Goal: Task Accomplishment & Management: Manage account settings

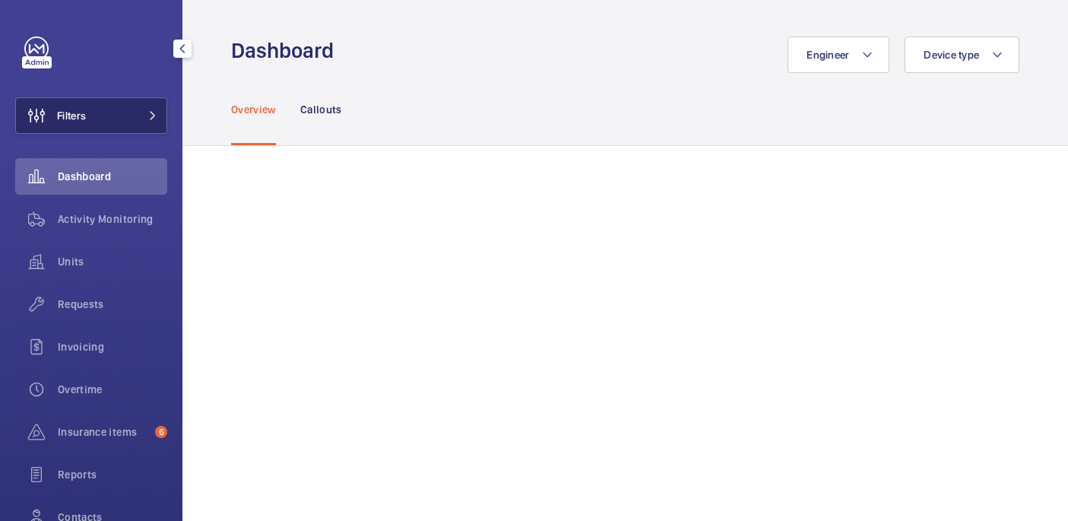
click at [127, 103] on button "Filters" at bounding box center [91, 115] width 152 height 36
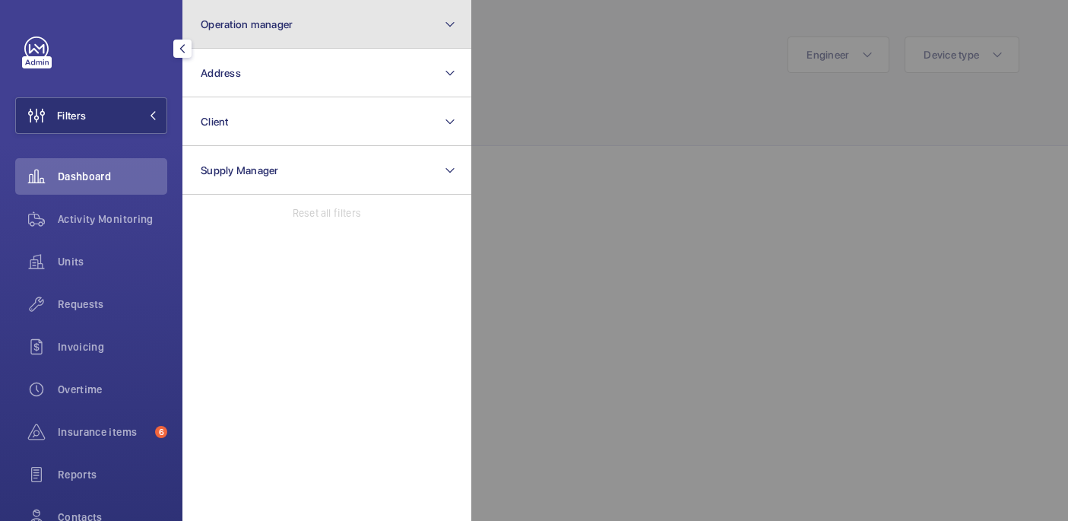
click at [269, 30] on span "Operation manager" at bounding box center [247, 24] width 92 height 12
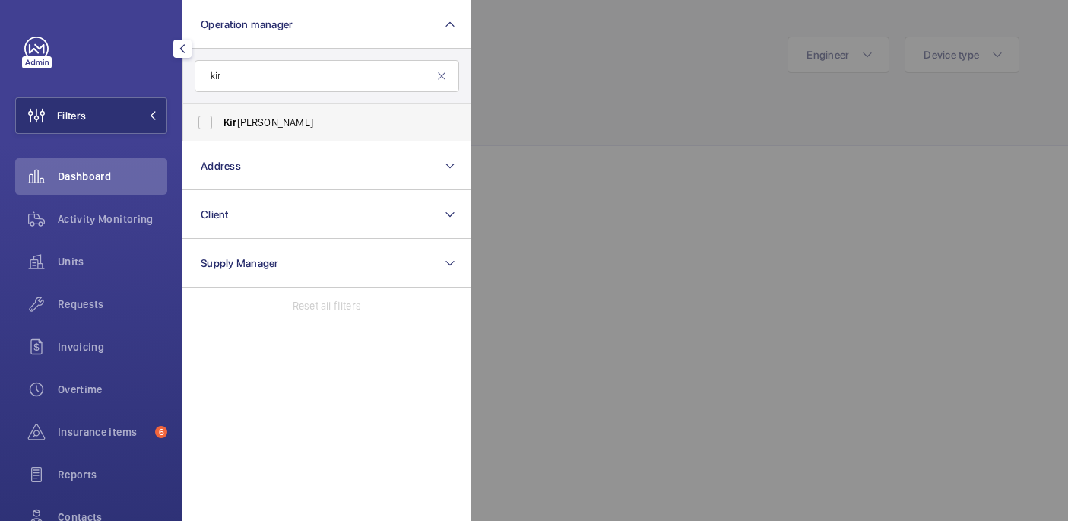
type input "kir"
drag, startPoint x: 288, startPoint y: 119, endPoint x: 304, endPoint y: 113, distance: 17.1
click at [288, 120] on span "Kir sten Kalaher" at bounding box center [327, 122] width 209 height 15
click at [220, 120] on input "Kir sten Kalaher" at bounding box center [205, 122] width 30 height 30
checkbox input "true"
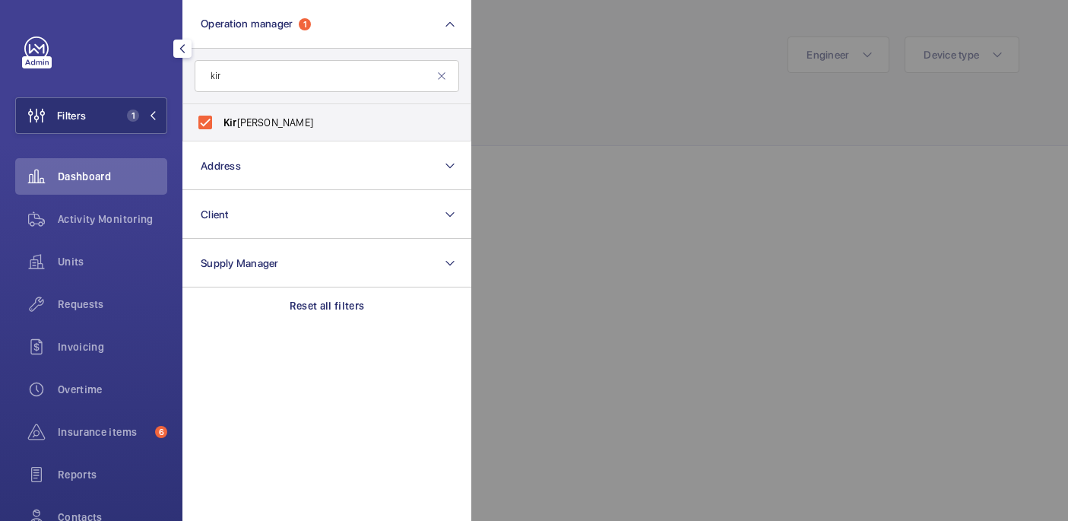
click at [603, 82] on div at bounding box center [1005, 260] width 1068 height 521
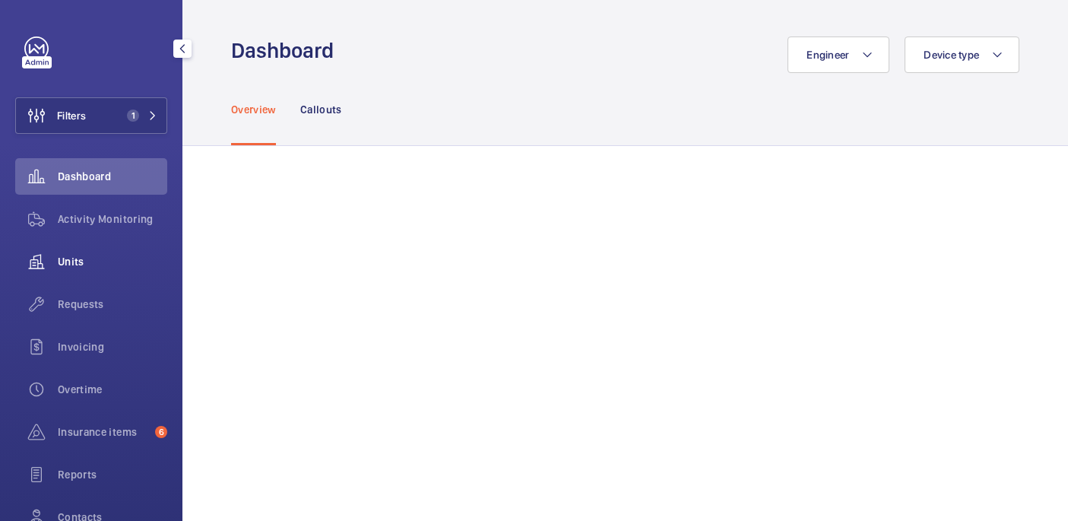
click at [122, 252] on div "Units" at bounding box center [91, 261] width 152 height 36
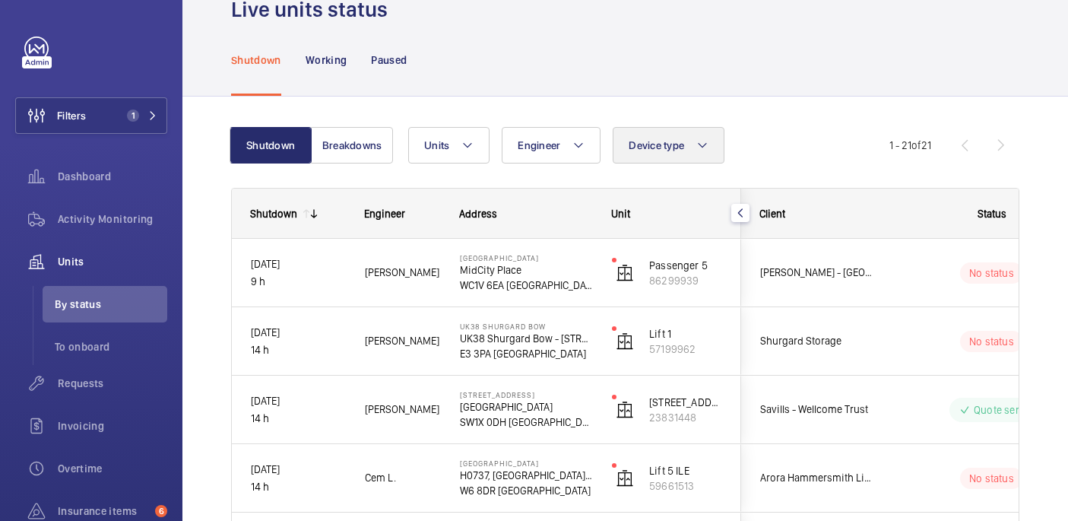
scroll to position [55, 0]
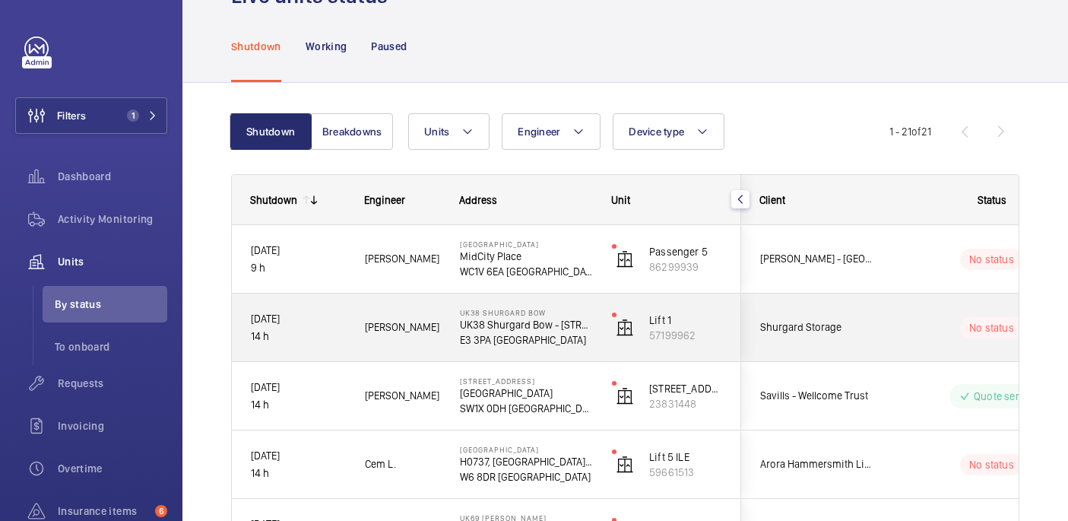
click at [893, 321] on div "No status" at bounding box center [981, 328] width 207 height 52
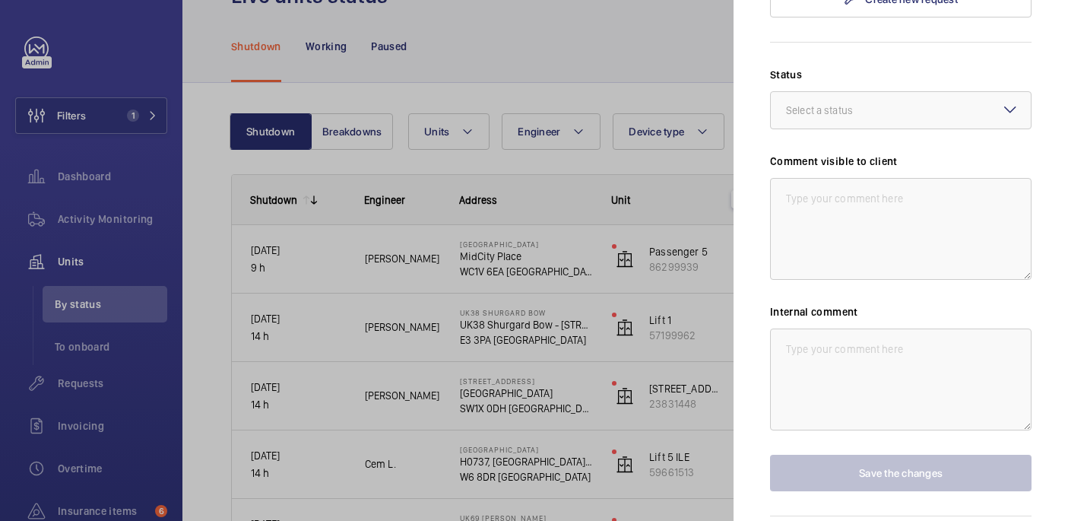
scroll to position [10, 0]
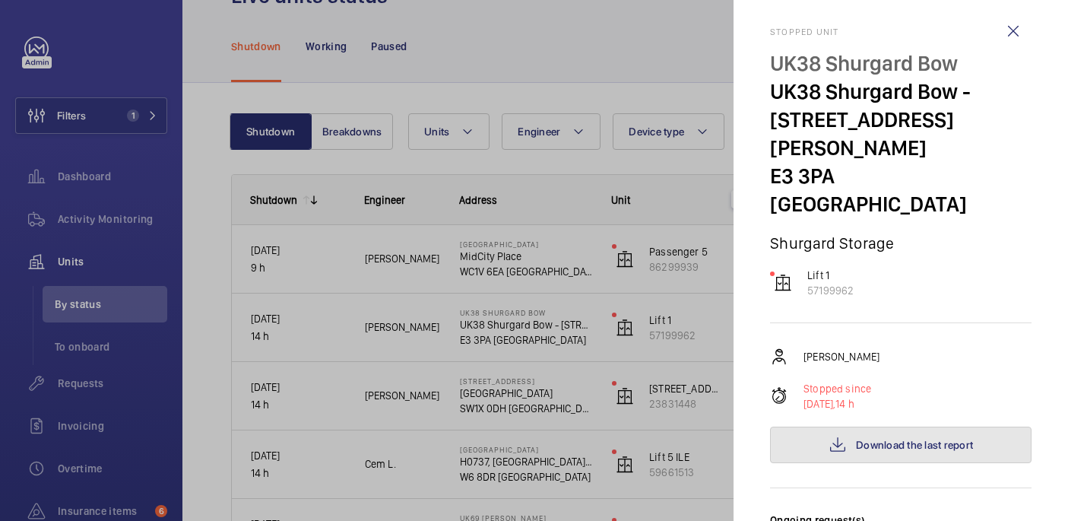
click at [891, 438] on span "Download the last report" at bounding box center [914, 444] width 117 height 12
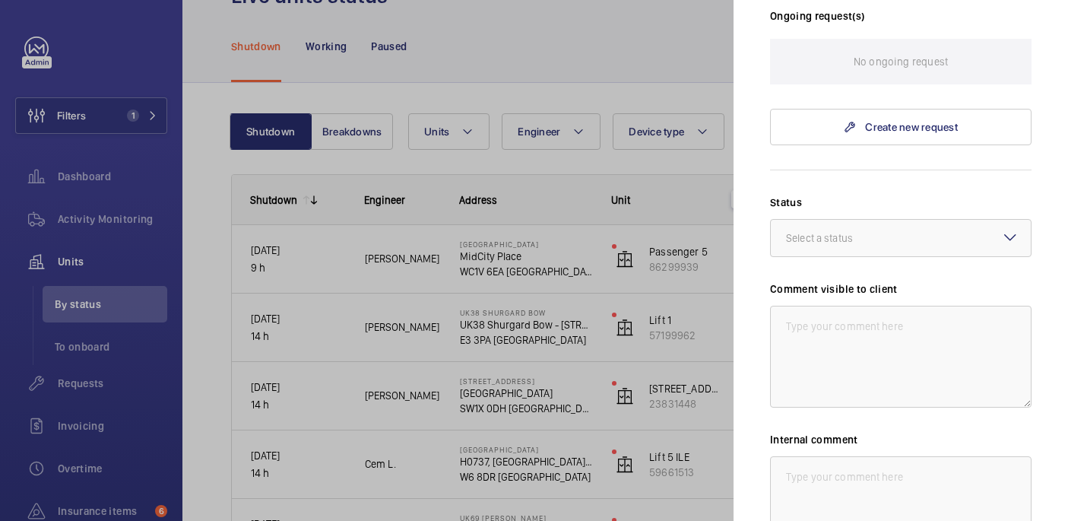
scroll to position [519, 0]
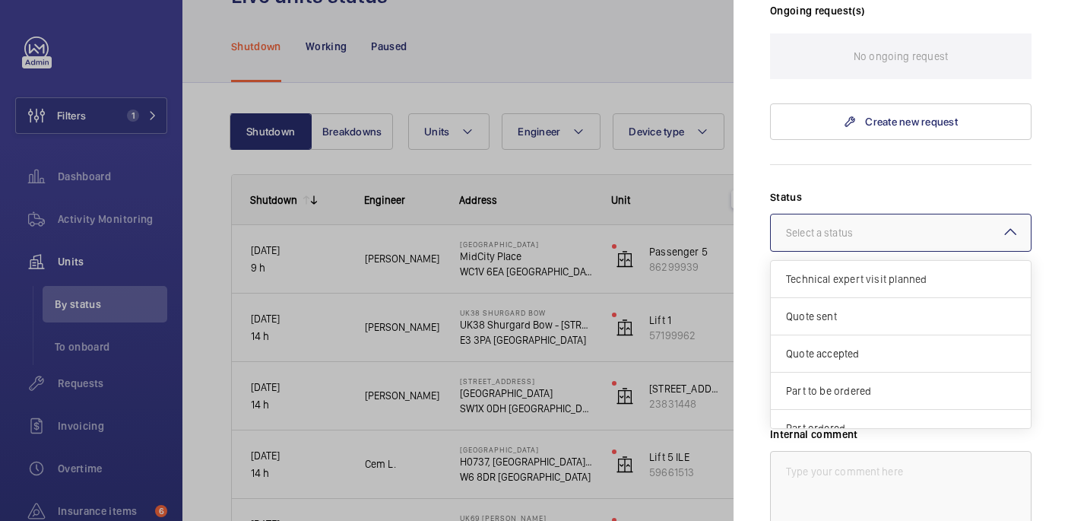
click at [843, 214] on div at bounding box center [901, 232] width 260 height 36
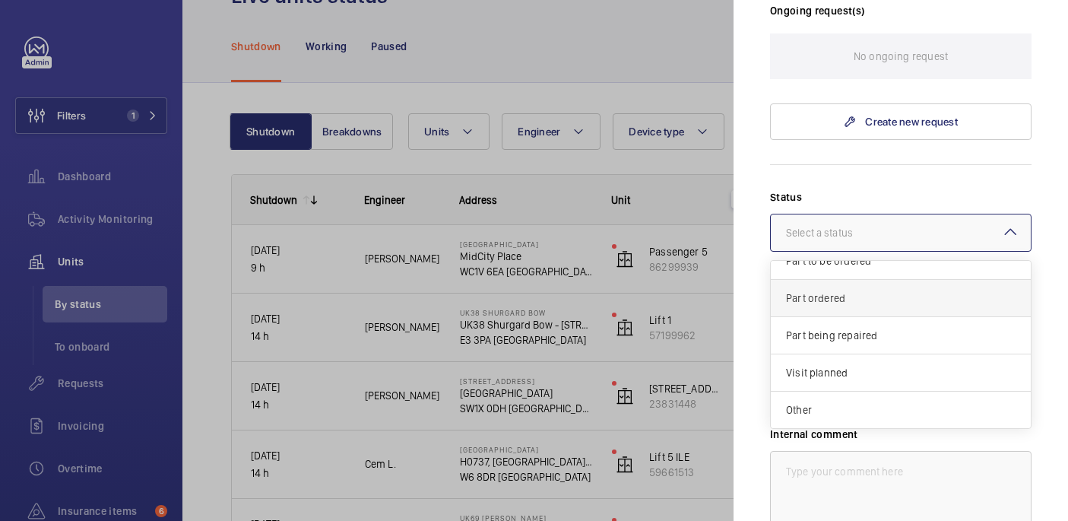
scroll to position [0, 0]
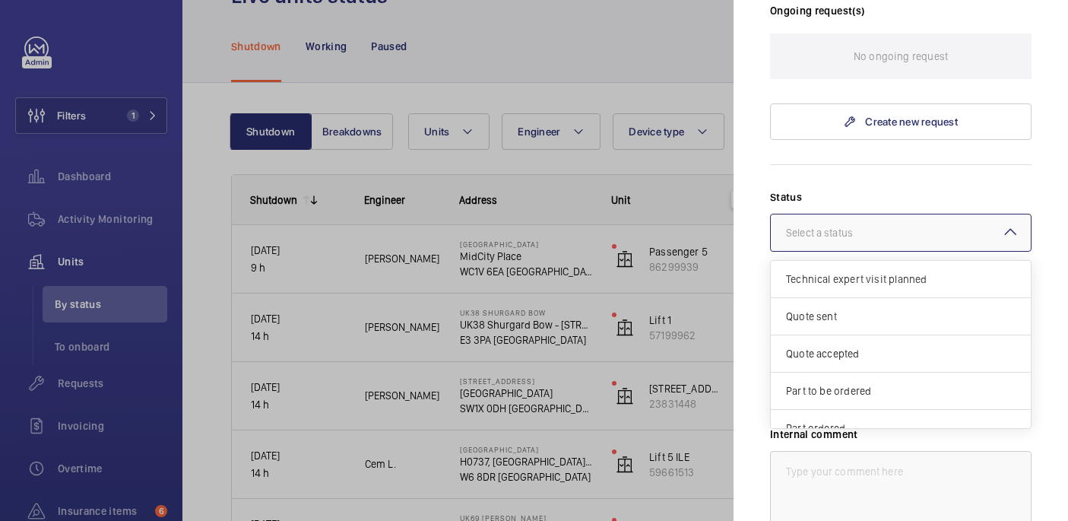
click at [840, 106] on div "Stopped unit UK38 Shurgard Bow UK38 Shurgard Bow - 6 St Andrews Way E3 3PA LOND…" at bounding box center [900, 108] width 261 height 1182
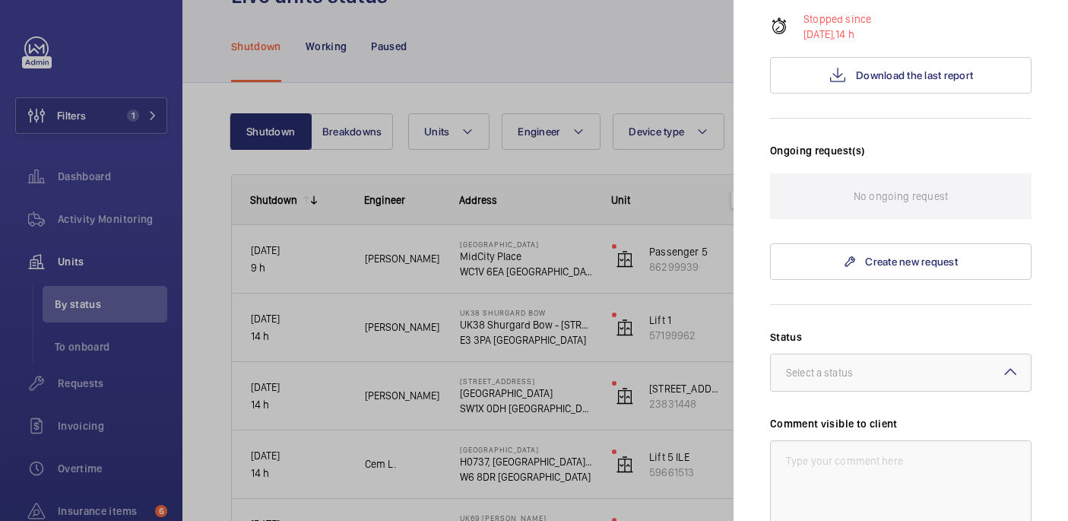
scroll to position [391, 0]
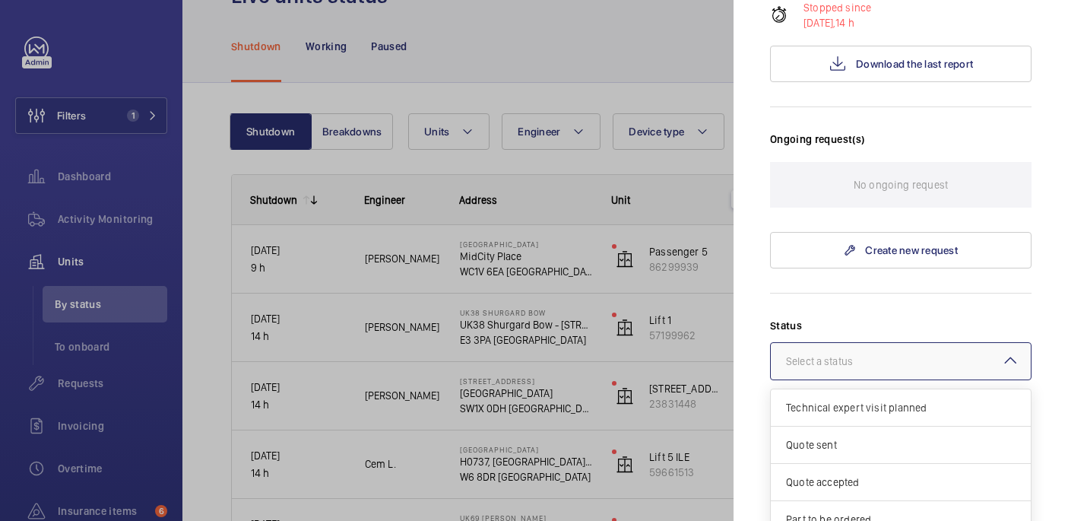
click at [856, 353] on div "Select a status" at bounding box center [838, 360] width 105 height 15
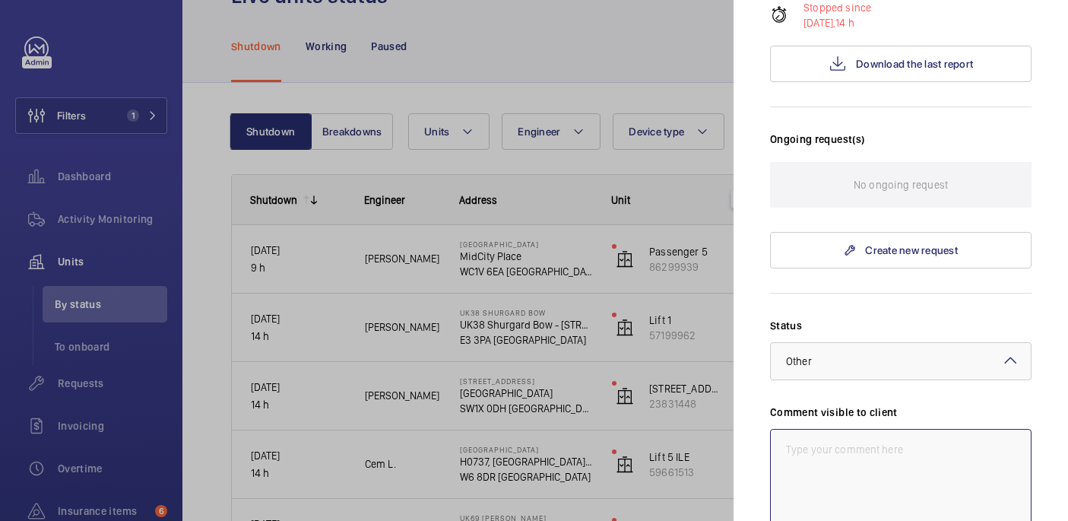
click at [821, 429] on textarea at bounding box center [900, 480] width 261 height 102
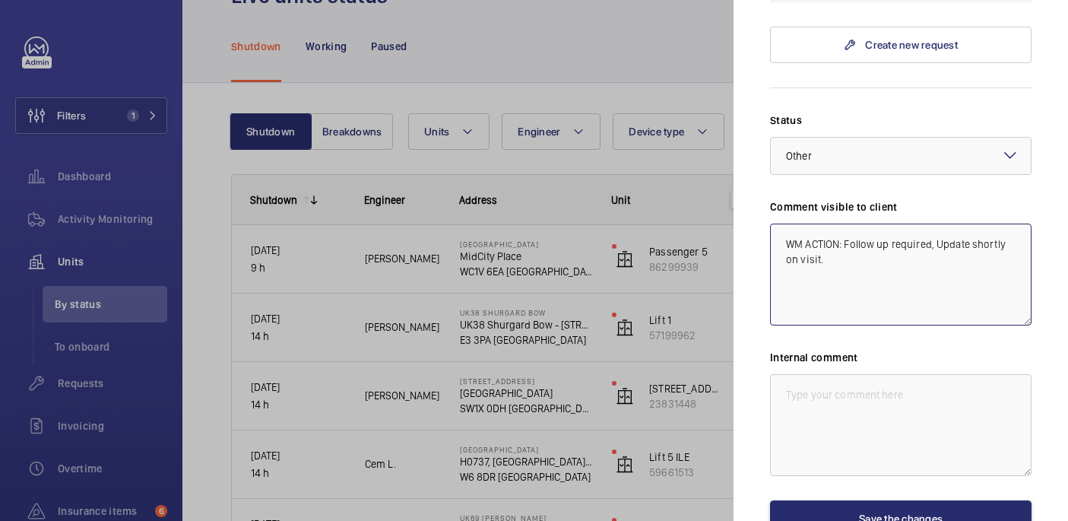
scroll to position [608, 0]
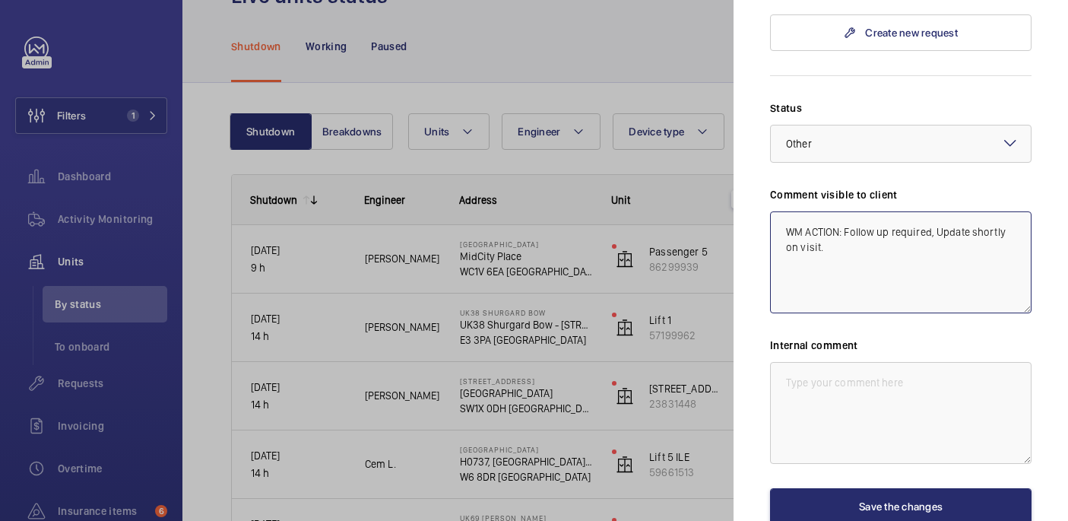
drag, startPoint x: 830, startPoint y: 195, endPoint x: 772, endPoint y: 161, distance: 66.7
click at [772, 211] on textarea "WM ACTION: Follow up required, Update shortly on visit." at bounding box center [900, 262] width 261 height 102
type textarea "WM ACTION: Follow up required, Update shortly on visit."
click at [837, 362] on textarea at bounding box center [900, 413] width 261 height 102
paste textarea "WM ACTION: Follow up required, Update shortly on visit."
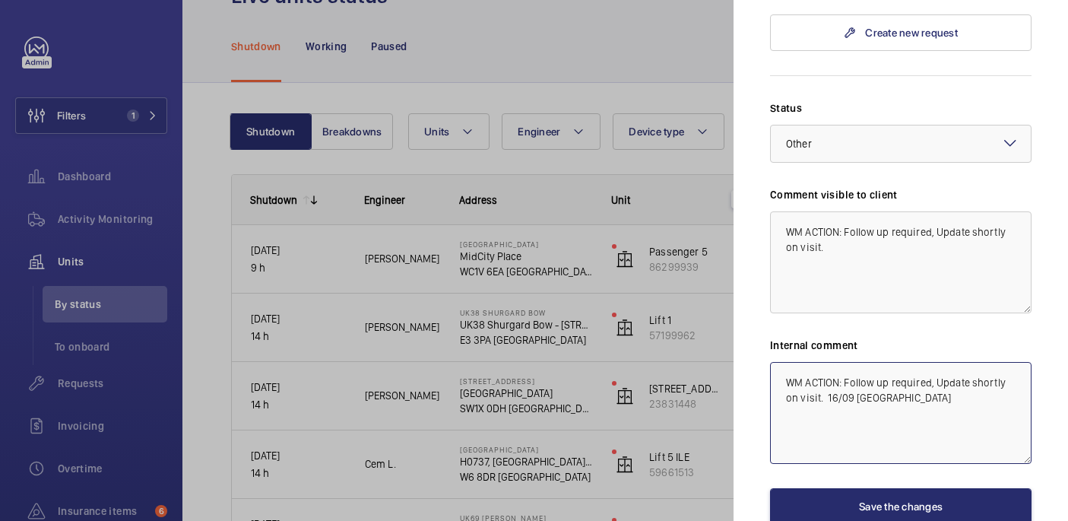
type textarea "WM ACTION: Follow up required, Update shortly on visit. 16/09 [GEOGRAPHIC_DATA]"
click at [838, 211] on textarea "WM ACTION: Follow up required, Update shortly on visit." at bounding box center [900, 262] width 261 height 102
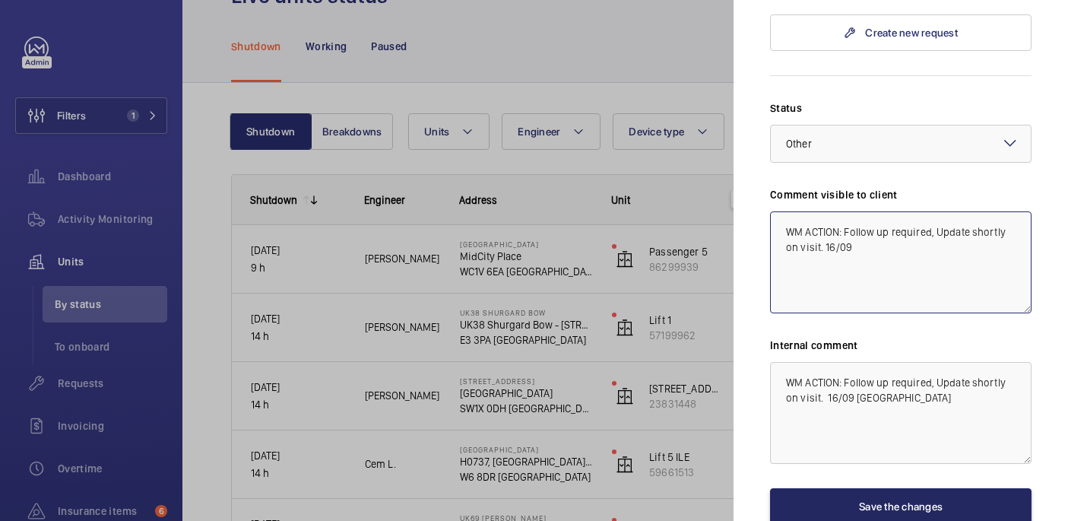
type textarea "WM ACTION: Follow up required, Update shortly on visit. 16/09"
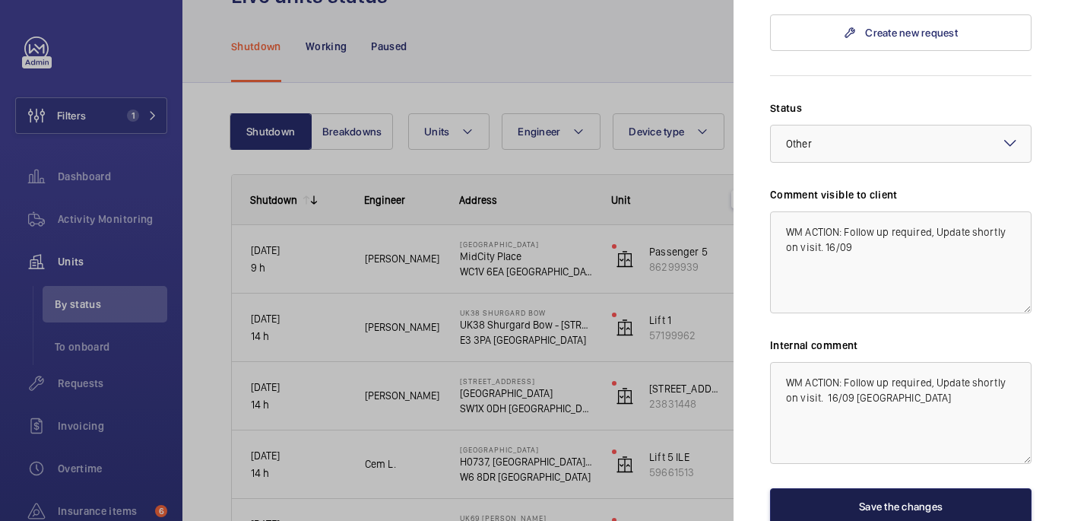
click at [920, 488] on button "Save the changes" at bounding box center [900, 506] width 261 height 36
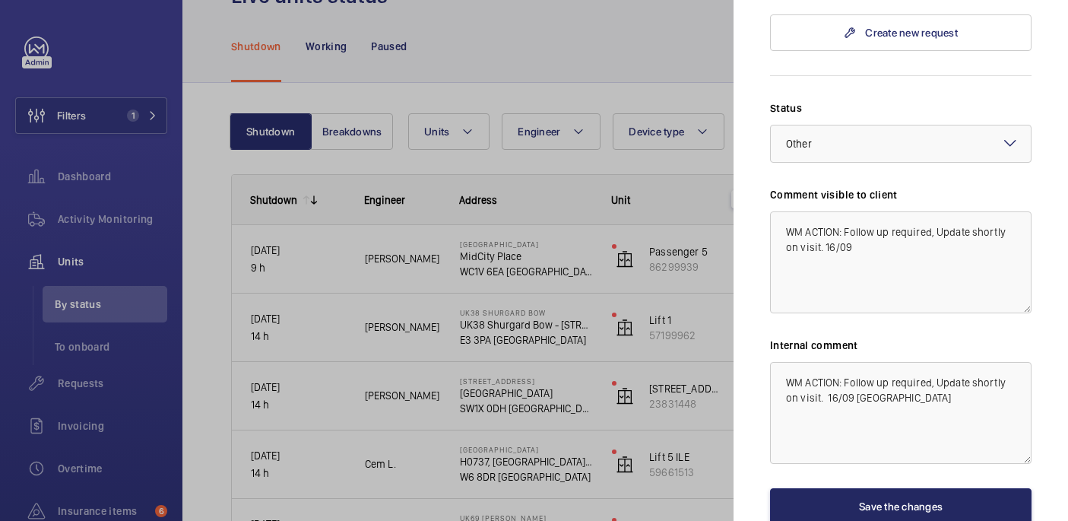
scroll to position [0, 0]
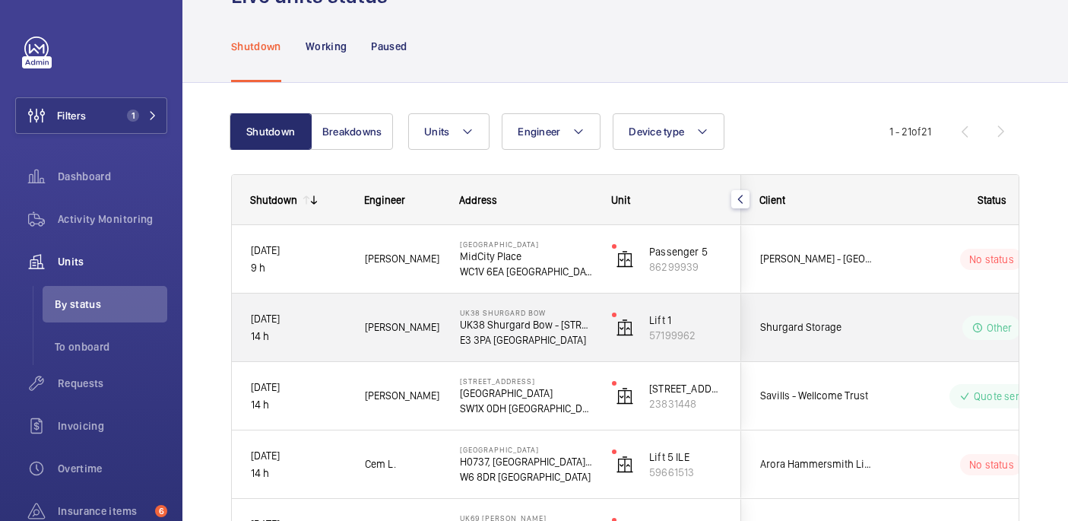
click at [888, 331] on div "Other" at bounding box center [981, 327] width 207 height 55
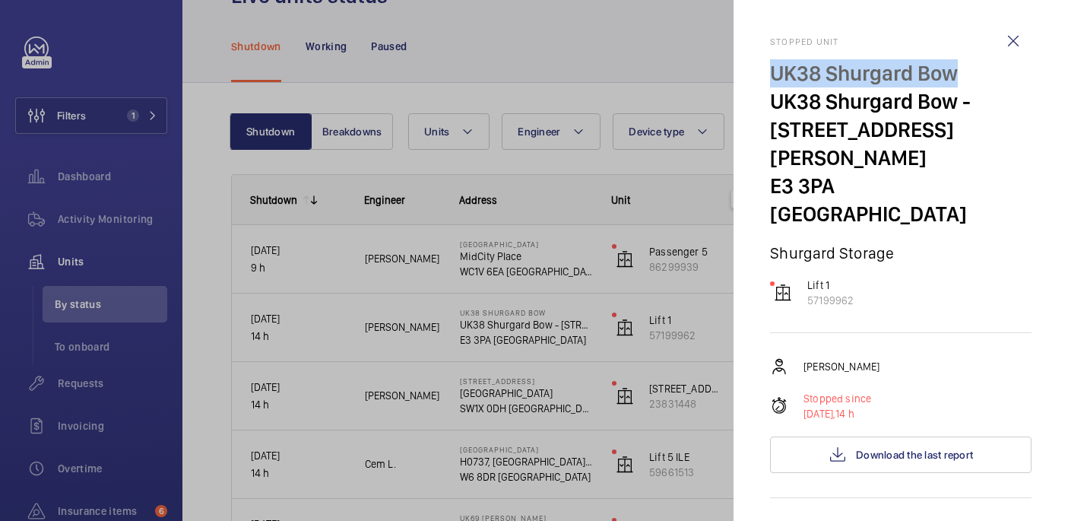
drag, startPoint x: 767, startPoint y: 76, endPoint x: 959, endPoint y: 78, distance: 191.5
click at [959, 78] on mat-sidenav "Stopped unit UK38 Shurgard Bow UK38 Shurgard Bow - 6 St Andrews Way E3 3PA LOND…" at bounding box center [900, 260] width 334 height 521
copy p "UK38 Shurgard Bow"
click at [1014, 28] on wm-front-icon-button at bounding box center [1013, 41] width 36 height 36
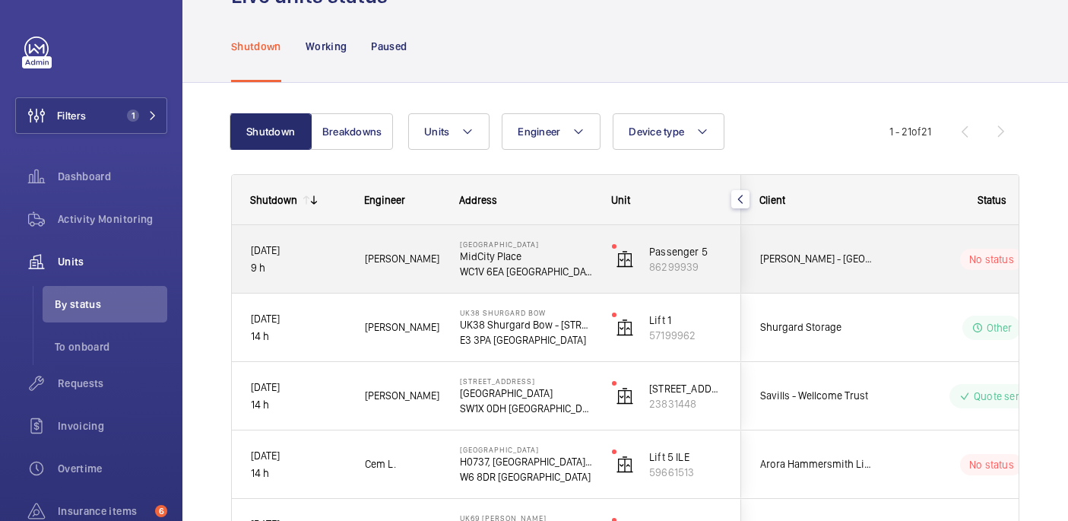
click at [895, 282] on div "No status" at bounding box center [981, 259] width 207 height 52
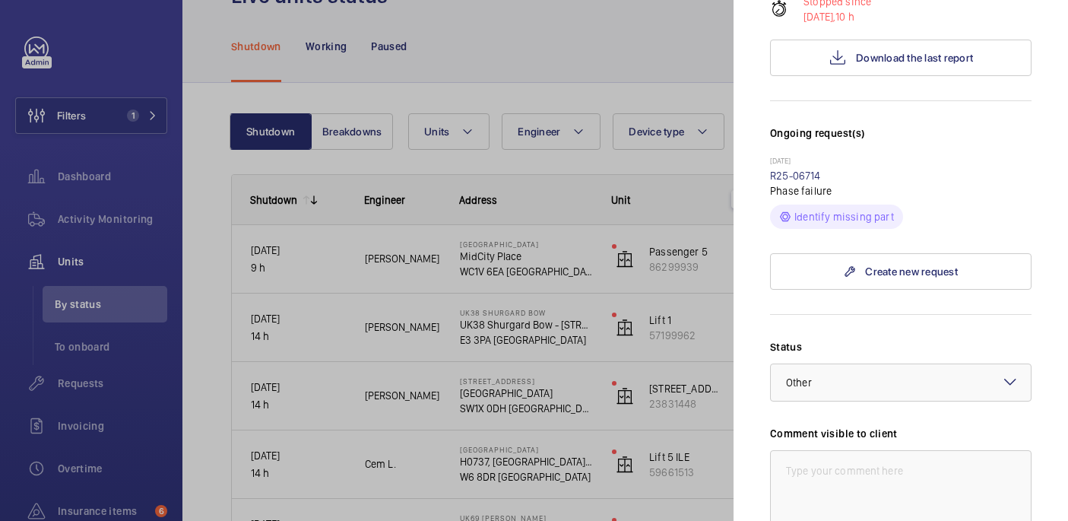
scroll to position [312, 0]
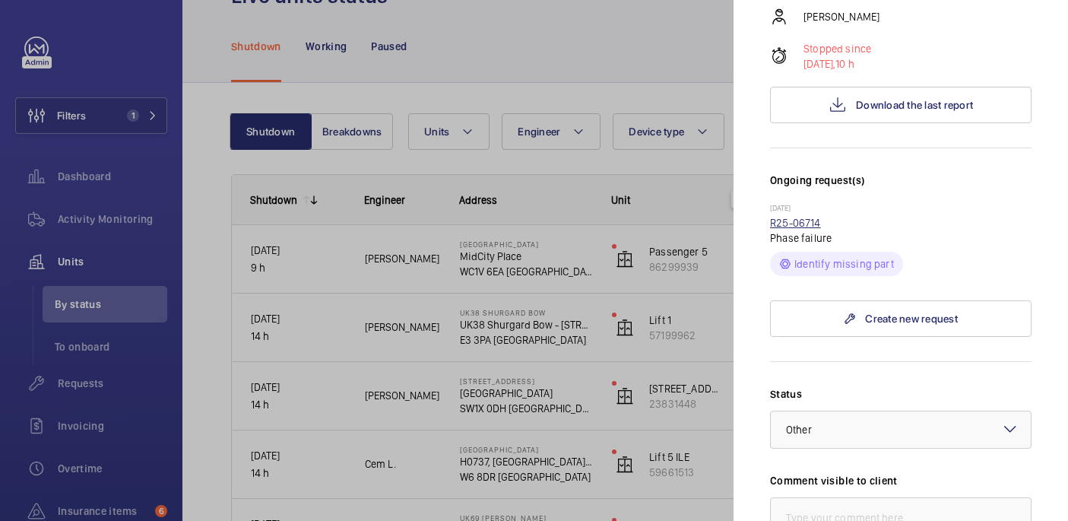
click at [801, 217] on link "R25-06714" at bounding box center [795, 223] width 51 height 12
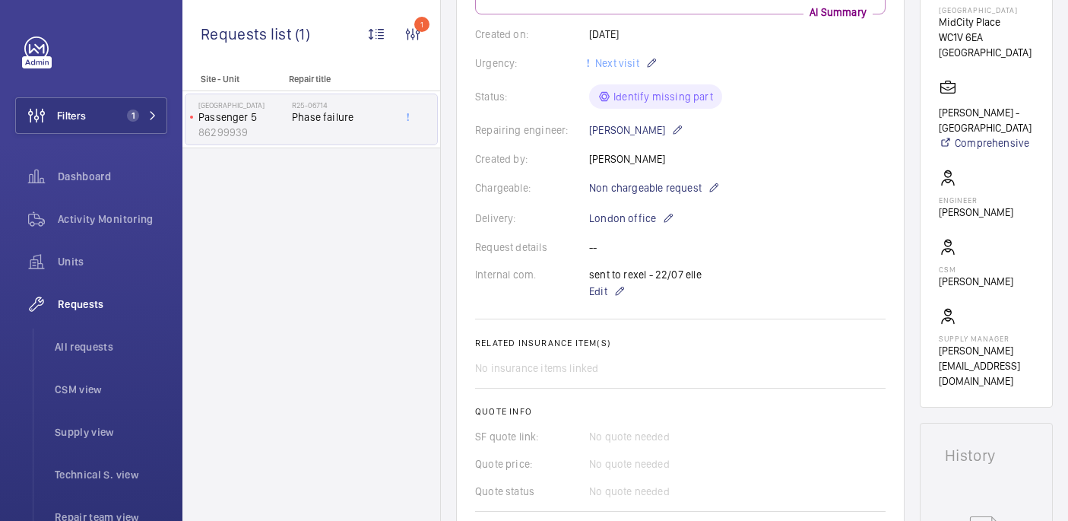
scroll to position [593, 0]
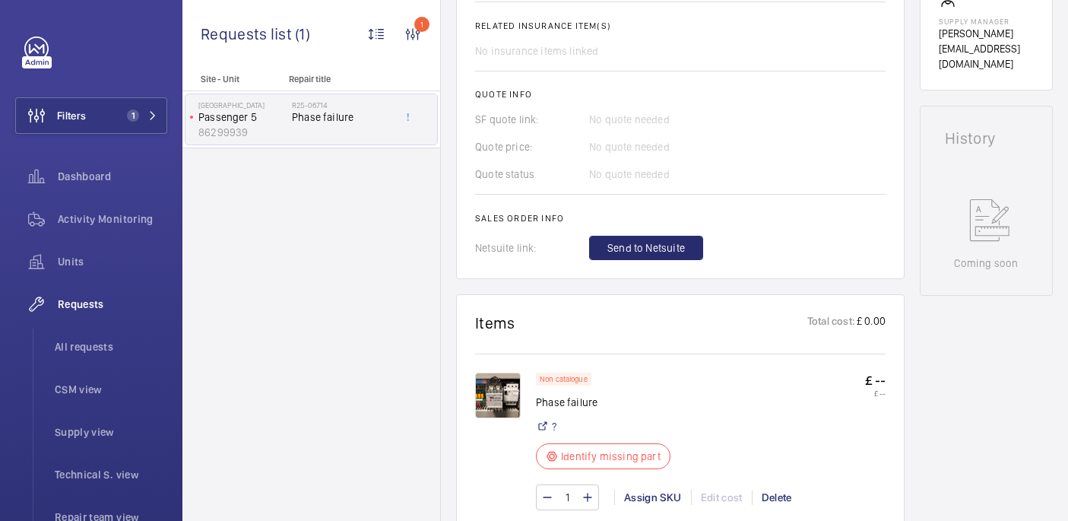
click at [504, 399] on img at bounding box center [498, 395] width 46 height 46
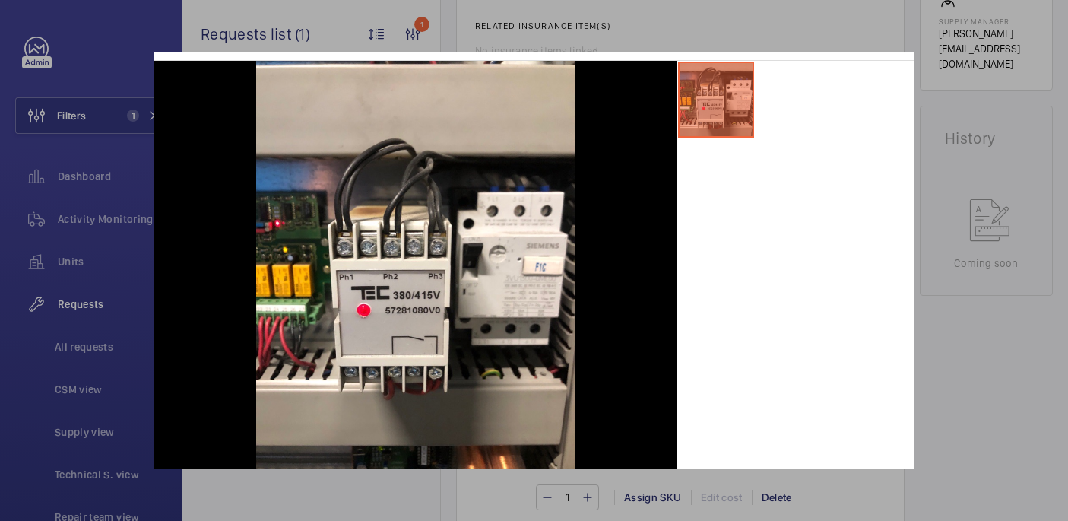
scroll to position [66, 0]
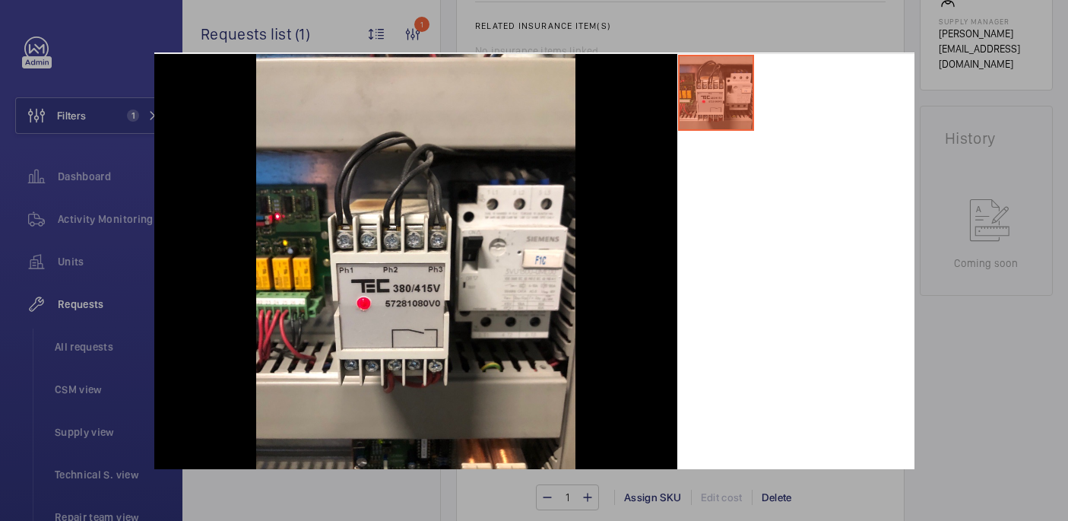
click at [1005, 284] on div at bounding box center [534, 260] width 1068 height 521
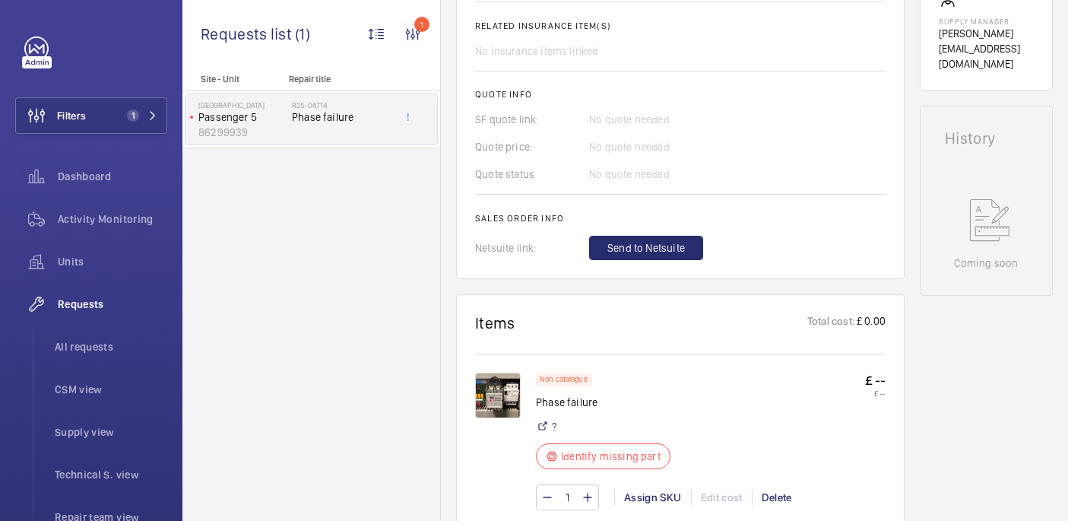
click at [513, 384] on img at bounding box center [498, 395] width 46 height 46
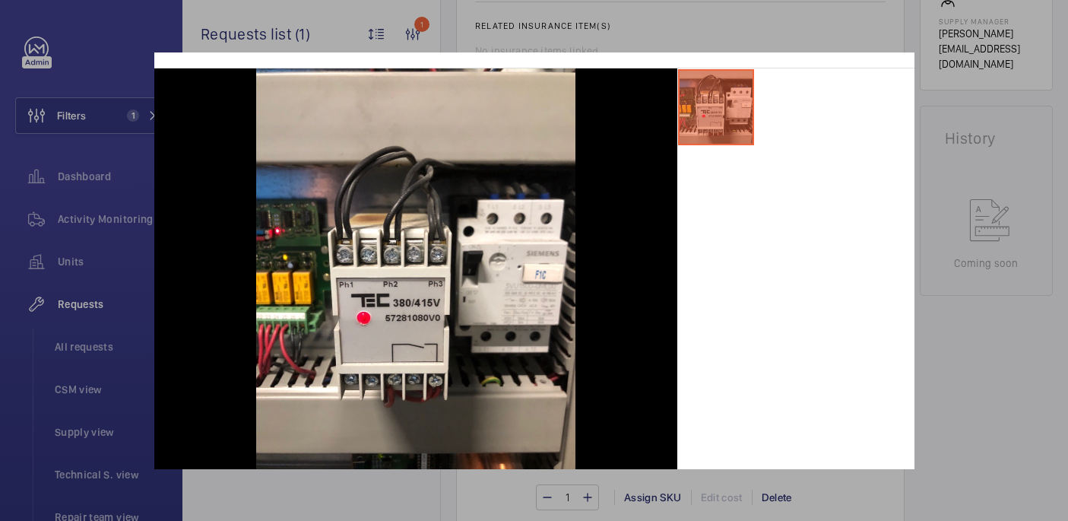
scroll to position [49, 0]
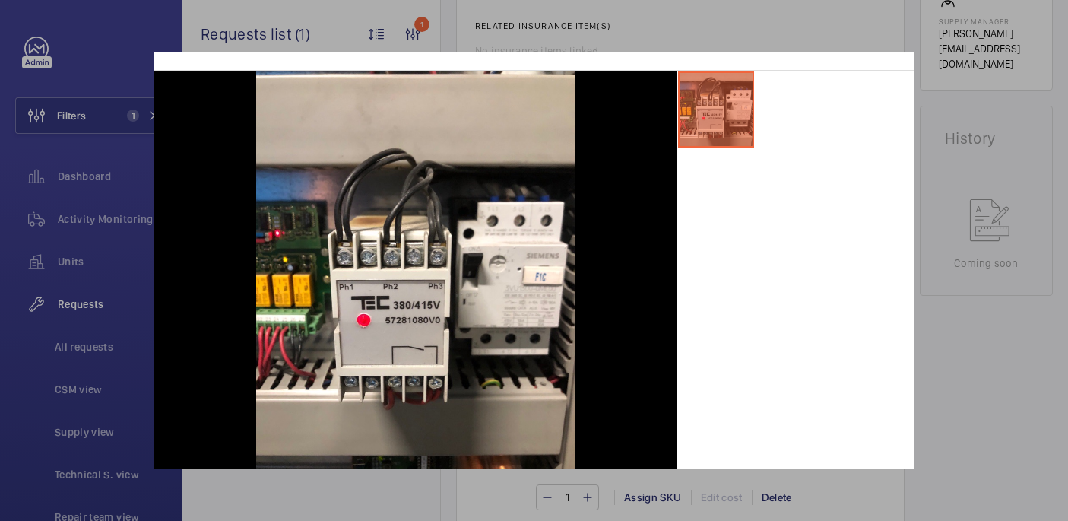
click at [991, 365] on div at bounding box center [534, 260] width 1068 height 521
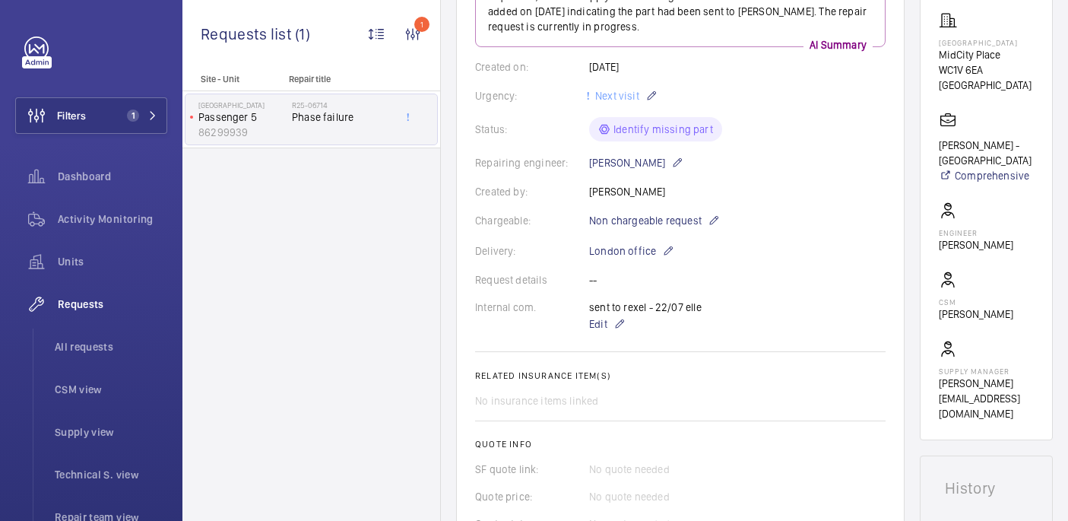
scroll to position [0, 0]
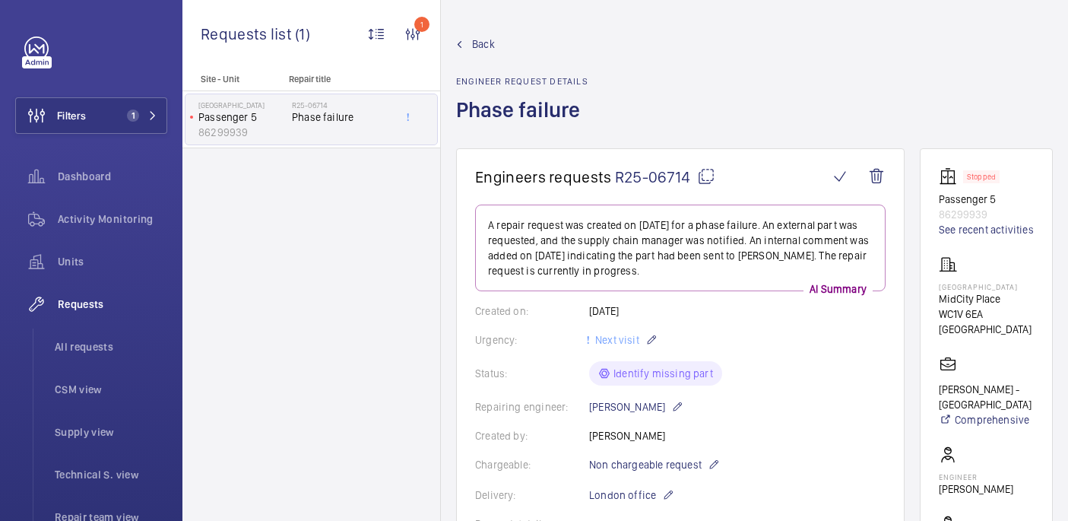
click at [967, 283] on p "[GEOGRAPHIC_DATA]" at bounding box center [985, 286] width 95 height 9
copy p "[GEOGRAPHIC_DATA]"
click at [714, 183] on mat-icon at bounding box center [706, 176] width 18 height 18
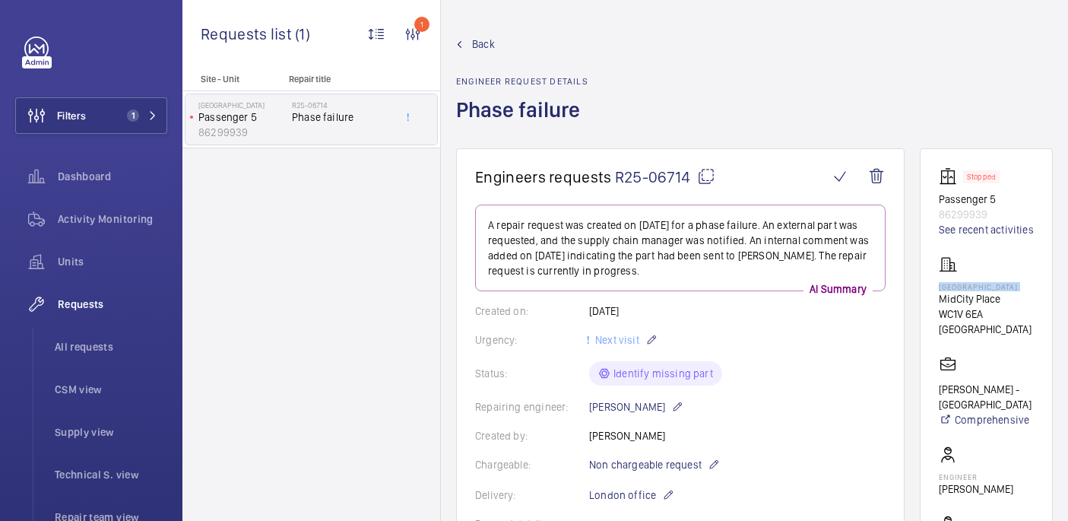
copy p "[GEOGRAPHIC_DATA]"
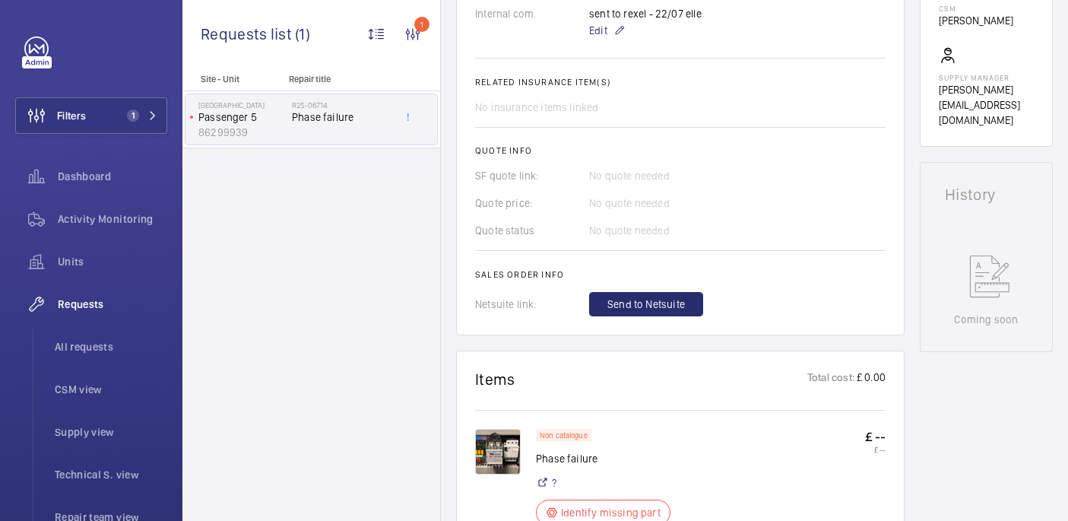
click at [571, 456] on p "Phase failure" at bounding box center [608, 458] width 144 height 15
copy div "Phase failure"
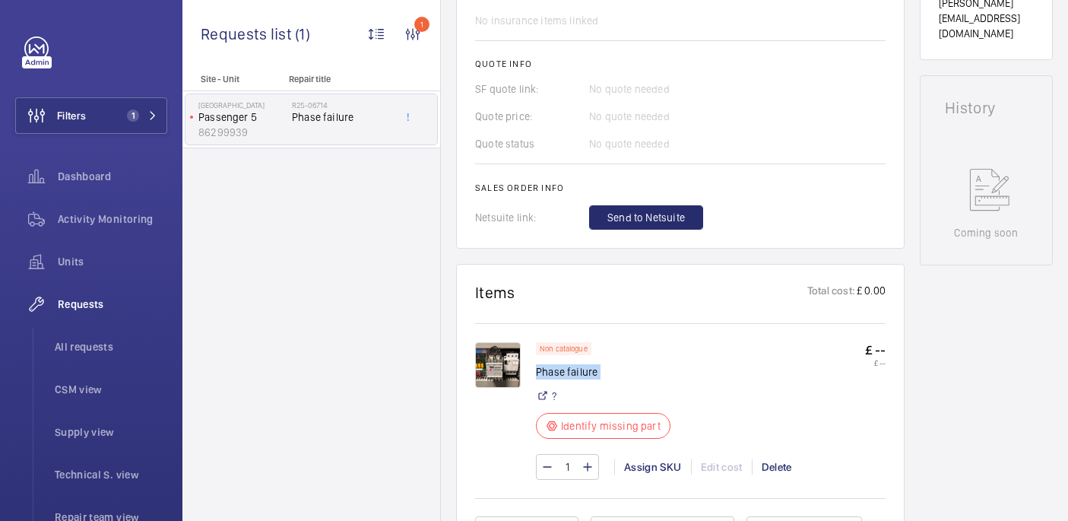
scroll to position [806, 0]
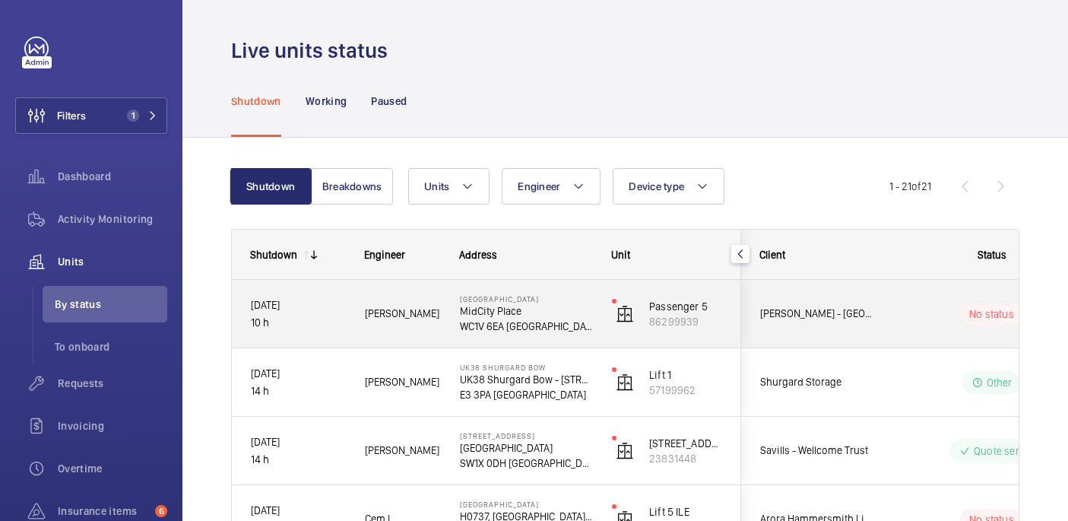
click at [899, 309] on wm-front-pills-cell "No status" at bounding box center [991, 313] width 189 height 21
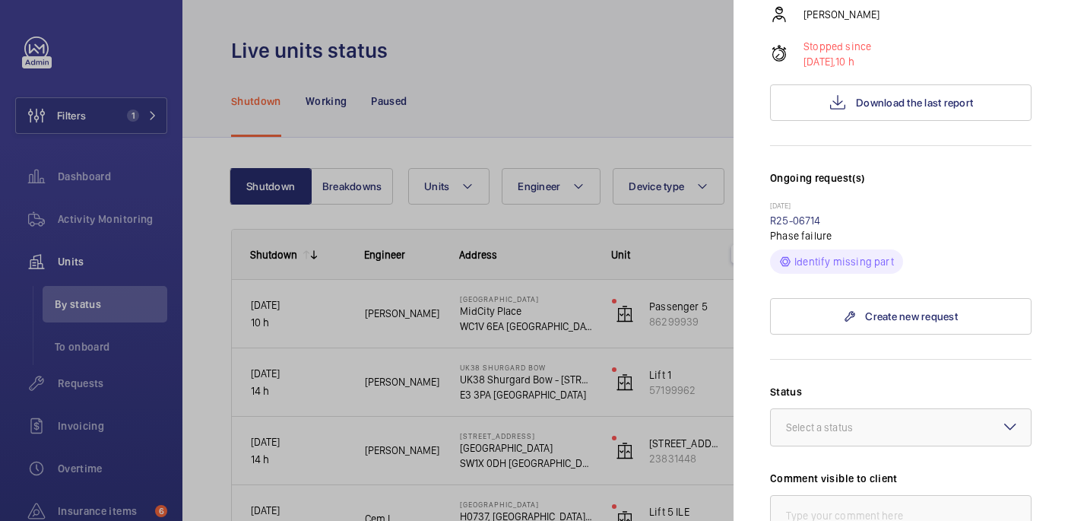
scroll to position [287, 0]
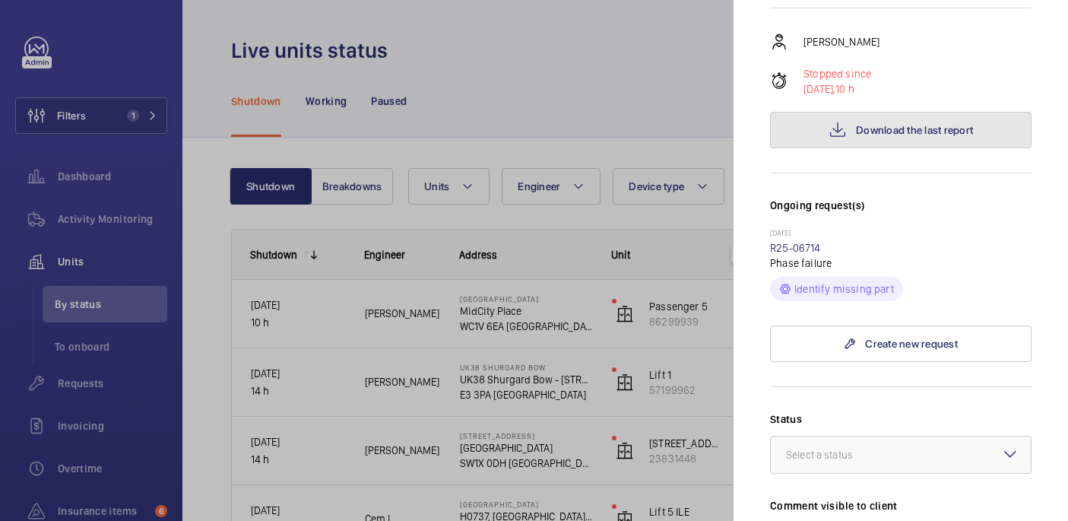
click at [860, 124] on span "Download the last report" at bounding box center [914, 130] width 117 height 12
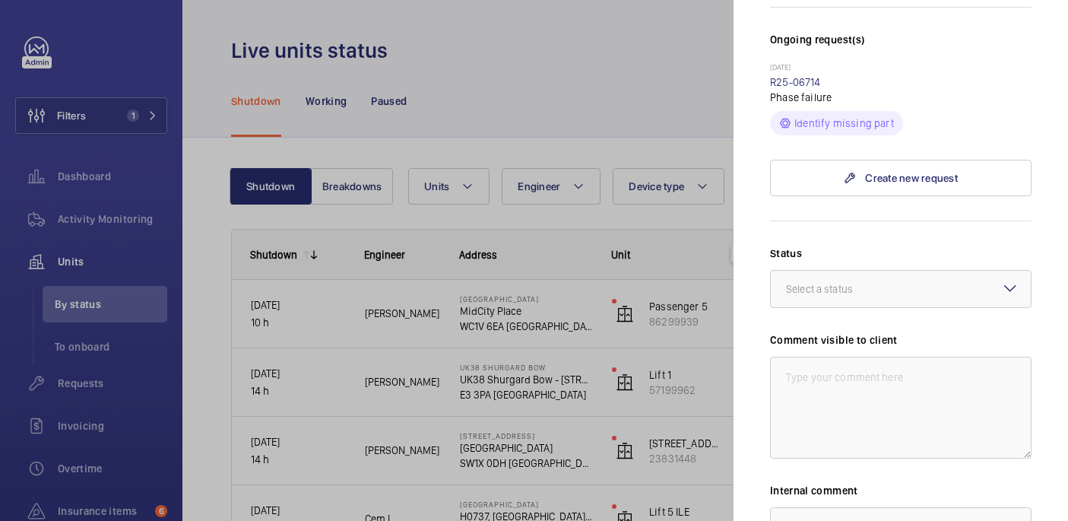
scroll to position [473, 0]
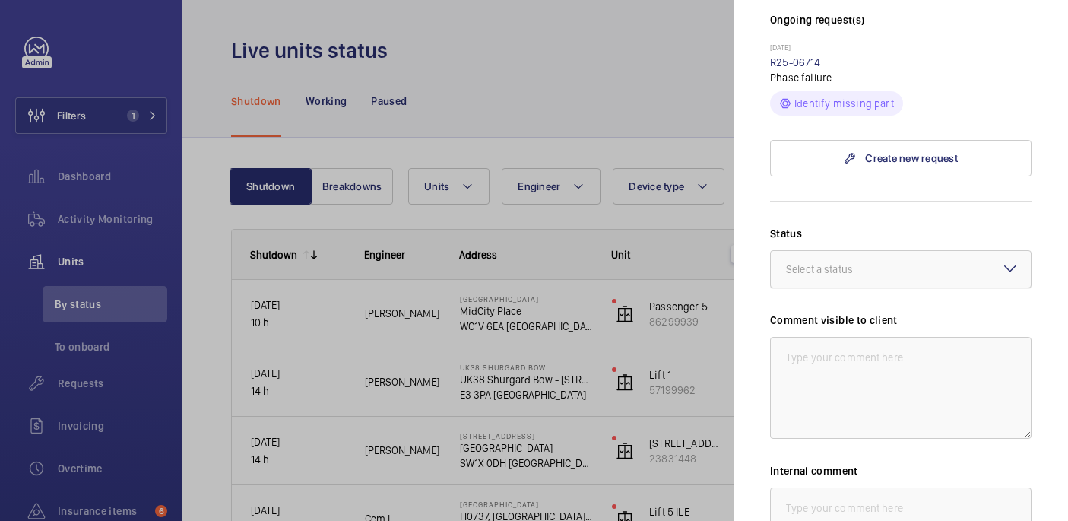
click at [978, 251] on div at bounding box center [901, 269] width 260 height 36
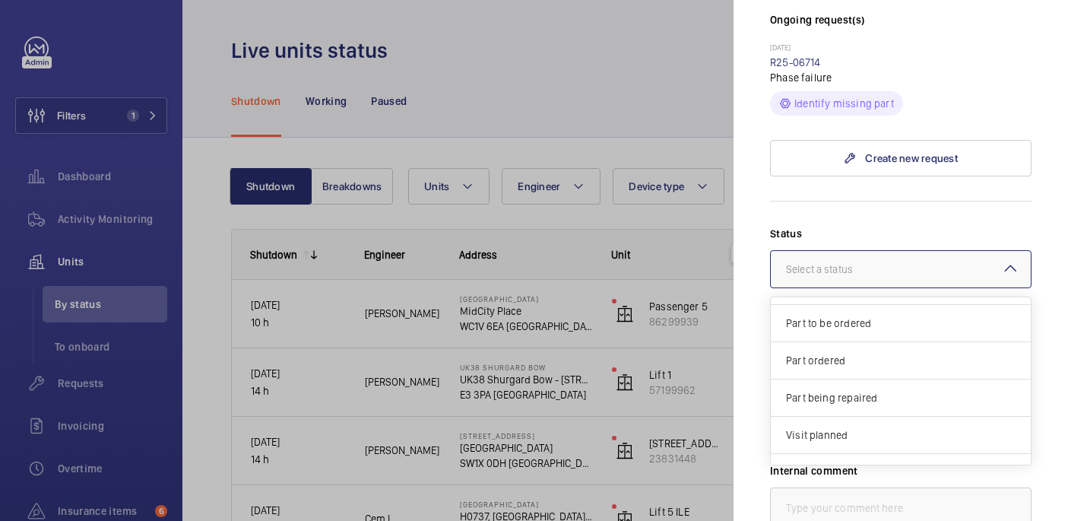
scroll to position [116, 0]
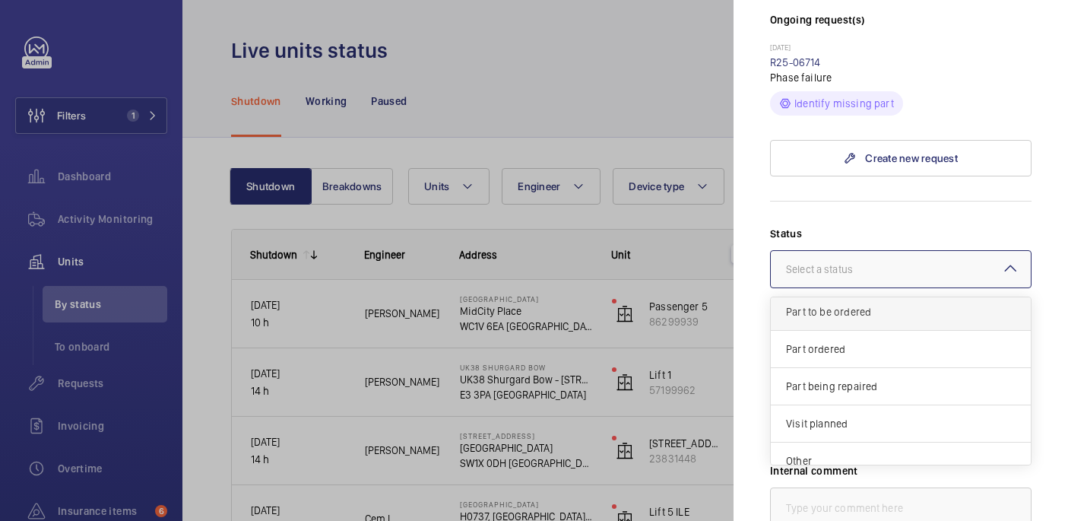
click at [853, 293] on div "Part to be ordered" at bounding box center [901, 311] width 260 height 37
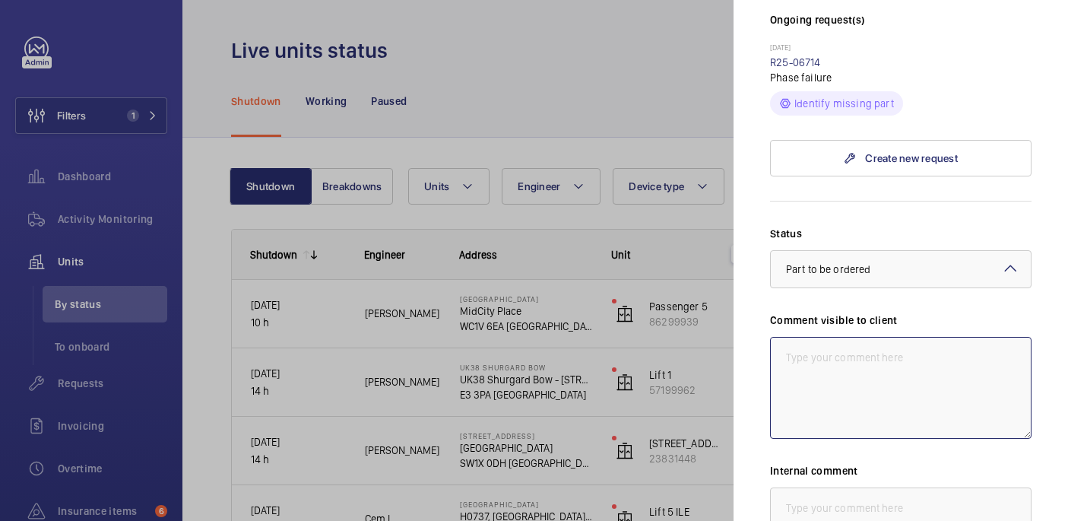
click at [826, 337] on textarea at bounding box center [900, 388] width 261 height 102
click at [850, 337] on textarea "WM ACTION: Sourcing parts, ETA TBC" at bounding box center [900, 388] width 261 height 102
type textarea "WM ACTION: Sourcing parts, ETA TBC"
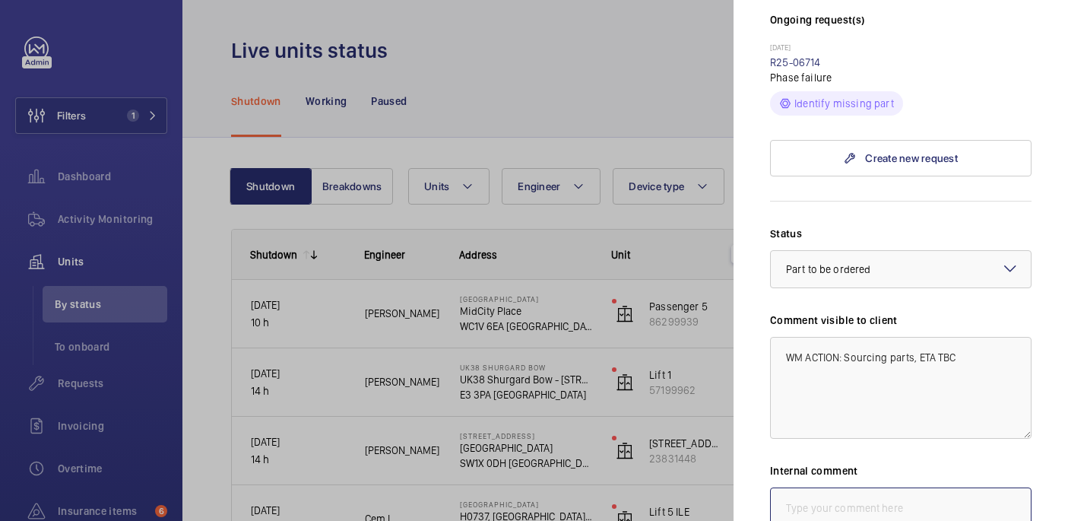
paste textarea "WM ACTION: Sourcing parts, ETA TBC"
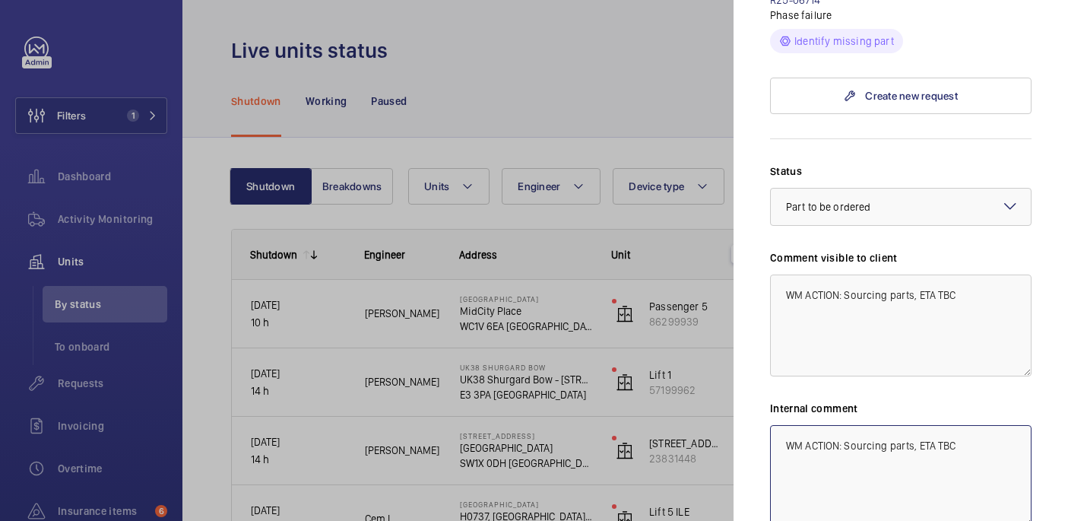
scroll to position [559, 0]
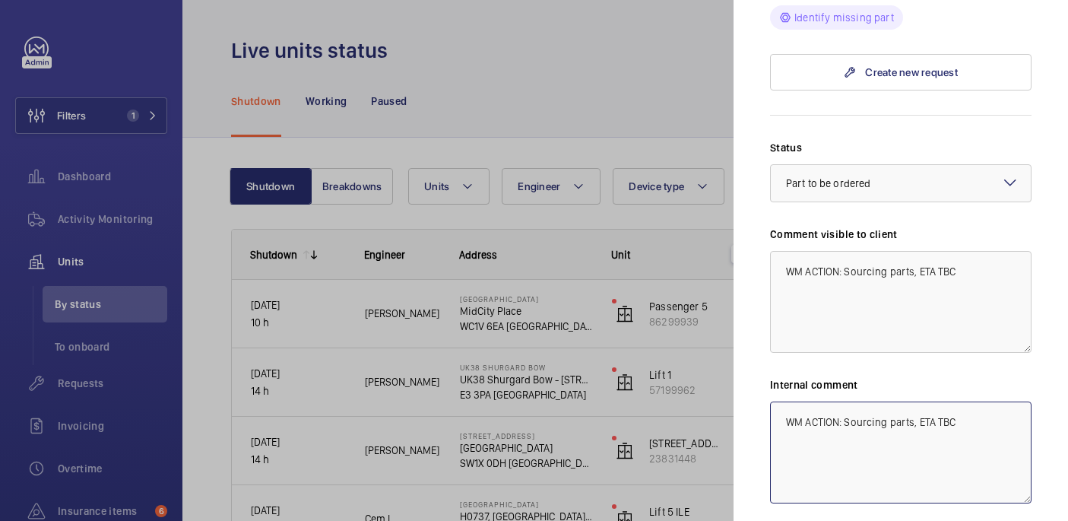
type textarea "WM ACTION: Sourcing parts, ETA TBC"
click at [984, 251] on textarea "WM ACTION: Sourcing parts, ETA TBC" at bounding box center [900, 302] width 261 height 102
type textarea "WM ACTION: Sourcing parts, ETA TBC 16/09"
click at [990, 401] on textarea "WM ACTION: Sourcing parts, ETA TBC" at bounding box center [900, 452] width 261 height 102
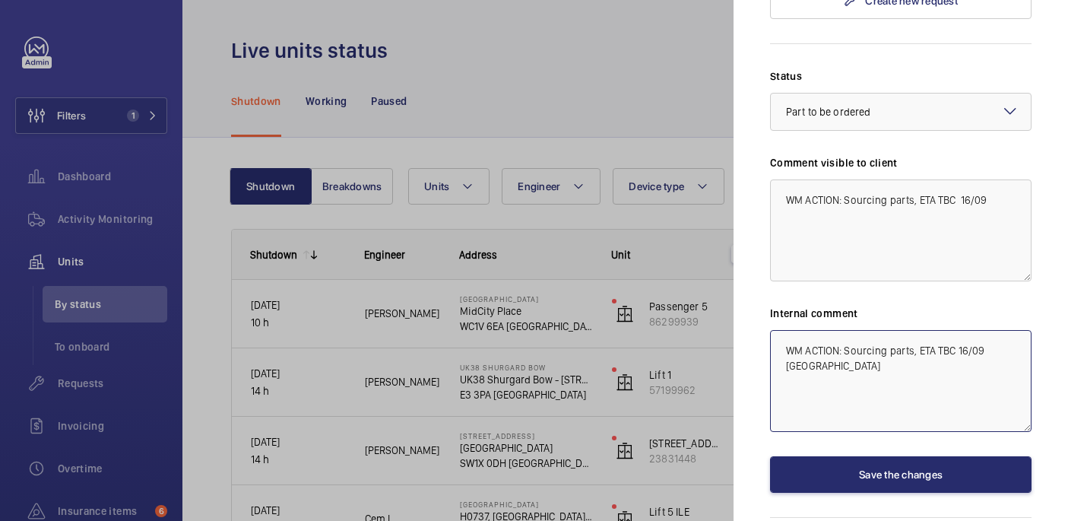
scroll to position [641, 0]
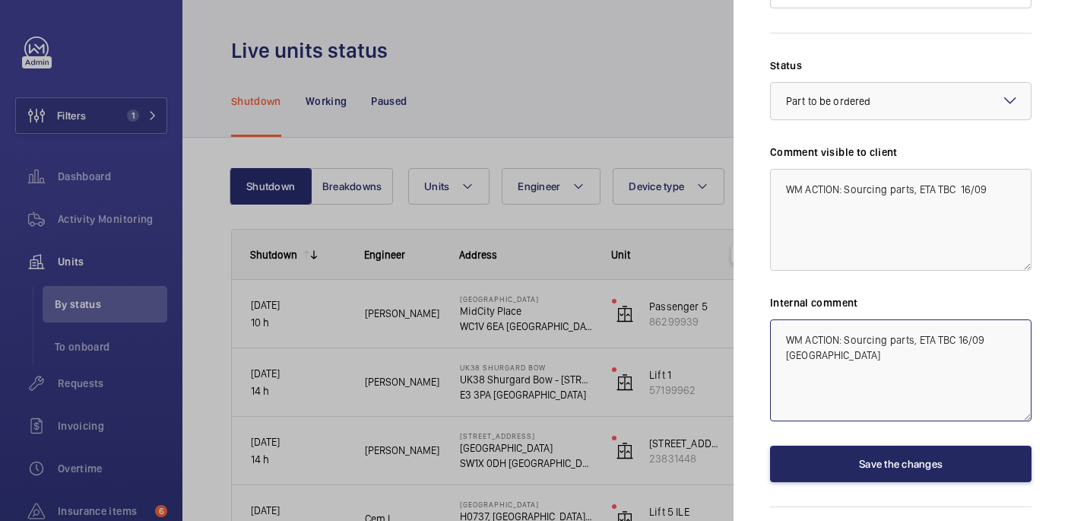
type textarea "WM ACTION: Sourcing parts, ETA TBC 16/09 india"
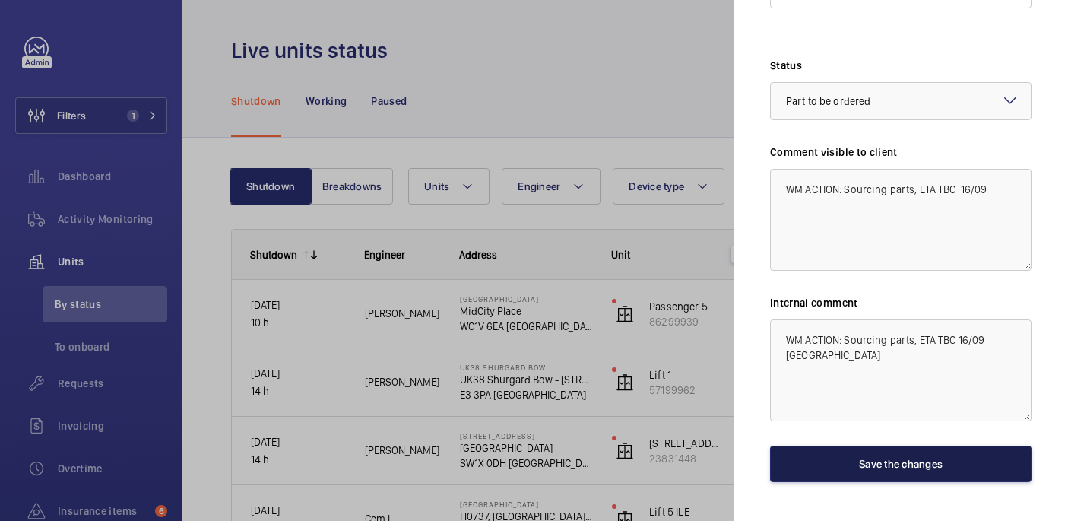
click at [910, 445] on button "Save the changes" at bounding box center [900, 463] width 261 height 36
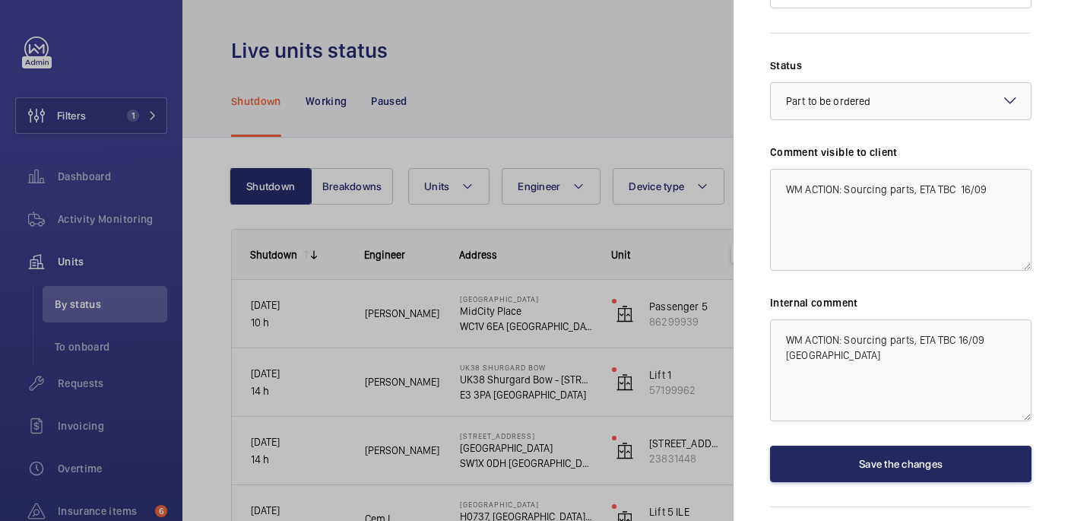
scroll to position [0, 0]
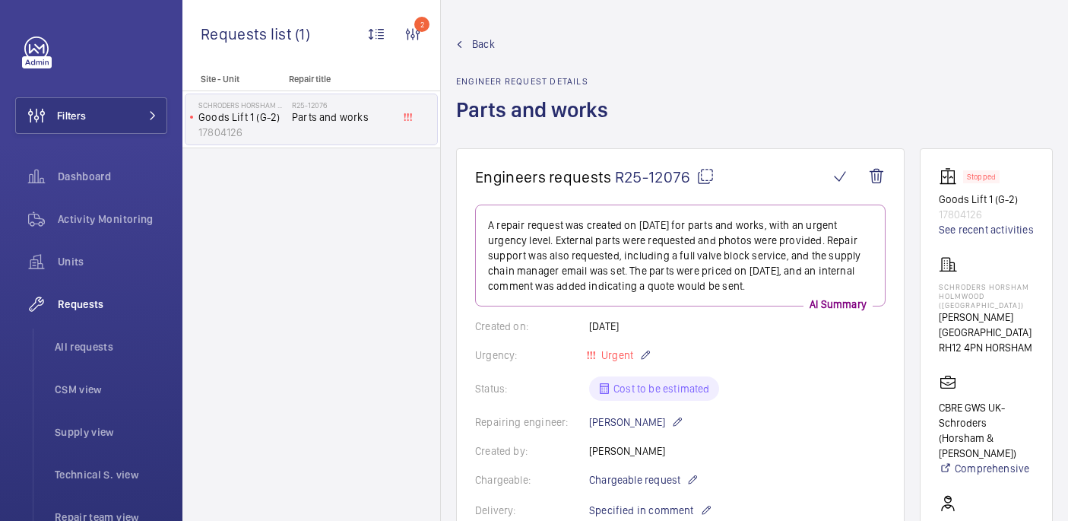
scroll to position [701, 0]
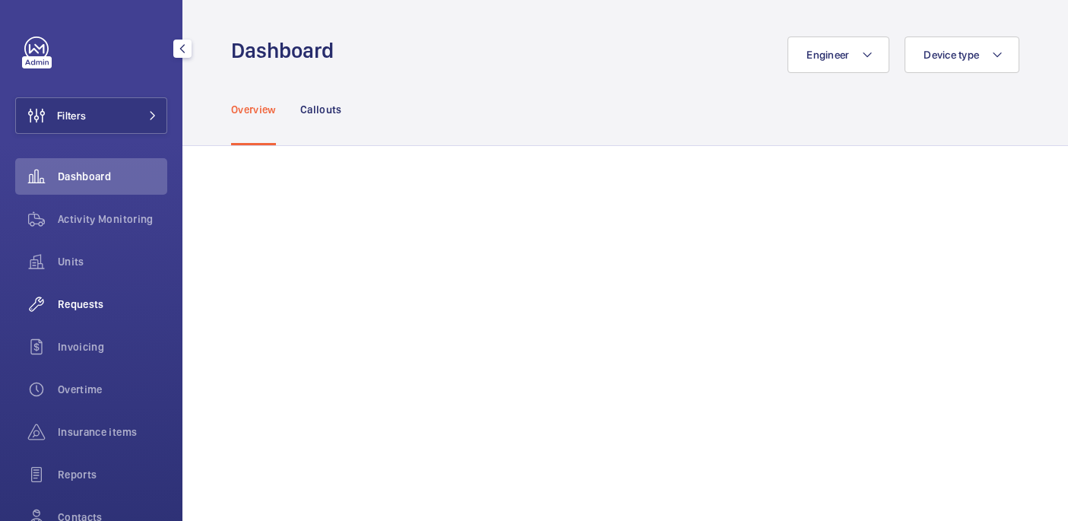
click at [101, 293] on div "Requests" at bounding box center [91, 304] width 152 height 36
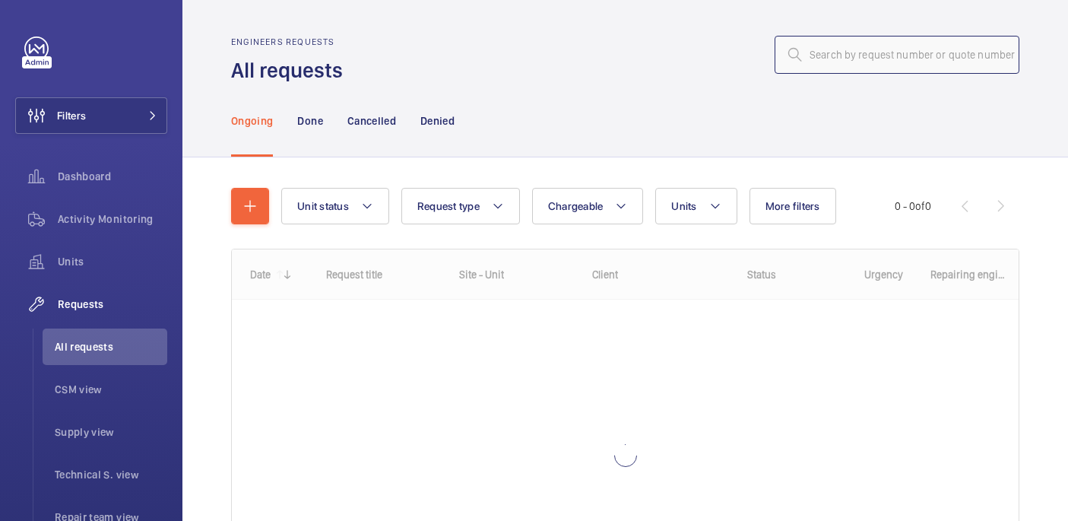
click at [865, 53] on input "text" at bounding box center [896, 55] width 245 height 38
paste input "R25-11672"
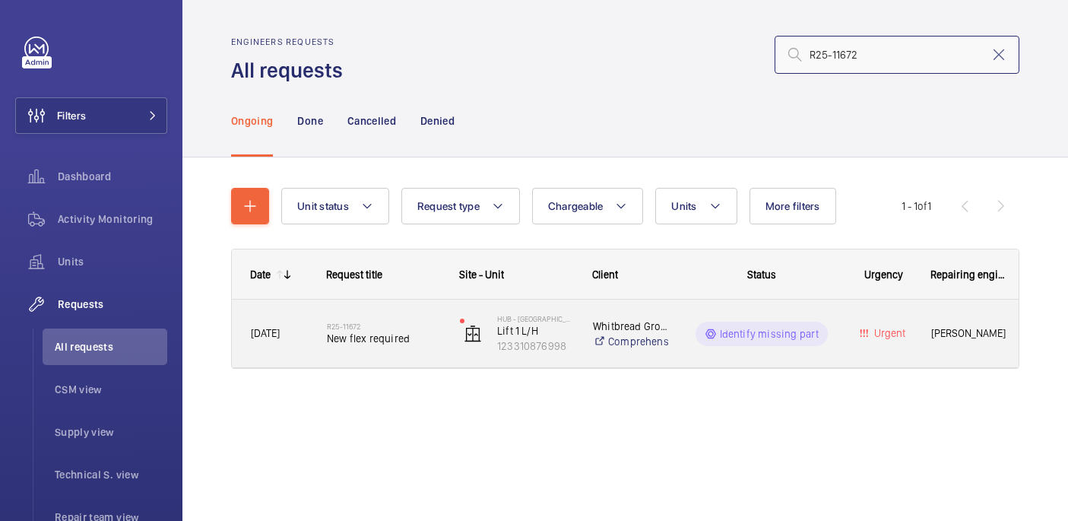
type input "R25-11672"
click at [412, 326] on h2 "R25-11672" at bounding box center [383, 325] width 113 height 9
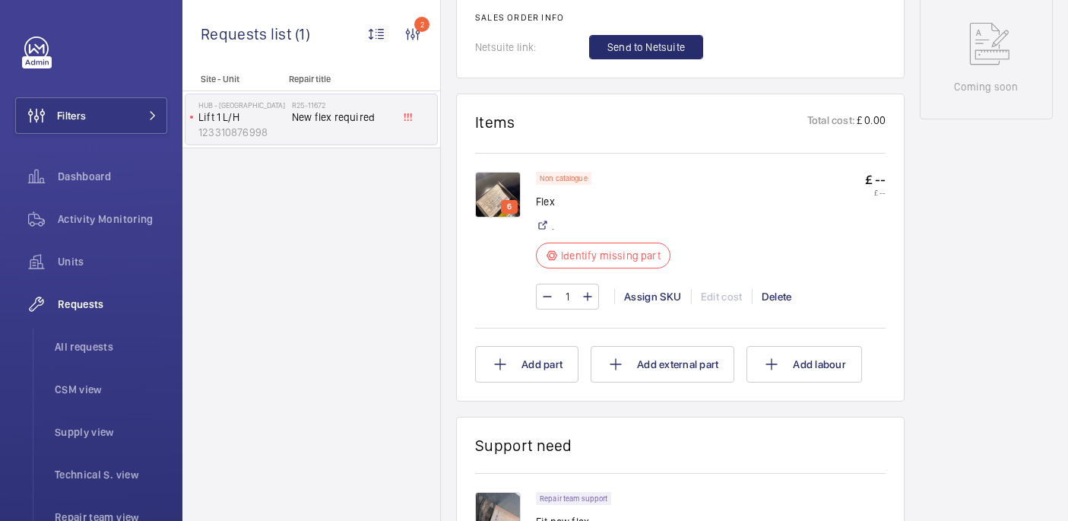
scroll to position [852, 0]
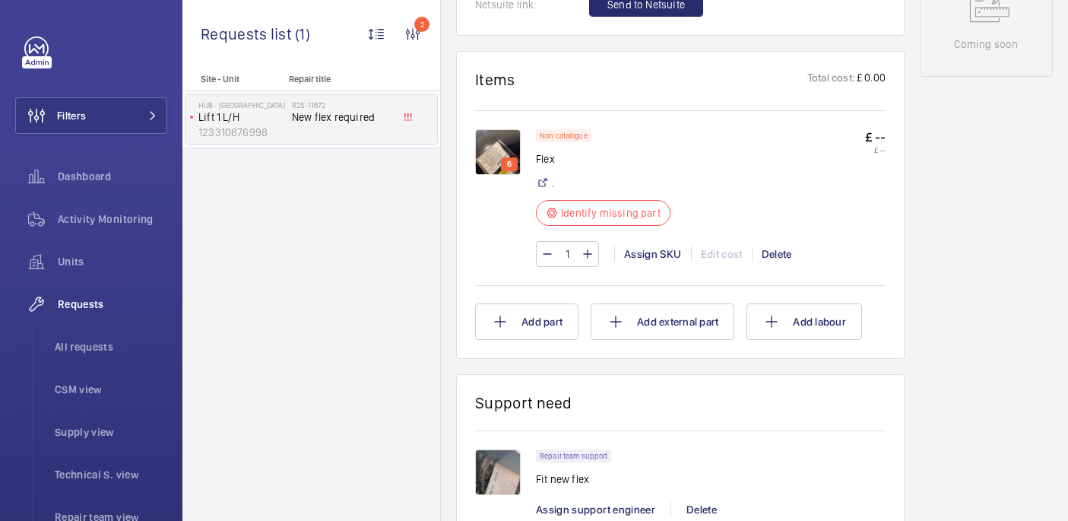
click at [507, 140] on img at bounding box center [498, 152] width 46 height 46
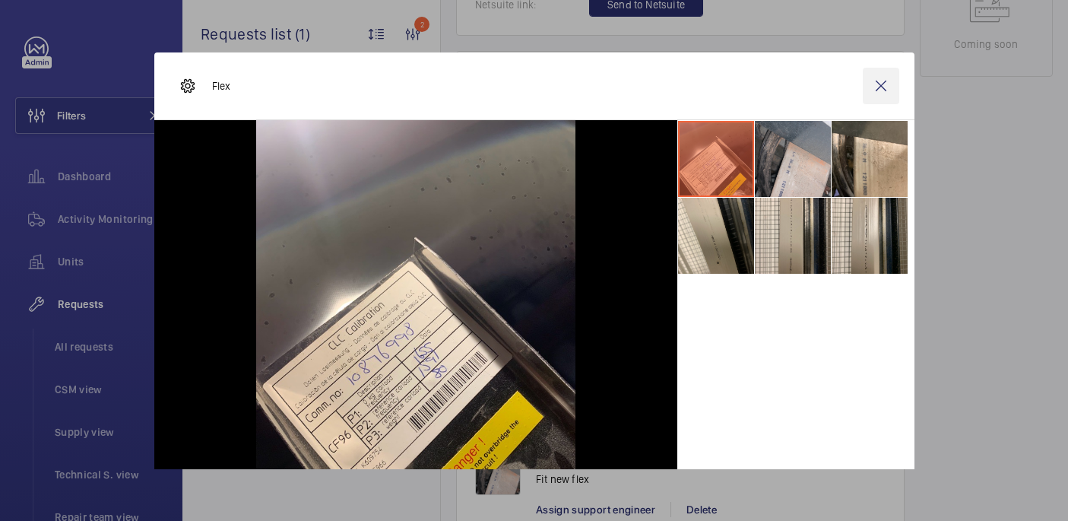
click at [876, 90] on wm-front-icon-button at bounding box center [880, 86] width 36 height 36
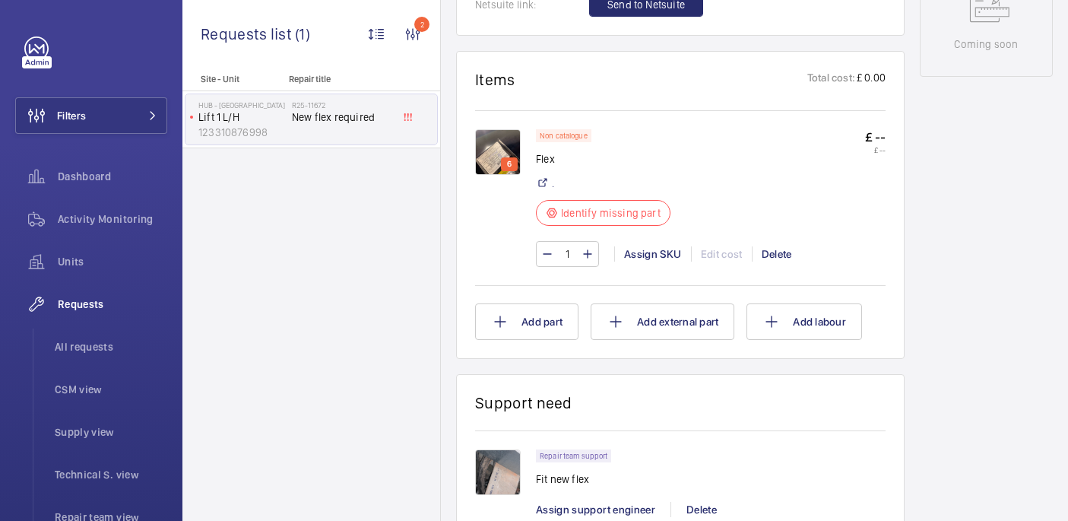
click at [502, 131] on img at bounding box center [498, 152] width 46 height 46
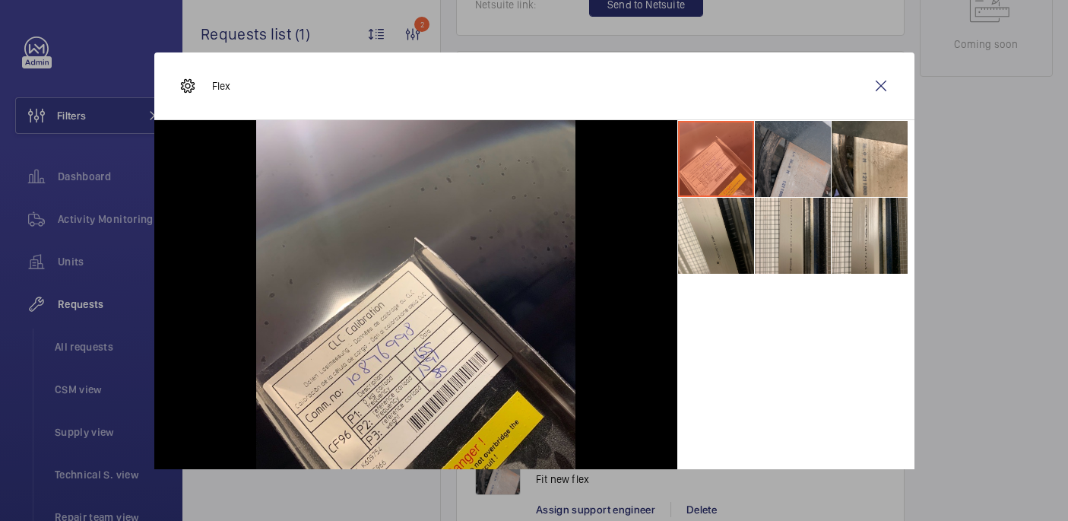
click at [809, 134] on li at bounding box center [793, 159] width 76 height 76
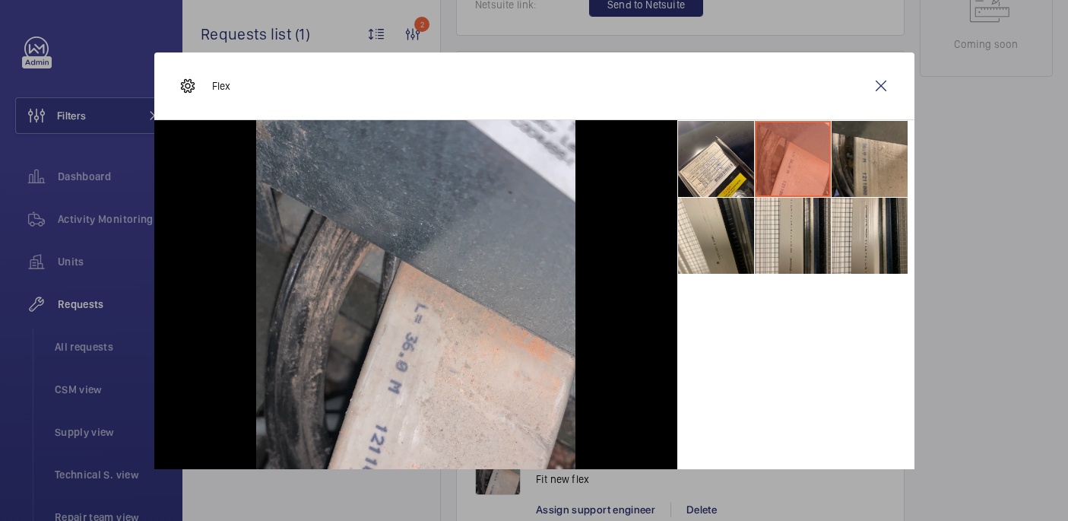
click at [863, 138] on li at bounding box center [869, 159] width 76 height 76
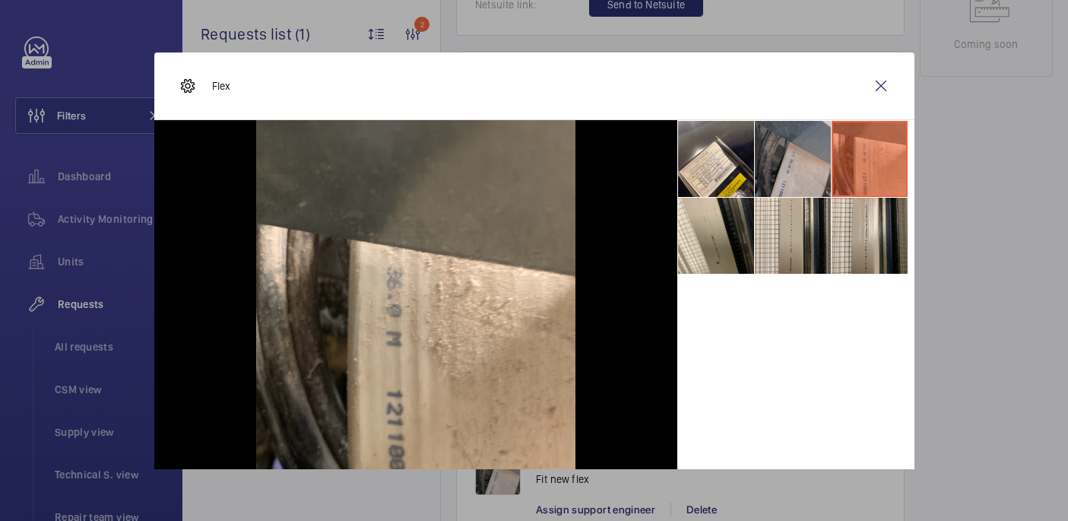
click at [805, 129] on li at bounding box center [793, 159] width 76 height 76
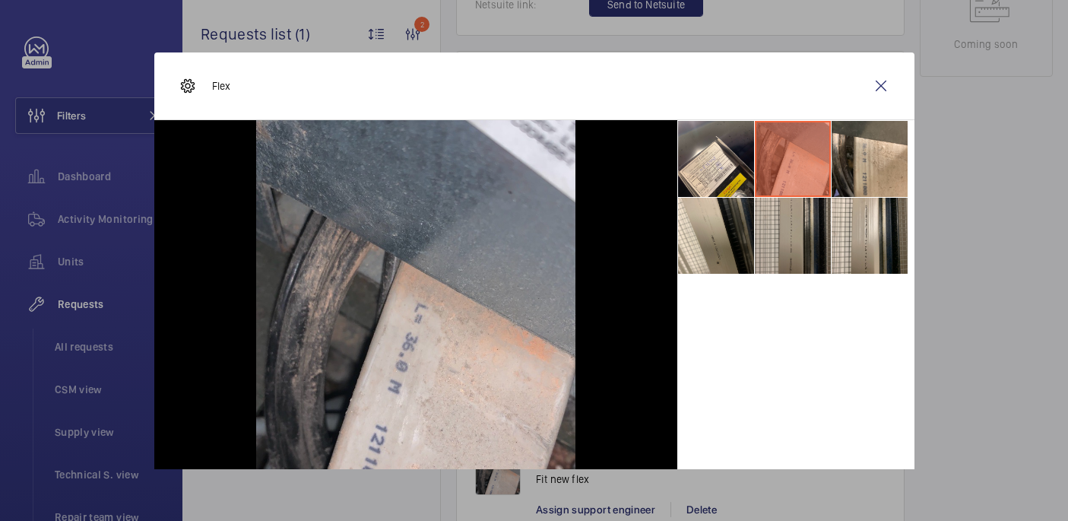
click at [760, 223] on li at bounding box center [793, 236] width 76 height 76
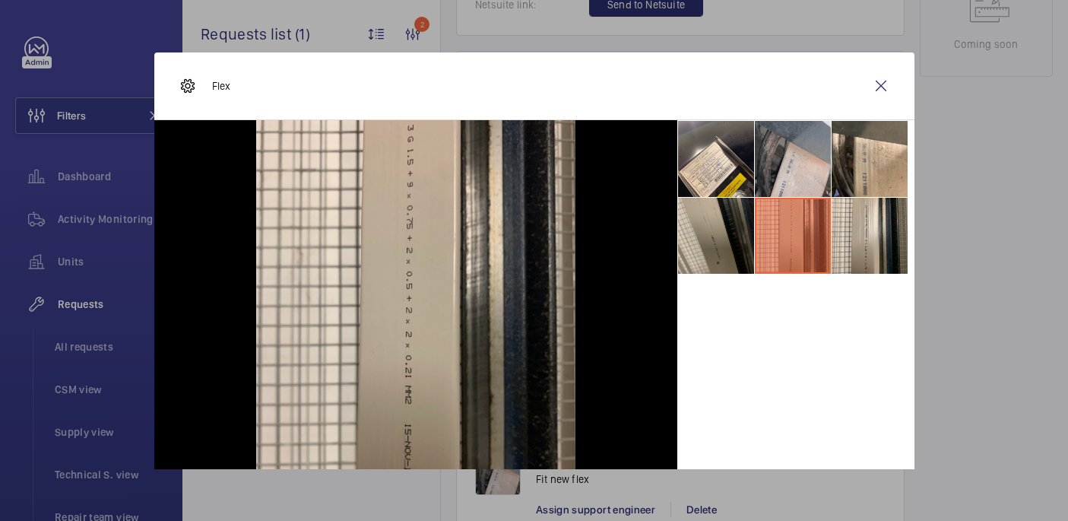
click at [718, 223] on li at bounding box center [716, 236] width 76 height 76
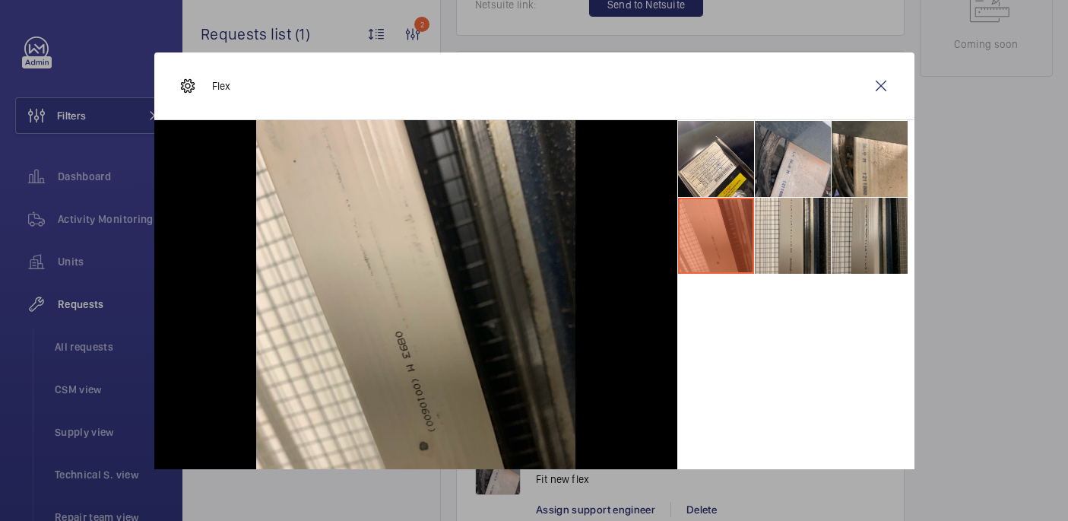
click at [900, 231] on li at bounding box center [869, 236] width 76 height 76
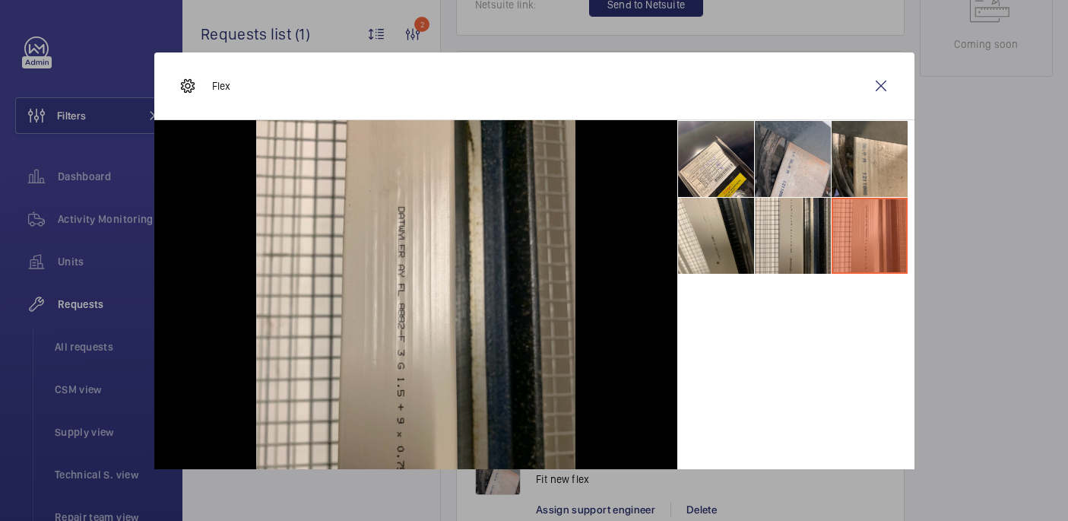
click at [837, 245] on li at bounding box center [869, 236] width 76 height 76
click at [783, 242] on li at bounding box center [793, 236] width 76 height 76
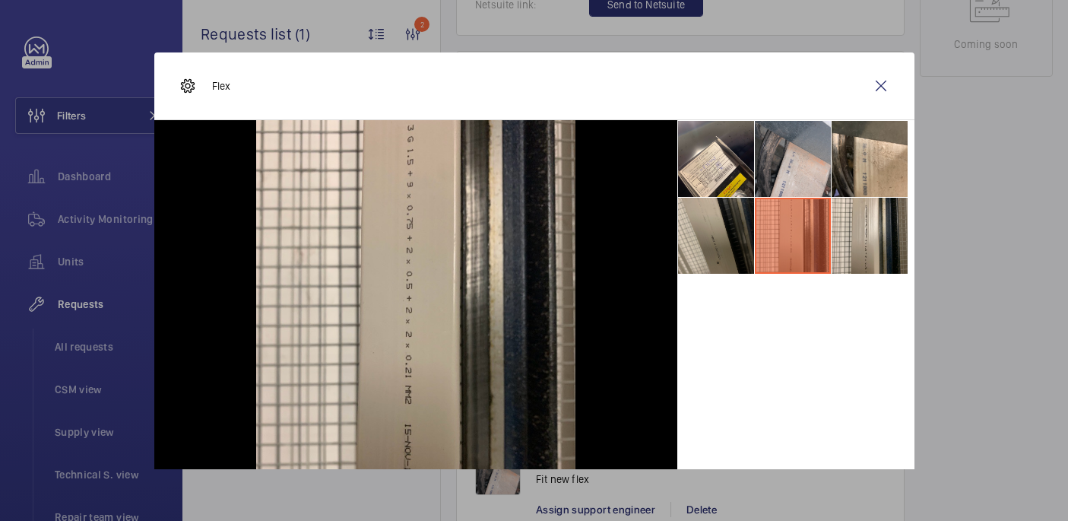
click at [725, 242] on li at bounding box center [716, 236] width 76 height 76
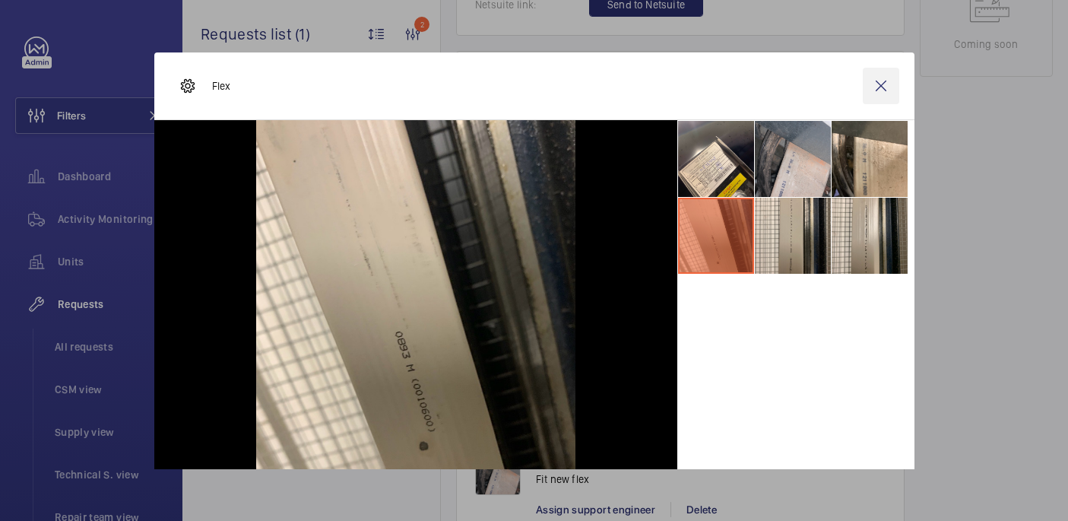
click at [871, 93] on wm-front-icon-button at bounding box center [880, 86] width 36 height 36
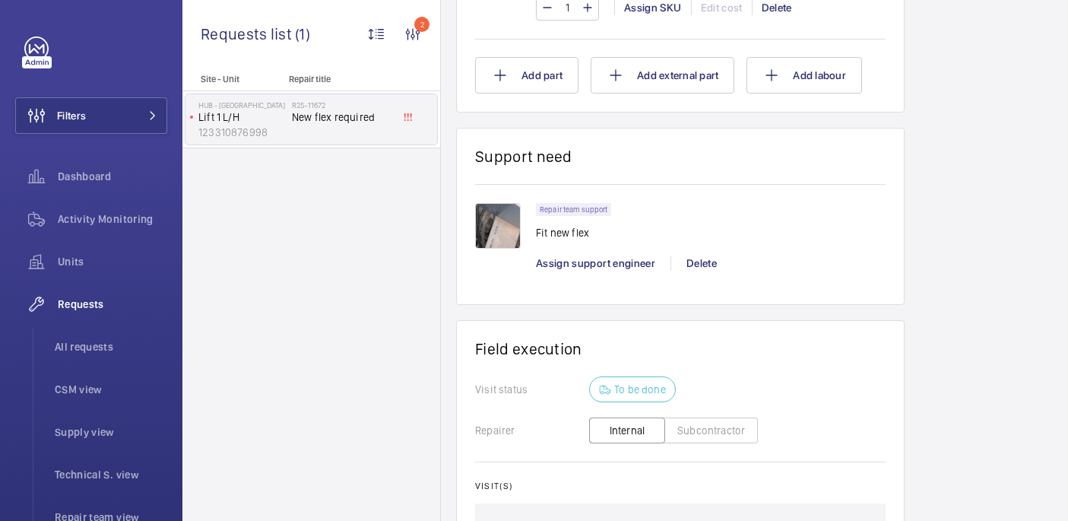
scroll to position [1115, 0]
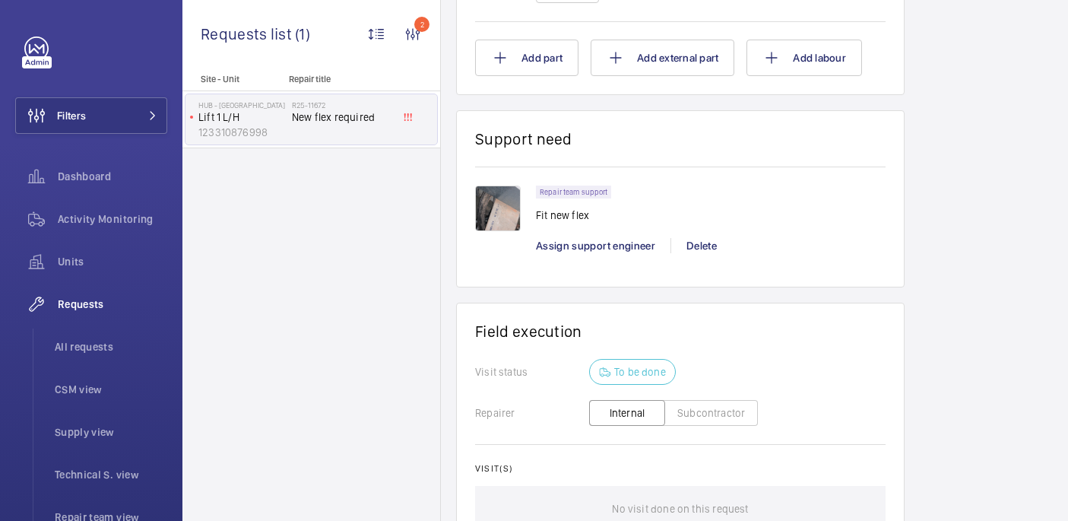
click at [513, 185] on img at bounding box center [498, 208] width 46 height 46
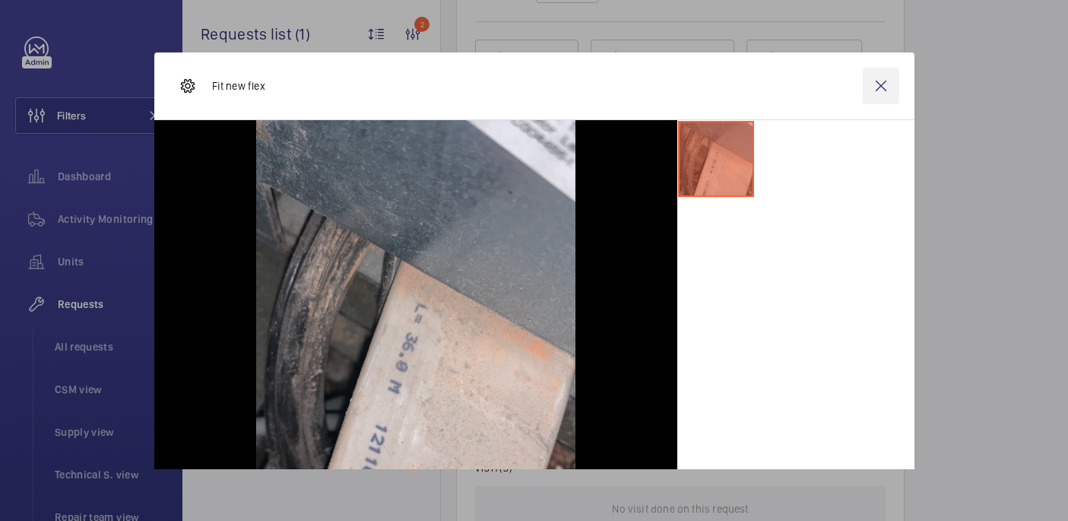
click at [885, 89] on wm-front-icon-button at bounding box center [880, 86] width 36 height 36
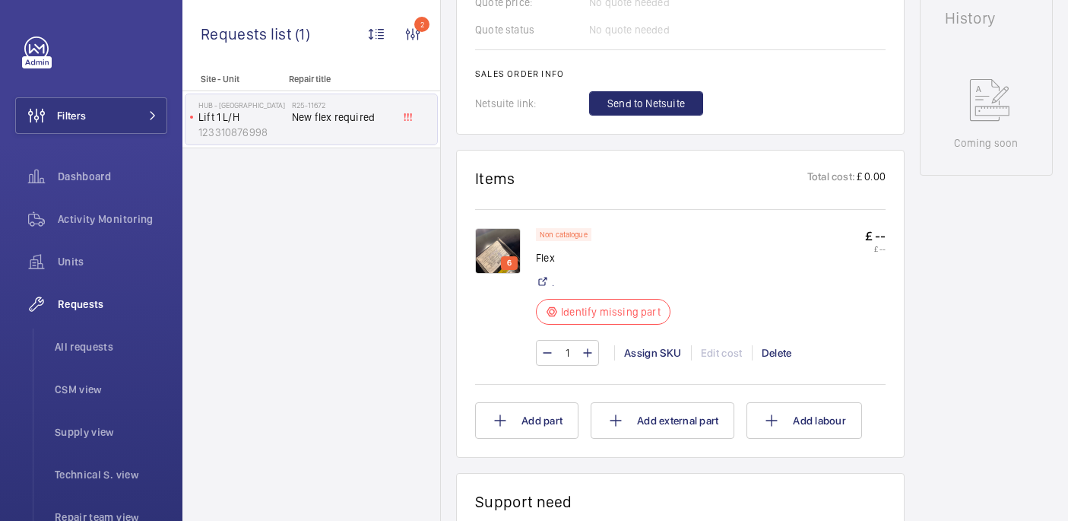
scroll to position [739, 0]
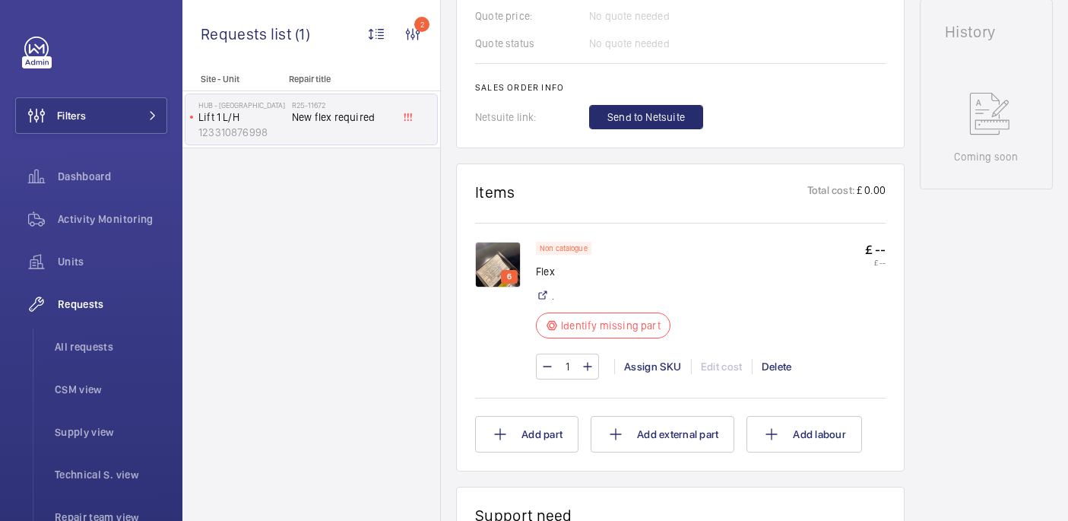
click at [502, 247] on img at bounding box center [498, 265] width 46 height 46
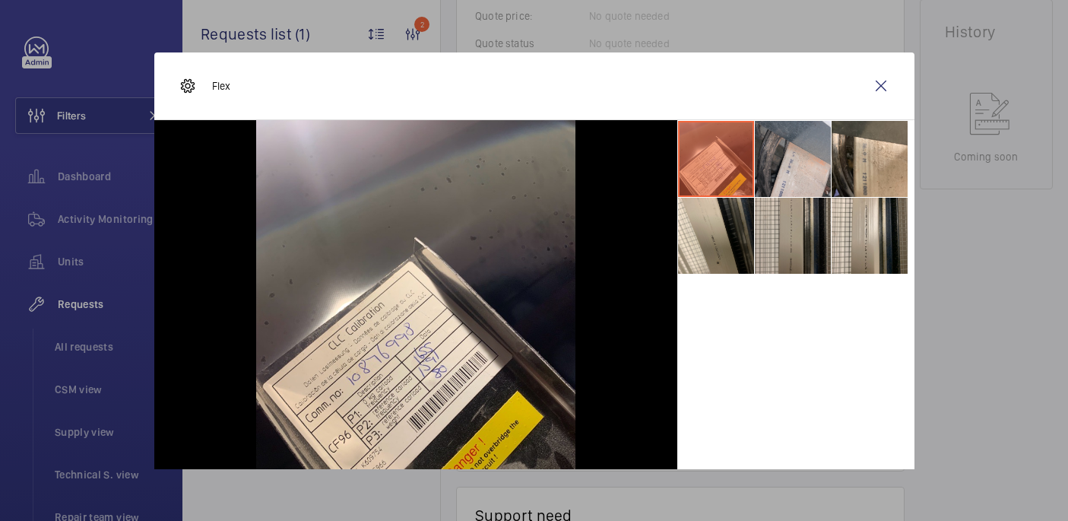
click at [757, 243] on li at bounding box center [793, 236] width 76 height 76
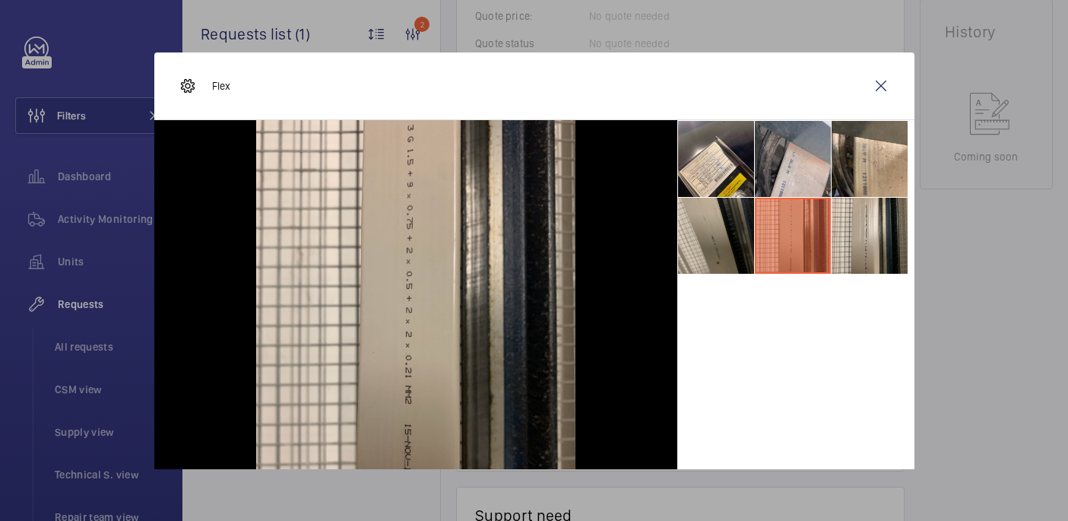
click at [709, 254] on li at bounding box center [716, 236] width 76 height 76
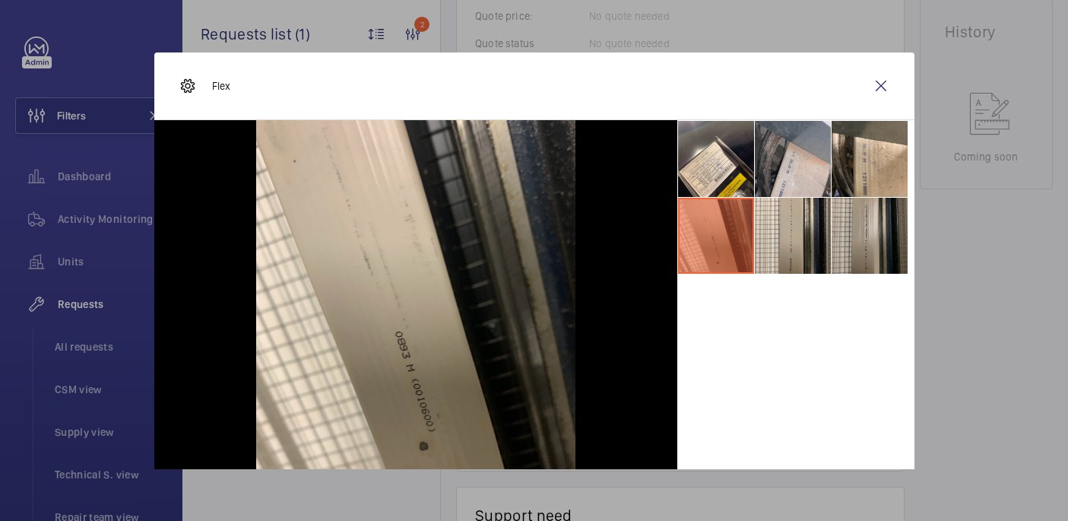
click at [885, 232] on li at bounding box center [869, 236] width 76 height 76
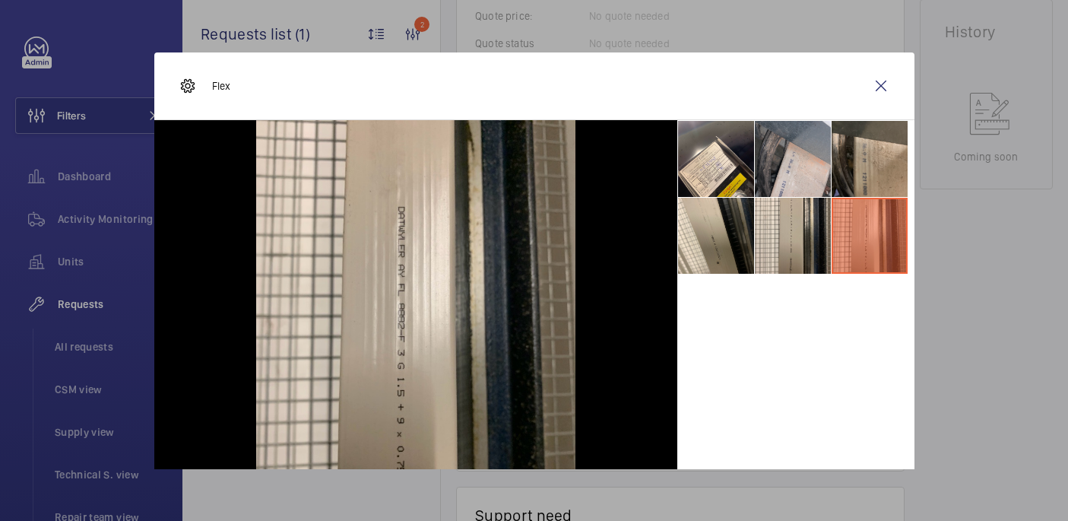
click at [885, 183] on li at bounding box center [869, 159] width 76 height 76
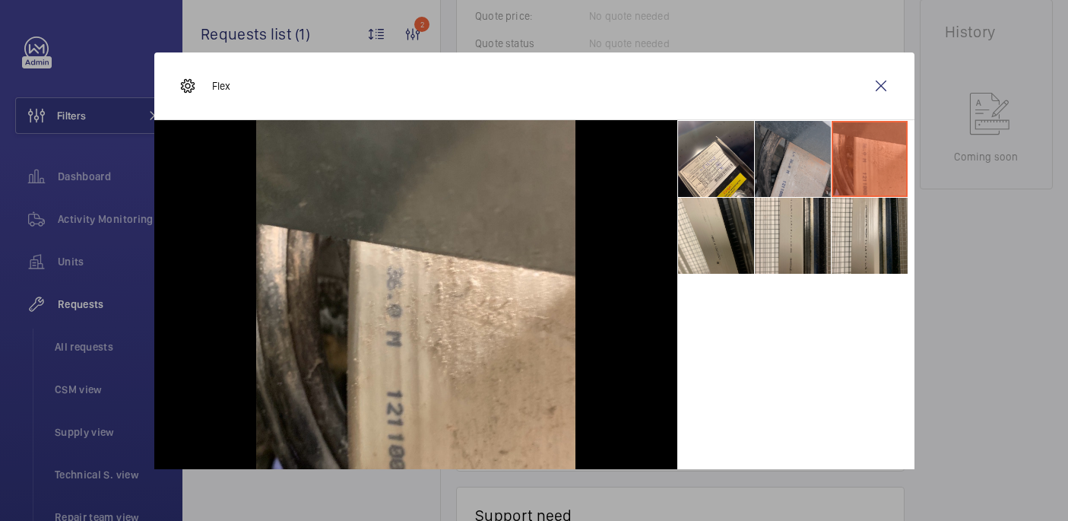
click at [785, 176] on li at bounding box center [793, 159] width 76 height 76
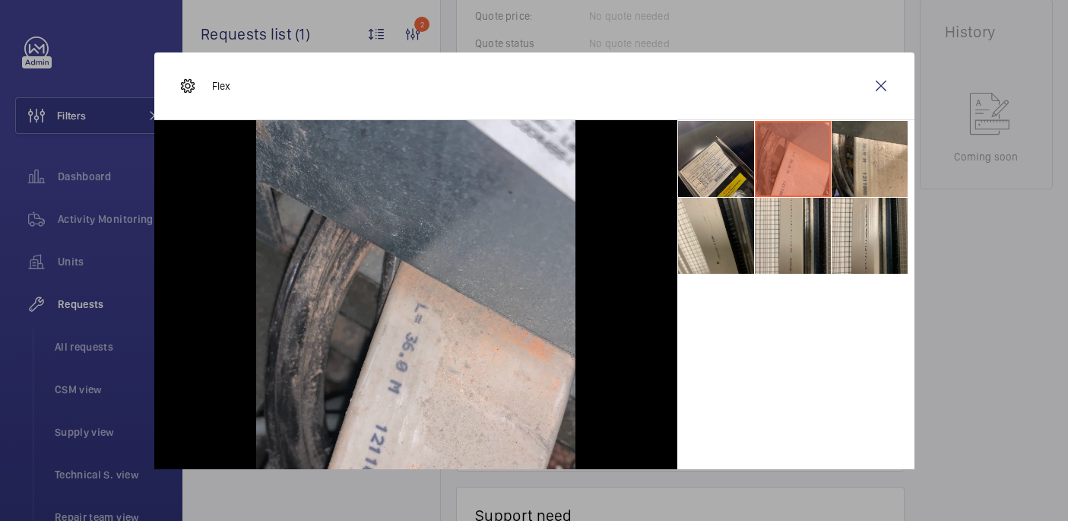
drag, startPoint x: 725, startPoint y: 166, endPoint x: 739, endPoint y: 166, distance: 13.7
click at [725, 166] on li at bounding box center [716, 159] width 76 height 76
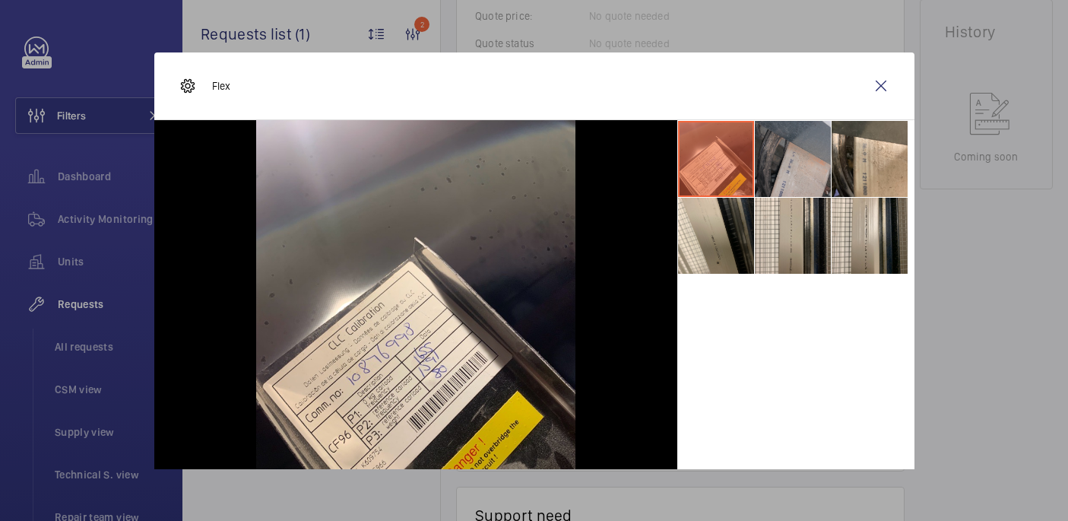
click at [787, 159] on li at bounding box center [793, 159] width 76 height 76
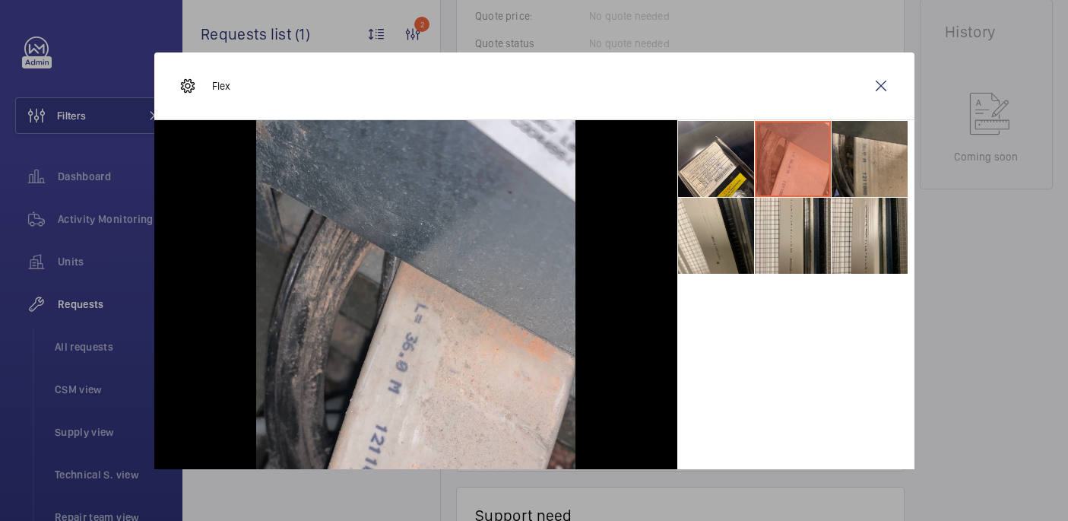
click at [856, 148] on li at bounding box center [869, 159] width 76 height 76
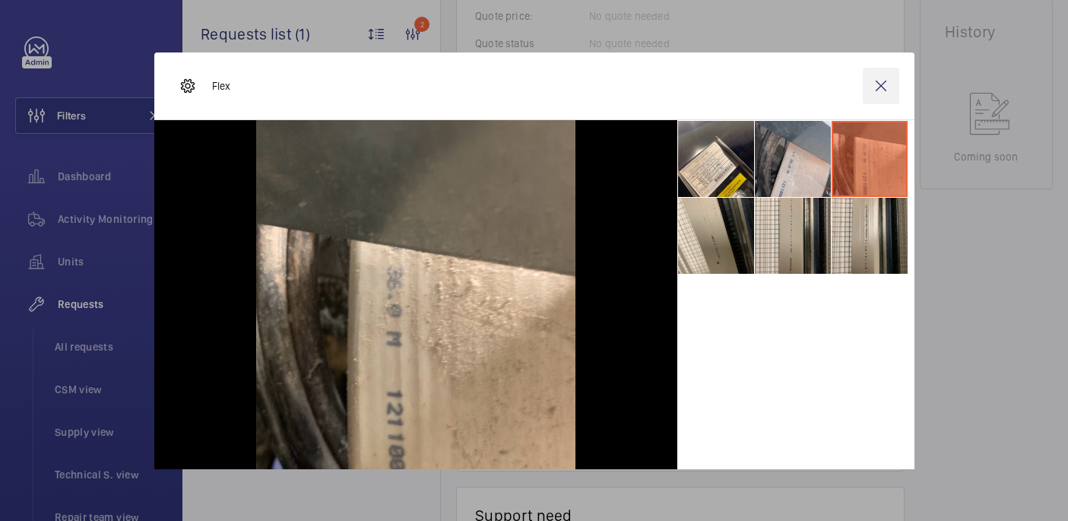
click at [881, 90] on wm-front-icon-button at bounding box center [880, 86] width 36 height 36
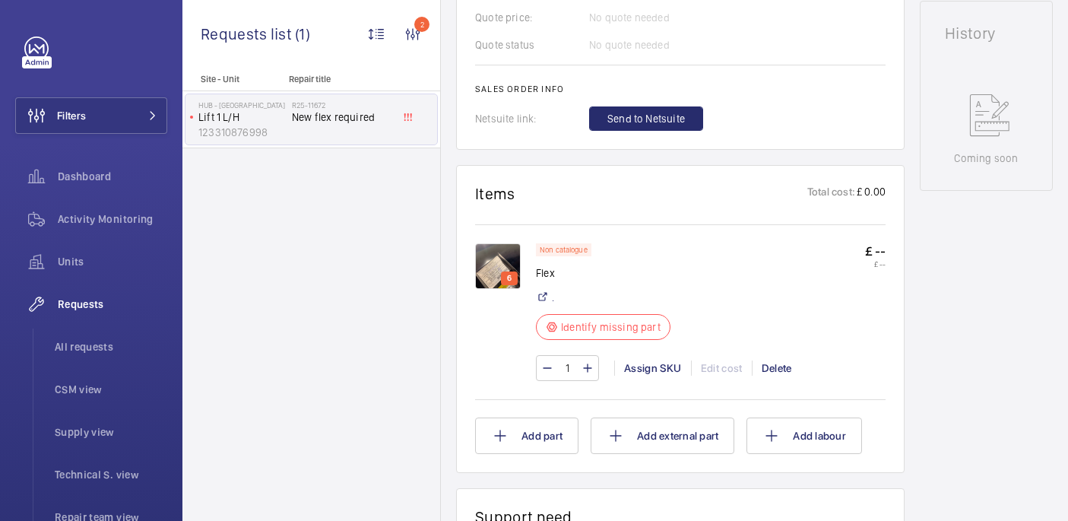
scroll to position [755, 0]
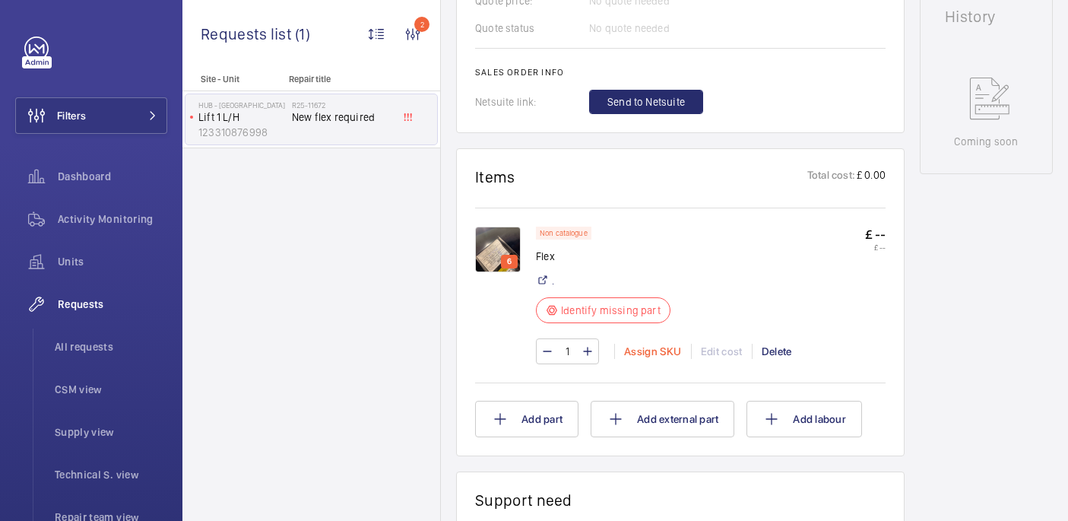
click at [653, 343] on div "Assign SKU" at bounding box center [652, 350] width 77 height 15
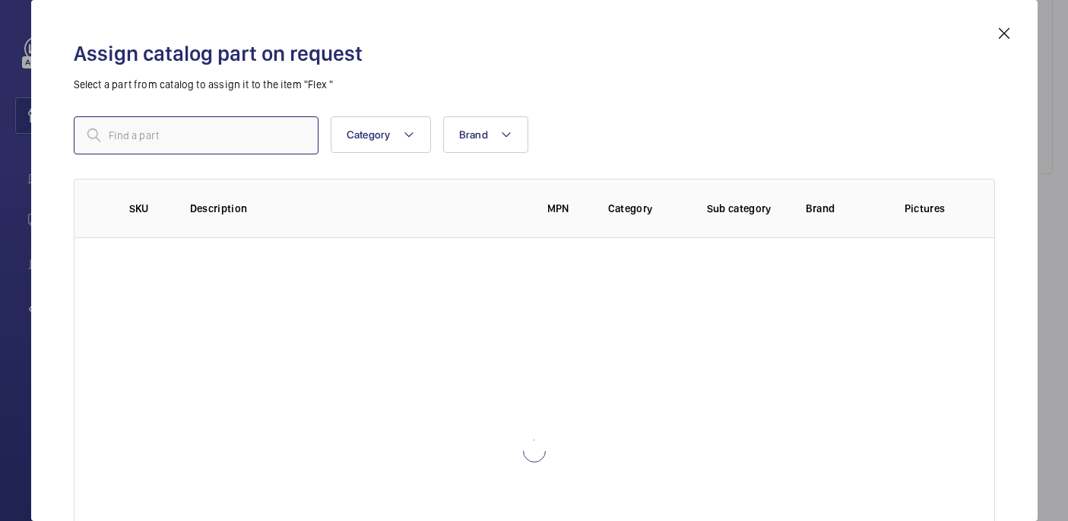
click at [241, 128] on input "text" at bounding box center [196, 135] width 245 height 38
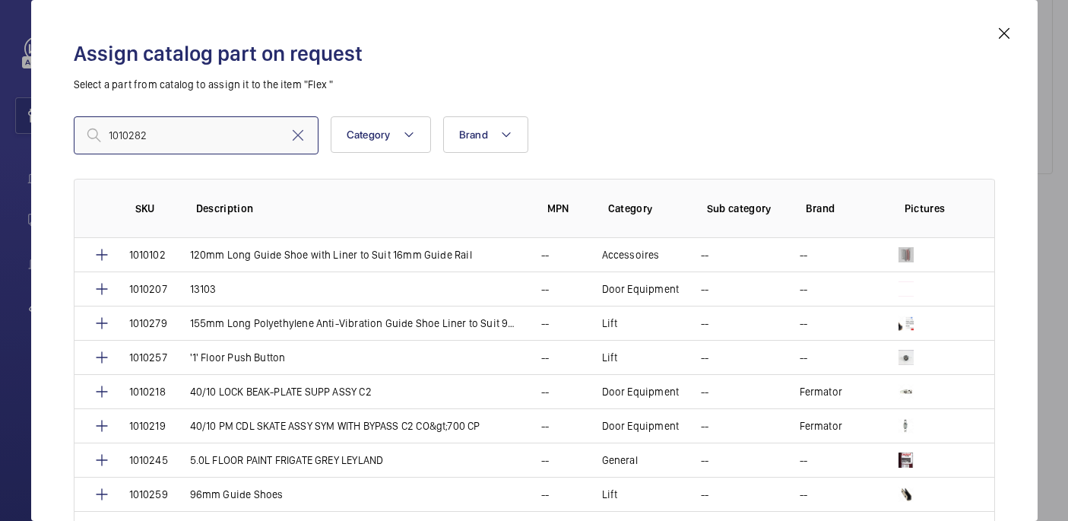
click at [110, 137] on input "1010282" at bounding box center [196, 135] width 245 height 38
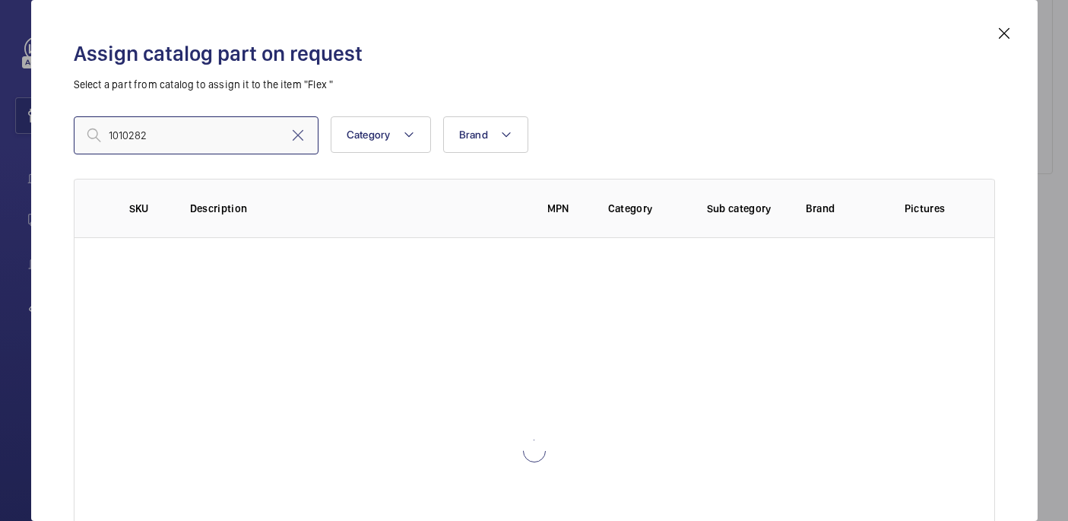
click at [166, 136] on input "1010282" at bounding box center [196, 135] width 245 height 38
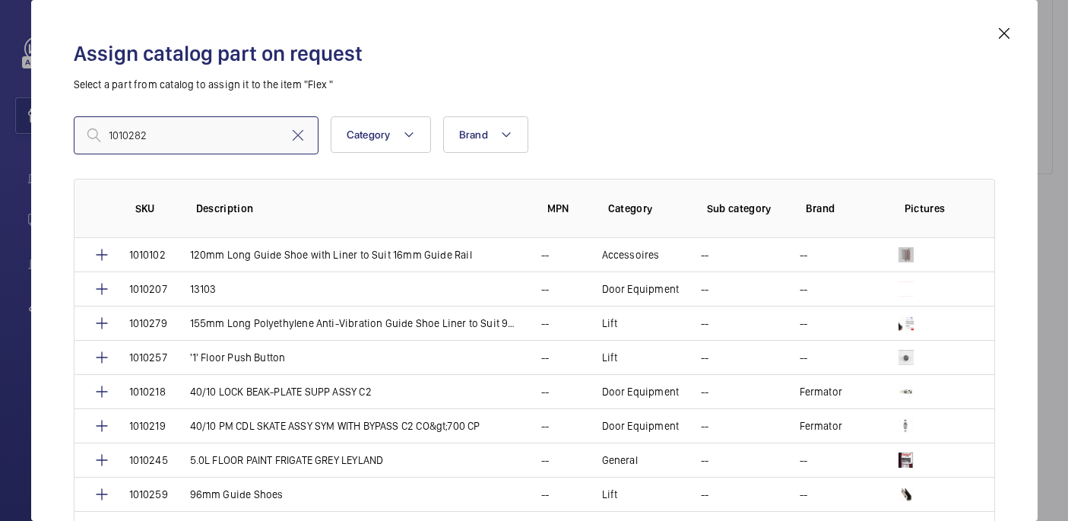
click at [109, 135] on input "1010282" at bounding box center [196, 135] width 245 height 38
type input "1010282"
click at [240, 136] on input "1010282" at bounding box center [196, 135] width 245 height 38
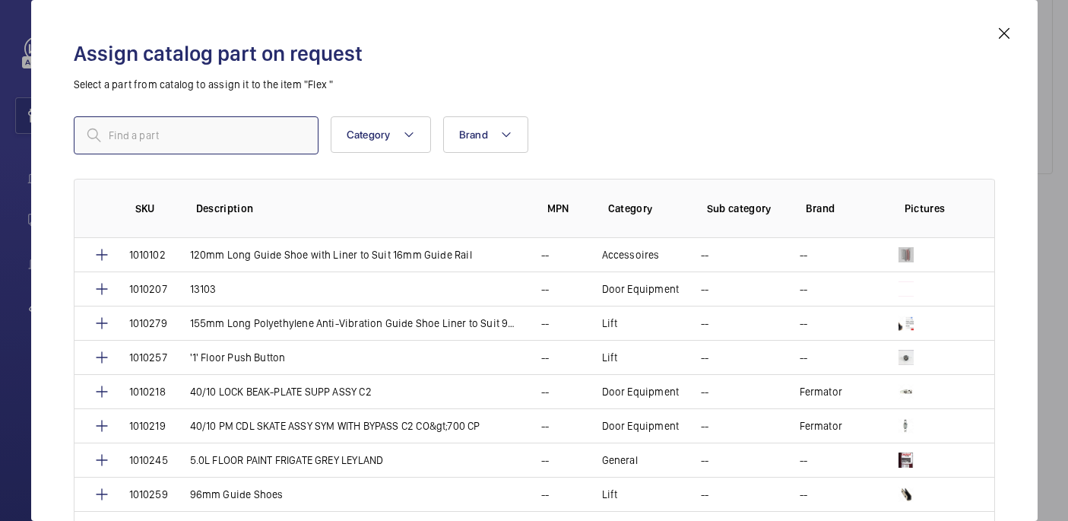
paste input "12 WAY X 1MM TRAILING FLEX (PER METRE) LSF"
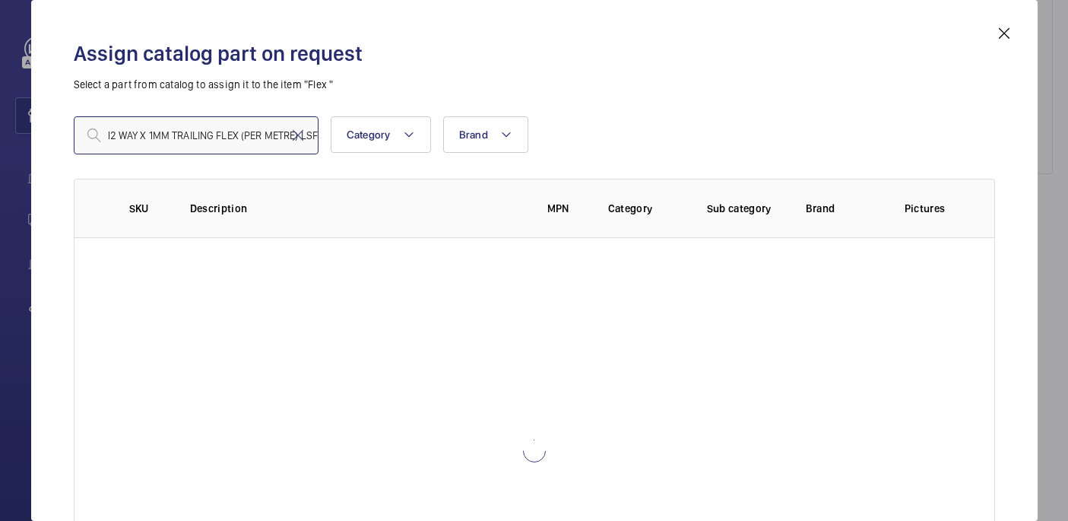
click at [239, 141] on input "12 WAY X 1MM TRAILING FLEX (PER METRE) LSF" at bounding box center [196, 135] width 245 height 38
click at [220, 138] on input "12 WAY X 1MM TRAILING FLEX (PER METRE) LSF" at bounding box center [196, 135] width 245 height 38
click at [243, 136] on input "12 WAY X 1MM TRAILING FLEX (PER METRE) LSF" at bounding box center [196, 135] width 245 height 38
type input "12 WAY X 1MM TRAILING FLEX (PER METRE) LSF"
click at [165, 155] on div "12 WAY X 1MM TRAILING FLEX (PER METRE) LSF Category Brand More filters Reset al…" at bounding box center [534, 306] width 921 height 380
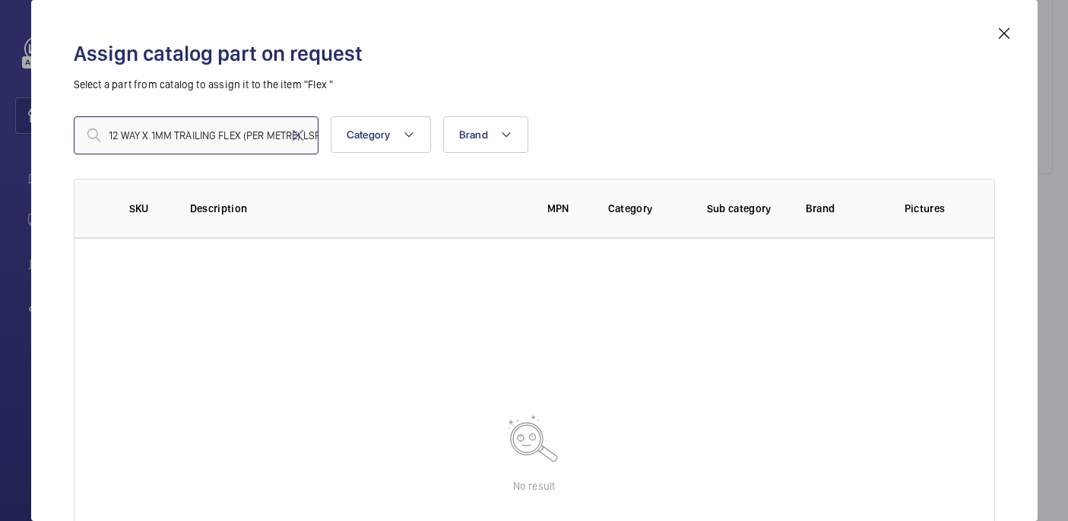
click at [165, 132] on input "12 WAY X 1MM TRAILING FLEX (PER METRE) LSF" at bounding box center [196, 135] width 245 height 38
click at [256, 142] on input "12 WAY X 1MM TRAILING FLEX (PER METRE) LSF" at bounding box center [196, 135] width 245 height 38
click at [248, 133] on input "12 WAY X 1MM TRAILING FLEX (PER METRE) LSF" at bounding box center [196, 135] width 245 height 38
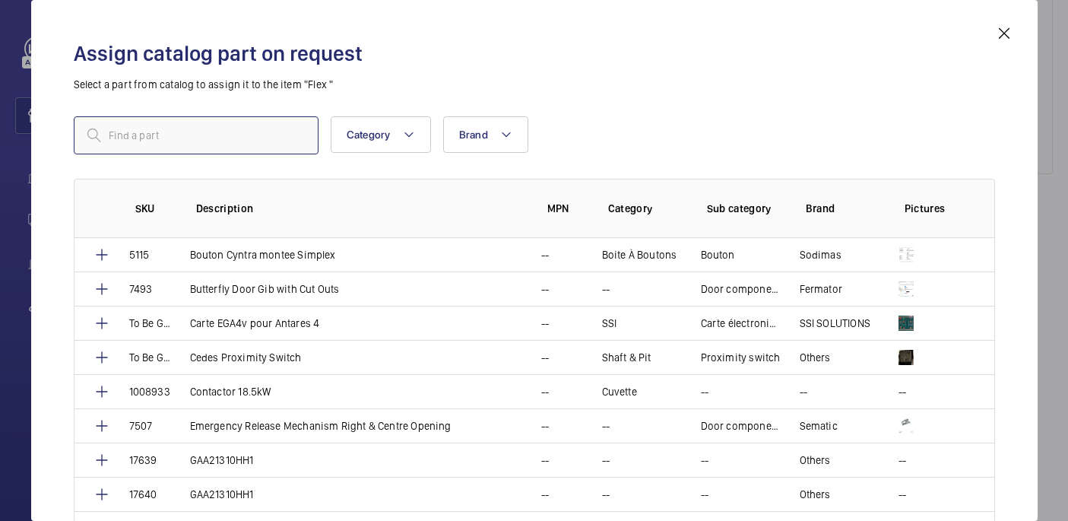
paste input "1010282"
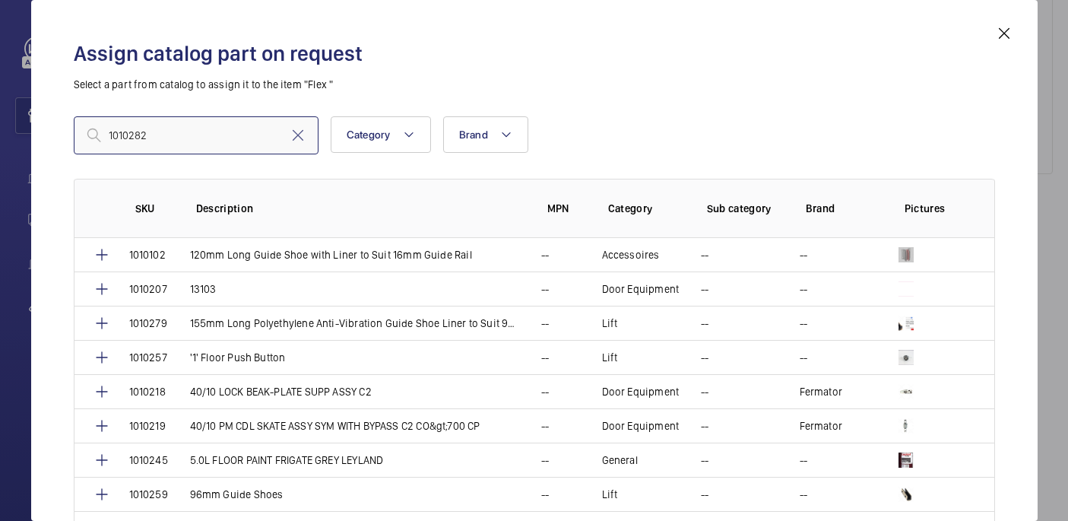
click at [109, 136] on input "1010282" at bounding box center [196, 135] width 245 height 38
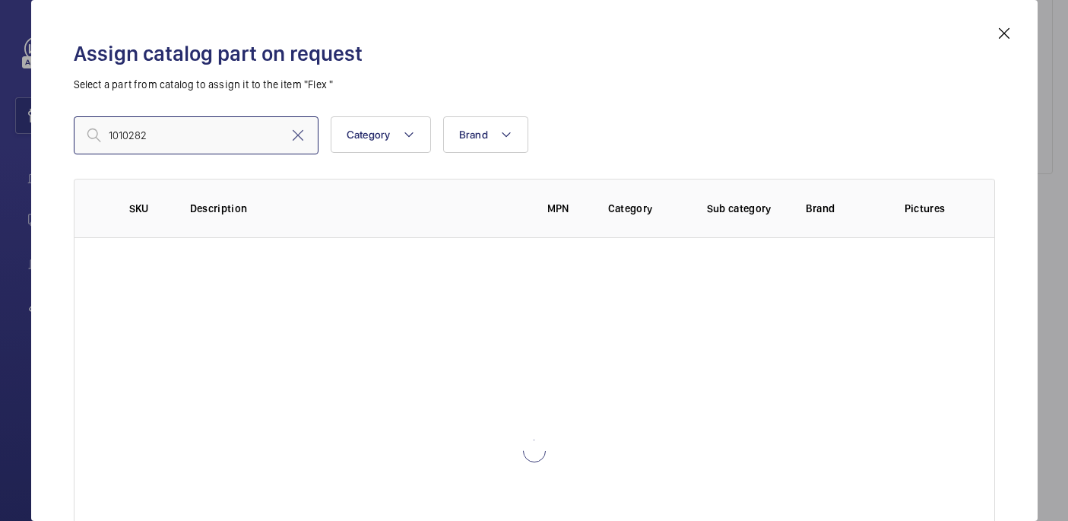
type input "1010282"
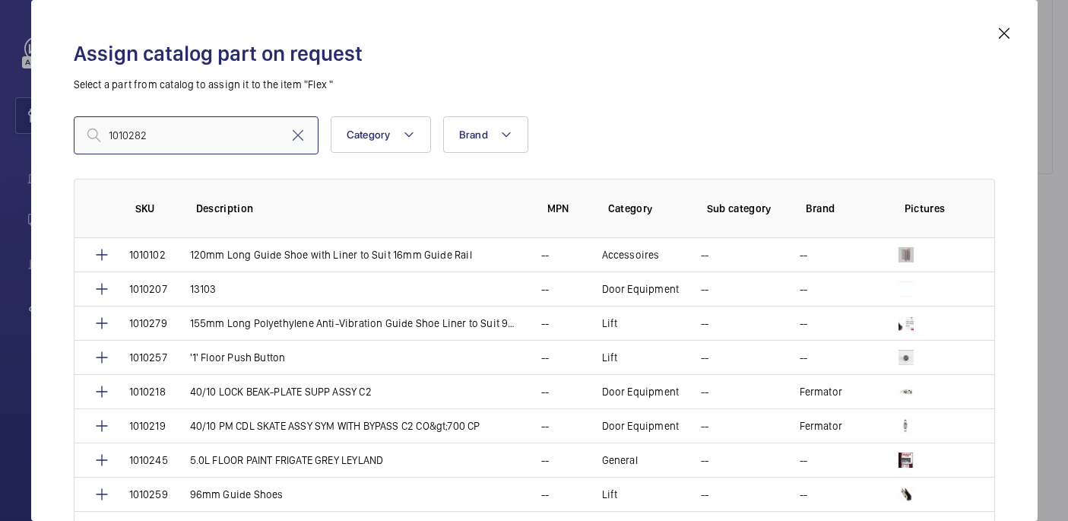
click at [199, 150] on input "1010282" at bounding box center [196, 135] width 245 height 38
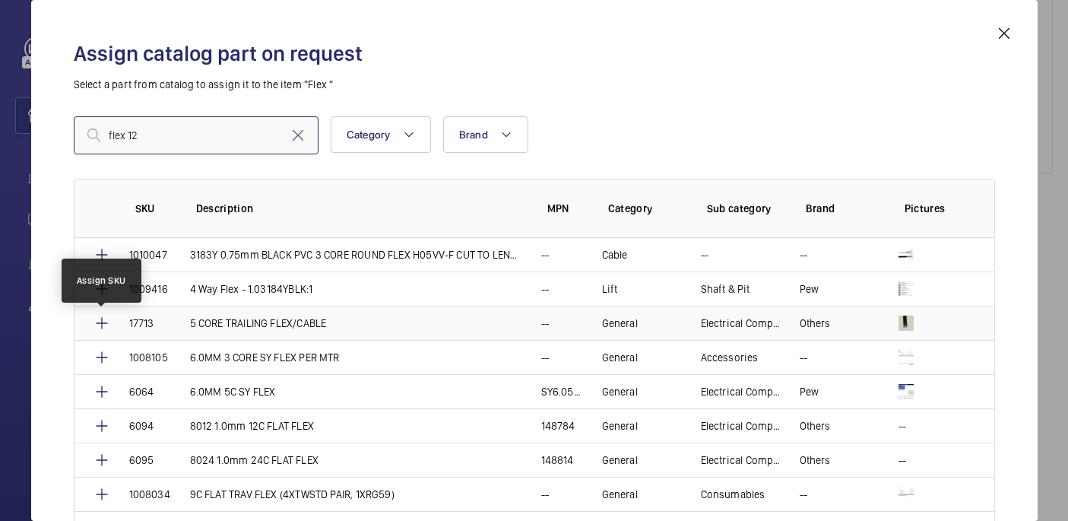
type input "flex 12"
click at [102, 320] on mat-icon at bounding box center [102, 323] width 18 height 18
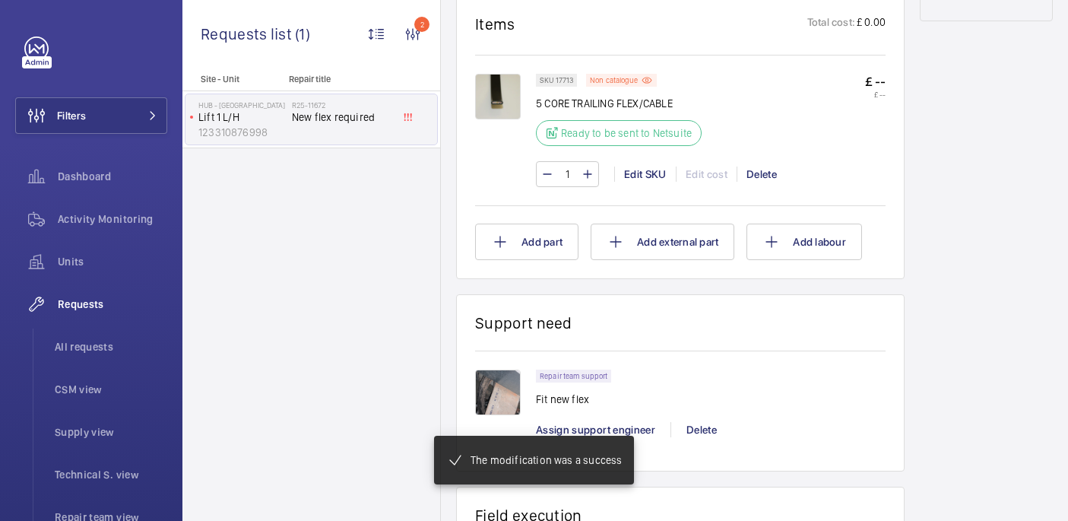
scroll to position [419, 0]
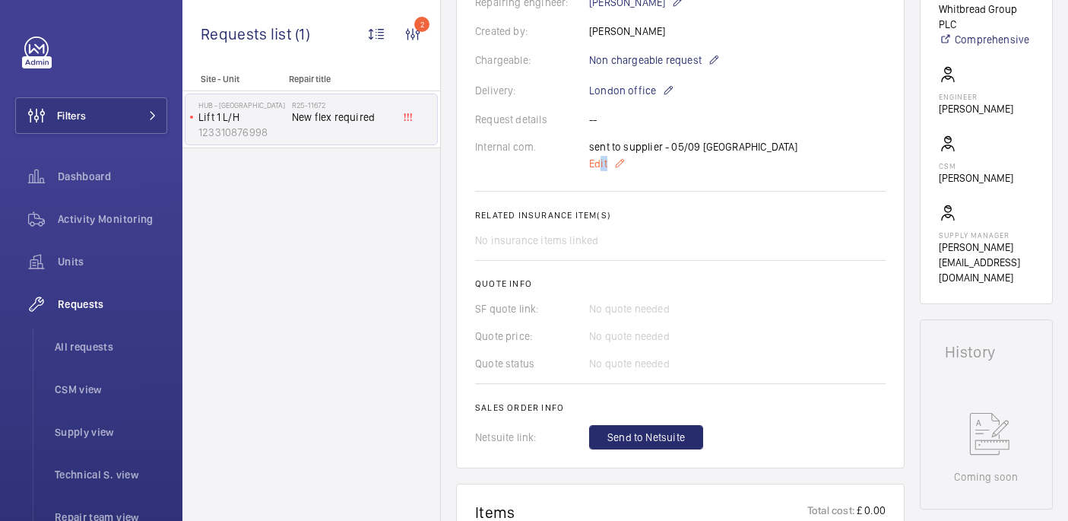
click at [600, 171] on p "Edit" at bounding box center [693, 163] width 209 height 18
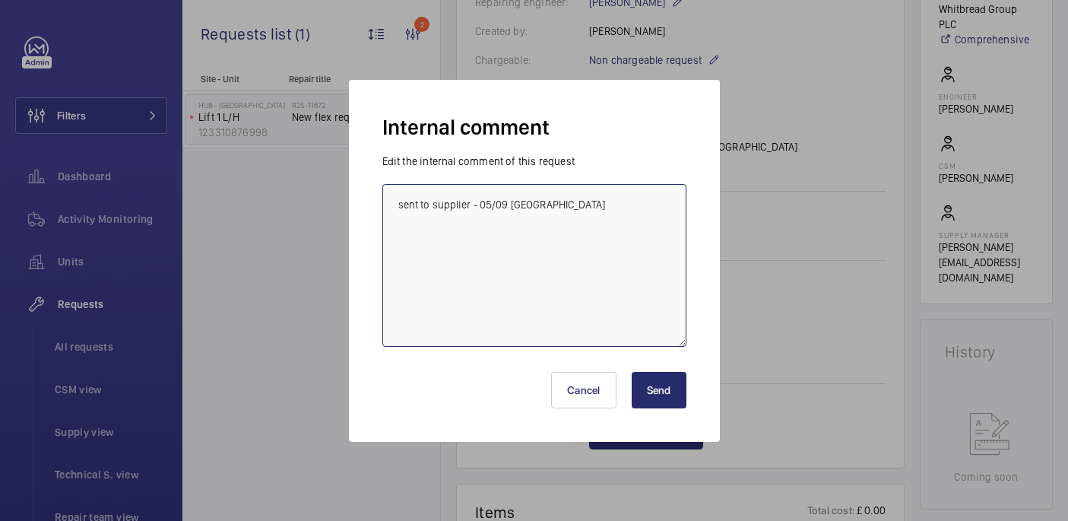
click at [628, 201] on textarea "sent to supplier - 05/09 india" at bounding box center [534, 265] width 304 height 163
paste textarea "1010282"
click at [617, 238] on textarea "sent to supplier - 05/09 india Admin not adding correct sku, worng sku used. 10…" at bounding box center [534, 265] width 304 height 163
click at [458, 253] on textarea "sent to supplier - 05/09 india Admin not adding correct sku, worng sku used. Co…" at bounding box center [534, 265] width 304 height 163
type textarea "sent to supplier - 05/09 india Admin not adding correct sku, worng sku used. Co…"
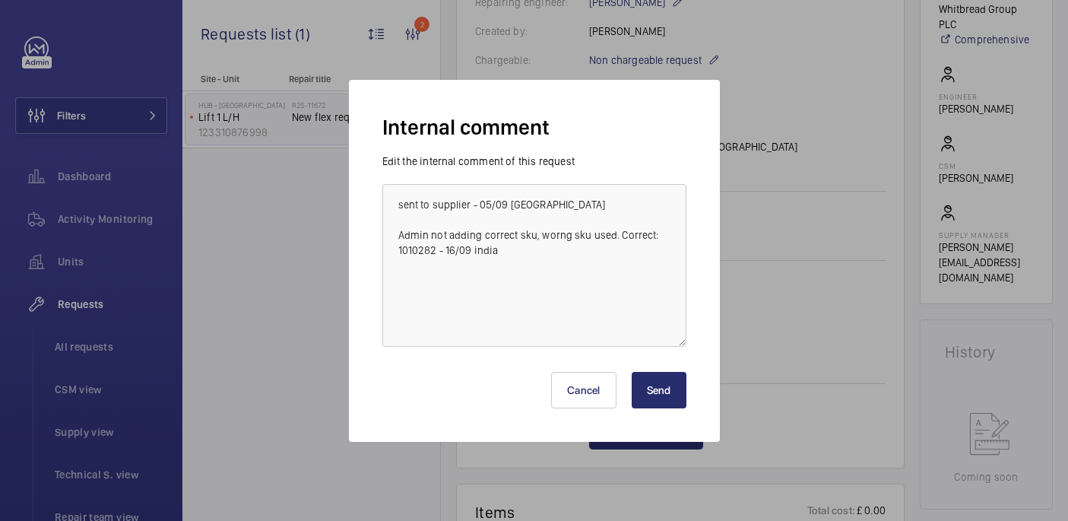
click at [674, 392] on button "Send" at bounding box center [658, 390] width 55 height 36
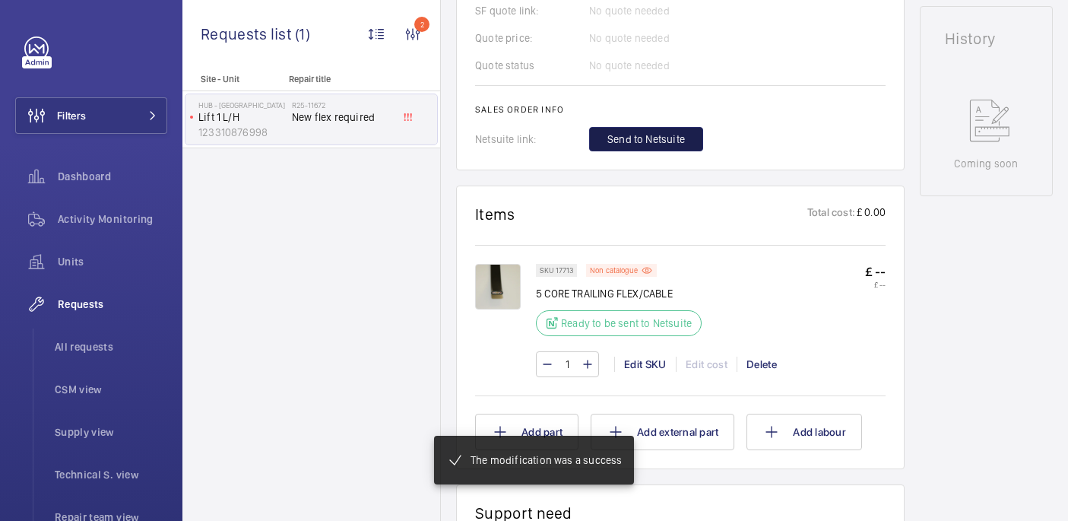
click at [650, 147] on span "Send to Netsuite" at bounding box center [646, 138] width 78 height 15
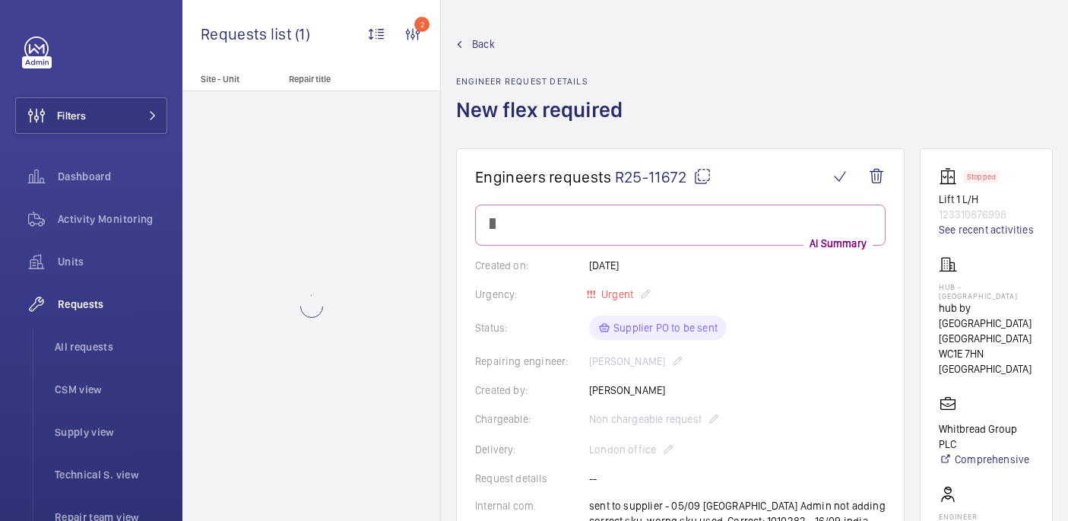
scroll to position [733, 0]
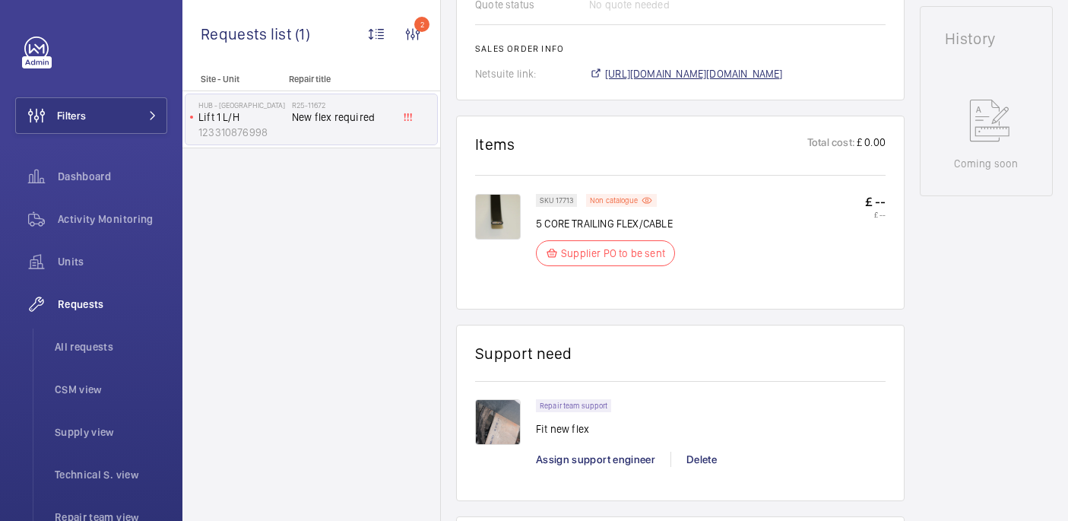
click at [692, 75] on span "https://6461500.app.netsuite.com/app/accounting/transactions/salesord.nl?id=300…" at bounding box center [694, 73] width 178 height 15
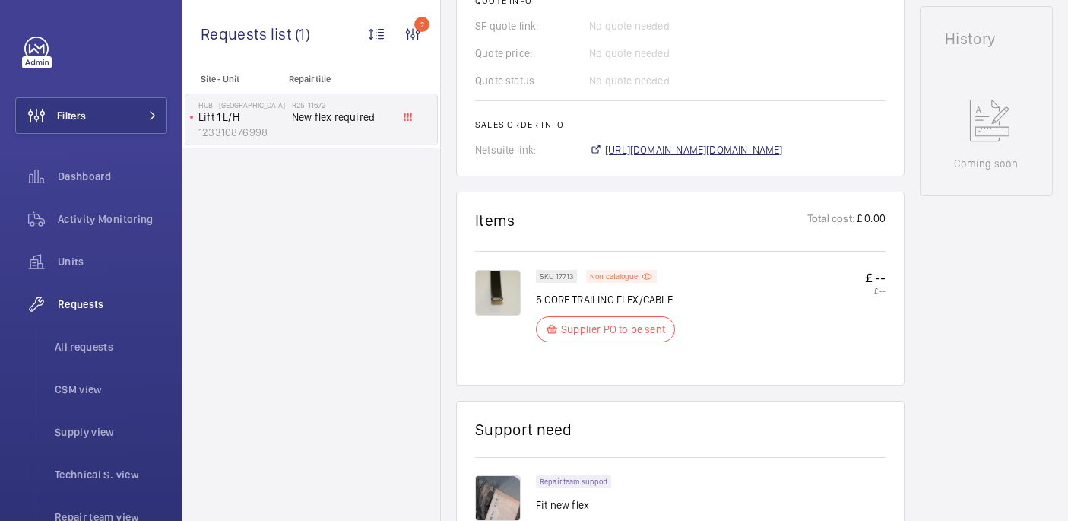
scroll to position [793, 0]
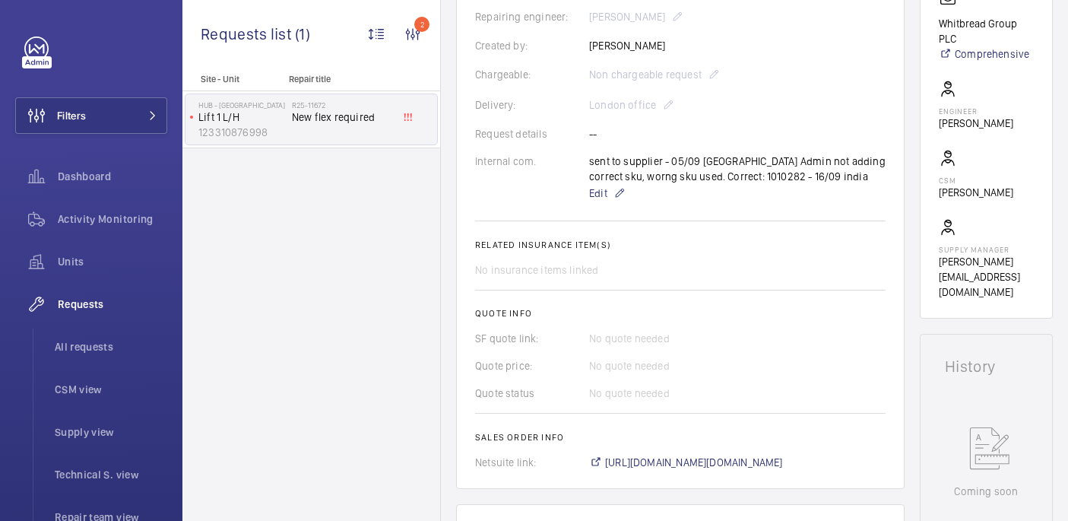
scroll to position [408, 0]
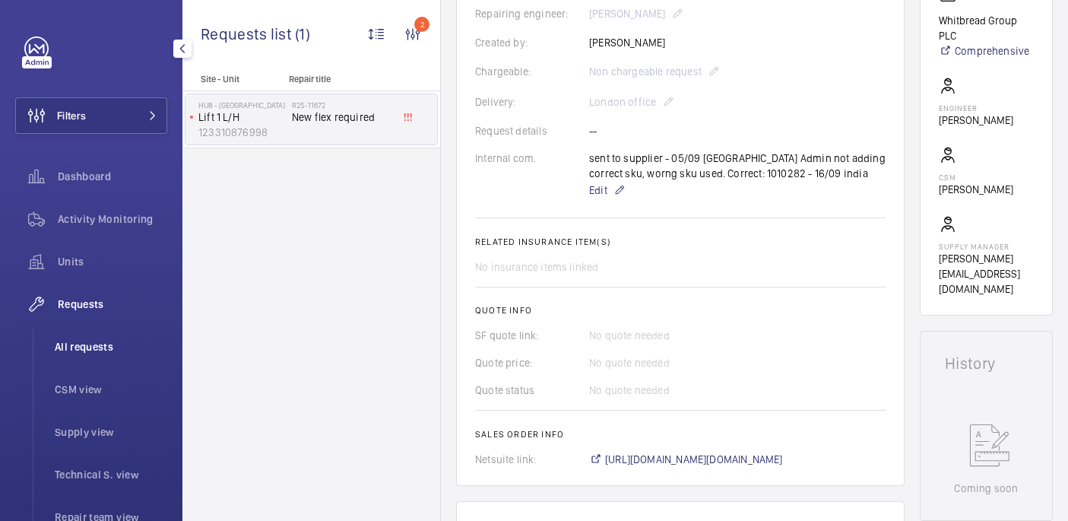
click at [106, 340] on span "All requests" at bounding box center [111, 346] width 112 height 15
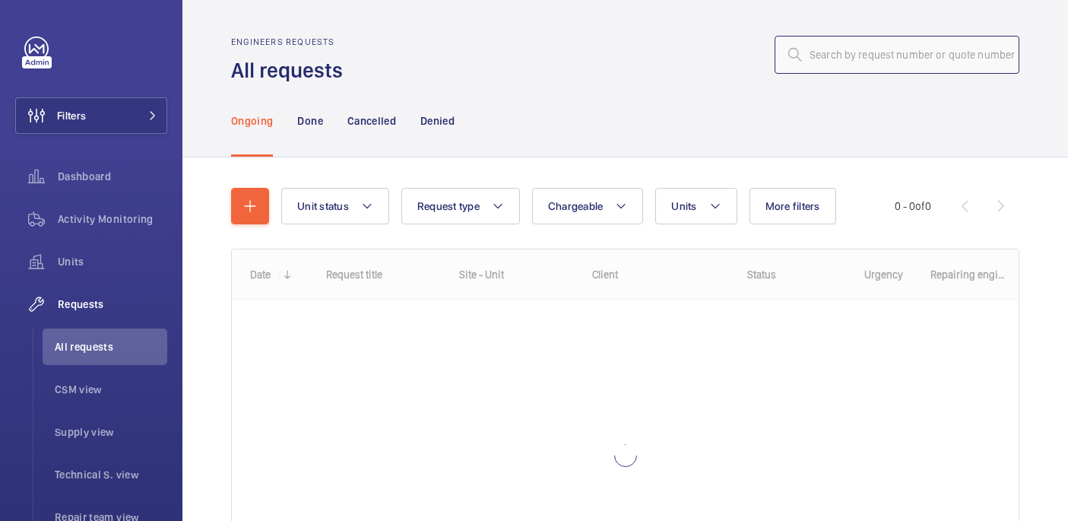
click at [861, 61] on input "text" at bounding box center [896, 55] width 245 height 38
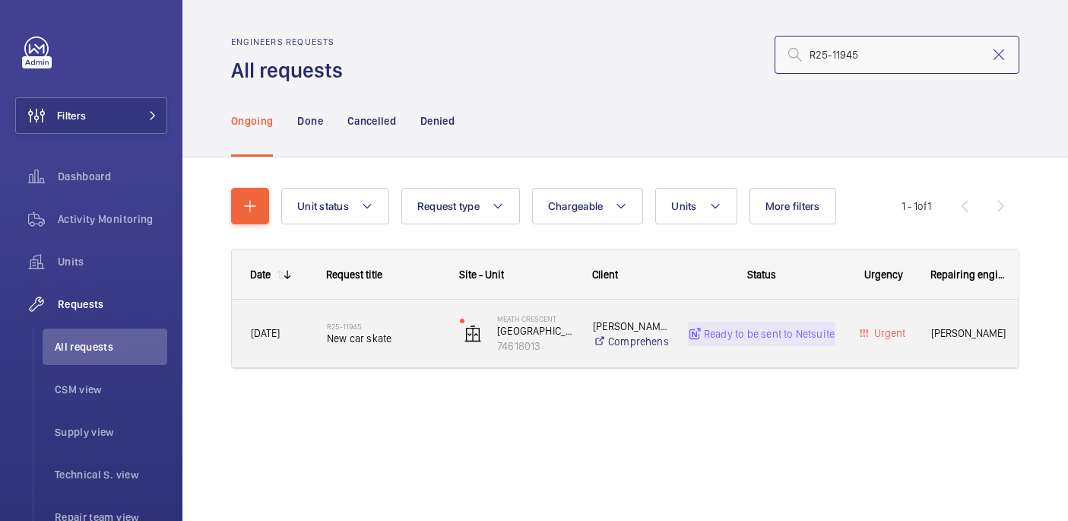
type input "R25-11945"
click at [429, 320] on div "R25-11945 New car skate" at bounding box center [383, 334] width 113 height 44
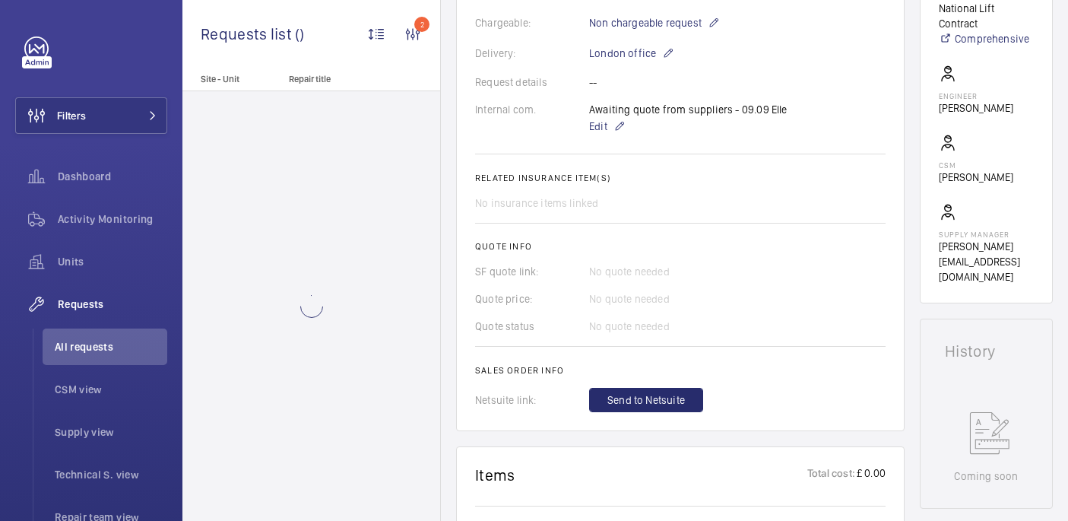
scroll to position [724, 0]
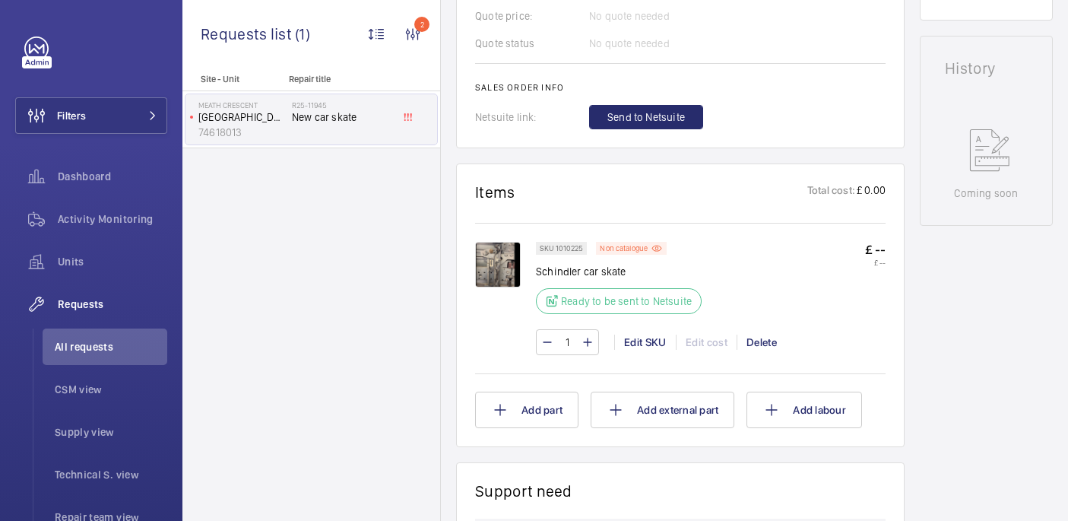
click at [498, 272] on img at bounding box center [498, 265] width 46 height 46
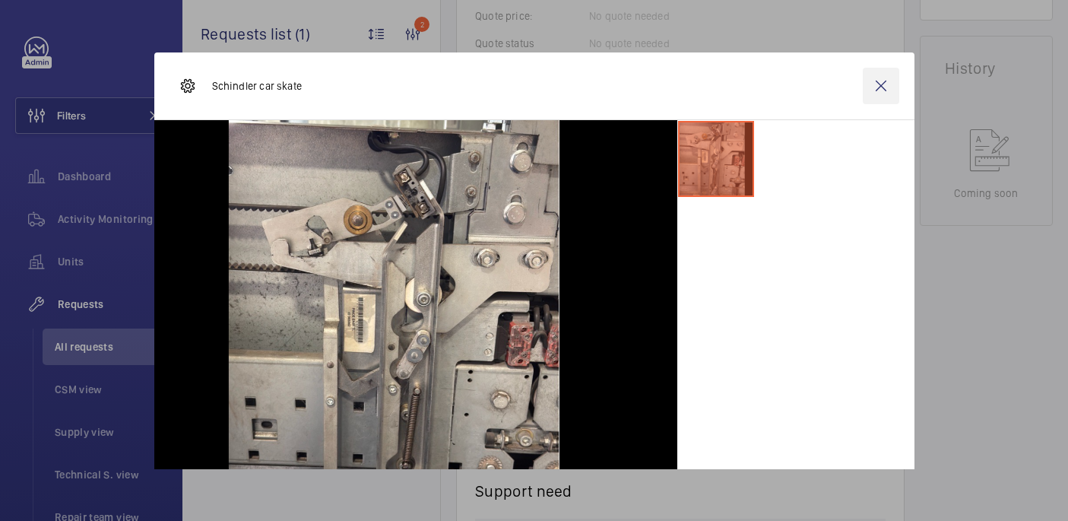
click at [878, 93] on wm-front-icon-button at bounding box center [880, 86] width 36 height 36
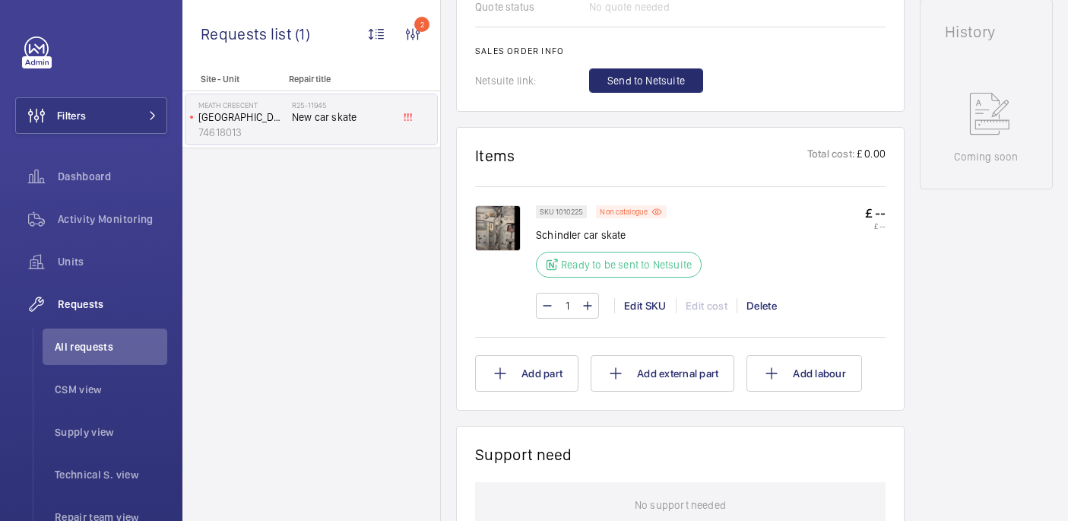
scroll to position [762, 0]
click at [503, 210] on img at bounding box center [498, 227] width 46 height 46
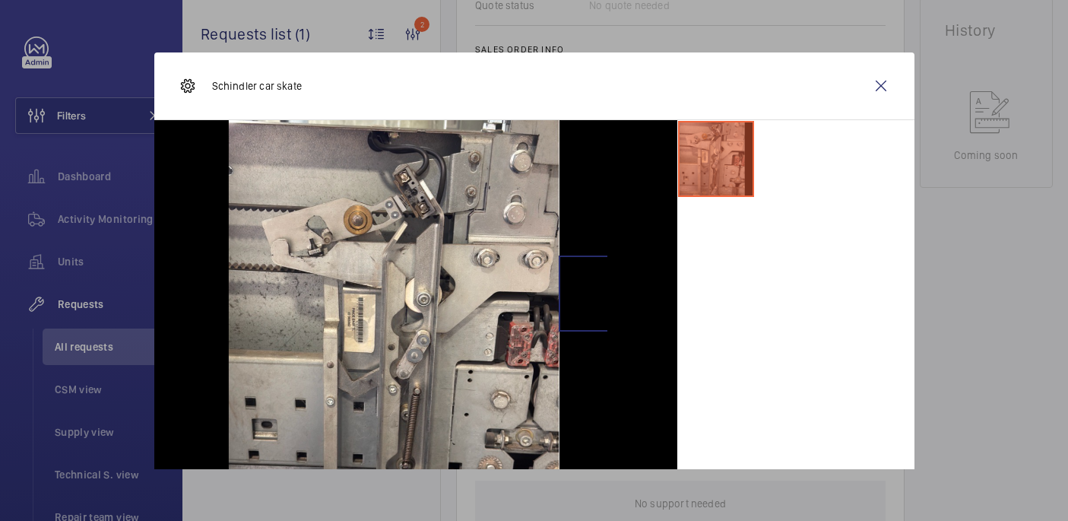
scroll to position [77, 0]
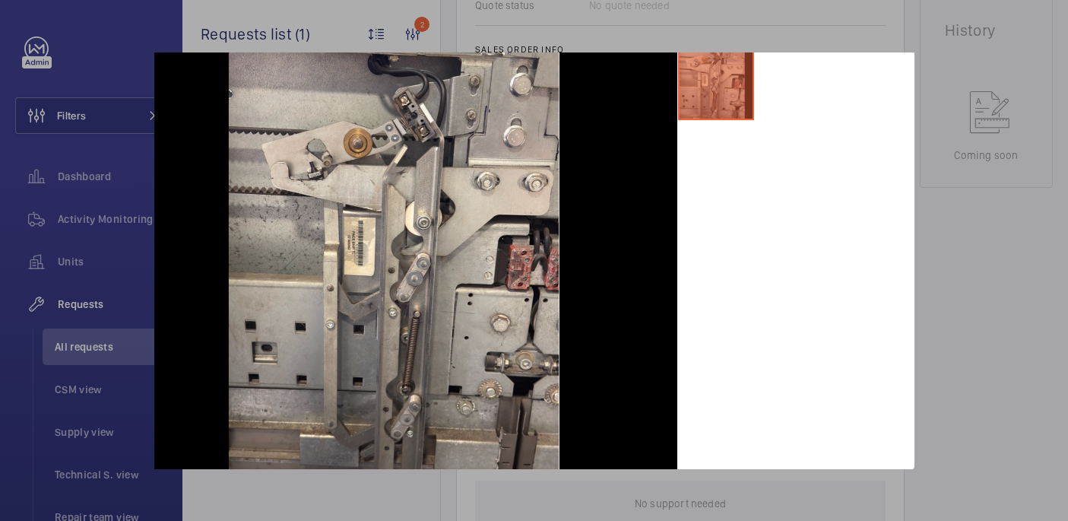
click at [1008, 293] on div at bounding box center [534, 260] width 1068 height 521
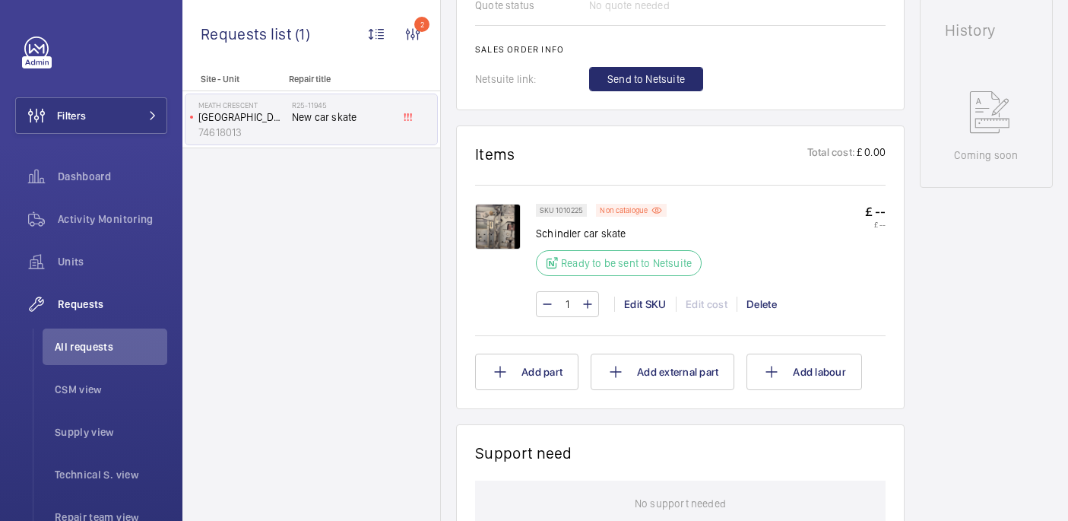
click at [488, 228] on img at bounding box center [498, 227] width 46 height 46
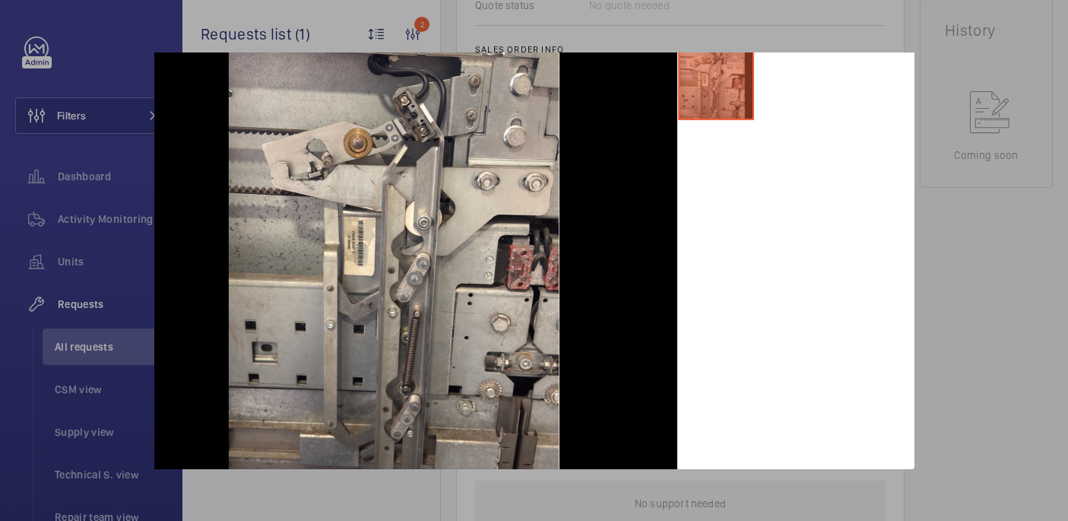
click at [985, 217] on div at bounding box center [534, 260] width 1068 height 521
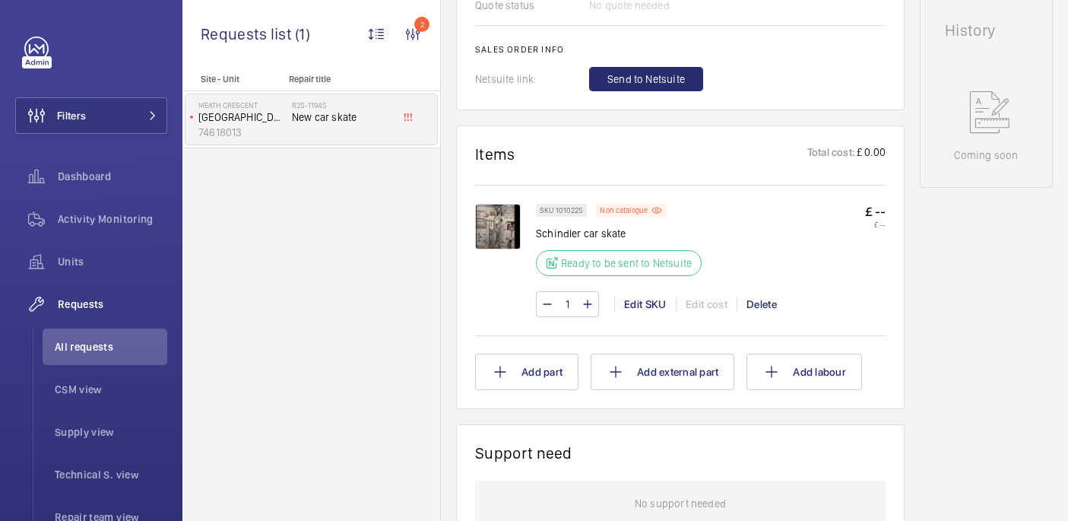
scroll to position [0, 0]
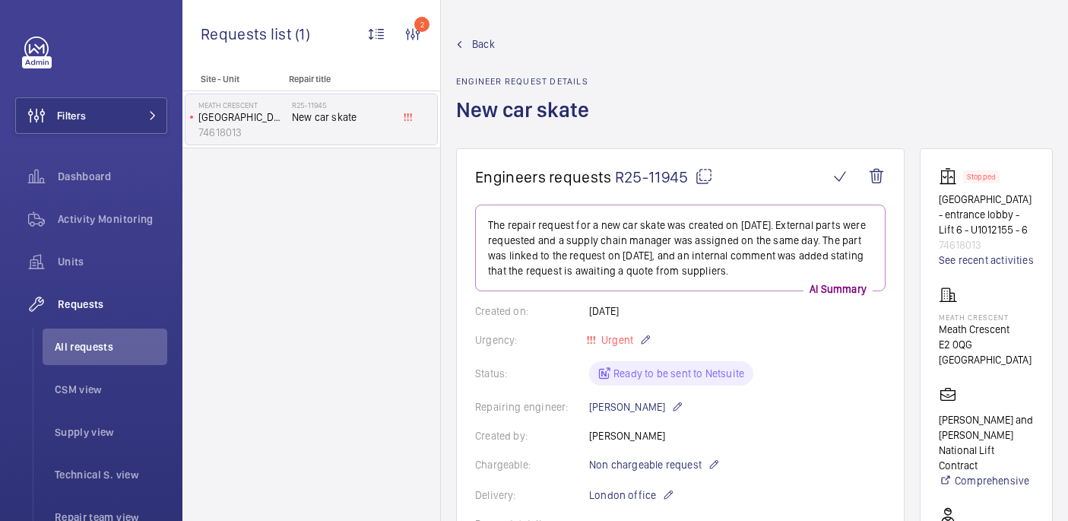
click at [704, 176] on mat-icon at bounding box center [704, 176] width 18 height 18
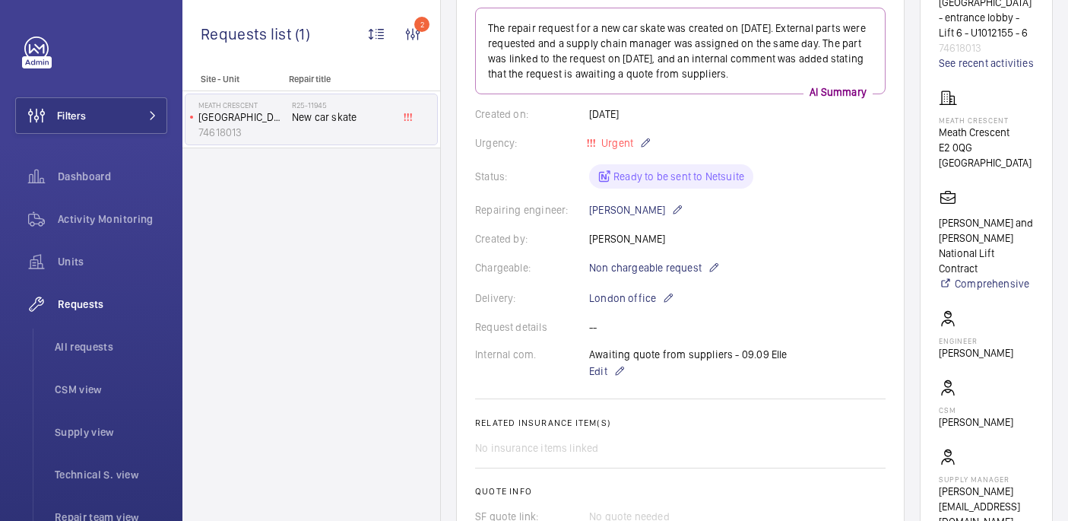
scroll to position [158, 0]
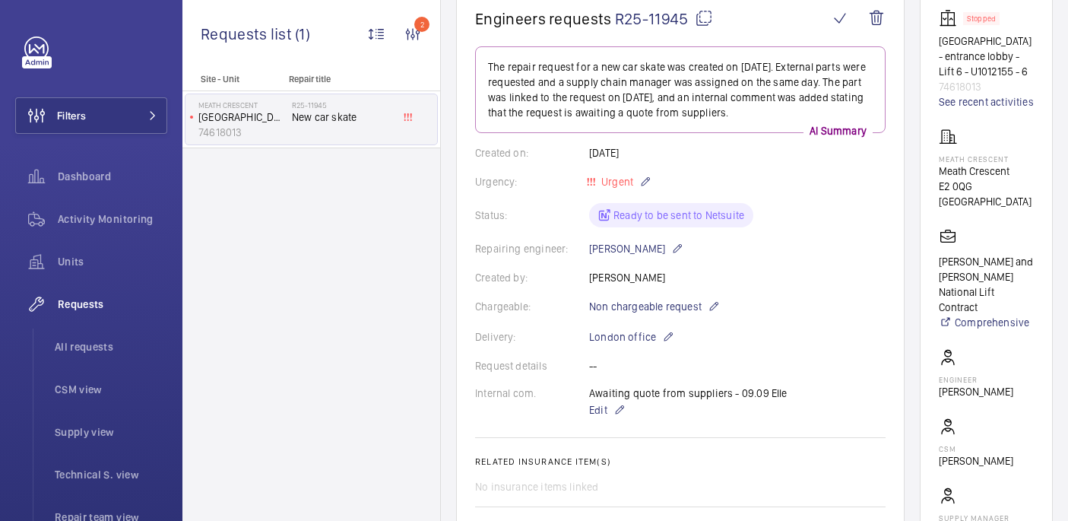
click at [959, 159] on p "Meath Crescent" at bounding box center [985, 158] width 95 height 9
copy p "Meath Crescent"
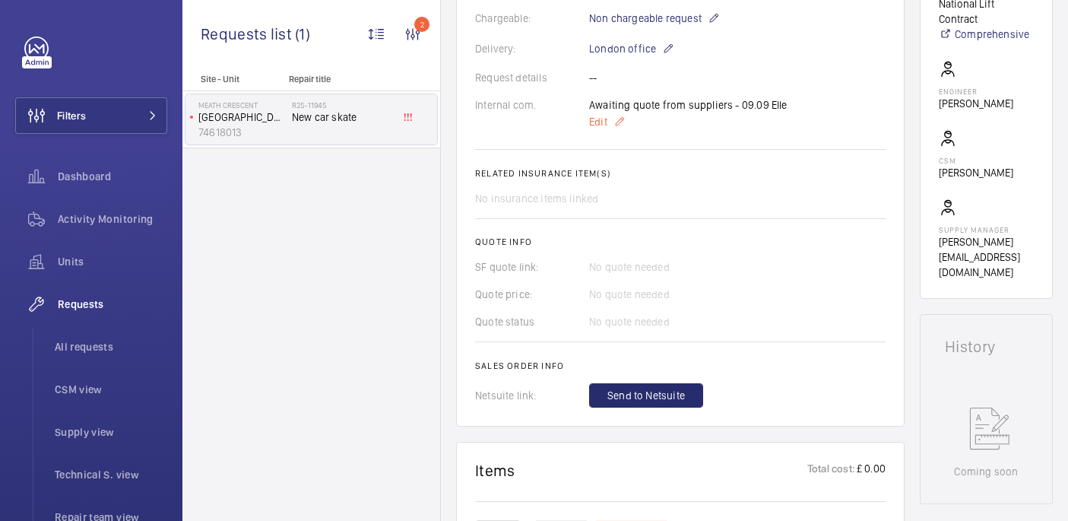
scroll to position [691, 0]
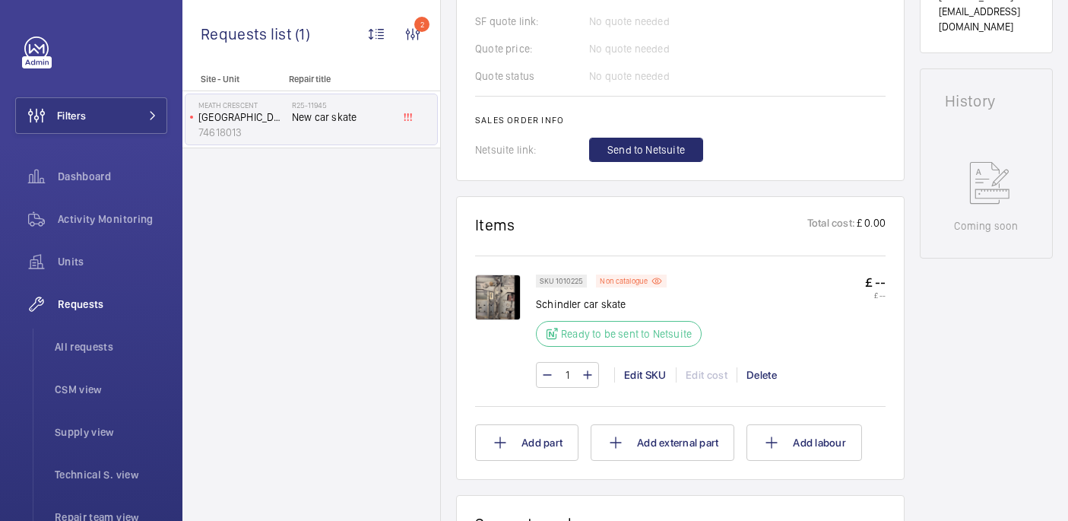
click at [581, 308] on p "Schindler car skate" at bounding box center [623, 303] width 175 height 15
copy div "Schindler car skate"
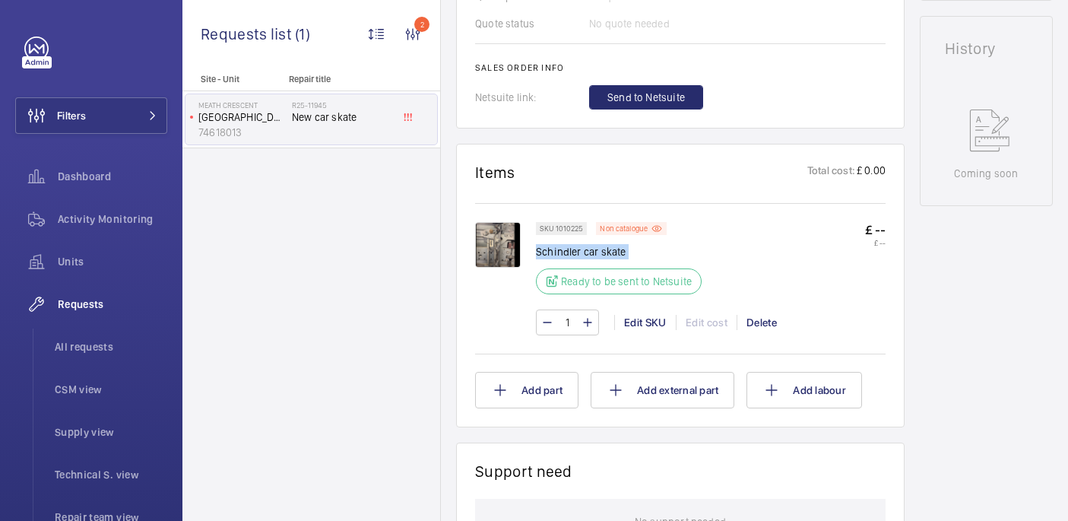
scroll to position [758, 0]
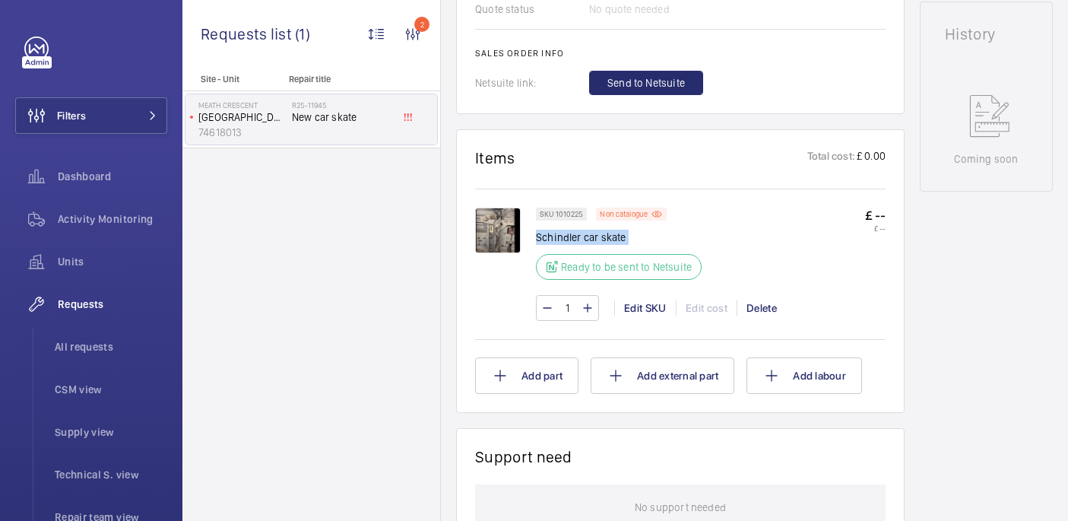
click at [691, 239] on p "Schindler car skate" at bounding box center [623, 236] width 175 height 15
click at [672, 84] on span "Send to Netsuite" at bounding box center [646, 82] width 78 height 15
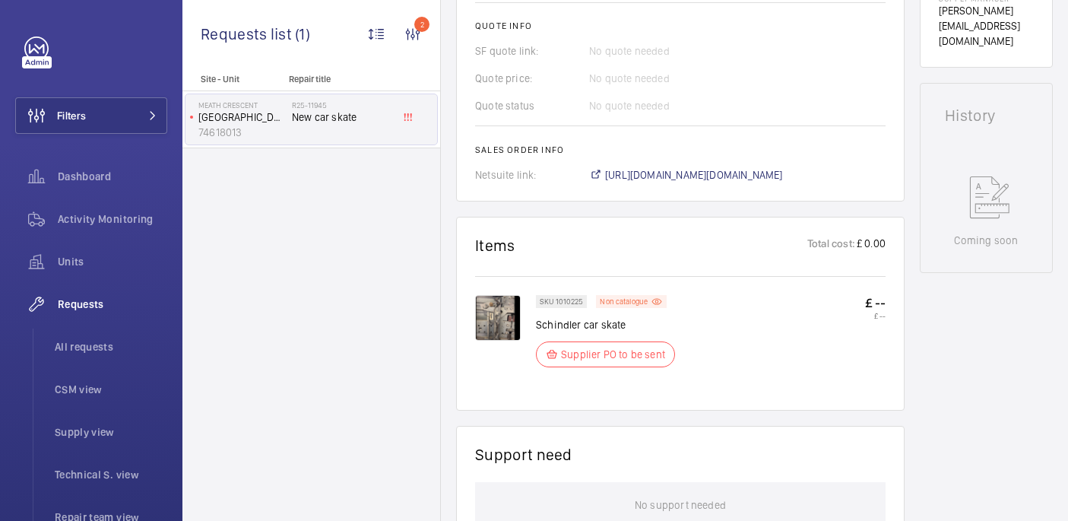
scroll to position [703, 0]
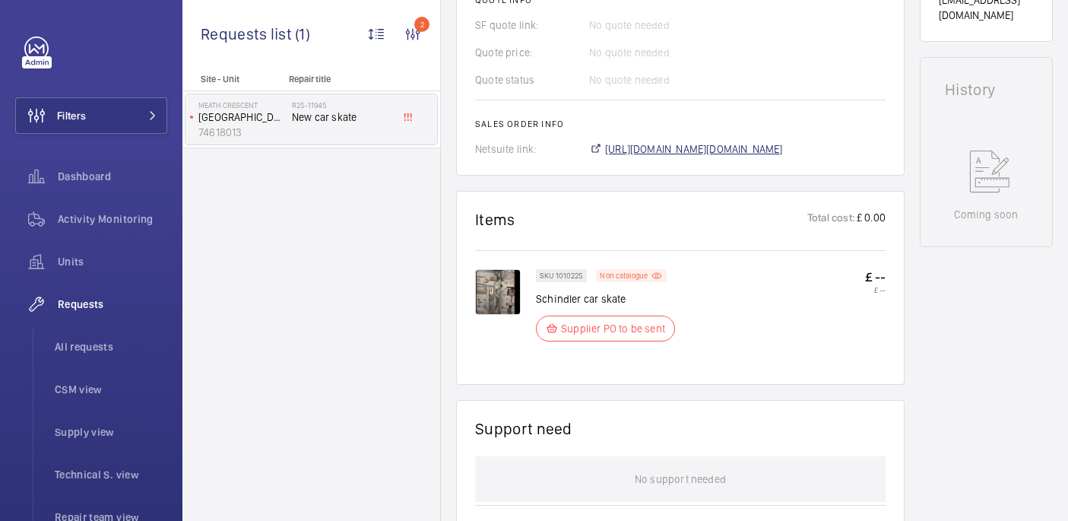
click at [661, 142] on span "https://6461500.app.netsuite.com/app/accounting/transactions/salesord.nl?id=300…" at bounding box center [694, 148] width 178 height 15
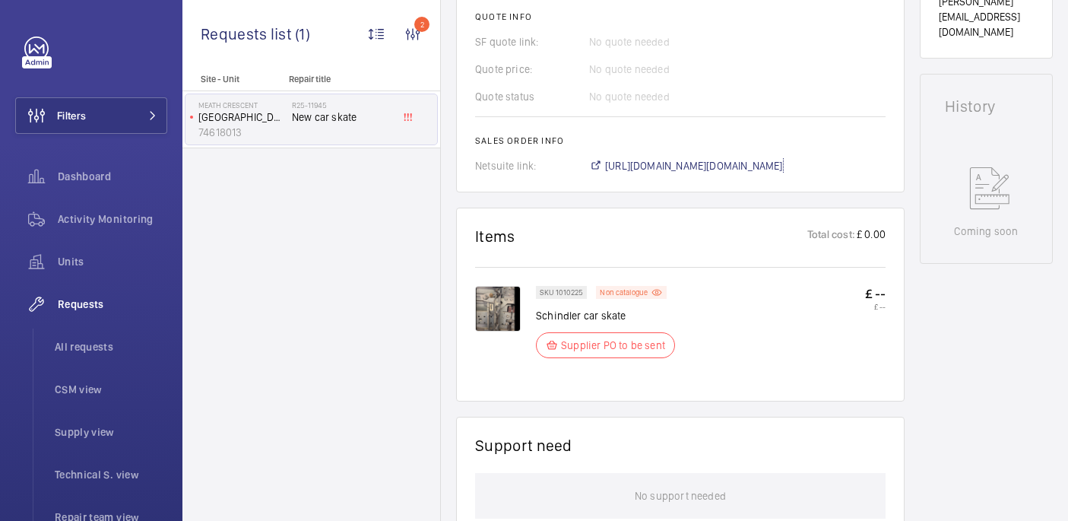
scroll to position [706, 0]
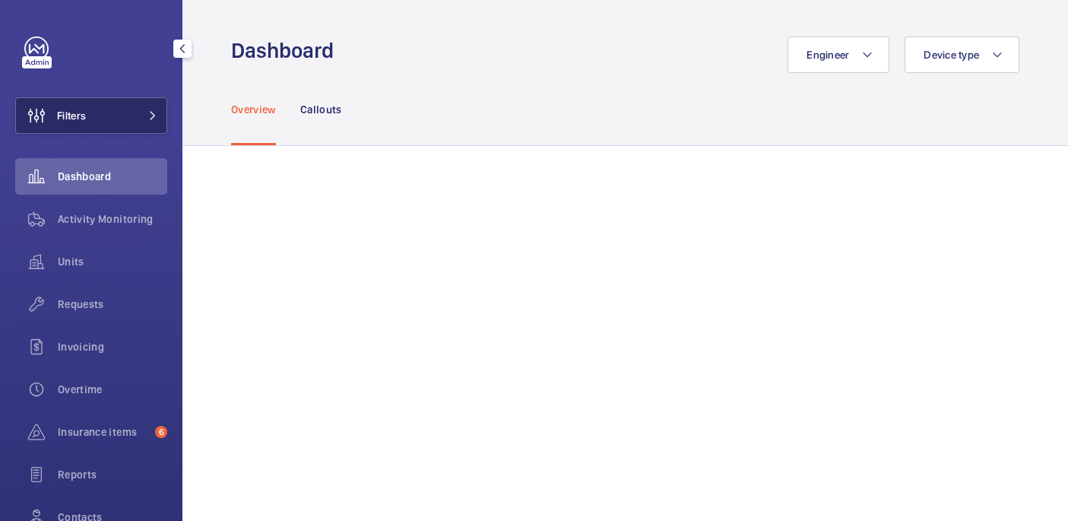
click at [103, 119] on button "Filters" at bounding box center [91, 115] width 152 height 36
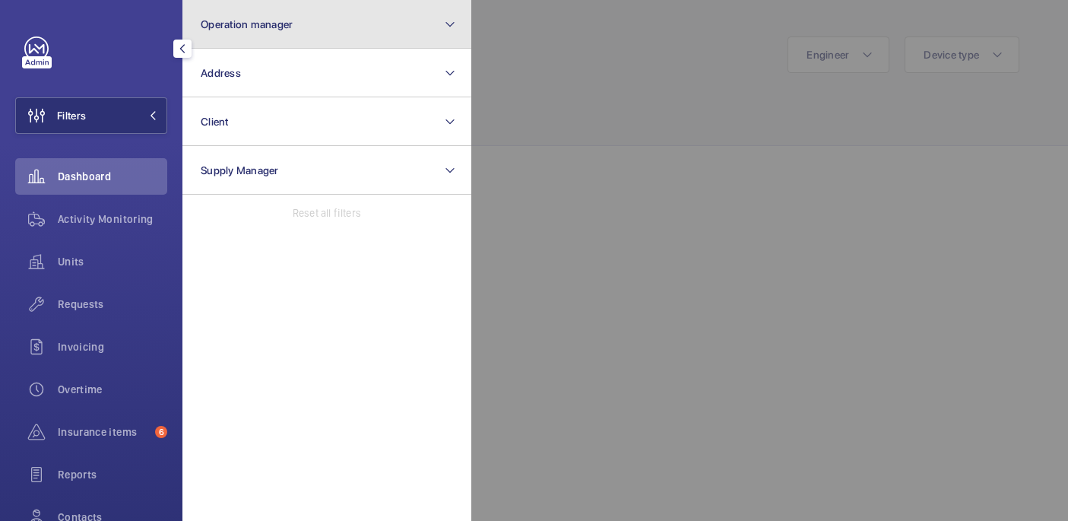
click at [341, 36] on button "Operation manager" at bounding box center [326, 24] width 289 height 49
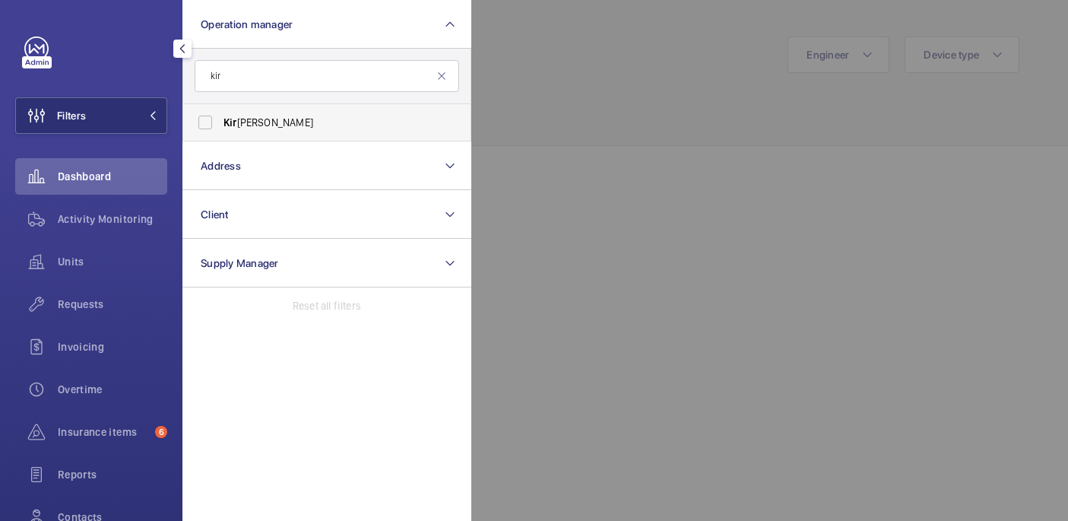
type input "kir"
click at [299, 114] on label "Kir [PERSON_NAME]" at bounding box center [315, 122] width 264 height 36
click at [220, 114] on input "Kir [PERSON_NAME]" at bounding box center [205, 122] width 30 height 30
checkbox input "true"
click at [773, 103] on div at bounding box center [1005, 260] width 1068 height 521
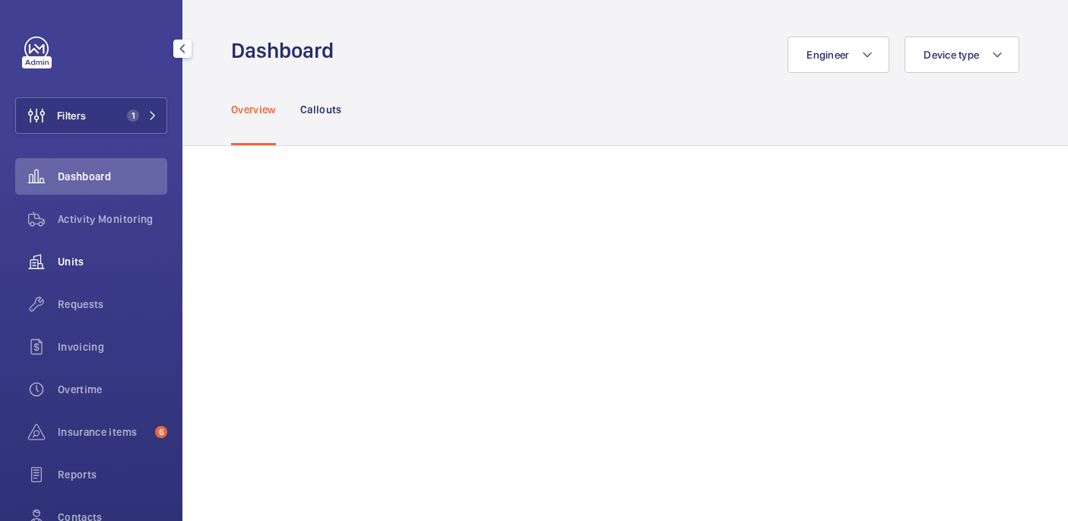
click at [83, 264] on span "Units" at bounding box center [112, 261] width 109 height 15
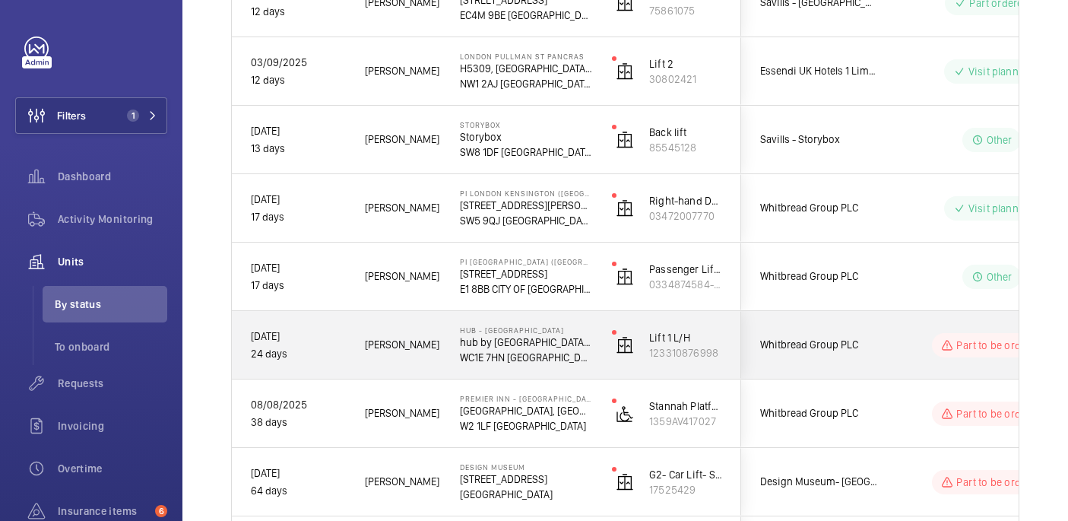
scroll to position [1133, 0]
click at [552, 363] on div "Hub - [GEOGRAPHIC_DATA] hub by [GEOGRAPHIC_DATA] [GEOGRAPHIC_DATA]" at bounding box center [516, 343] width 150 height 68
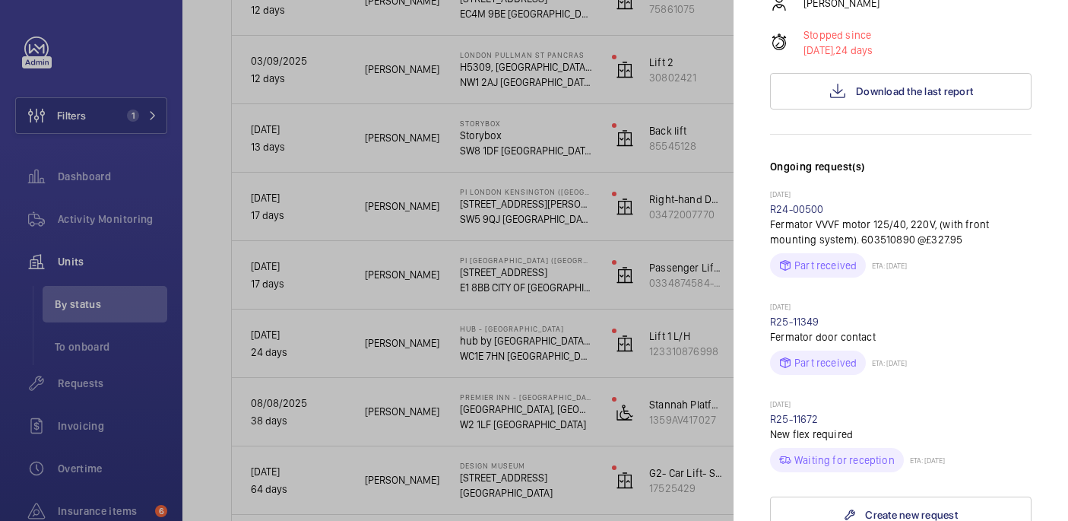
scroll to position [514, 0]
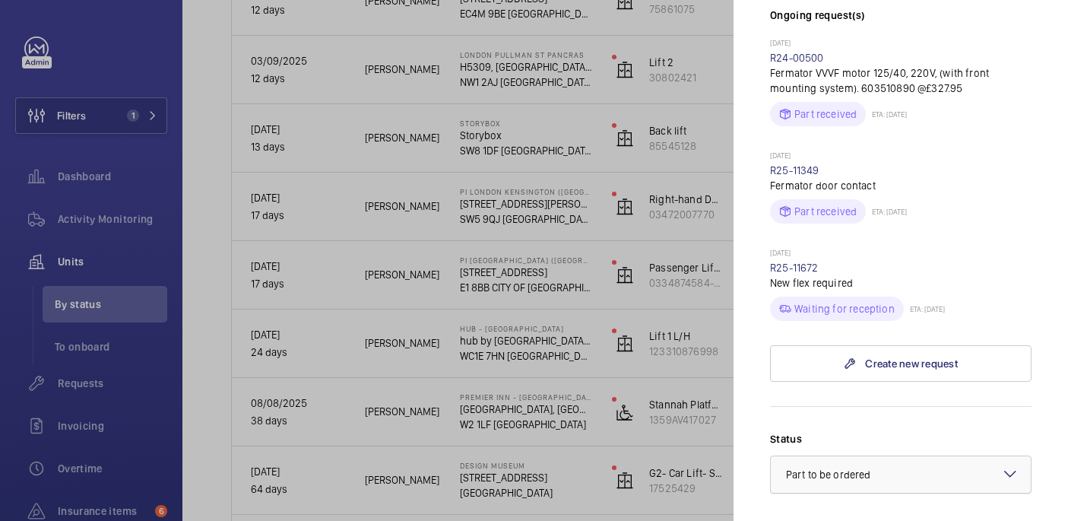
click at [913, 456] on div at bounding box center [901, 474] width 260 height 36
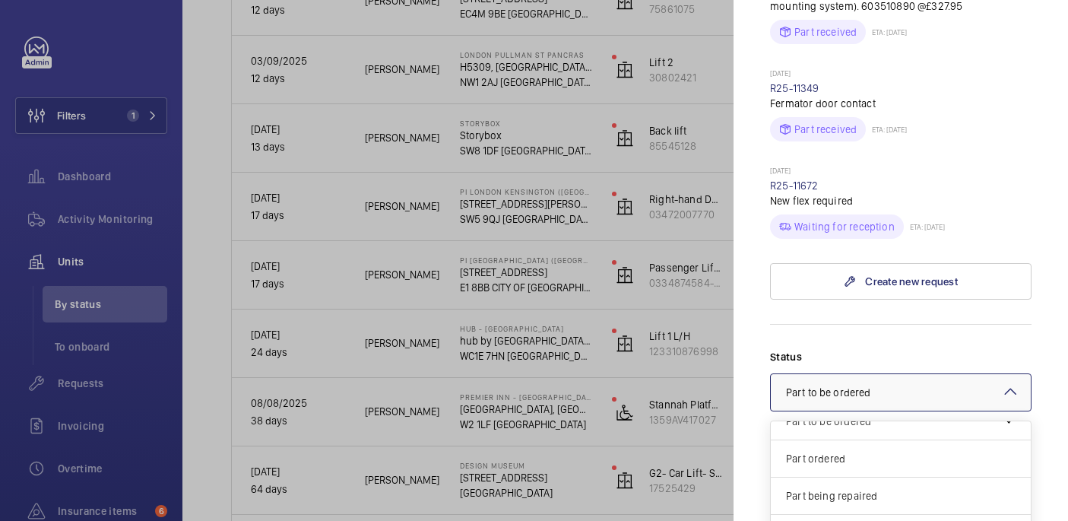
scroll to position [669, 0]
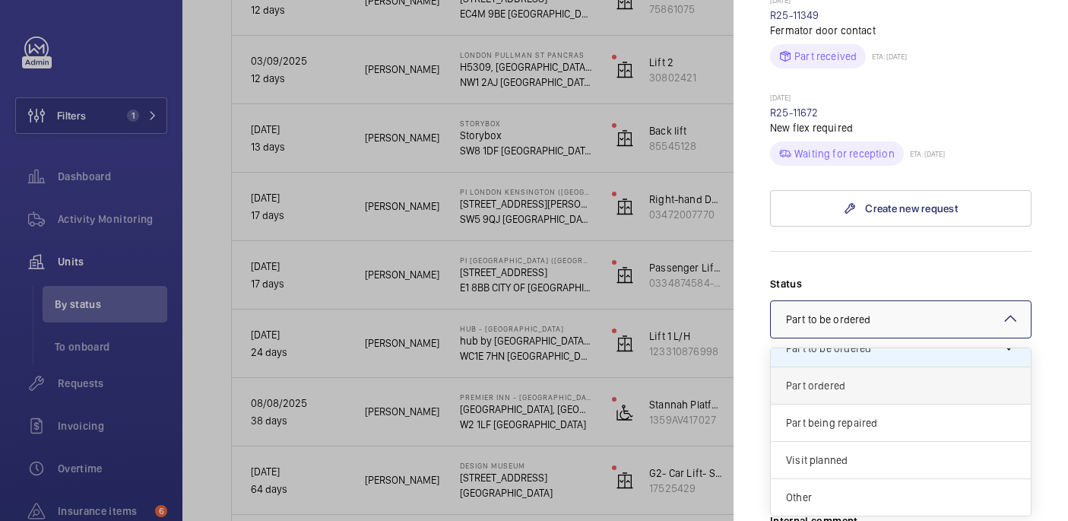
click at [845, 378] on span "Part ordered" at bounding box center [900, 385] width 229 height 15
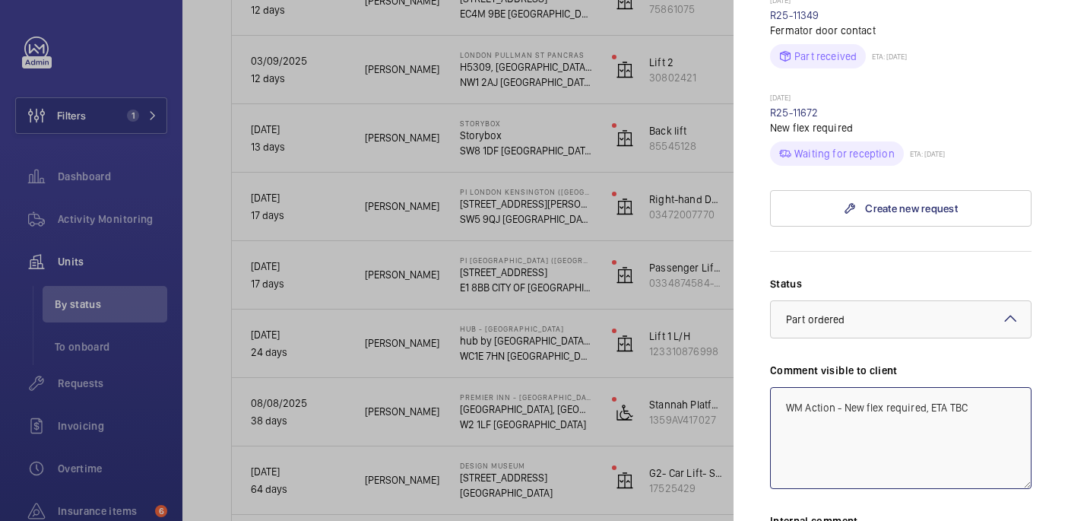
click at [978, 387] on textarea "WM Action - New flex required, ETA TBC" at bounding box center [900, 438] width 261 height 102
click at [882, 387] on textarea "WM Action - New flex required, ETA TBC WM ACTION: Parts on order ETA 18th. 16/09" at bounding box center [900, 438] width 261 height 102
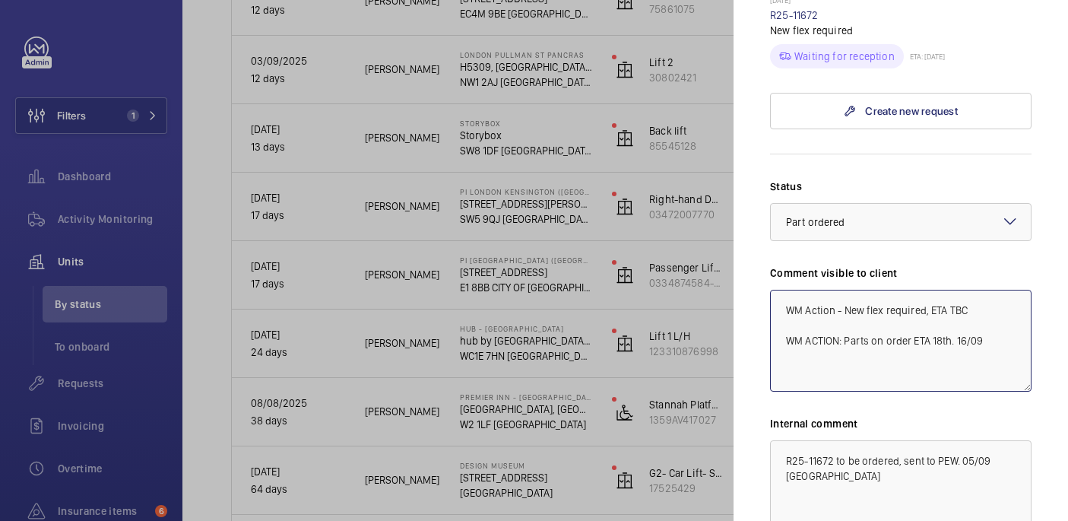
scroll to position [781, 0]
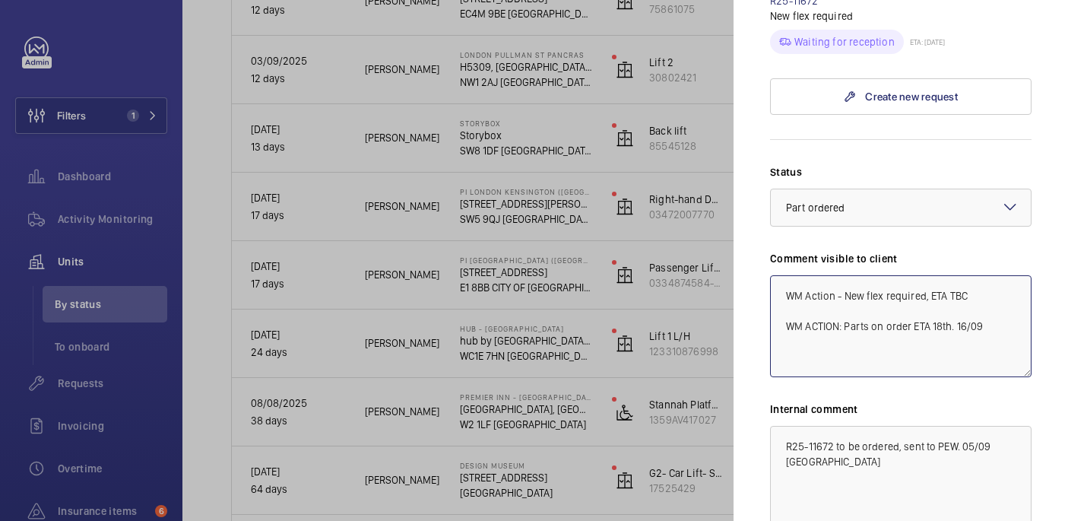
type textarea "WM Action - New flex required, ETA TBC WM ACTION: Parts on order ETA 18th. 16/09"
click at [1019, 426] on textarea "R25-11672 to be ordered, sent to PEW. 05/09 [GEOGRAPHIC_DATA]" at bounding box center [900, 477] width 261 height 102
paste textarea "WM ACTION: Parts on order ETA 18th. 16/09"
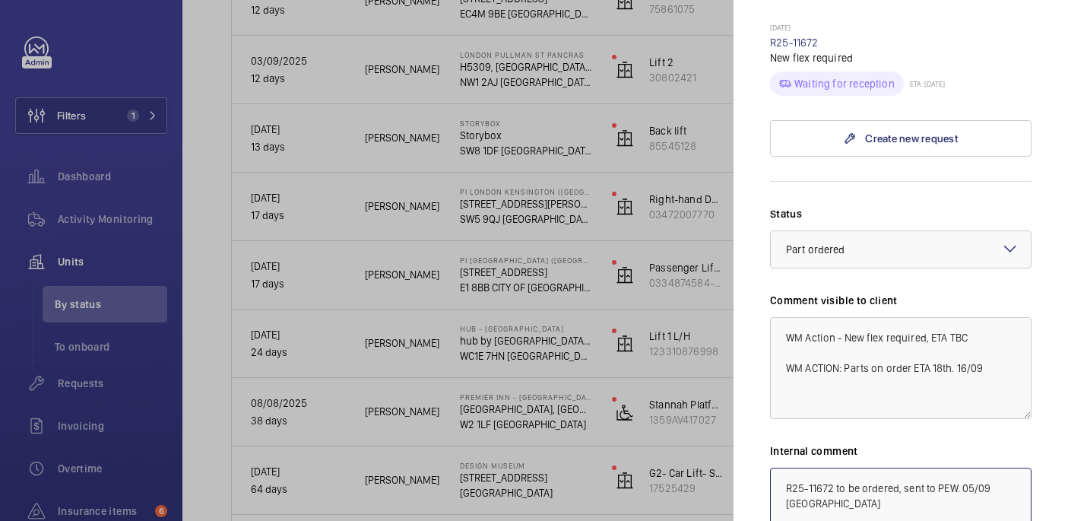
scroll to position [878, 0]
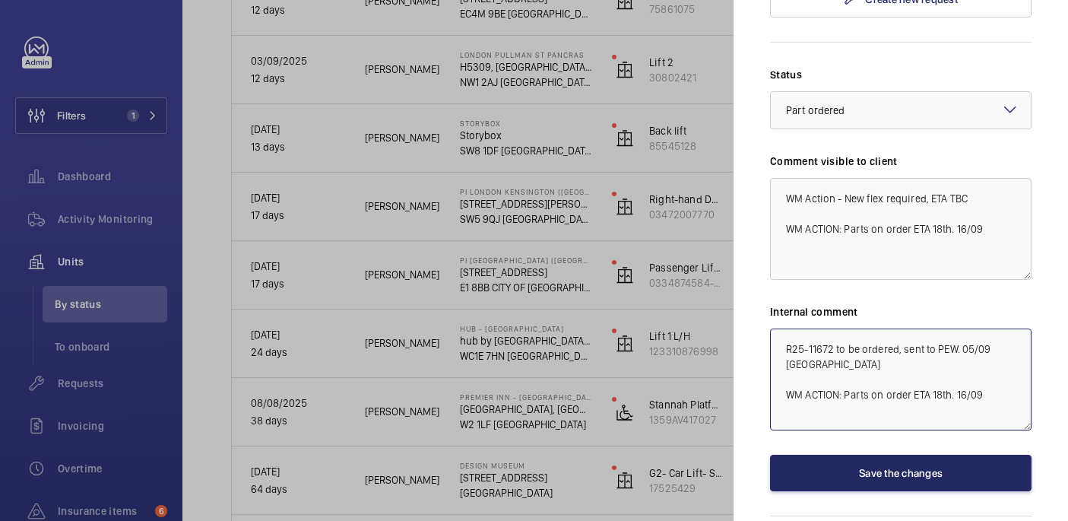
type textarea "R25-11672 to be ordered, sent to PEW. 05/09 [GEOGRAPHIC_DATA] WM ACTION: Parts …"
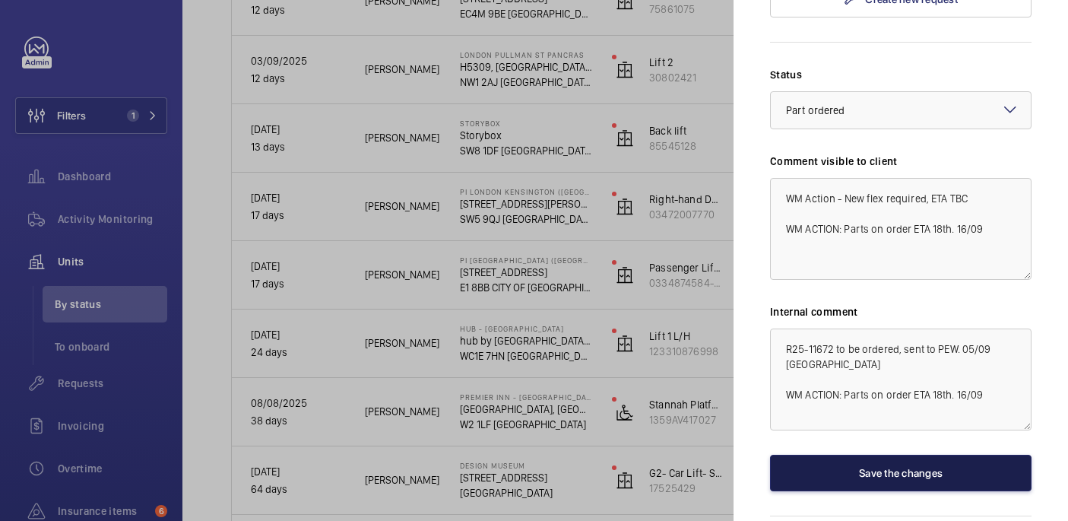
click at [871, 454] on button "Save the changes" at bounding box center [900, 472] width 261 height 36
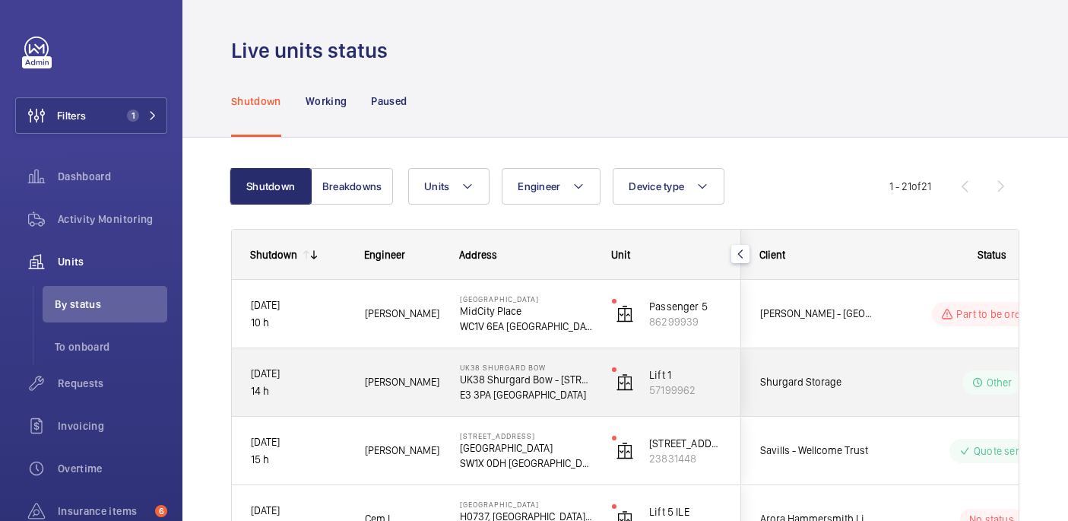
scroll to position [30, 0]
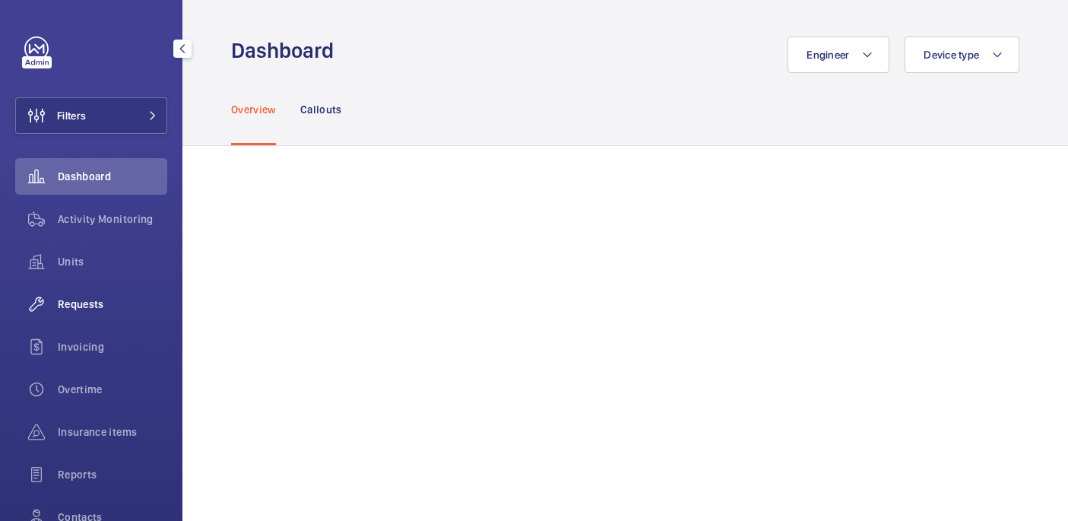
click at [73, 303] on span "Requests" at bounding box center [112, 303] width 109 height 15
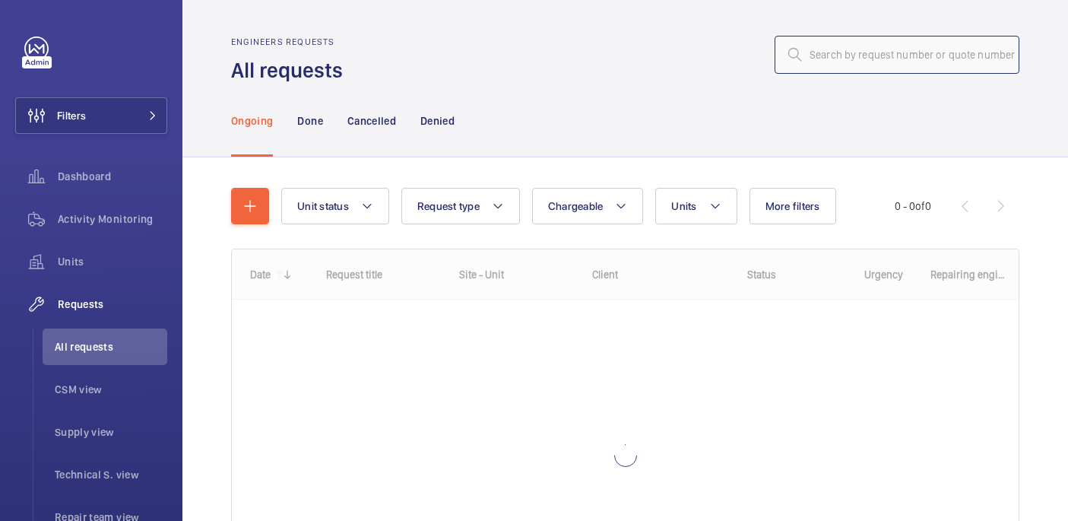
click at [869, 55] on input "text" at bounding box center [896, 55] width 245 height 38
paste input "R25-11081"
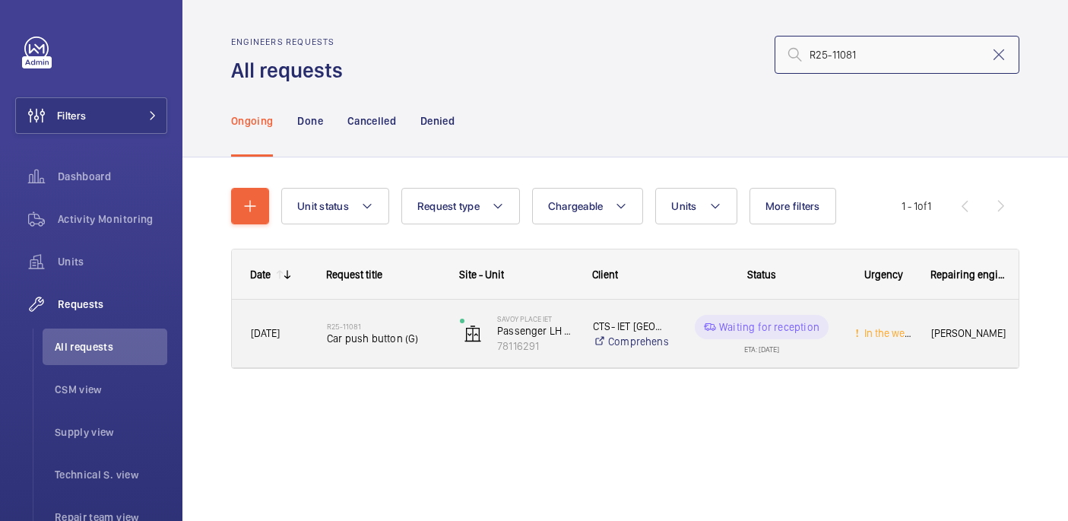
type input "R25-11081"
click at [390, 337] on span "Car push button (G)" at bounding box center [383, 338] width 113 height 15
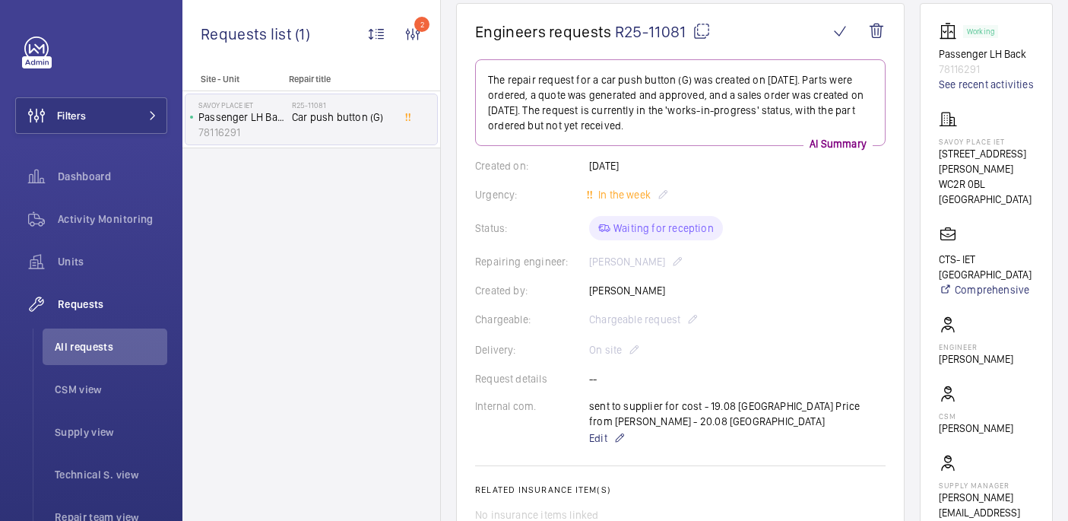
scroll to position [176, 0]
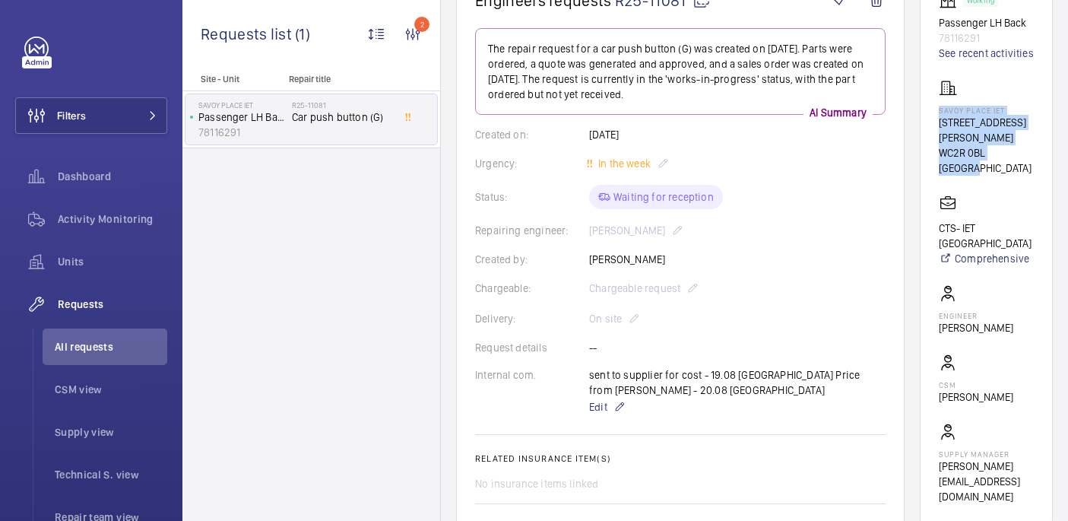
drag, startPoint x: 962, startPoint y: 144, endPoint x: 1014, endPoint y: 199, distance: 75.8
click at [1014, 199] on wm-front-card "Working Passenger LH Back 78116291 See recent activities Savoy Place IET 2 Savo…" at bounding box center [985, 247] width 133 height 551
copy div "Savoy Place IET 2 Savoy Pl WC2R 0BL LONDON"
click at [975, 335] on p "Archie Richter" at bounding box center [975, 327] width 74 height 15
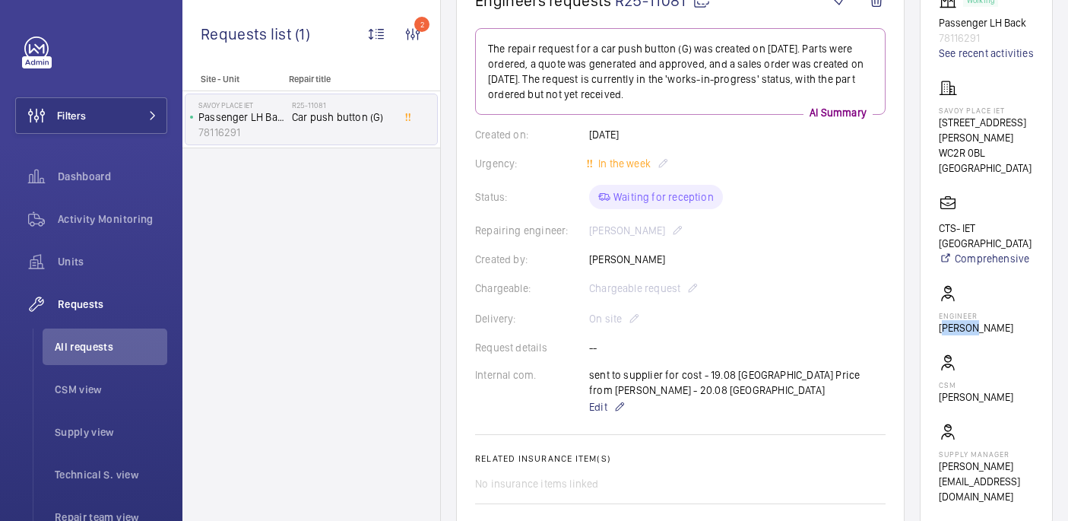
click at [975, 335] on p "Archie Richter" at bounding box center [975, 327] width 74 height 15
copy wm-front-card-body "Archie Richter"
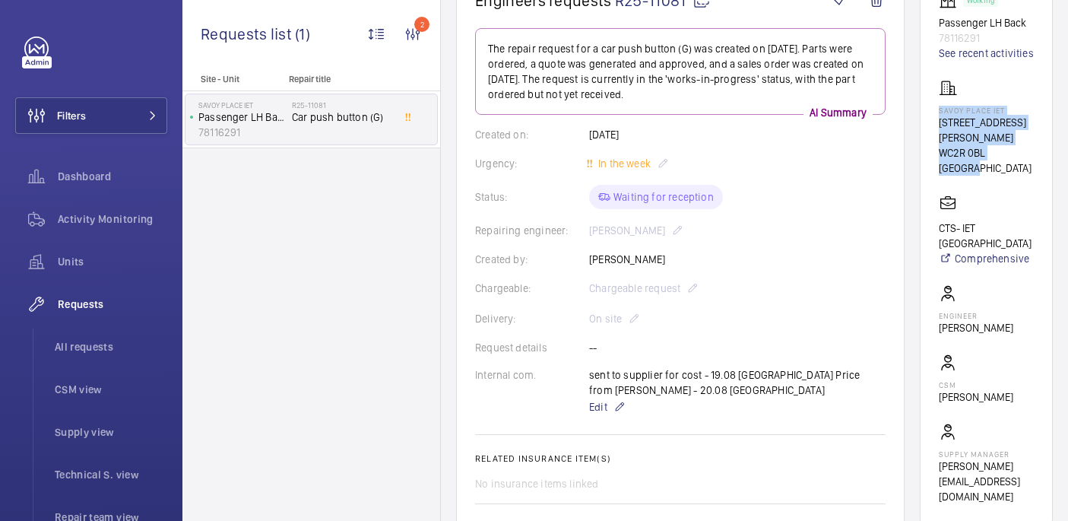
drag, startPoint x: 961, startPoint y: 143, endPoint x: 1010, endPoint y: 178, distance: 59.9
click at [1010, 178] on wm-front-card "Working Passenger LH Back 78116291 See recent activities Savoy Place IET 2 Savo…" at bounding box center [985, 247] width 133 height 551
copy div "Savoy Place IET 2 Savoy Pl WC2R 0BL LONDON"
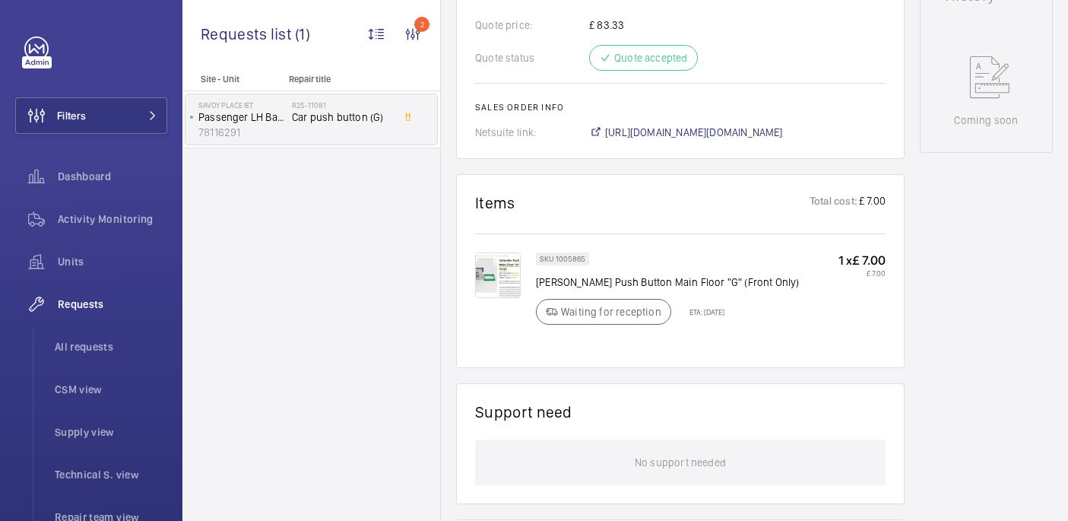
scroll to position [841, 0]
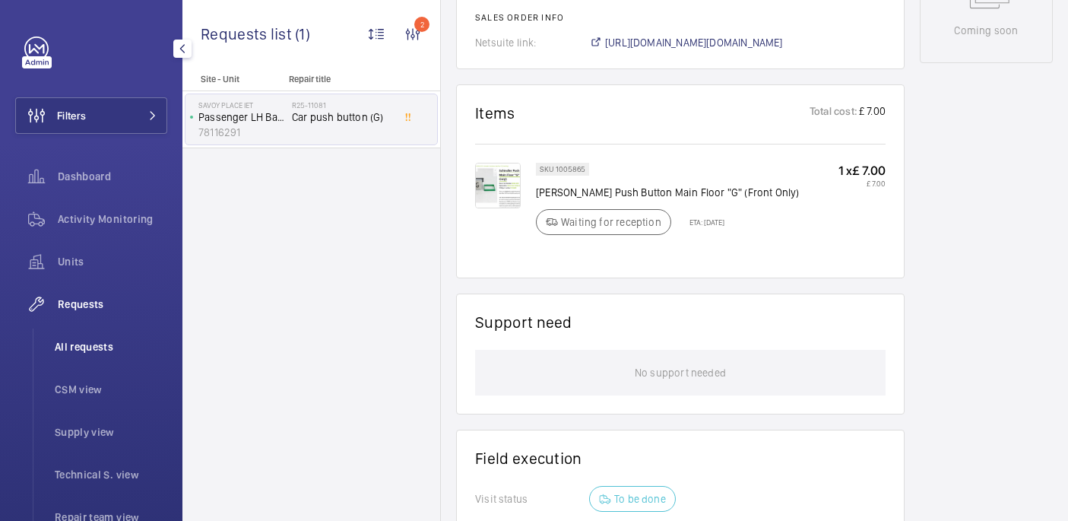
click at [106, 340] on span "All requests" at bounding box center [111, 346] width 112 height 15
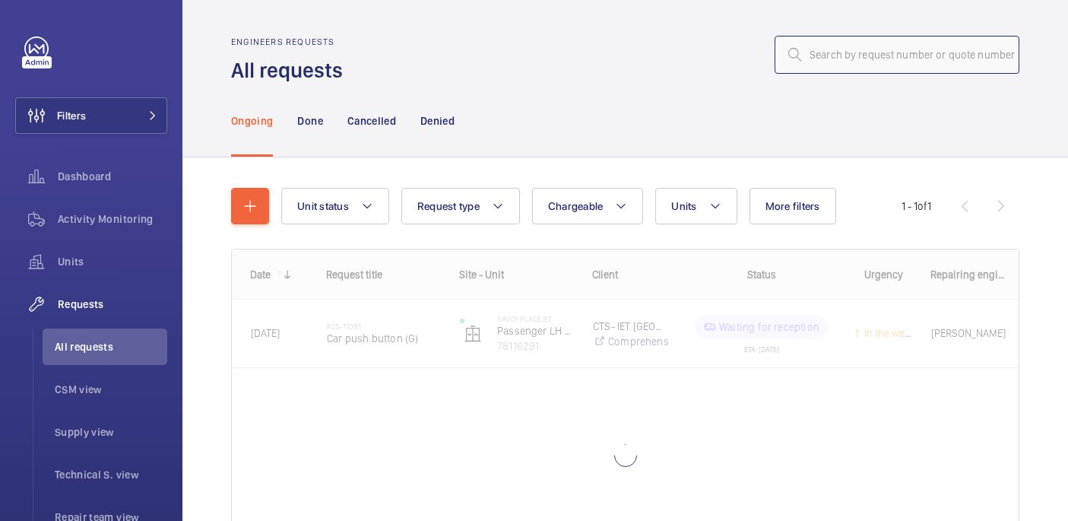
click at [928, 59] on input "text" at bounding box center [896, 55] width 245 height 38
paste input "R24-09901"
type input "R24-09901"
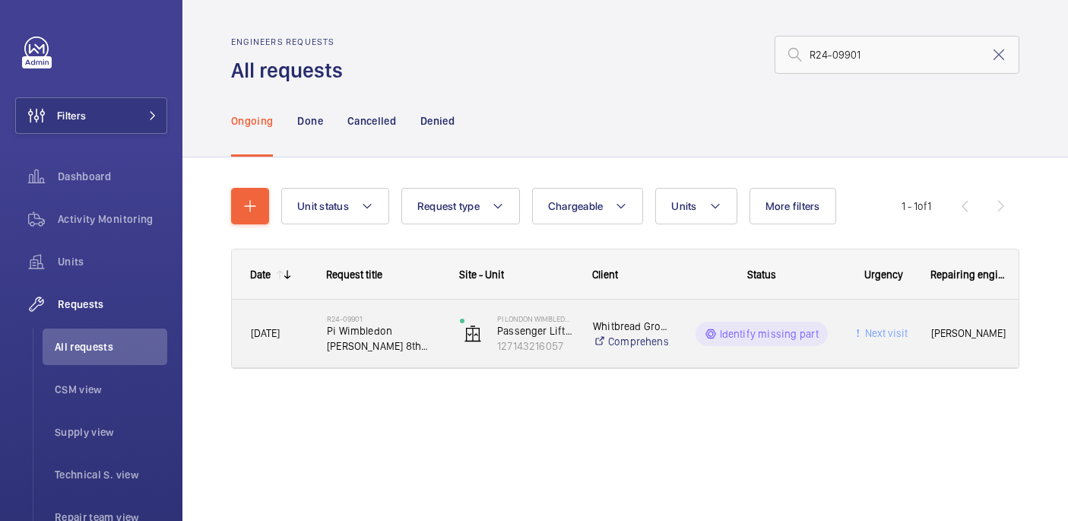
click at [407, 336] on span "Pi Wimbledon delap 8th and do push req. 1 downlighter gov shorten up clean Down" at bounding box center [383, 338] width 113 height 30
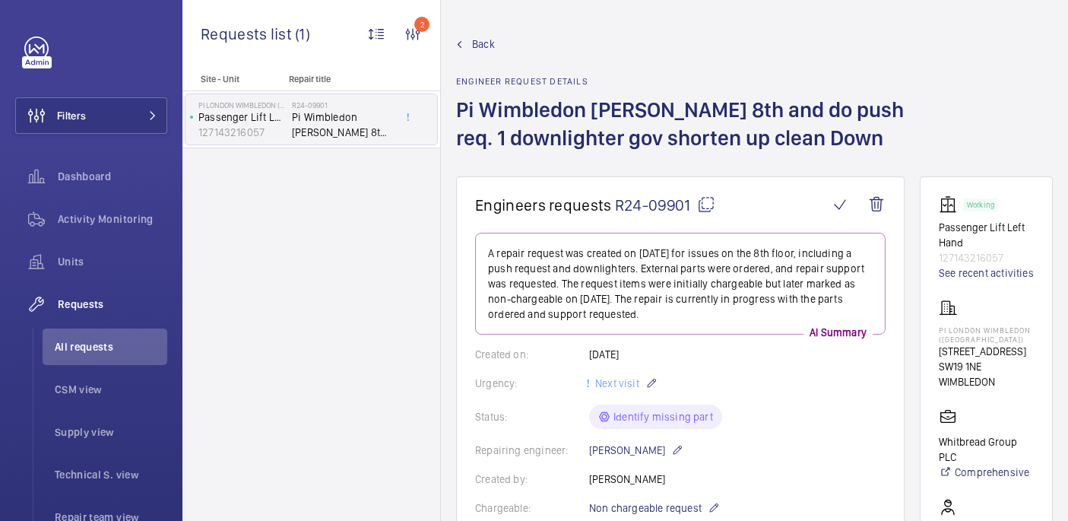
click at [967, 39] on div "Back Engineer request details Pi Wimbledon delap 8th and do push req. 1 downlig…" at bounding box center [754, 106] width 596 height 140
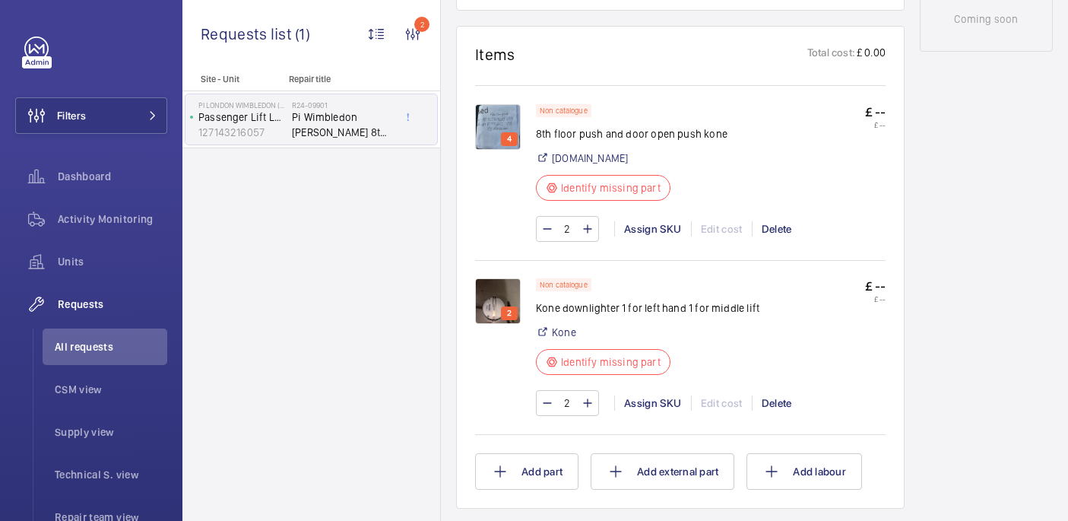
scroll to position [896, 0]
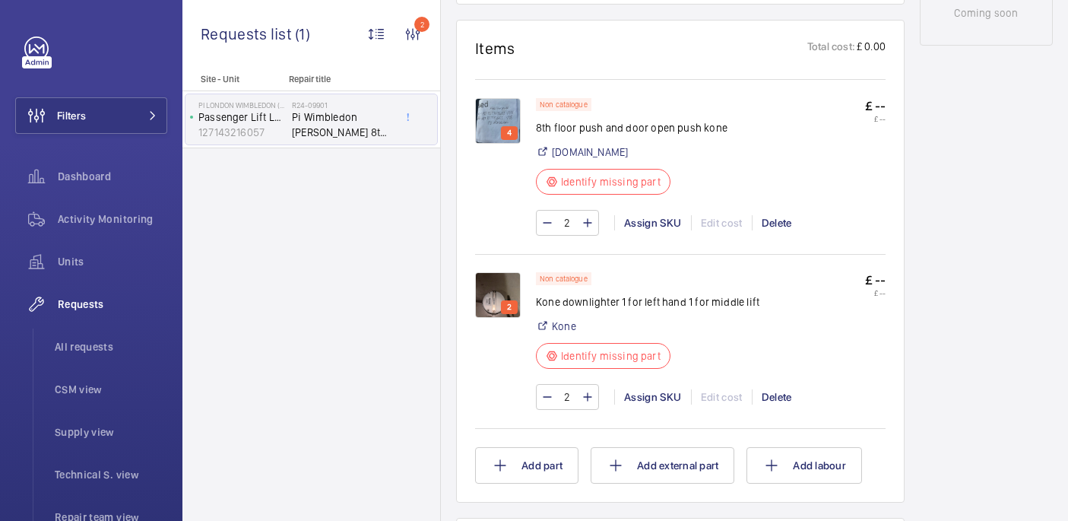
click at [563, 131] on p "8th floor push and door open push kone" at bounding box center [631, 127] width 191 height 15
copy div "8th floor push and door open push kone"
click at [511, 99] on img at bounding box center [498, 121] width 46 height 46
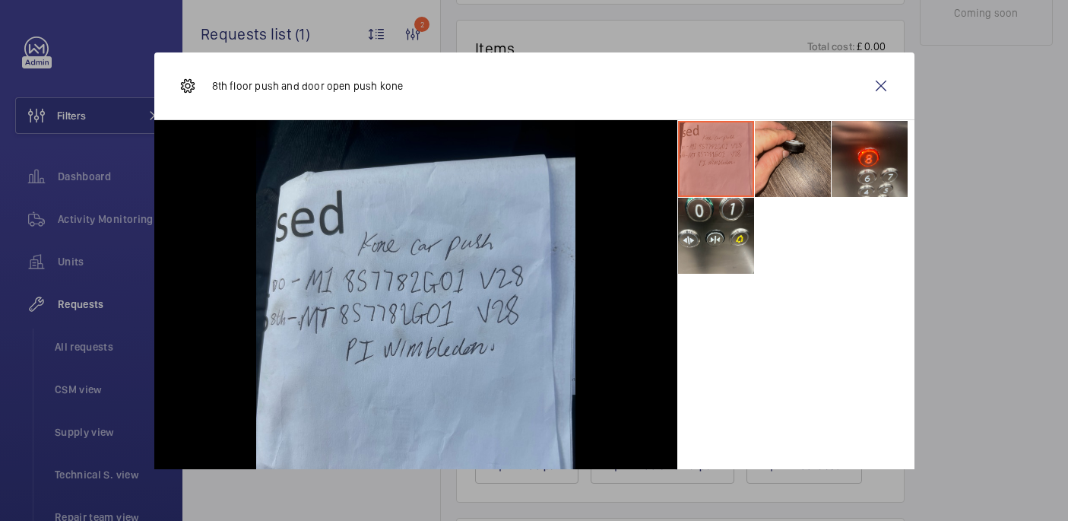
click at [798, 148] on li at bounding box center [793, 159] width 76 height 76
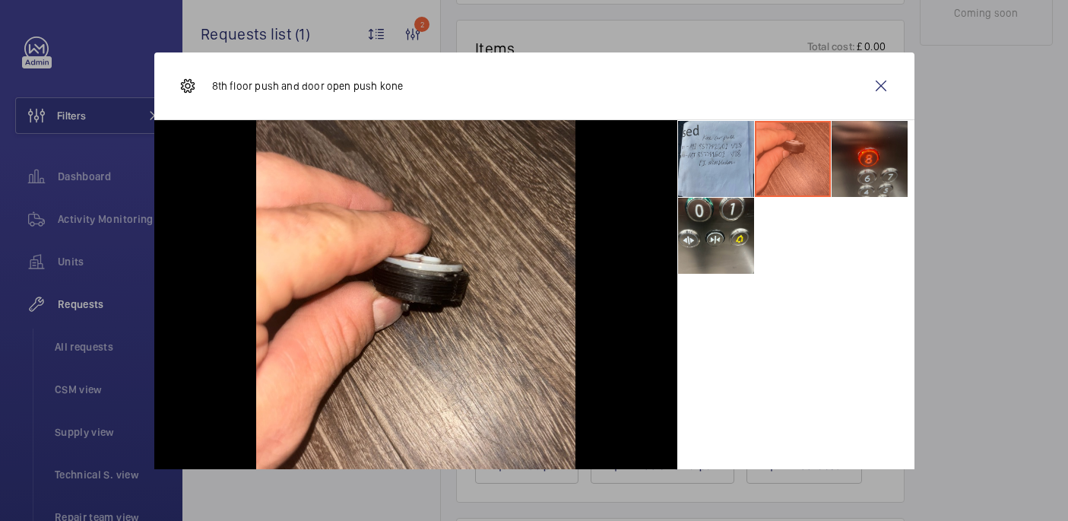
click at [871, 171] on li at bounding box center [869, 159] width 76 height 76
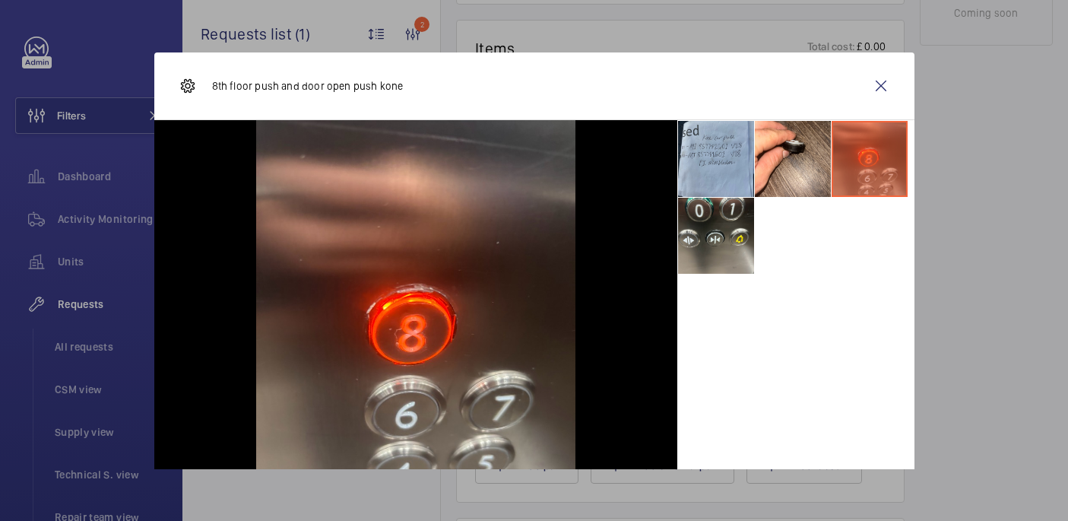
click at [911, 198] on ul at bounding box center [795, 197] width 237 height 154
click at [875, 81] on wm-front-icon-button at bounding box center [880, 86] width 36 height 36
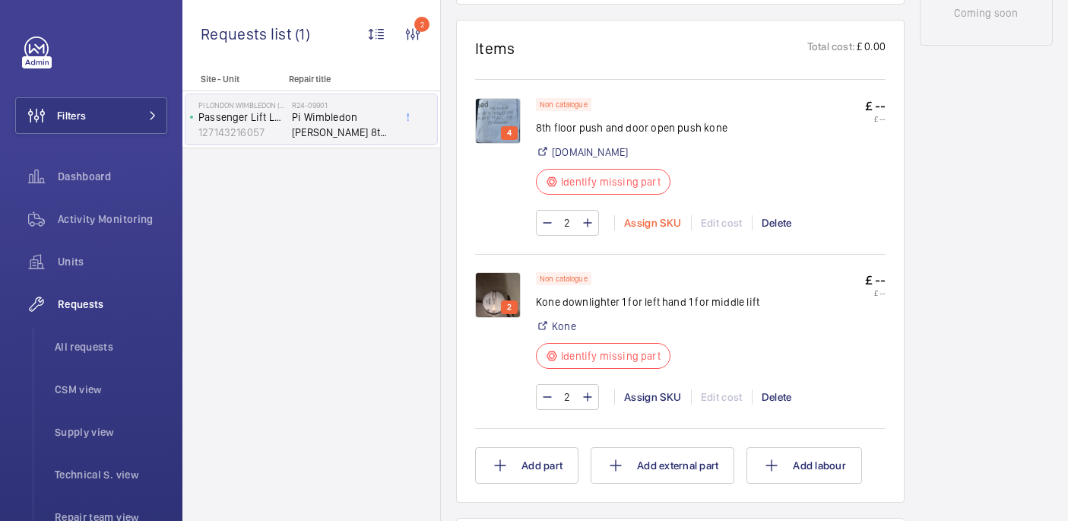
click at [652, 225] on div "Assign SKU" at bounding box center [652, 222] width 77 height 15
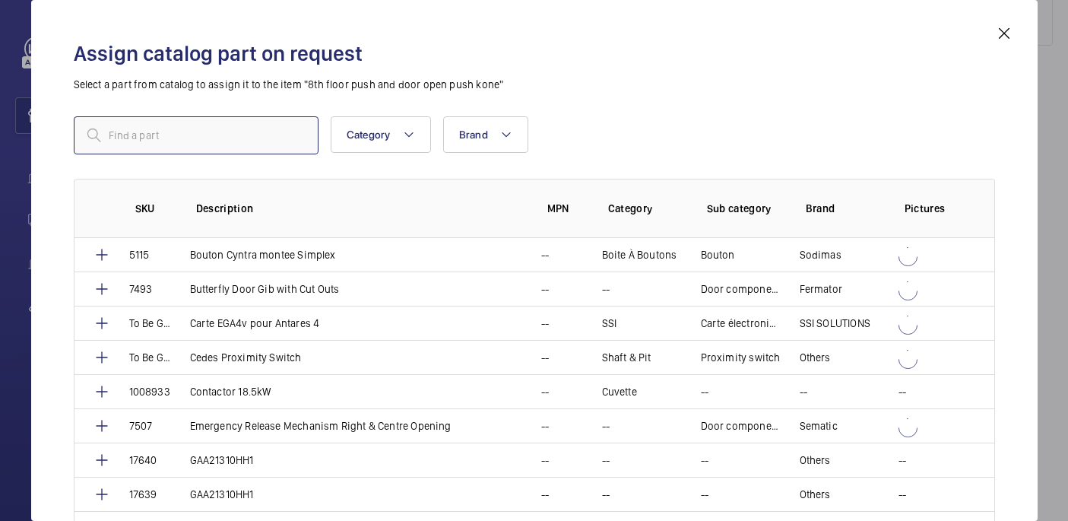
click at [248, 144] on input "text" at bounding box center [196, 135] width 245 height 38
paste input "1010283"
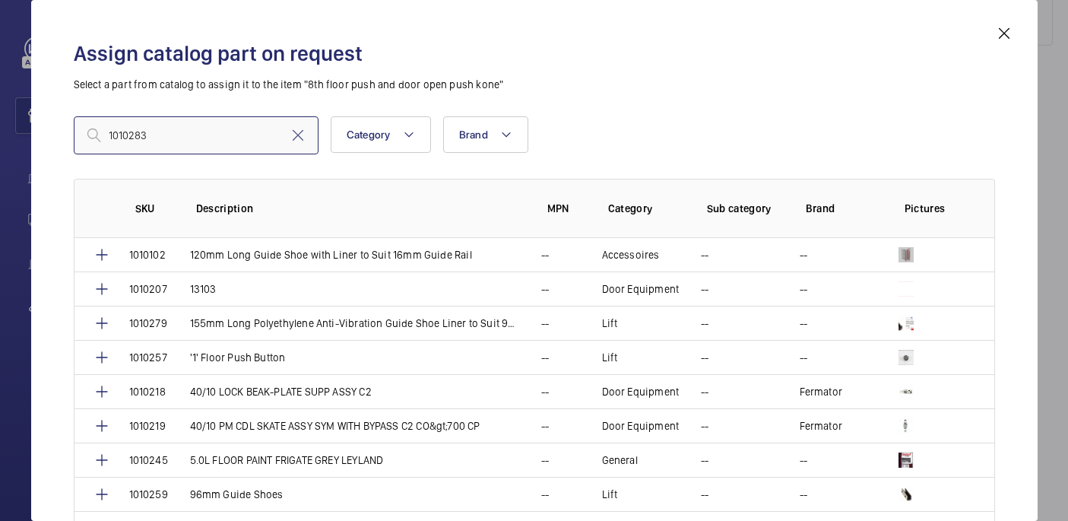
click at [109, 134] on input "1010283" at bounding box center [196, 135] width 245 height 38
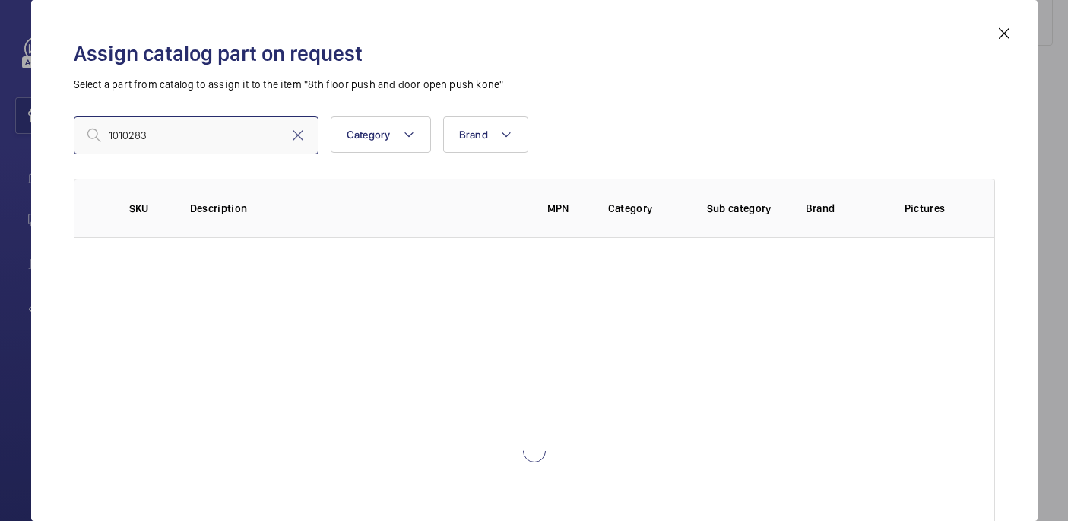
click at [172, 134] on input "1010283" at bounding box center [196, 135] width 245 height 38
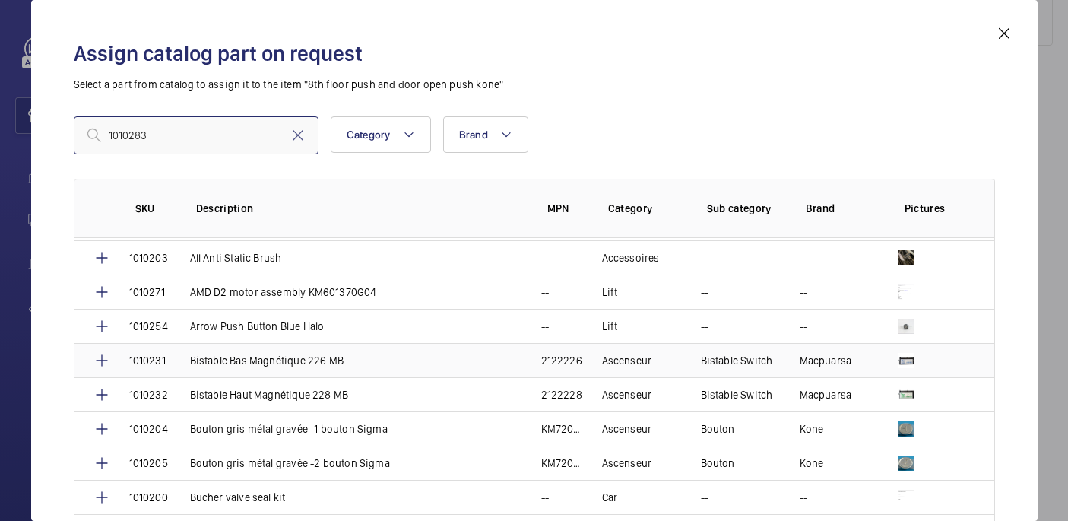
scroll to position [229, 0]
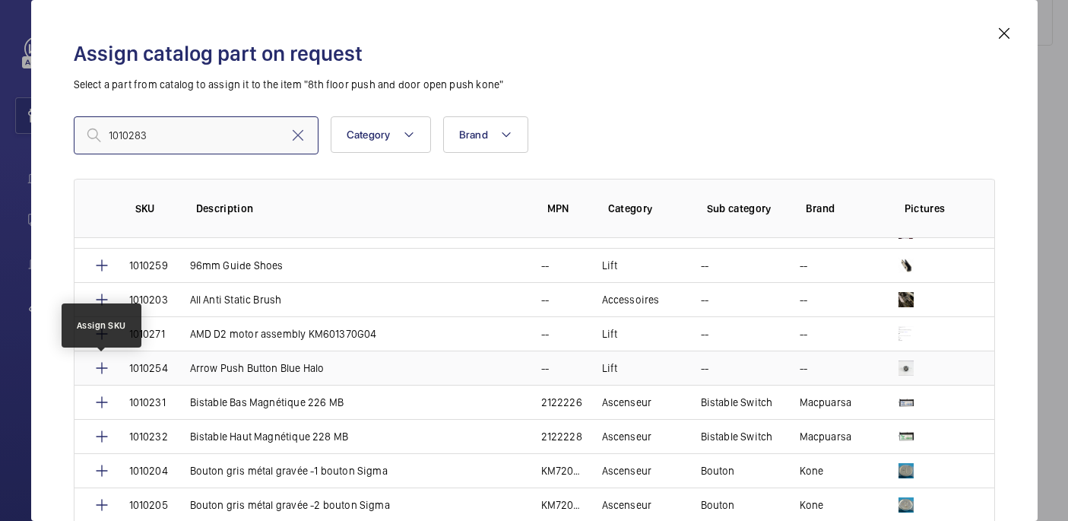
type input "1010283"
click at [104, 365] on mat-icon at bounding box center [102, 368] width 18 height 18
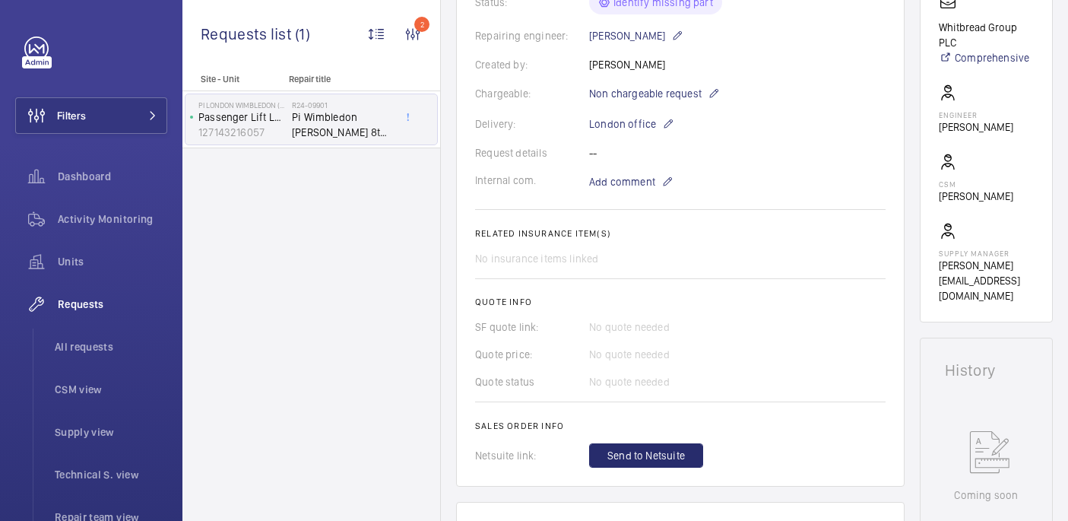
scroll to position [192, 0]
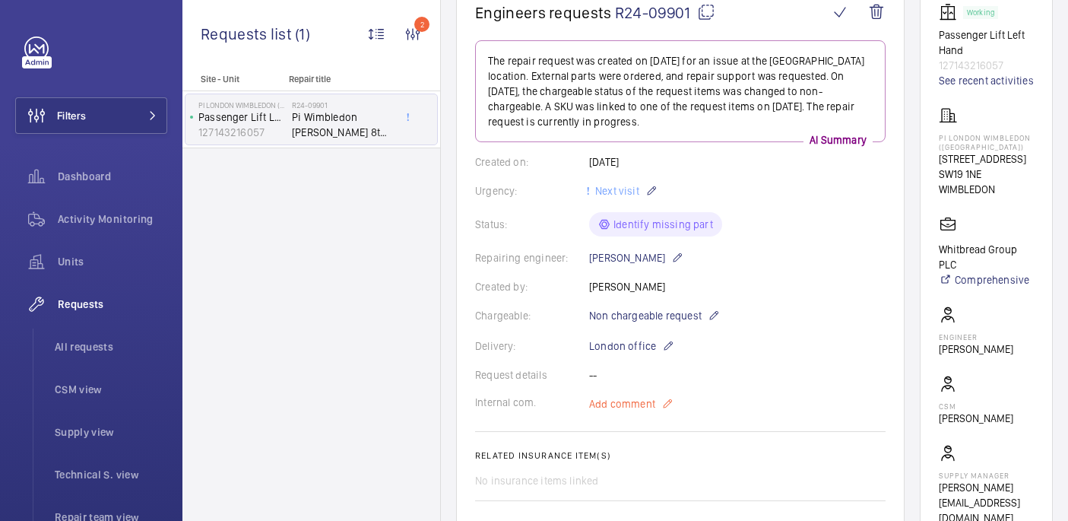
click at [627, 406] on span "Add comment" at bounding box center [622, 403] width 66 height 15
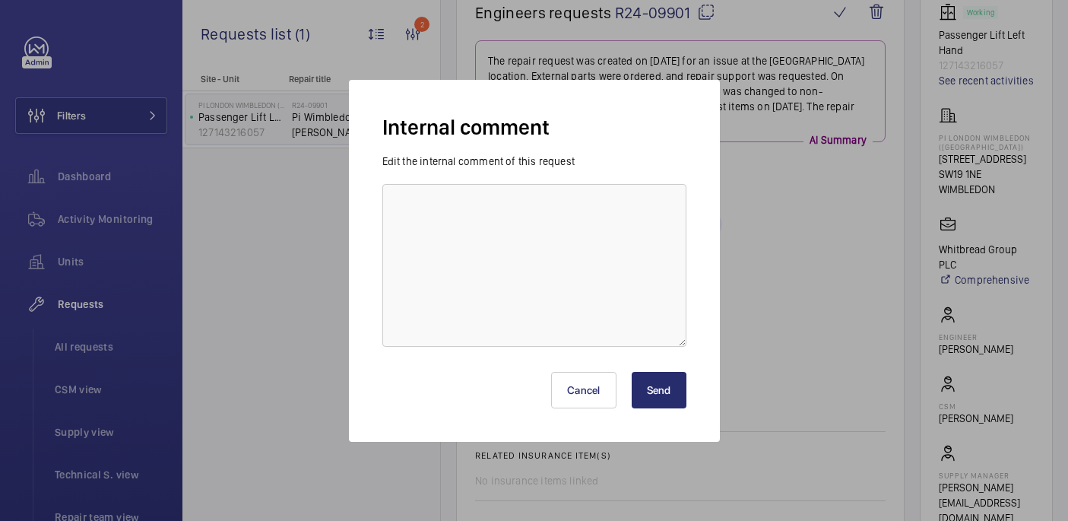
click at [560, 361] on div "Cancel Send" at bounding box center [534, 383] width 304 height 73
click at [524, 252] on textarea at bounding box center [534, 265] width 304 height 163
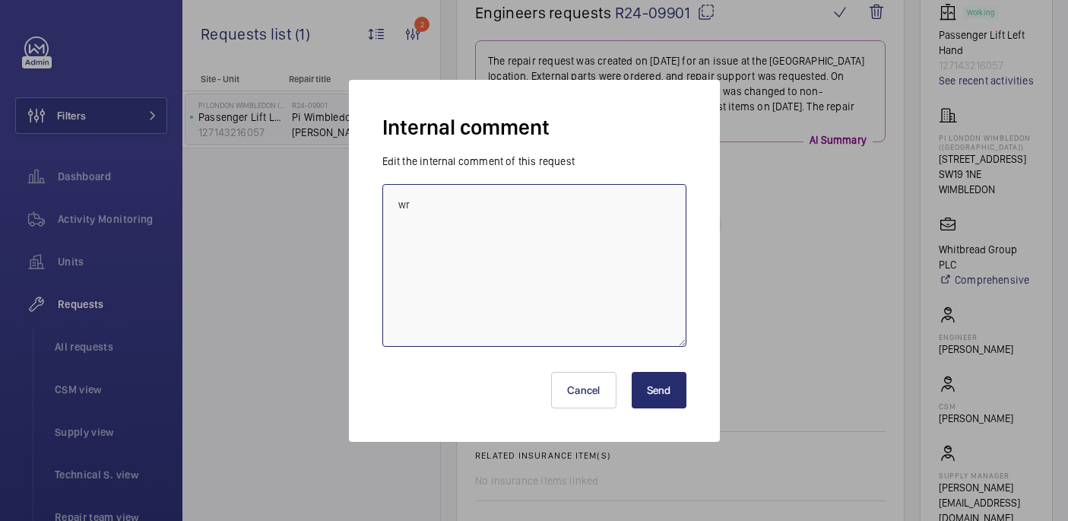
type textarea "w"
paste textarea "1010283"
type textarea "Admin wont't add correct sku, wrong sku used. Correct SKU: 1010283. 16/09 india"
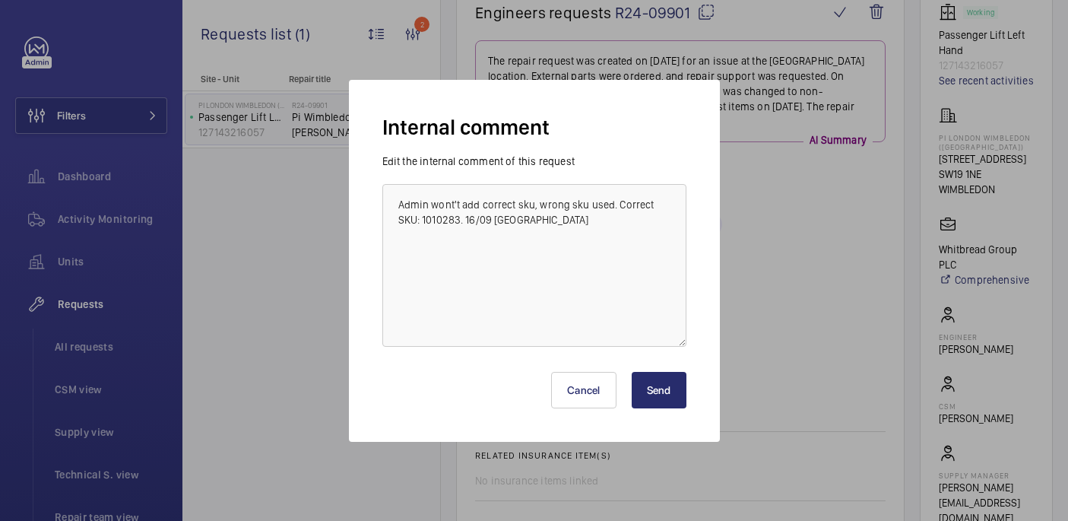
click at [675, 396] on button "Send" at bounding box center [658, 390] width 55 height 36
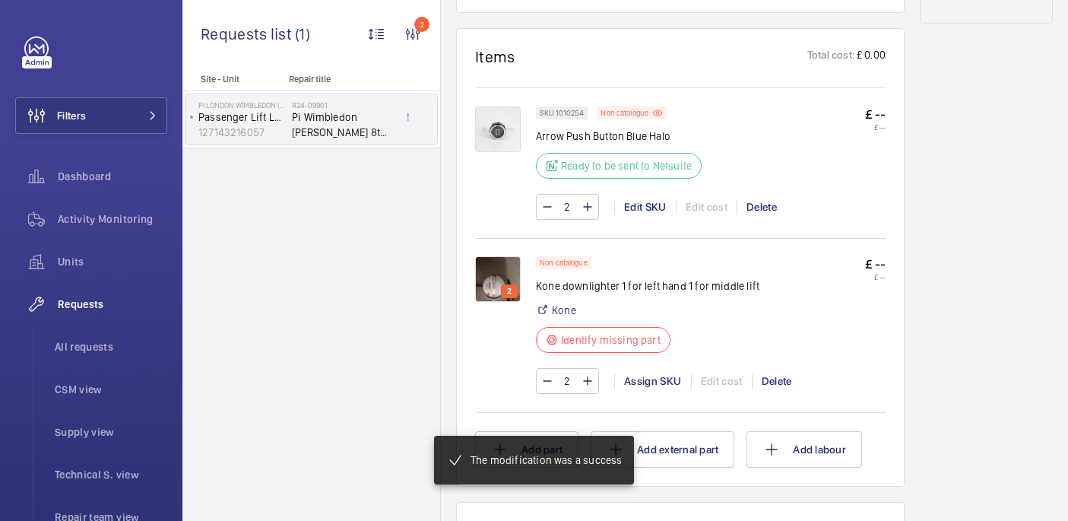
scroll to position [933, 0]
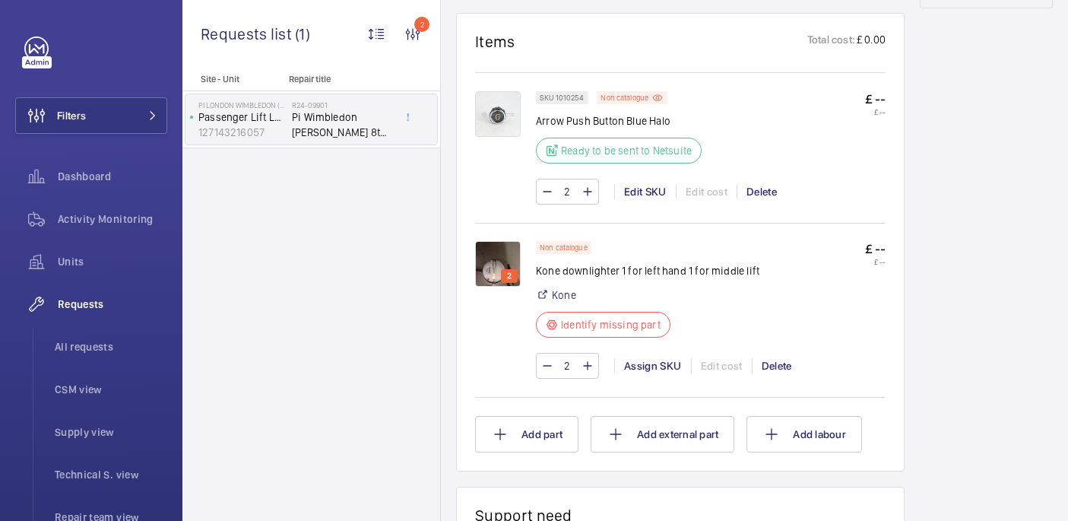
click at [607, 270] on p "Kone downlighter 1 for left hand 1 for middle lift" at bounding box center [647, 270] width 223 height 15
copy div "Kone downlighter 1 for left hand 1 for middle lift"
click at [503, 254] on img at bounding box center [498, 264] width 46 height 46
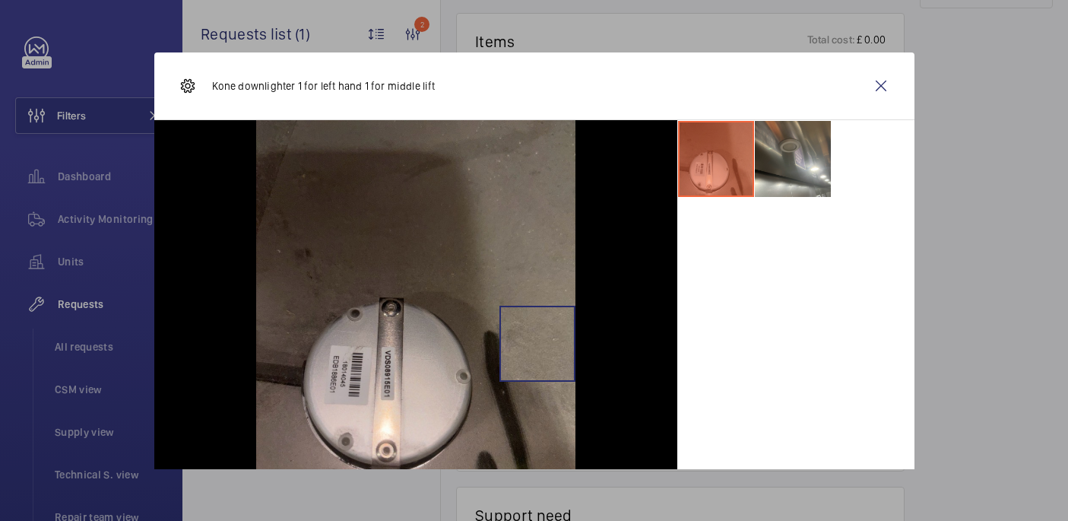
scroll to position [62, 0]
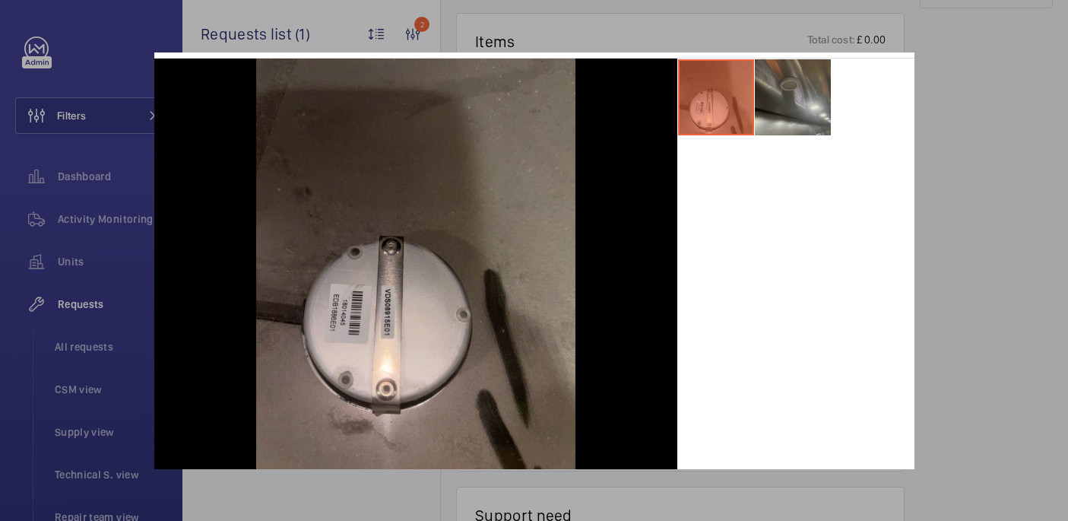
click at [797, 96] on li at bounding box center [793, 97] width 76 height 76
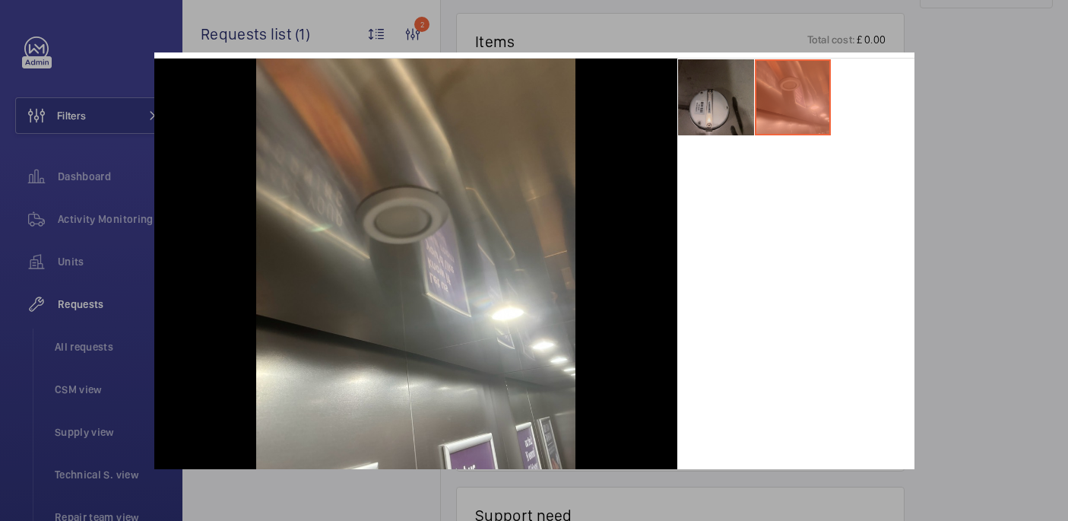
click at [735, 96] on li at bounding box center [716, 97] width 76 height 76
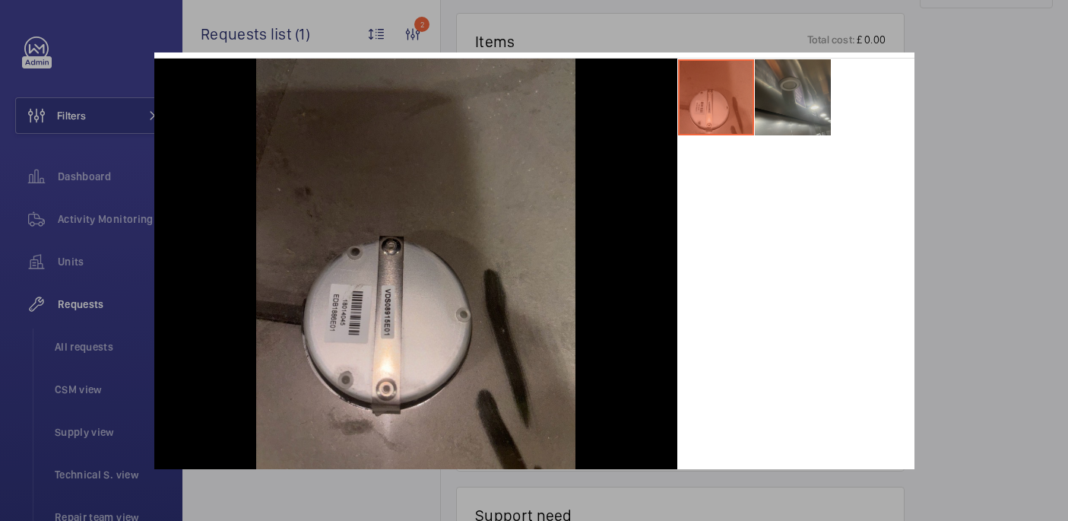
click at [772, 118] on li at bounding box center [793, 97] width 76 height 76
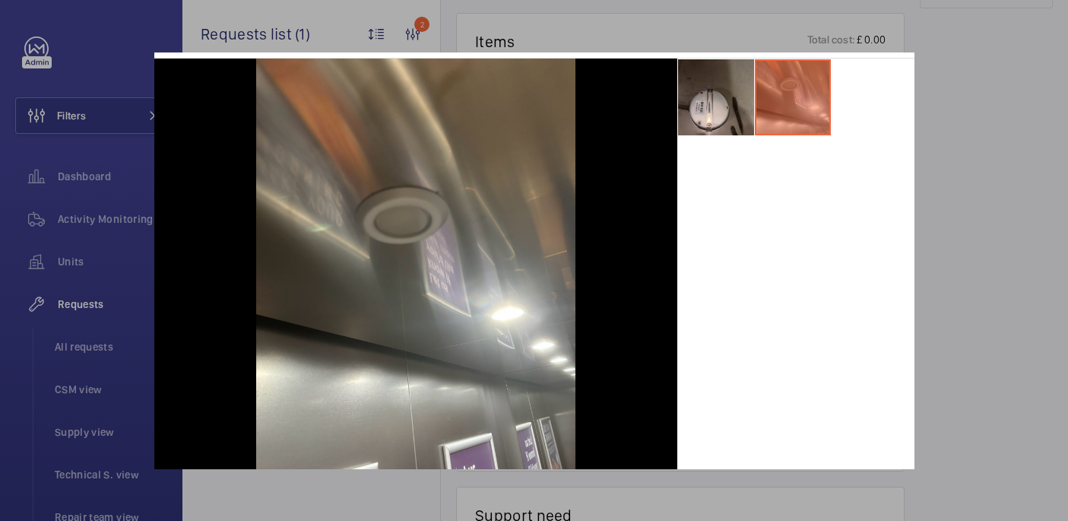
click at [929, 207] on div at bounding box center [534, 260] width 1068 height 521
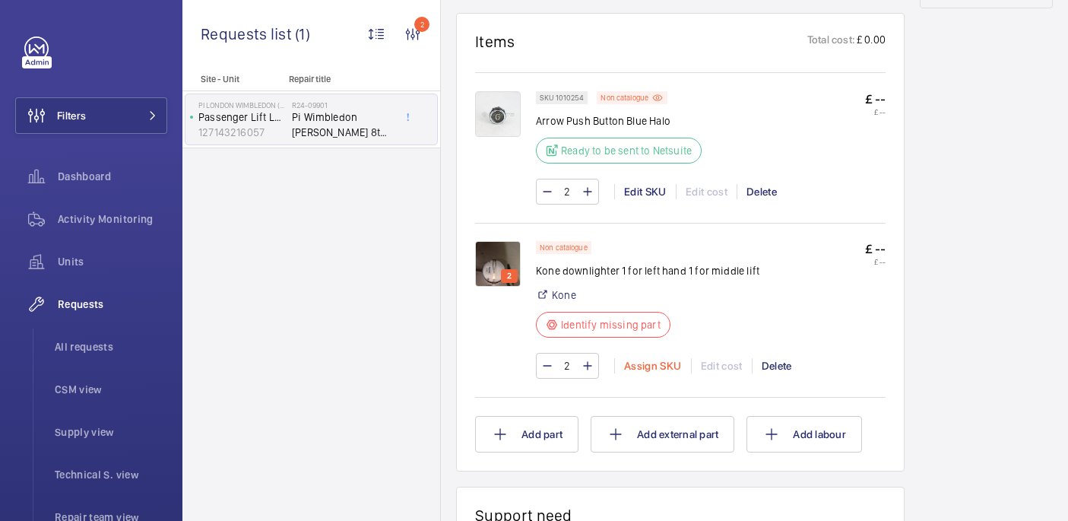
click at [660, 362] on div "Assign SKU" at bounding box center [652, 365] width 77 height 15
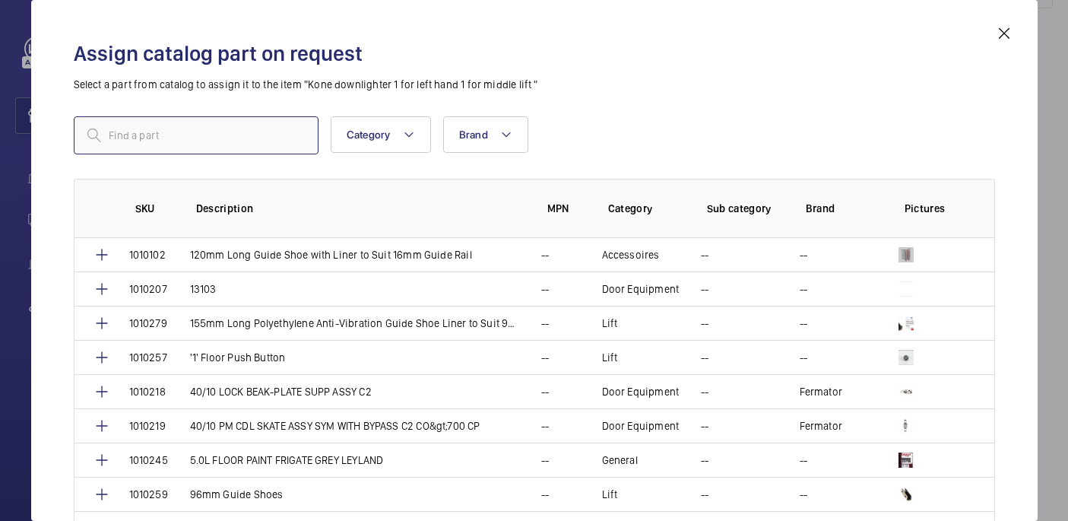
click at [204, 136] on input "text" at bounding box center [196, 135] width 245 height 38
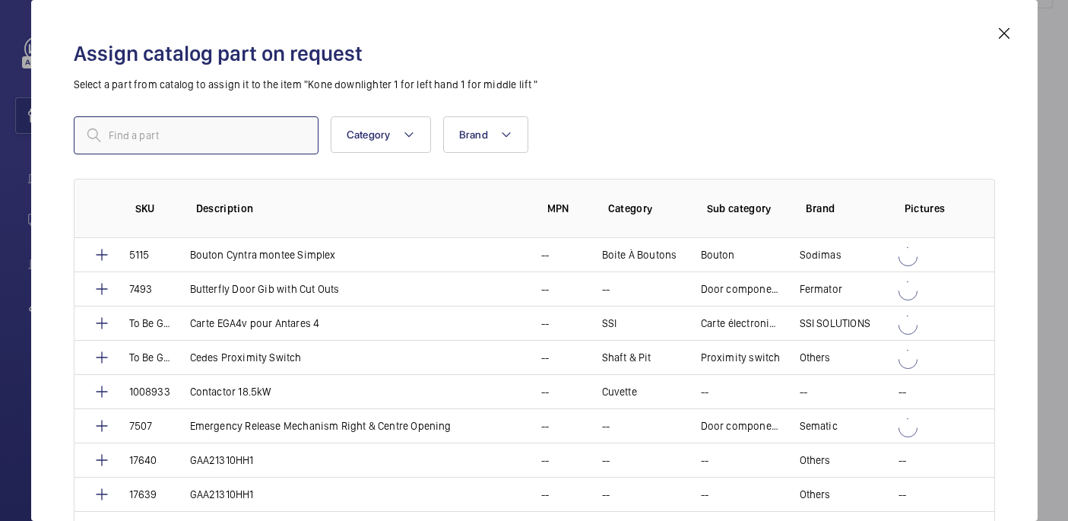
paste input "Kone led low voltage down lights"
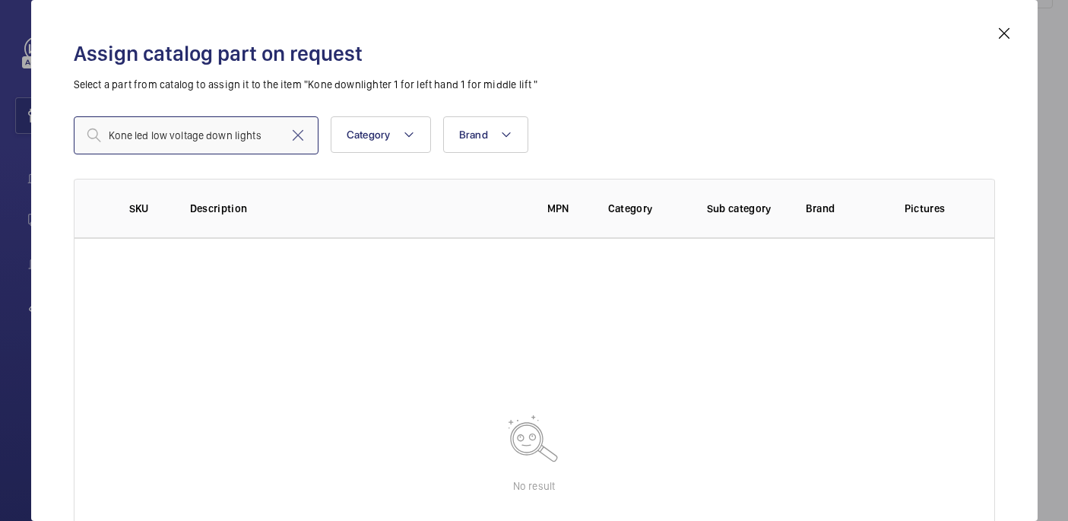
type input "Kone led low voltage down lights"
click at [246, 136] on input "Kone led low voltage down lights" at bounding box center [196, 135] width 245 height 38
paste input "1010284"
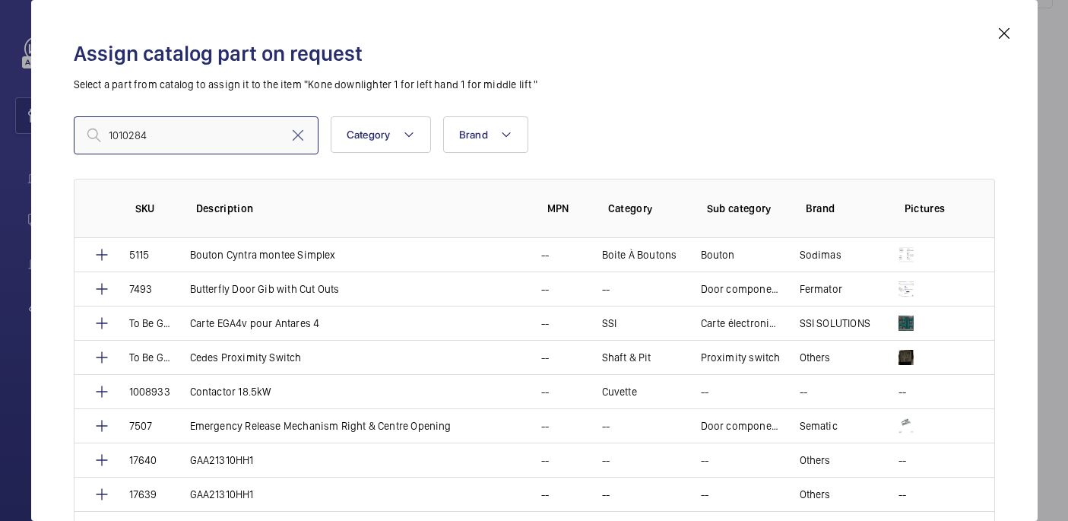
type input "1010284"
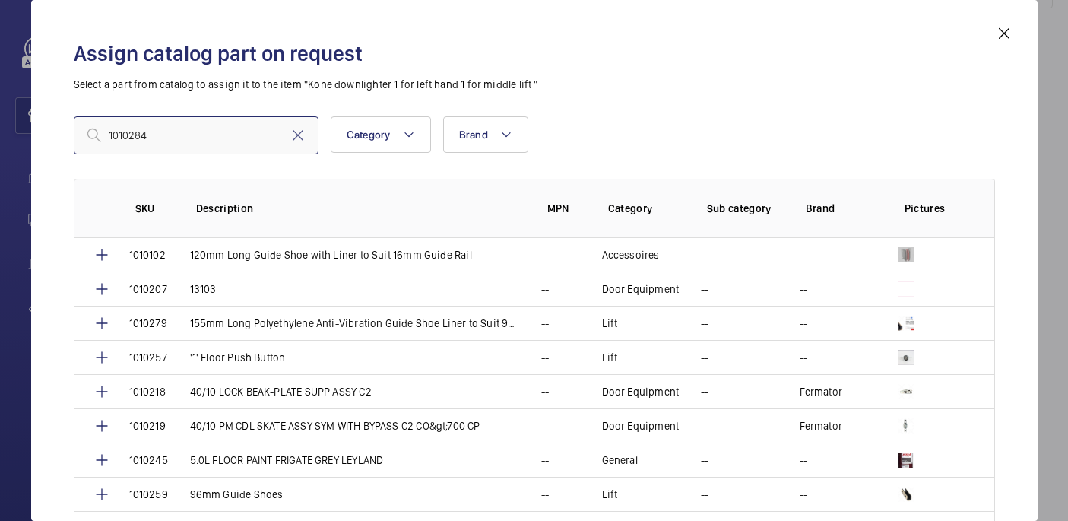
click at [157, 131] on input "1010284" at bounding box center [196, 135] width 245 height 38
paste input "Kone led low voltage down lights"
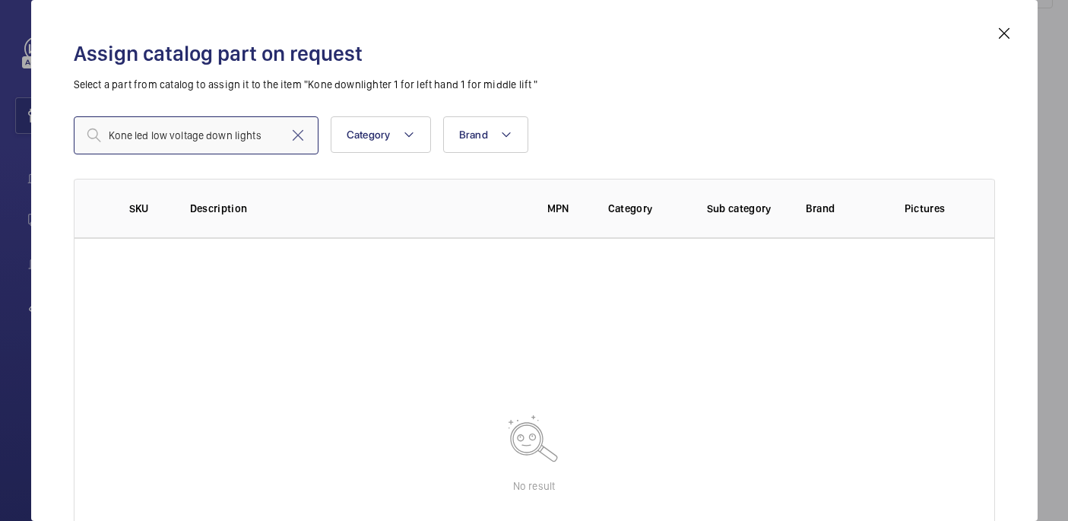
click at [134, 136] on input "Kone led low voltage down lights" at bounding box center [196, 135] width 245 height 38
drag, startPoint x: 179, startPoint y: 134, endPoint x: 64, endPoint y: 129, distance: 115.6
click at [64, 129] on div "Assign catalog part on request Select a part from catalog to assign it to the i…" at bounding box center [533, 272] width 957 height 496
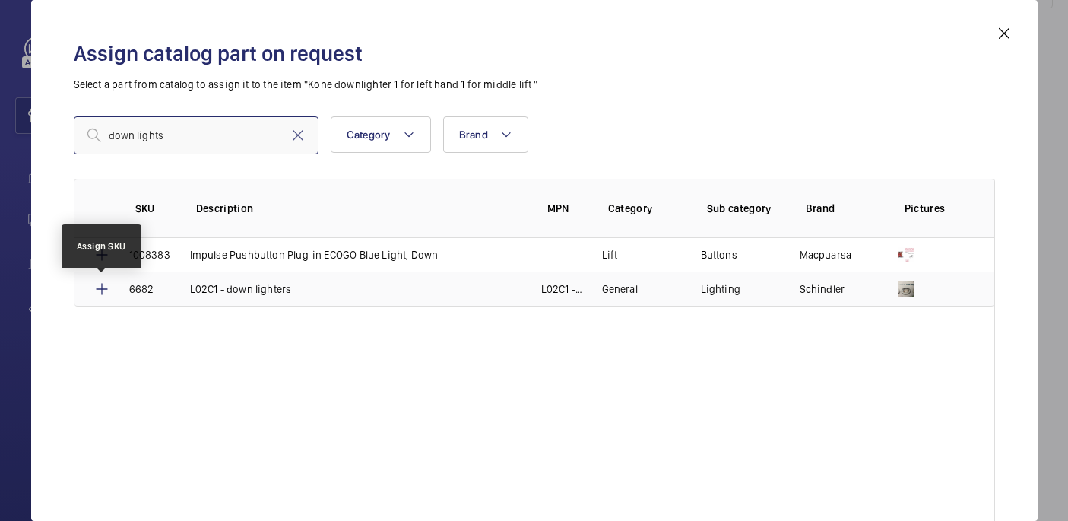
type input "down lights"
click at [106, 290] on mat-icon at bounding box center [102, 289] width 18 height 18
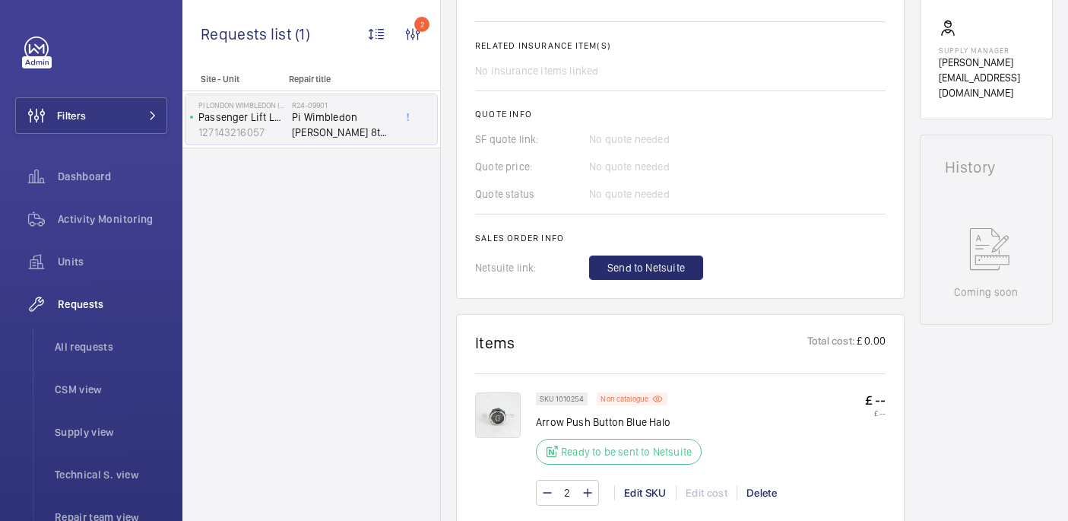
scroll to position [349, 0]
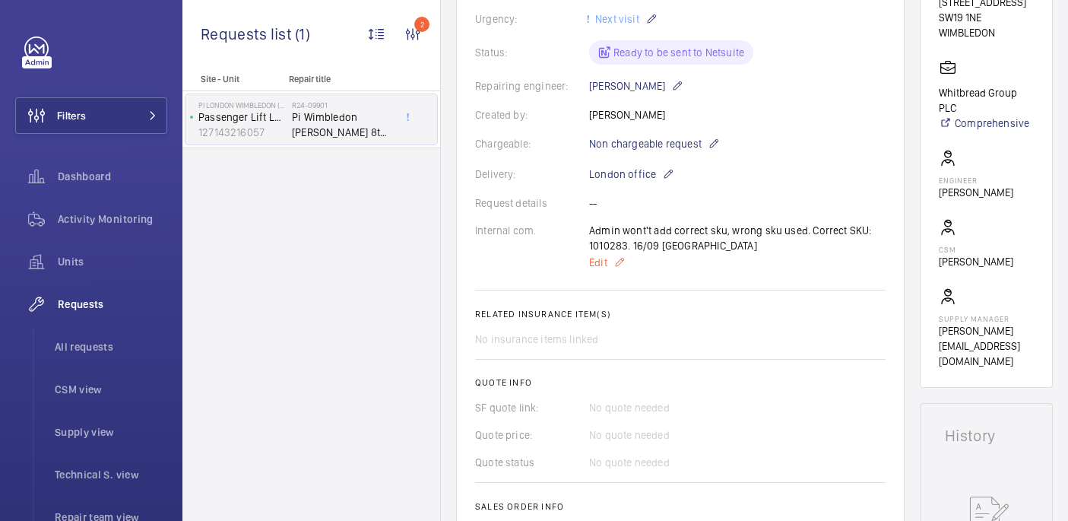
click at [603, 270] on span "Edit" at bounding box center [598, 262] width 18 height 15
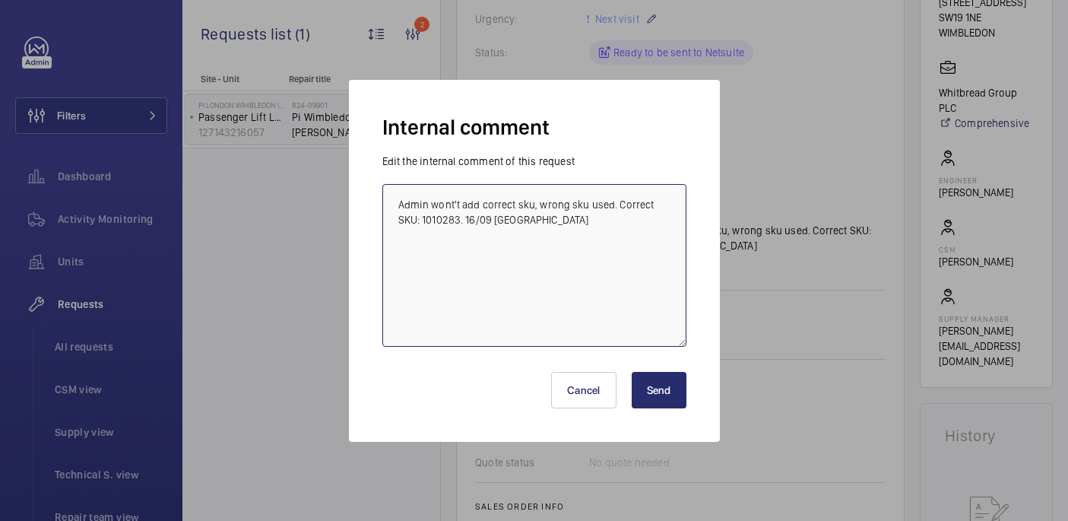
click at [460, 223] on textarea "Admin wont't add correct sku, wrong sku used. Correct SKU: 1010283. 16/09 india" at bounding box center [534, 265] width 304 height 163
paste textarea "1010284"
type textarea "Admin wont't add correct sku, wrong sku used. Correct SKU: 1010283 + 1010284. 1…"
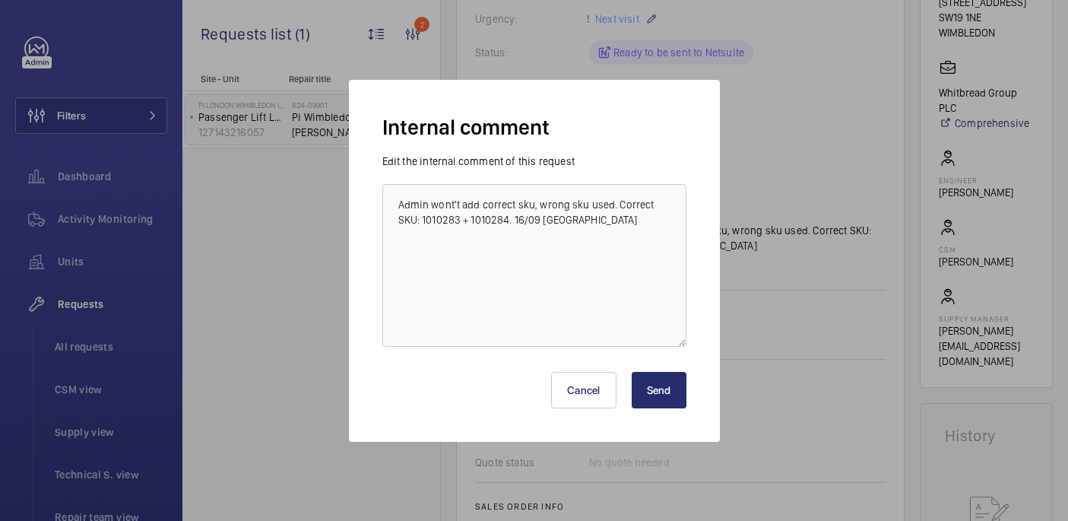
click at [660, 389] on button "Send" at bounding box center [658, 390] width 55 height 36
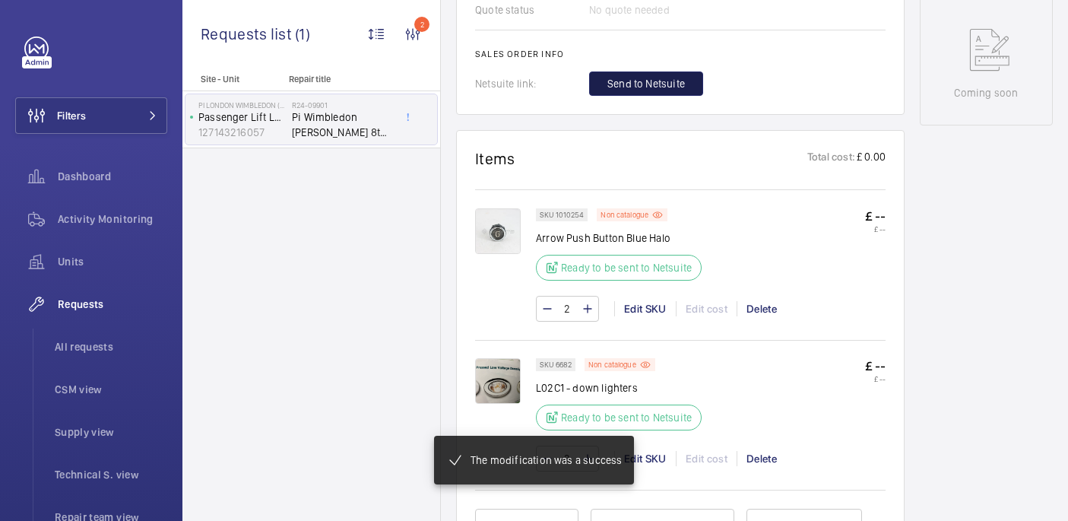
click at [644, 96] on button "Send to Netsuite" at bounding box center [646, 83] width 114 height 24
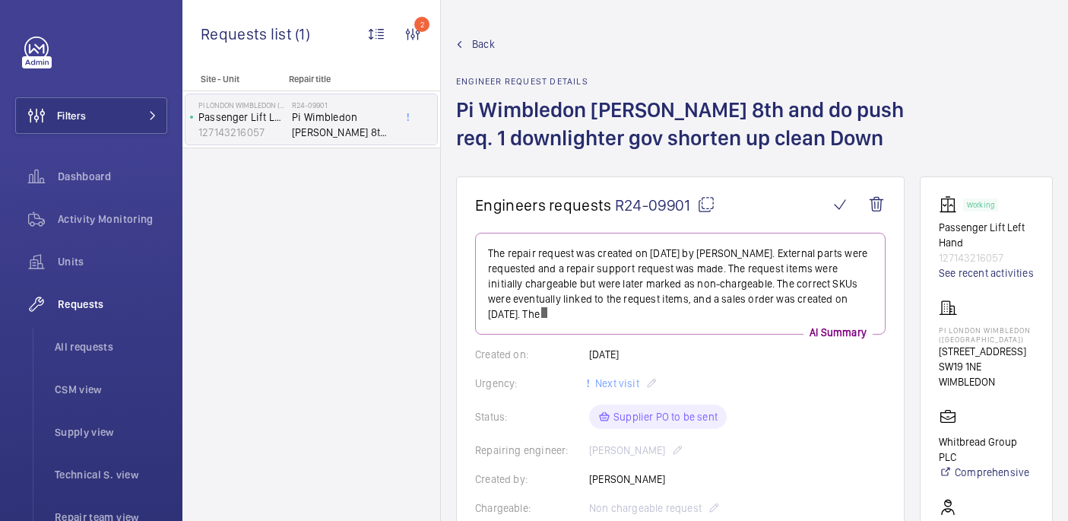
scroll to position [500, 0]
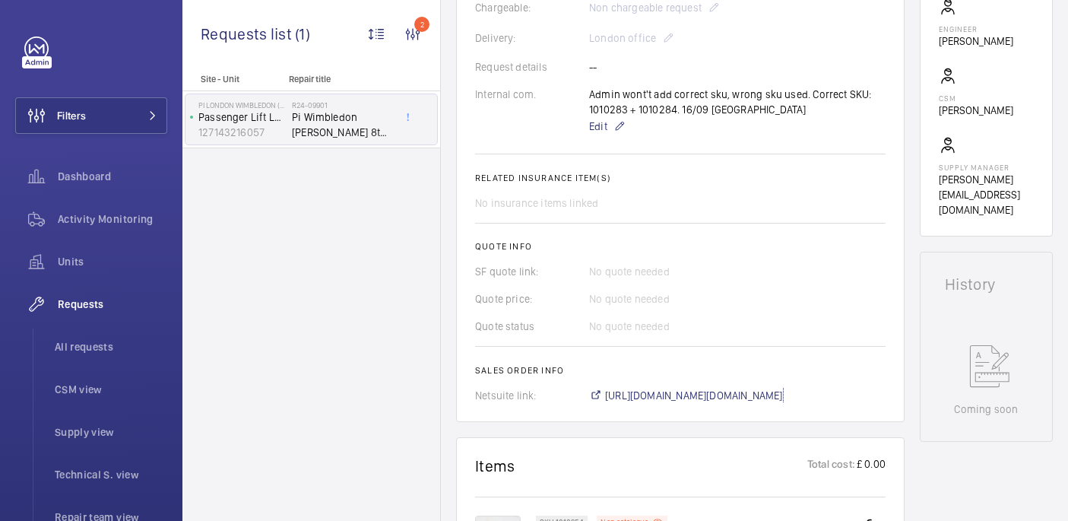
click at [720, 399] on span "https://6461500.app.netsuite.com/app/accounting/transactions/salesord.nl?id=300…" at bounding box center [694, 395] width 178 height 15
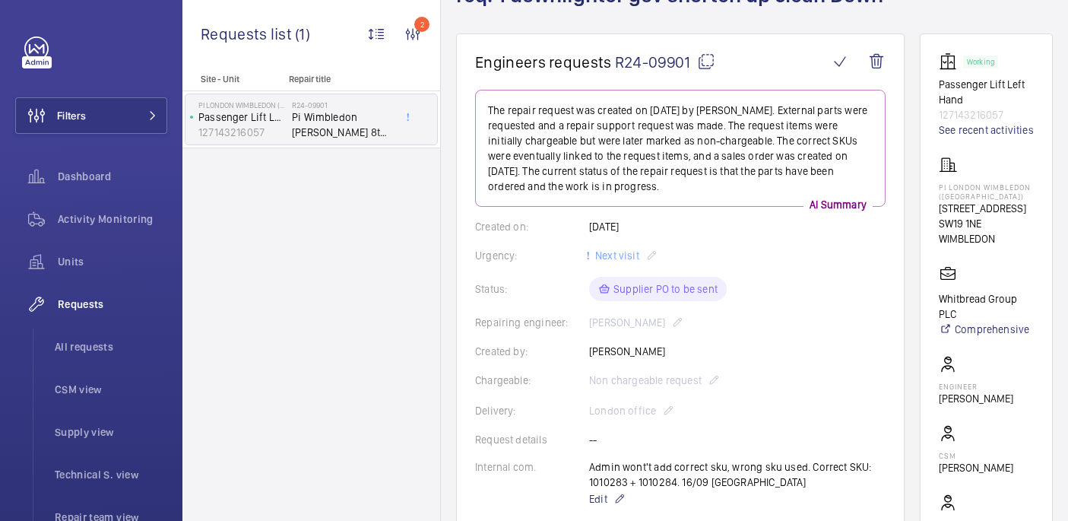
scroll to position [796, 0]
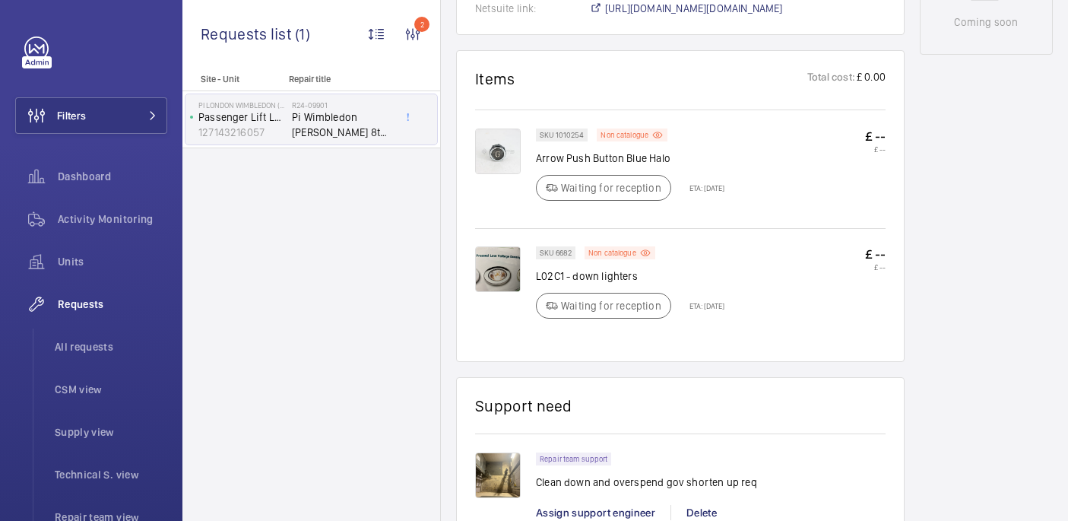
scroll to position [913, 0]
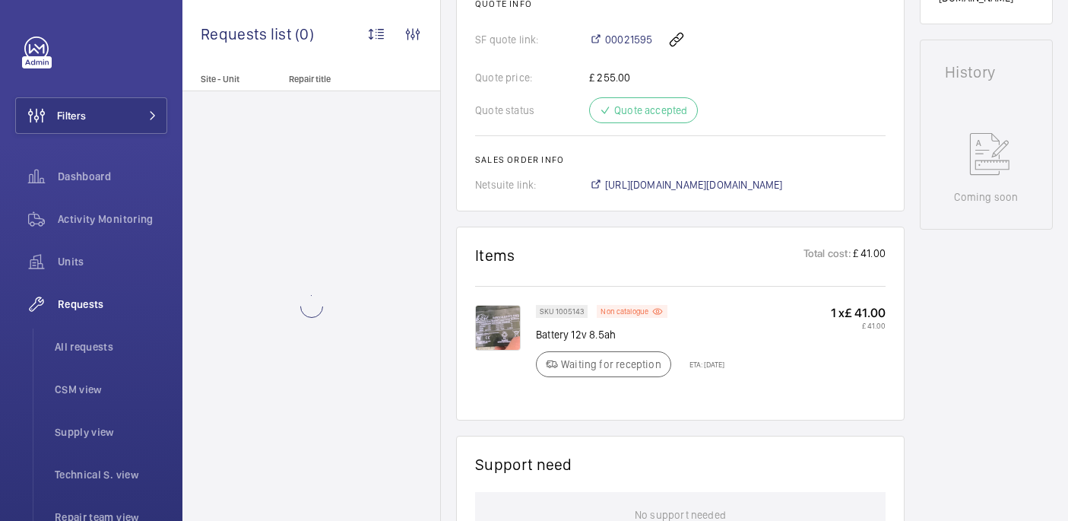
scroll to position [685, 0]
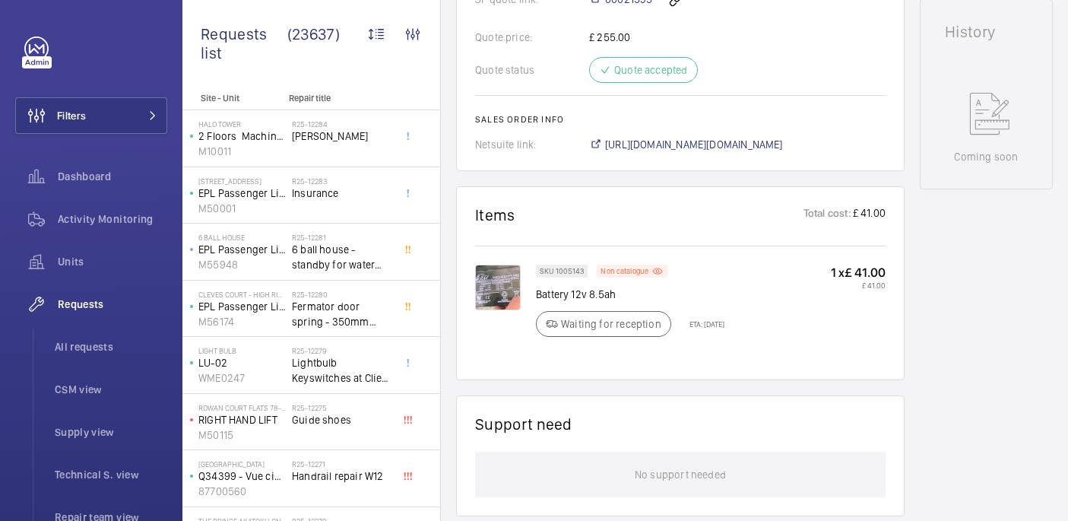
scroll to position [723, 0]
click at [106, 343] on span "All requests" at bounding box center [111, 346] width 112 height 15
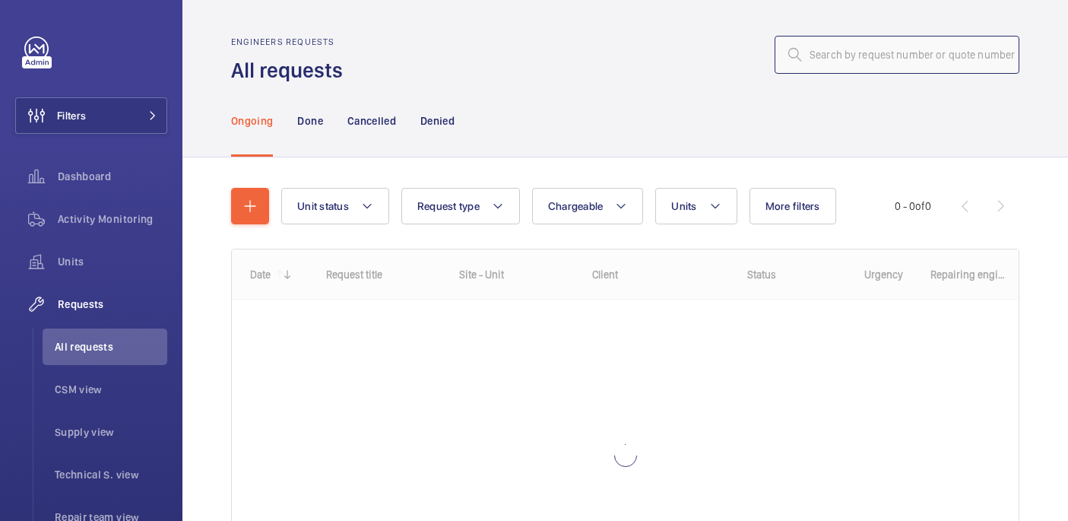
click at [919, 41] on input "text" at bounding box center [896, 55] width 245 height 38
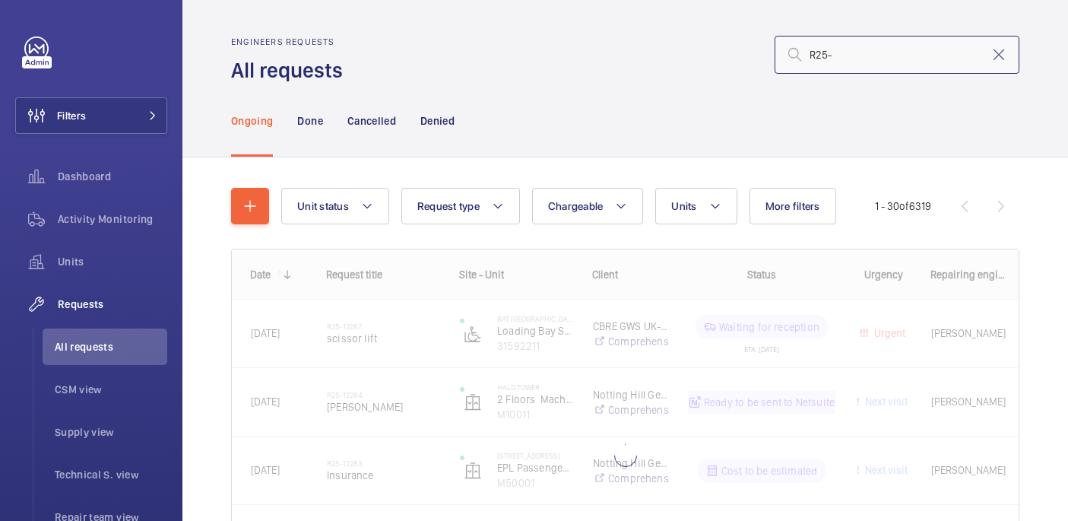
type input "R25-"
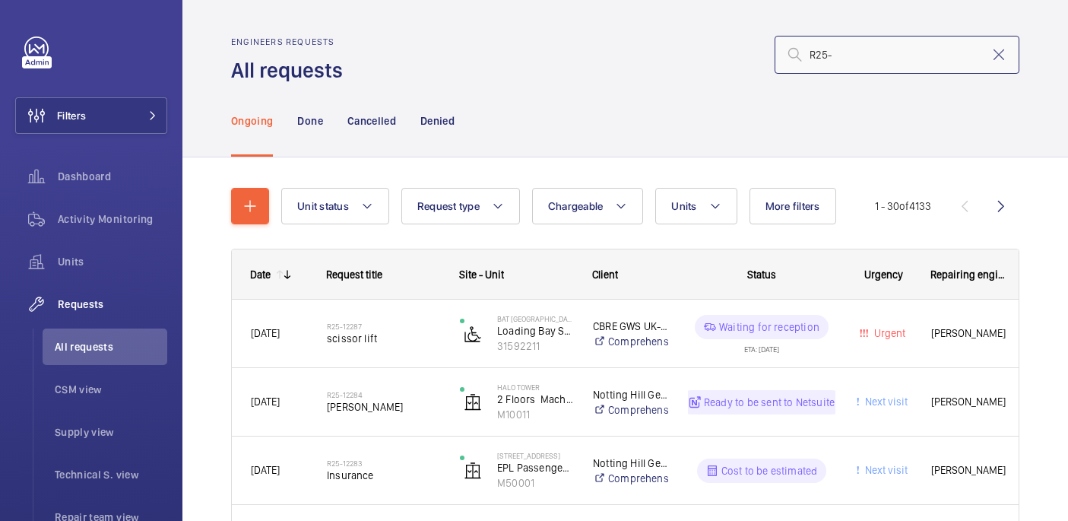
click at [846, 58] on input "R25-" at bounding box center [896, 55] width 245 height 38
paste input "R25-11680"
type input "R25-11680"
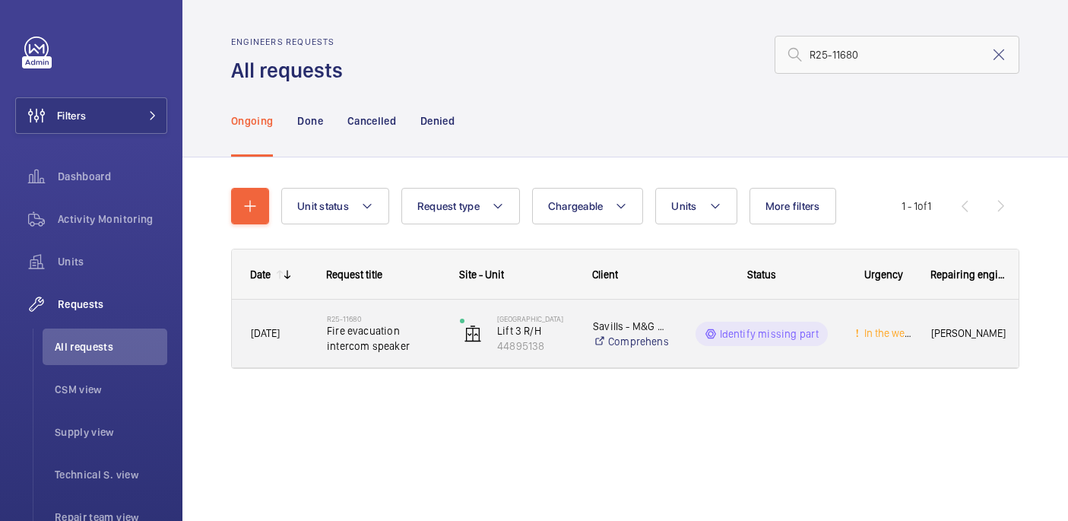
click at [430, 338] on span "Fire evacuation intercom speaker" at bounding box center [383, 338] width 113 height 30
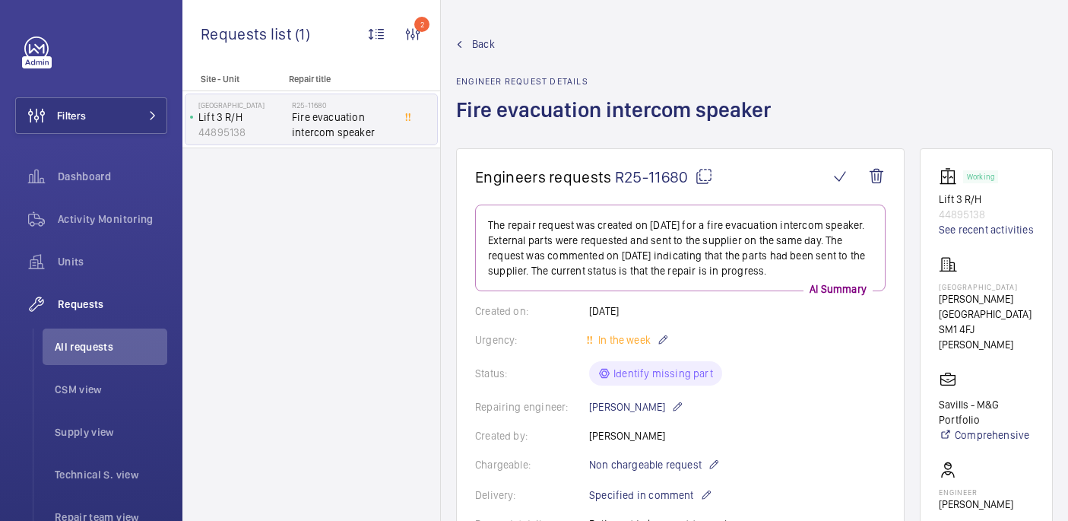
click at [703, 172] on mat-icon at bounding box center [704, 176] width 18 height 18
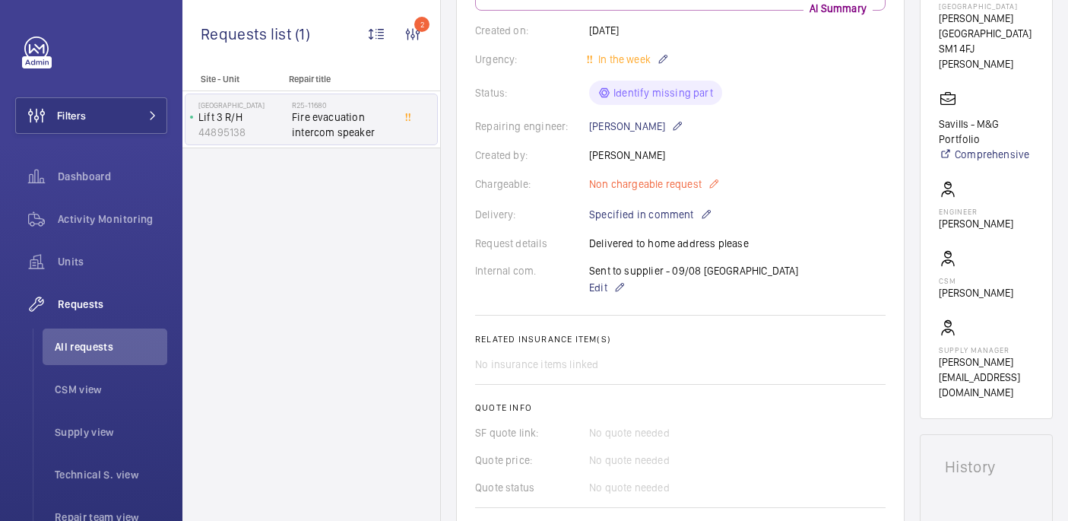
scroll to position [16, 0]
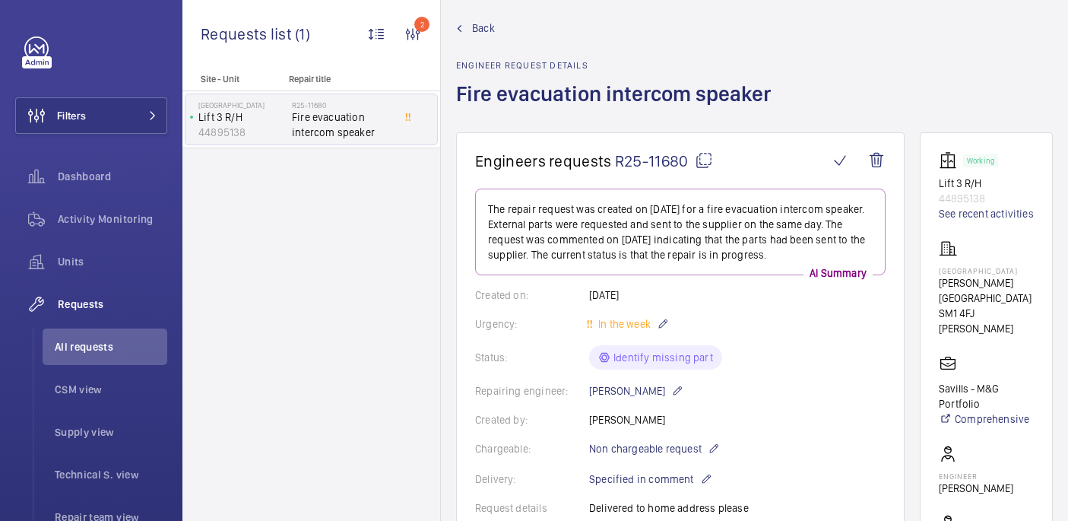
click at [695, 162] on mat-icon at bounding box center [704, 160] width 18 height 18
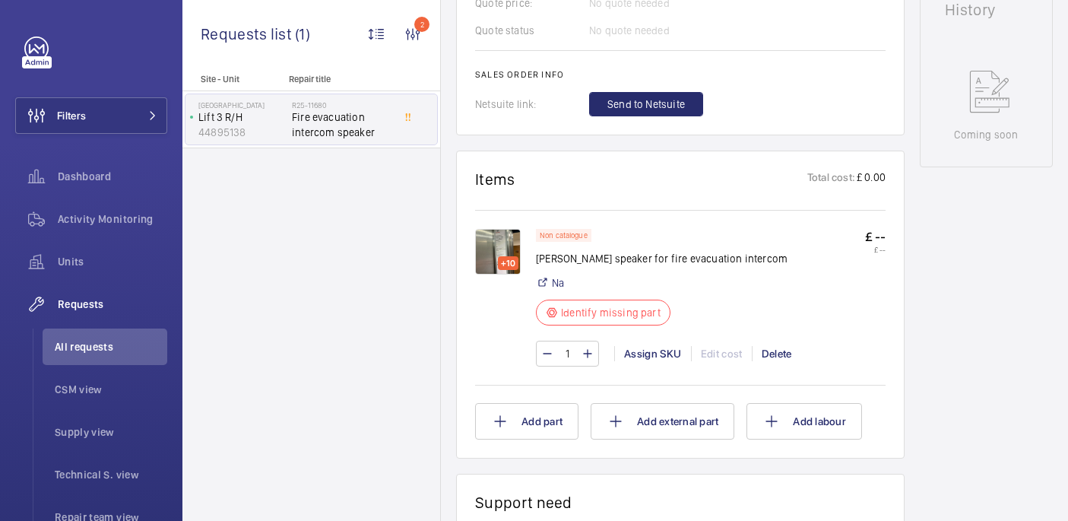
scroll to position [738, 0]
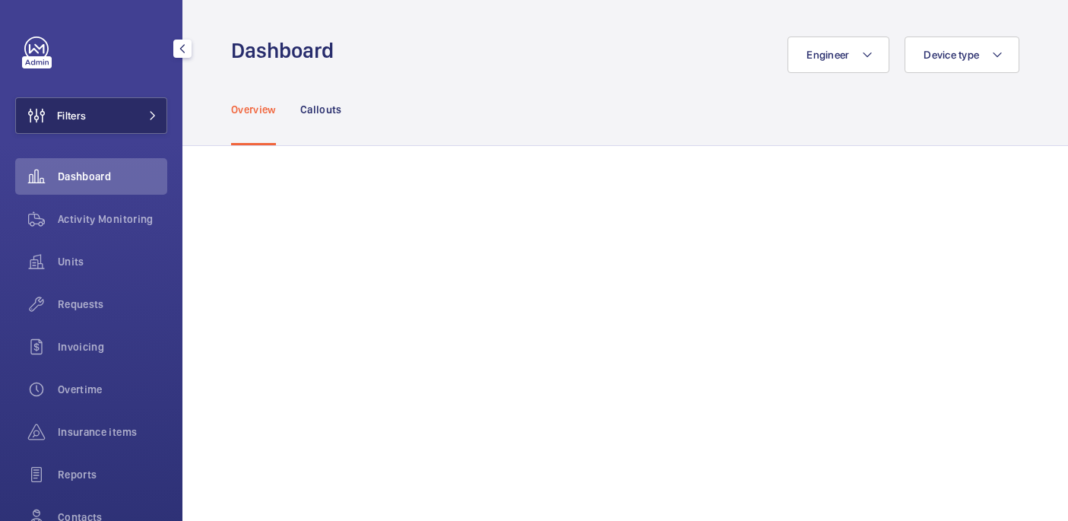
click at [125, 131] on button "Filters" at bounding box center [91, 115] width 152 height 36
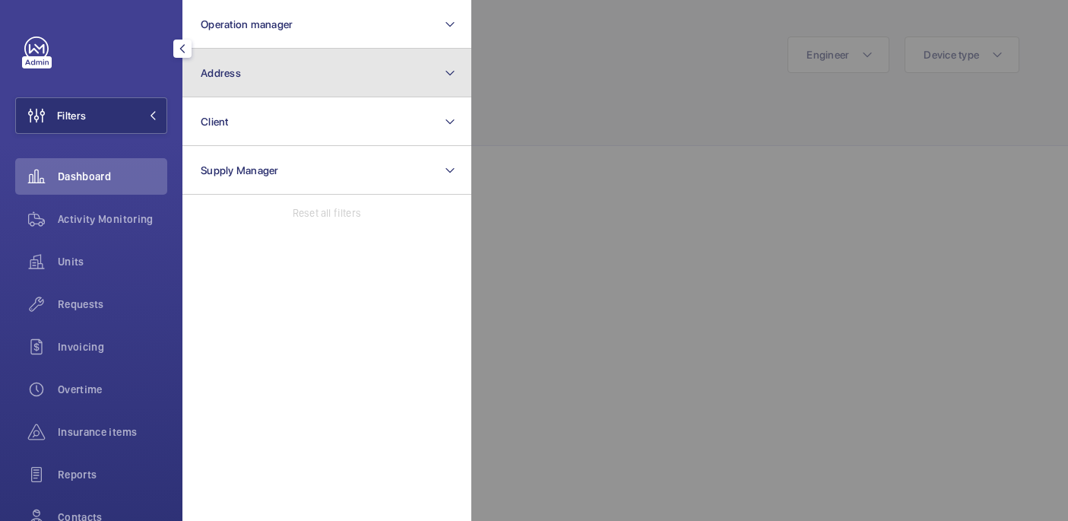
click at [377, 52] on button "Address" at bounding box center [326, 73] width 289 height 49
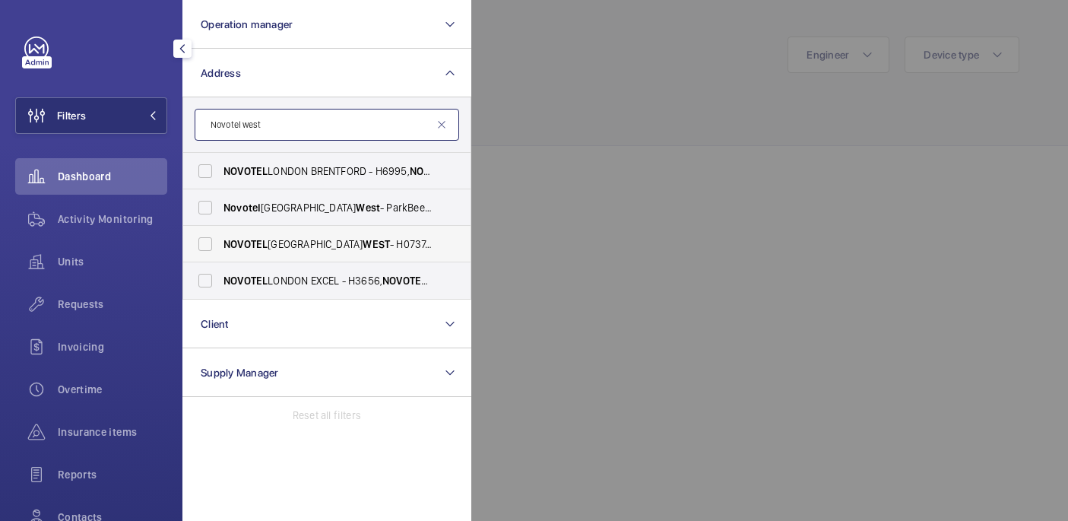
type input "Novotel west"
click at [373, 250] on span "[GEOGRAPHIC_DATA] - H0737, [GEOGRAPHIC_DATA] , [STREET_ADDRESS]" at bounding box center [327, 243] width 209 height 15
click at [220, 250] on input "[GEOGRAPHIC_DATA] - H0737, [GEOGRAPHIC_DATA] , [STREET_ADDRESS]" at bounding box center [205, 244] width 30 height 30
checkbox input "true"
click at [574, 104] on div at bounding box center [1005, 260] width 1068 height 521
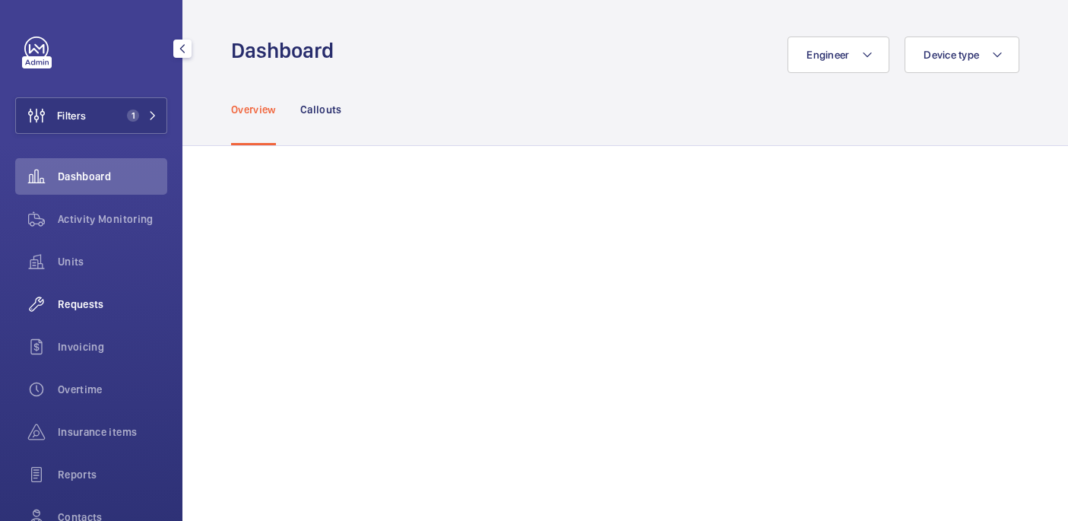
click at [99, 305] on span "Requests" at bounding box center [112, 303] width 109 height 15
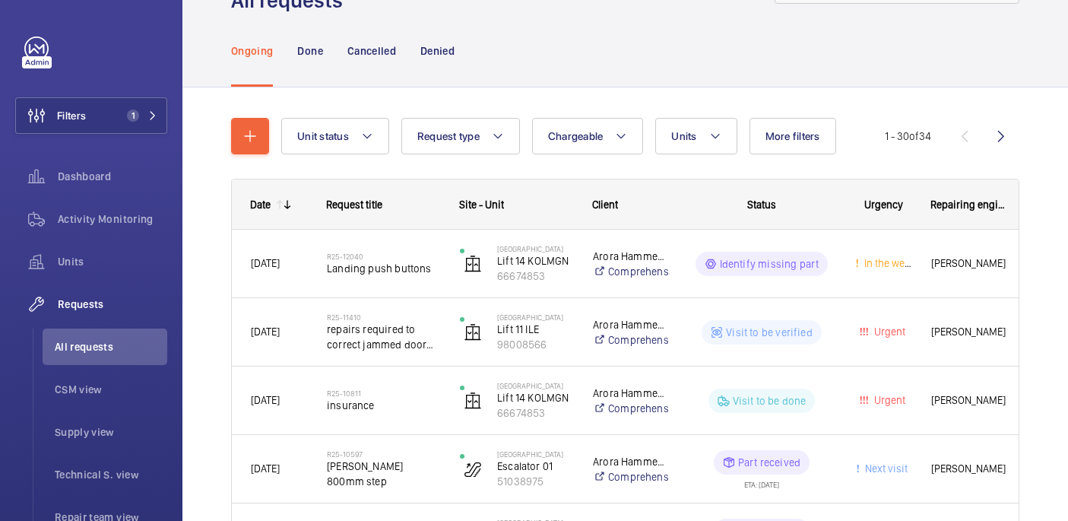
scroll to position [129, 0]
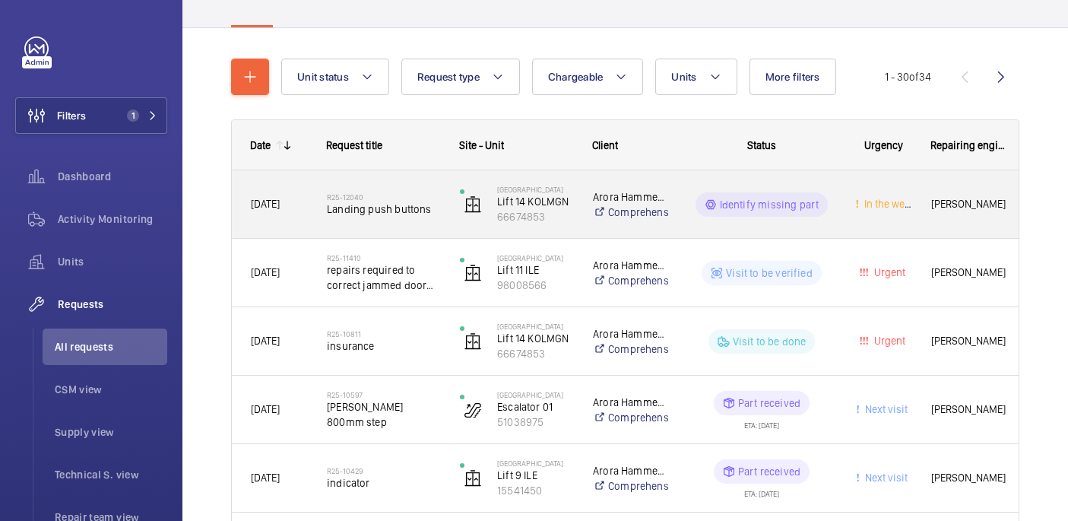
click at [416, 205] on span "Landing push buttons" at bounding box center [383, 208] width 113 height 15
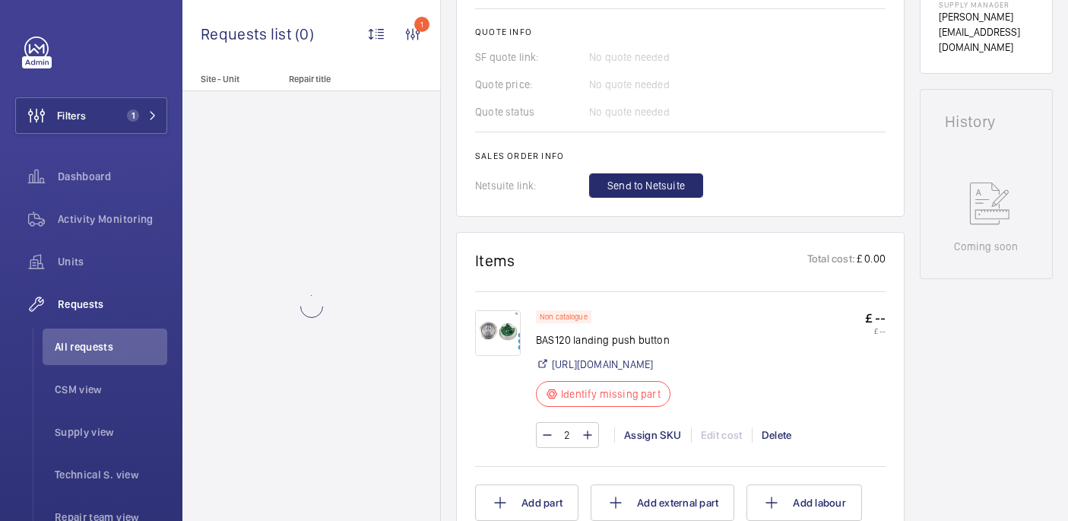
scroll to position [701, 0]
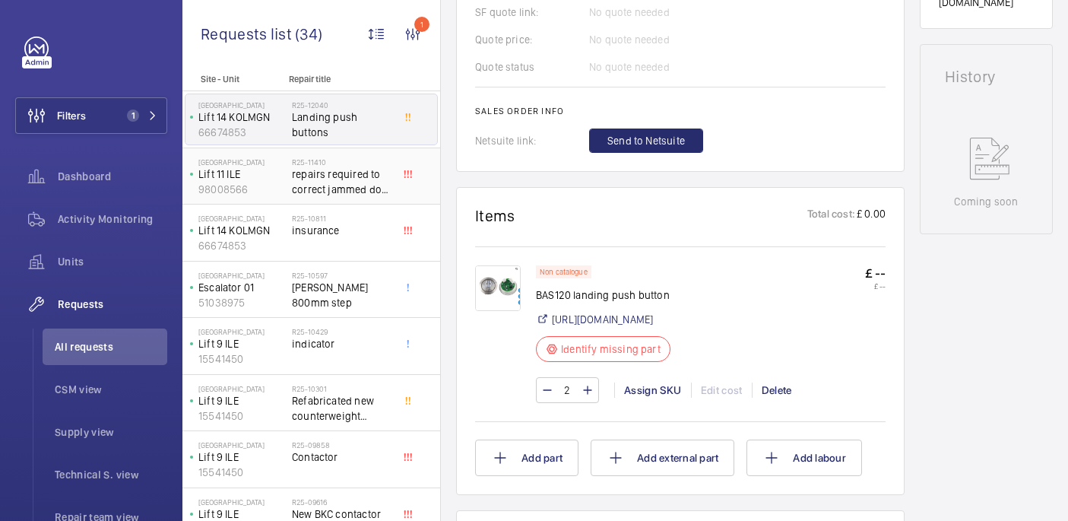
click at [326, 181] on span "repairs required to correct jammed door lcoks and hanger rollers which are off …" at bounding box center [342, 181] width 100 height 30
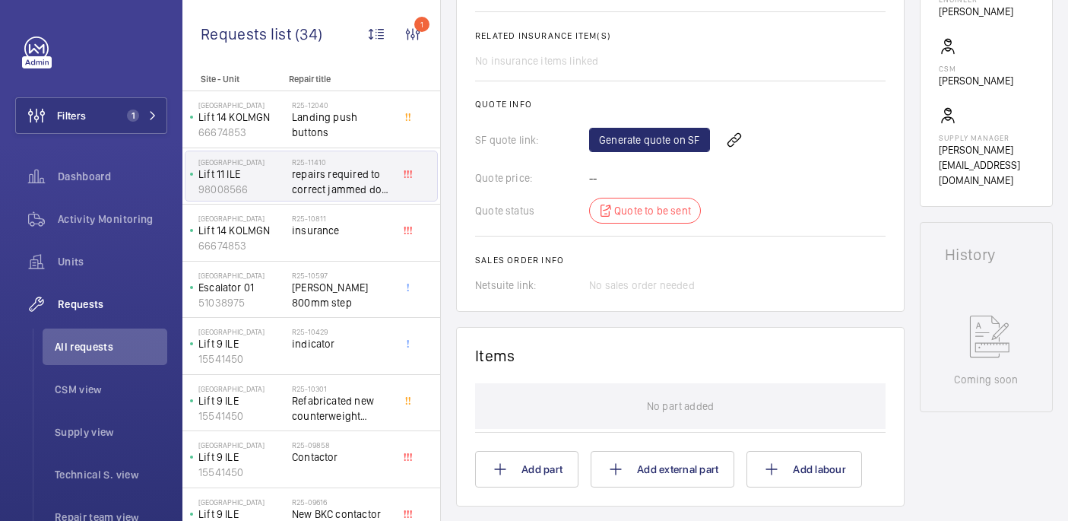
scroll to position [647, 0]
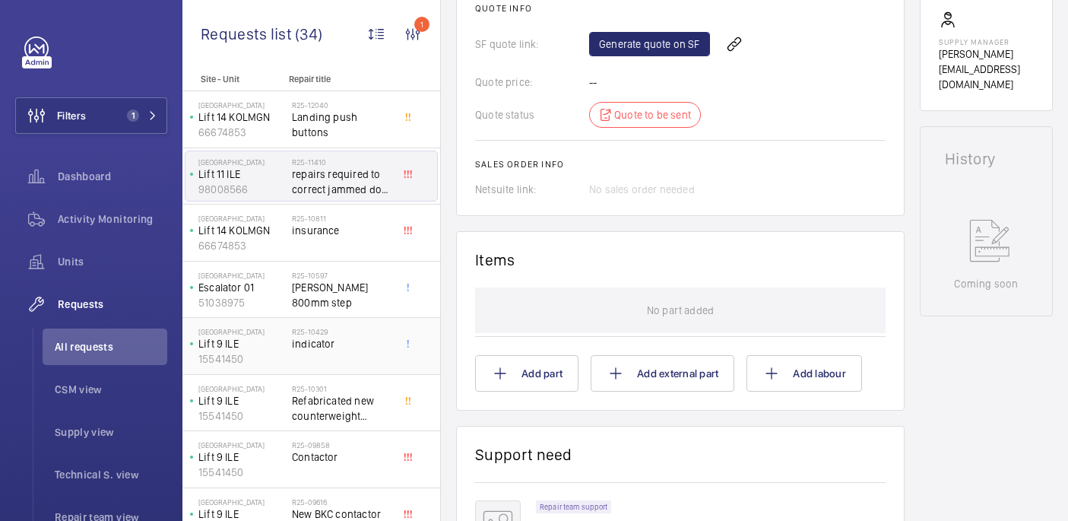
click at [339, 347] on span "indicator" at bounding box center [342, 343] width 100 height 15
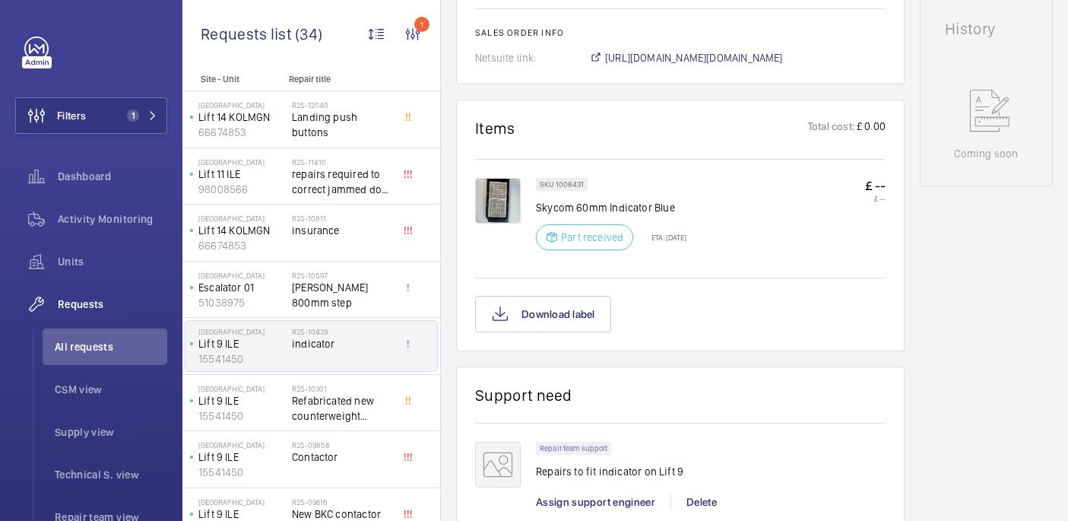
scroll to position [764, 0]
click at [333, 293] on span "[PERSON_NAME] 800mm step" at bounding box center [342, 295] width 100 height 30
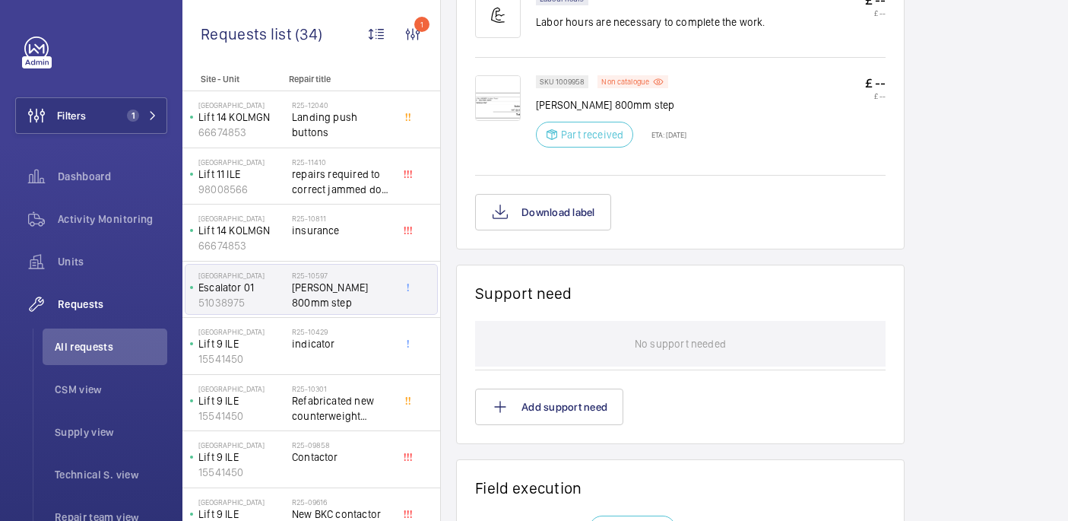
scroll to position [949, 0]
click at [330, 235] on span "insurance" at bounding box center [342, 230] width 100 height 15
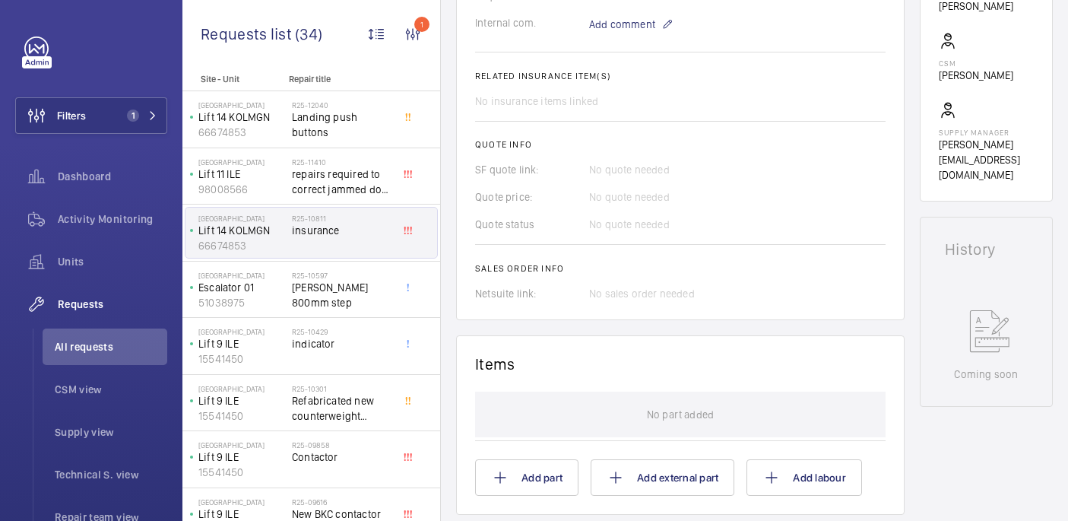
scroll to position [779, 0]
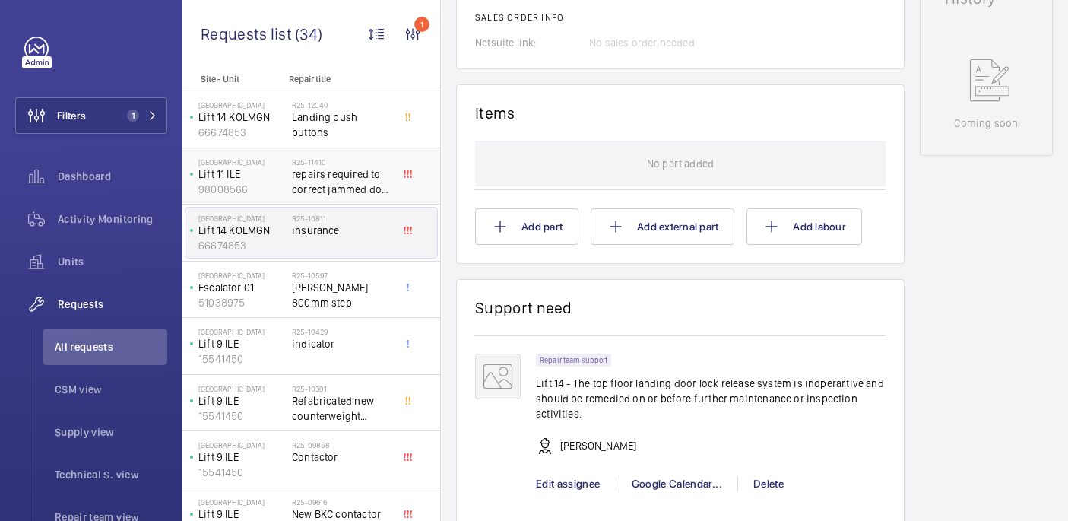
click at [312, 169] on span "repairs required to correct jammed door lcoks and hanger rollers which are off …" at bounding box center [342, 181] width 100 height 30
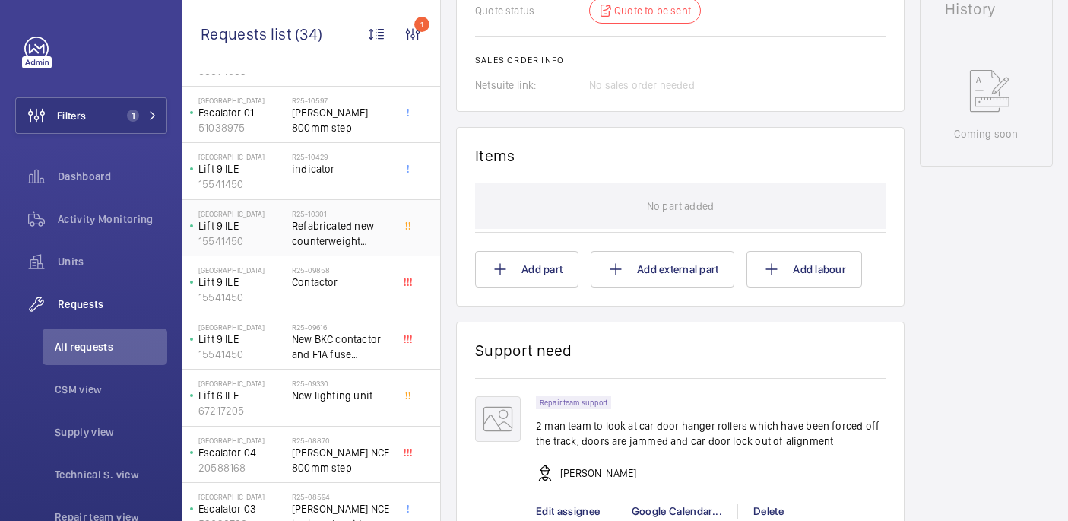
scroll to position [179, 0]
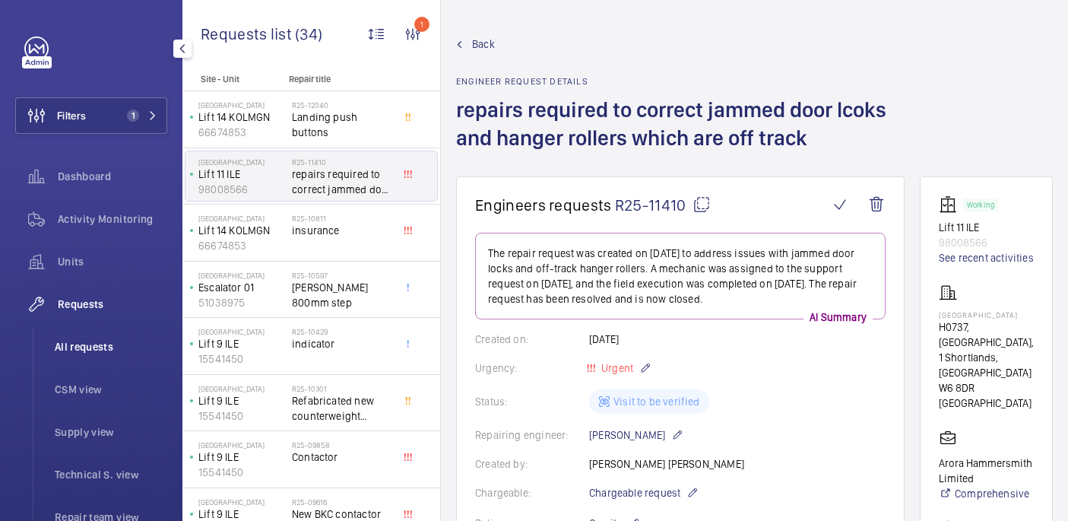
click at [93, 350] on span "All requests" at bounding box center [111, 346] width 112 height 15
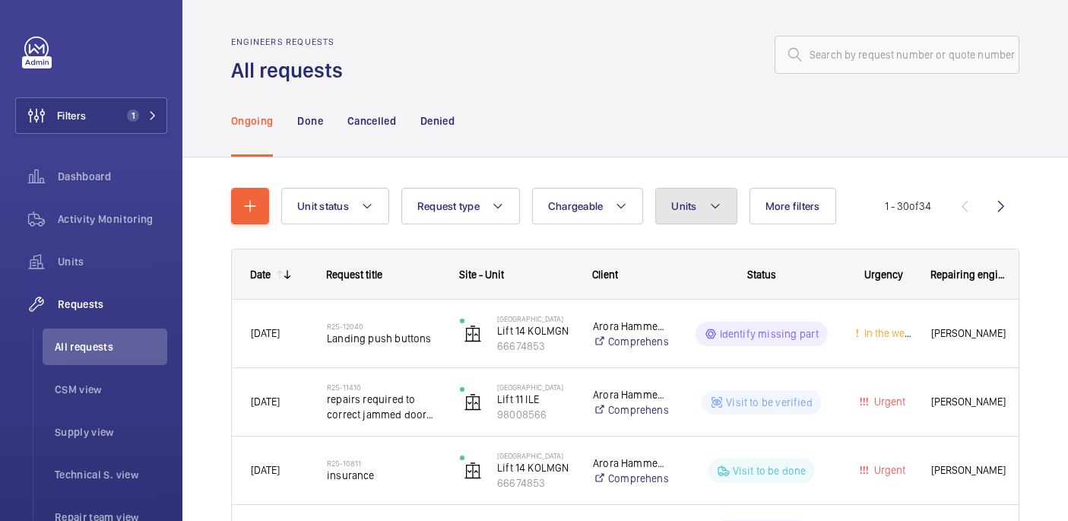
click at [697, 214] on button "Units" at bounding box center [695, 206] width 81 height 36
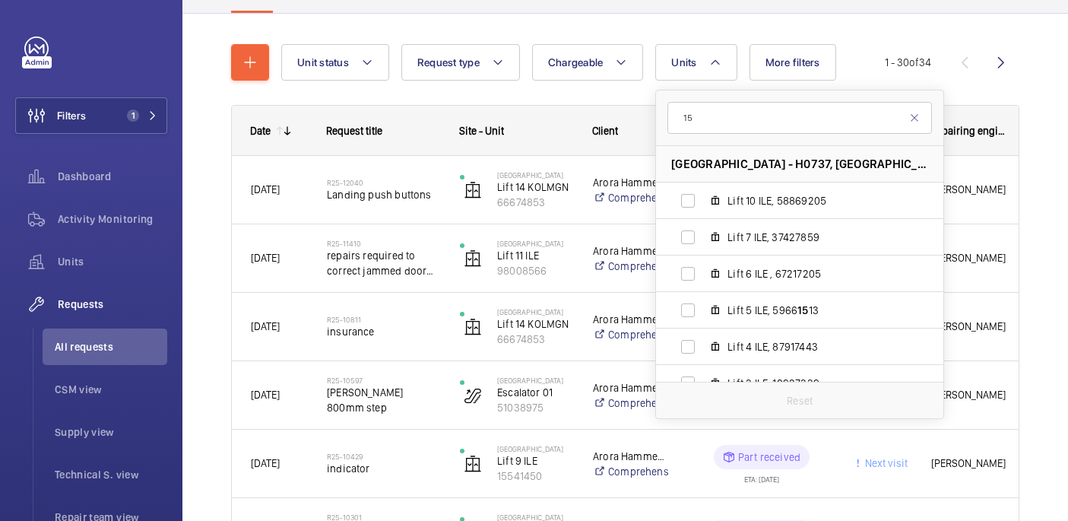
type input "1"
click at [118, 125] on button "Filters 1" at bounding box center [91, 115] width 152 height 36
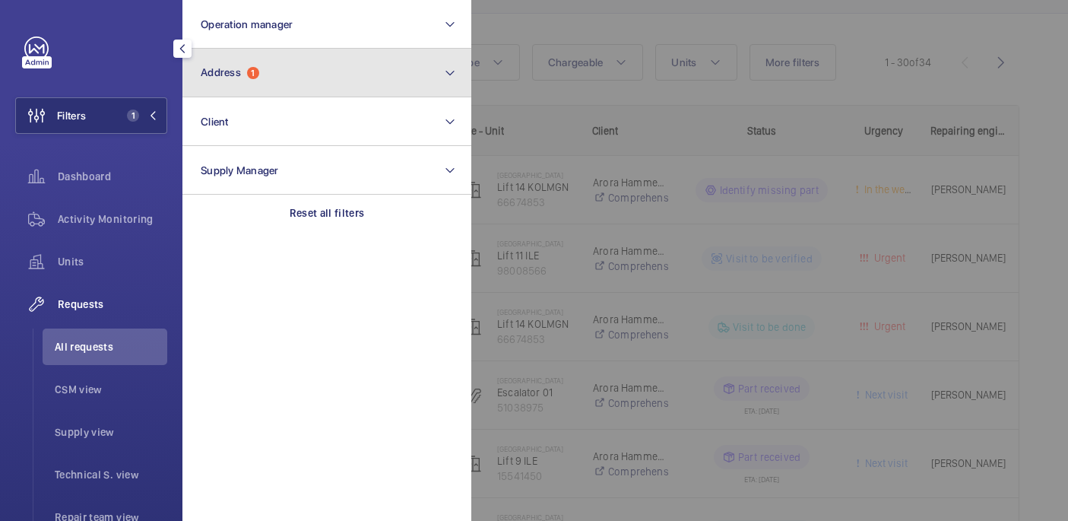
click at [296, 82] on button "Address 1" at bounding box center [326, 73] width 289 height 49
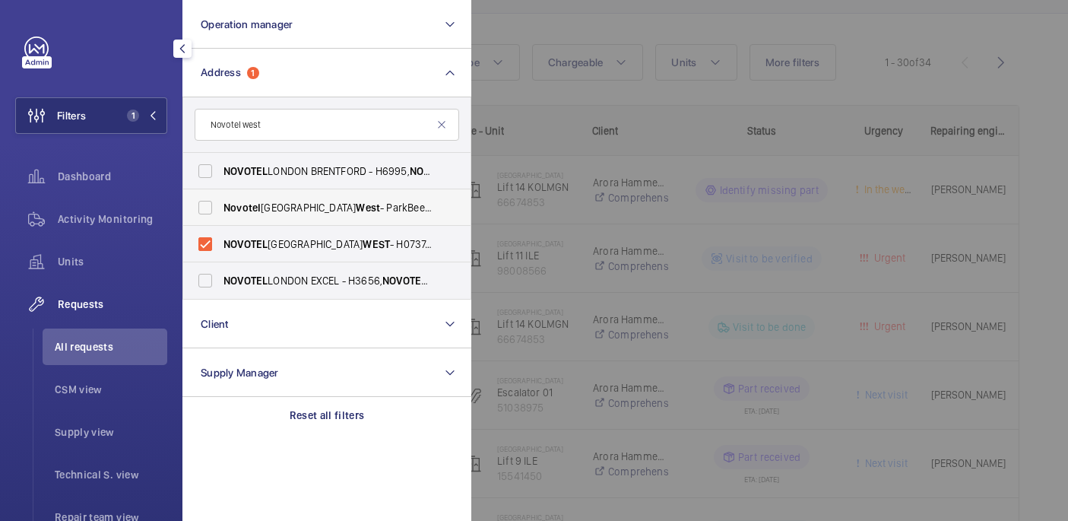
type input "Novotel west"
click at [364, 207] on span "Novotel London West - ParkBee Novotel Hotel London West - Hammersmith, LONDON W…" at bounding box center [327, 207] width 209 height 15
click at [220, 207] on input "Novotel London West - ParkBee Novotel Hotel London West - Hammersmith, LONDON W…" at bounding box center [205, 207] width 30 height 30
checkbox input "true"
click at [353, 271] on label "NOVOTEL LONDON EXCEL - H3656, NOVOTEL LONDON EXCEL, Royal Victoria Dock, 7 West…" at bounding box center [315, 280] width 264 height 36
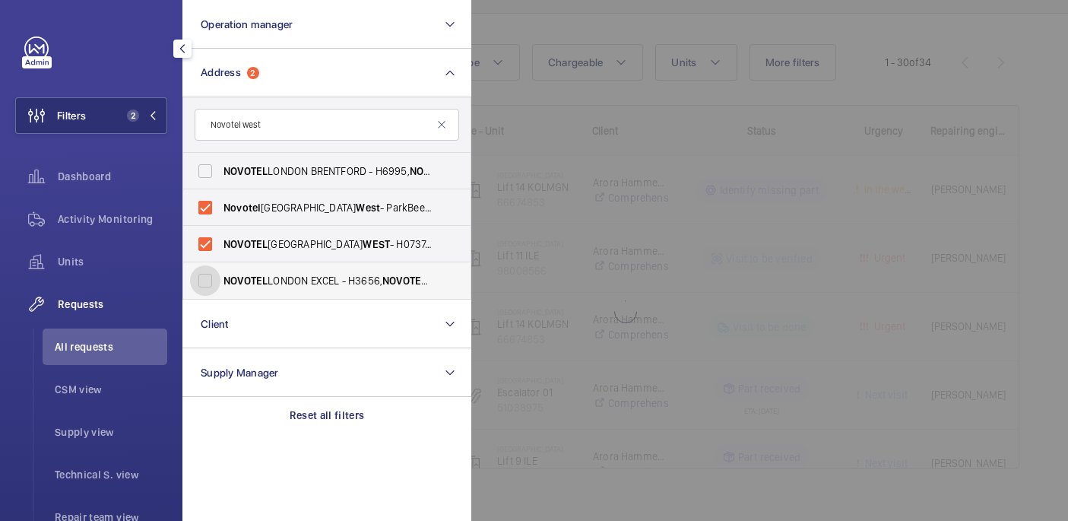
click at [220, 271] on input "NOVOTEL LONDON EXCEL - H3656, NOVOTEL LONDON EXCEL, Royal Victoria Dock, 7 West…" at bounding box center [205, 280] width 30 height 30
checkbox input "true"
click at [353, 165] on span "NOVOTEL LONDON BRENTFORD - H6995, NOVOTEL LONDON BRENTFORD, Great West Rd, BREN…" at bounding box center [327, 170] width 209 height 15
click at [220, 165] on input "NOVOTEL LONDON BRENTFORD - H6995, NOVOTEL LONDON BRENTFORD, Great West Rd, BREN…" at bounding box center [205, 171] width 30 height 30
checkbox input "true"
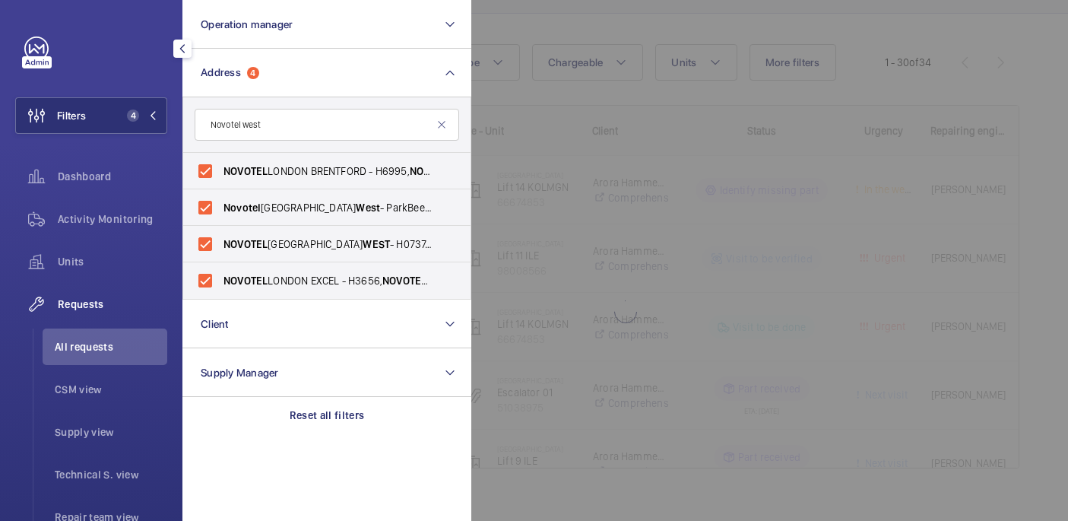
click at [639, 21] on div at bounding box center [1005, 260] width 1068 height 521
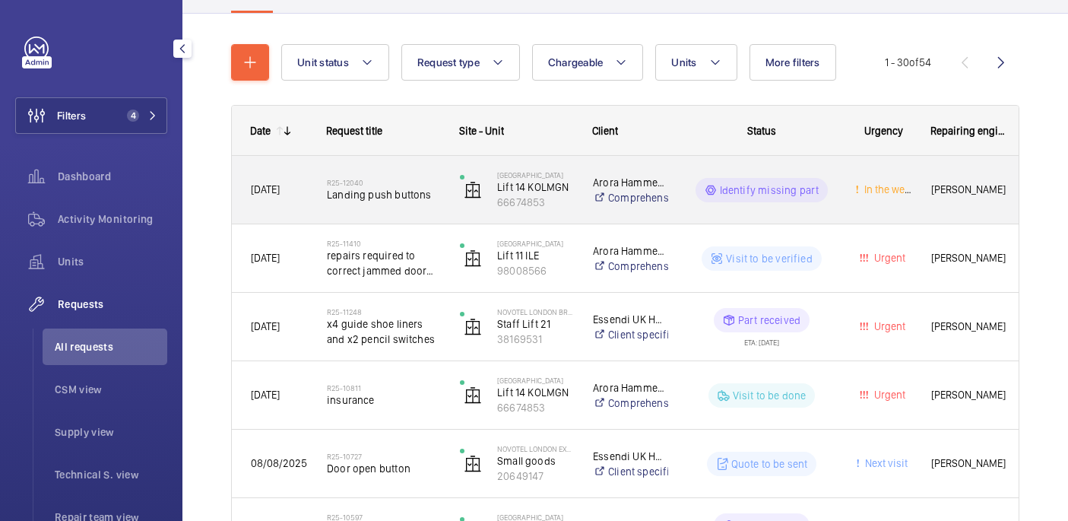
click at [391, 166] on div "R25-12040 Landing push buttons" at bounding box center [374, 190] width 131 height 68
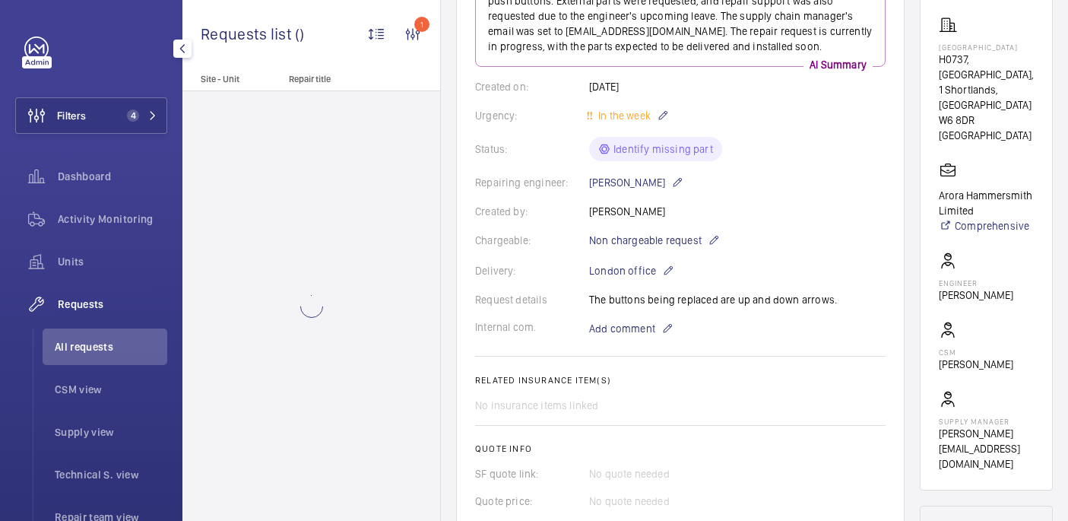
scroll to position [569, 0]
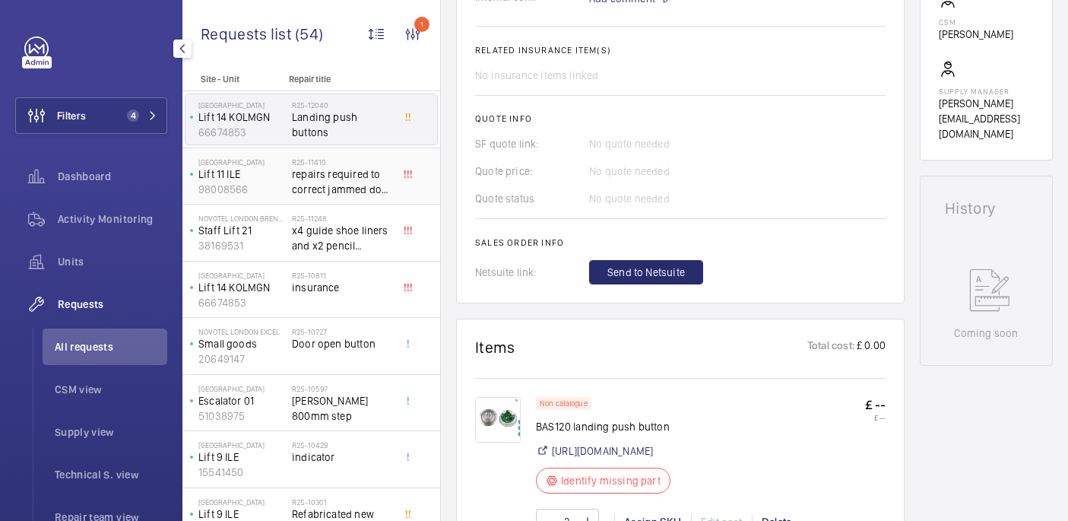
click at [359, 180] on span "repairs required to correct jammed door lcoks and hanger rollers which are off …" at bounding box center [342, 181] width 100 height 30
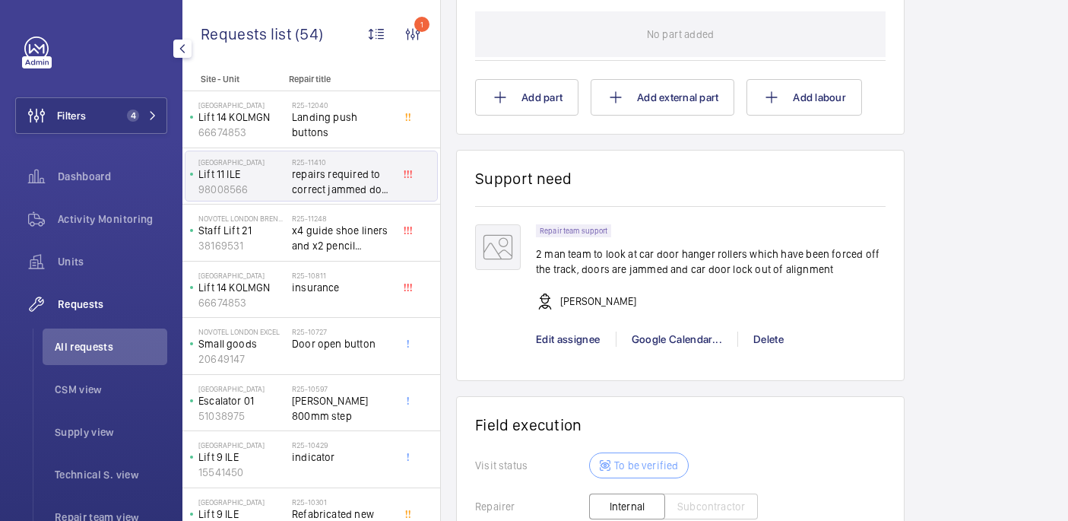
scroll to position [969, 0]
click at [253, 245] on p "38169531" at bounding box center [241, 245] width 87 height 15
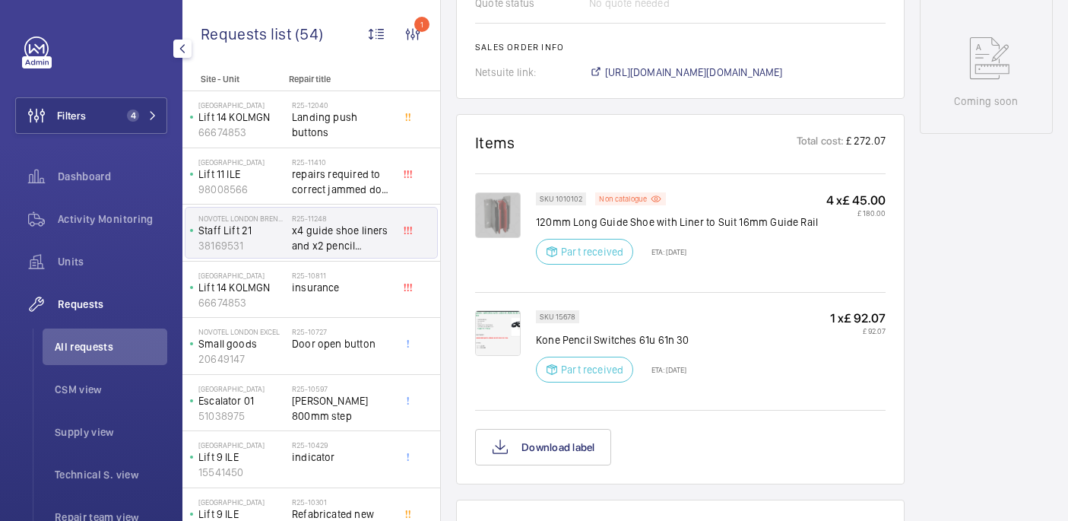
scroll to position [779, 0]
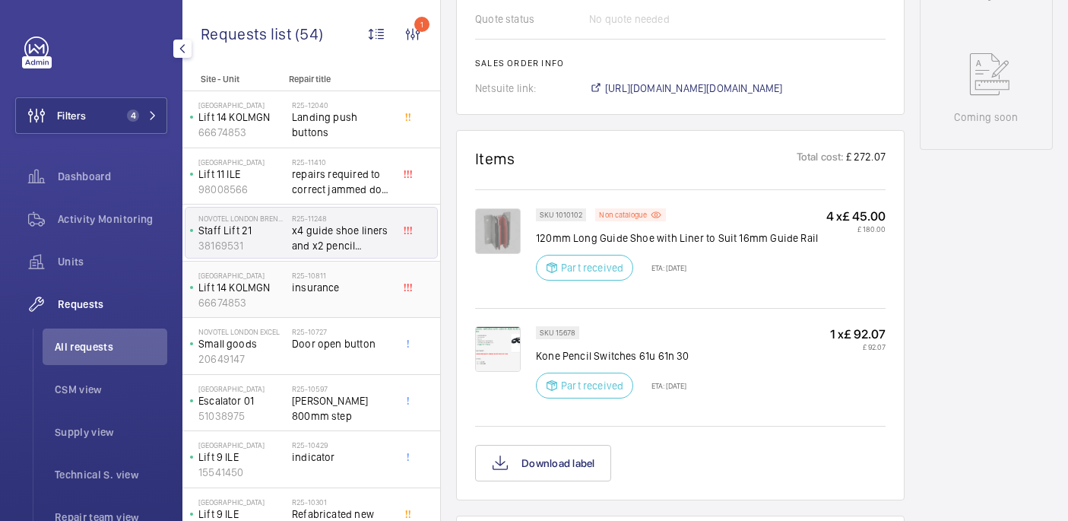
click at [328, 296] on div "R25-10811 insurance" at bounding box center [342, 293] width 100 height 44
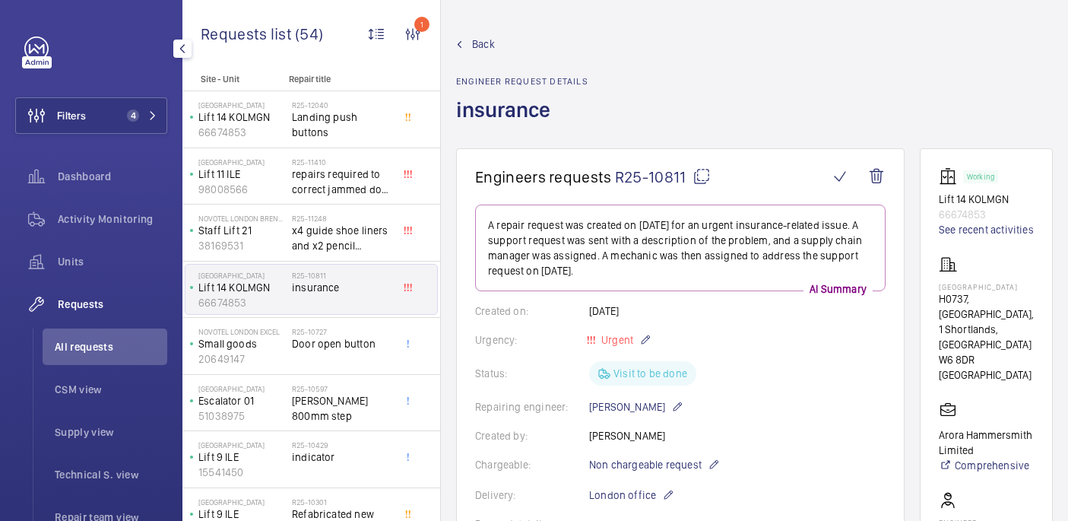
scroll to position [612, 0]
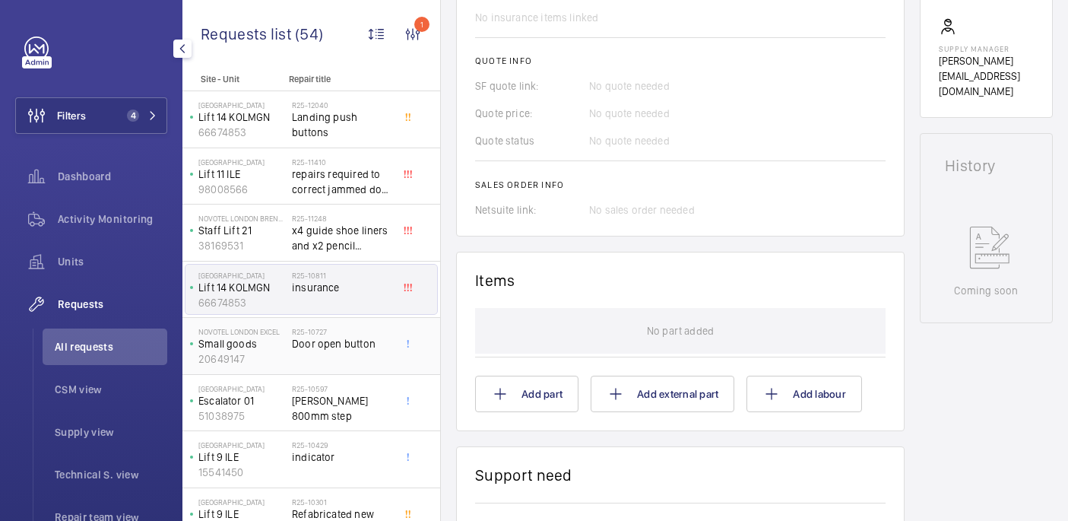
click at [296, 361] on div "R25-10727 Door open button" at bounding box center [342, 349] width 100 height 44
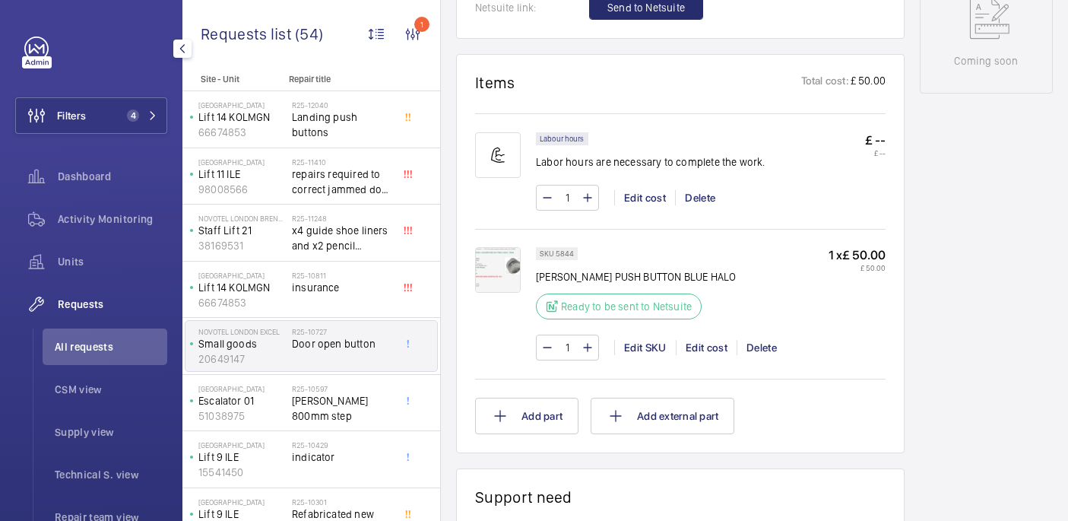
scroll to position [876, 0]
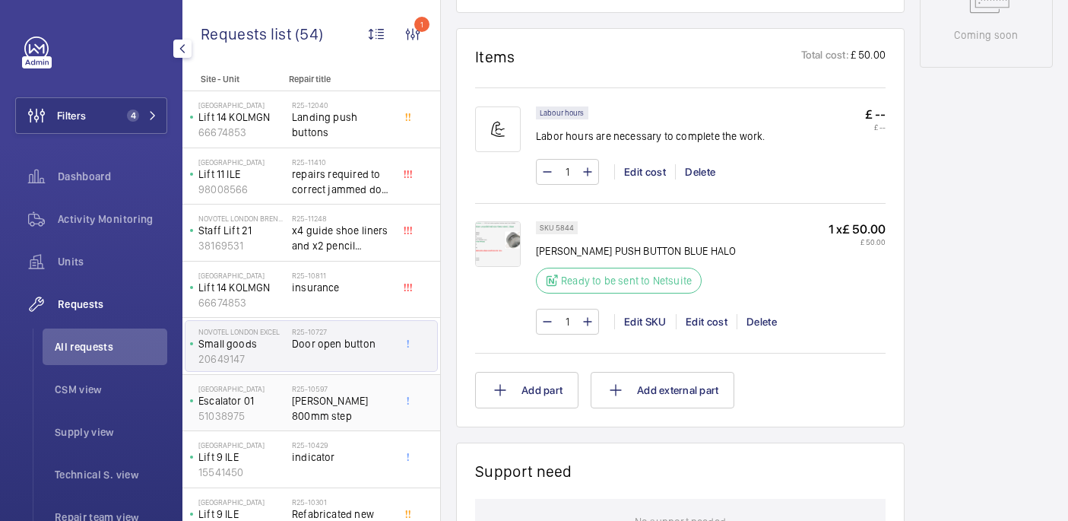
click at [312, 395] on span "Otis 800mm step" at bounding box center [342, 408] width 100 height 30
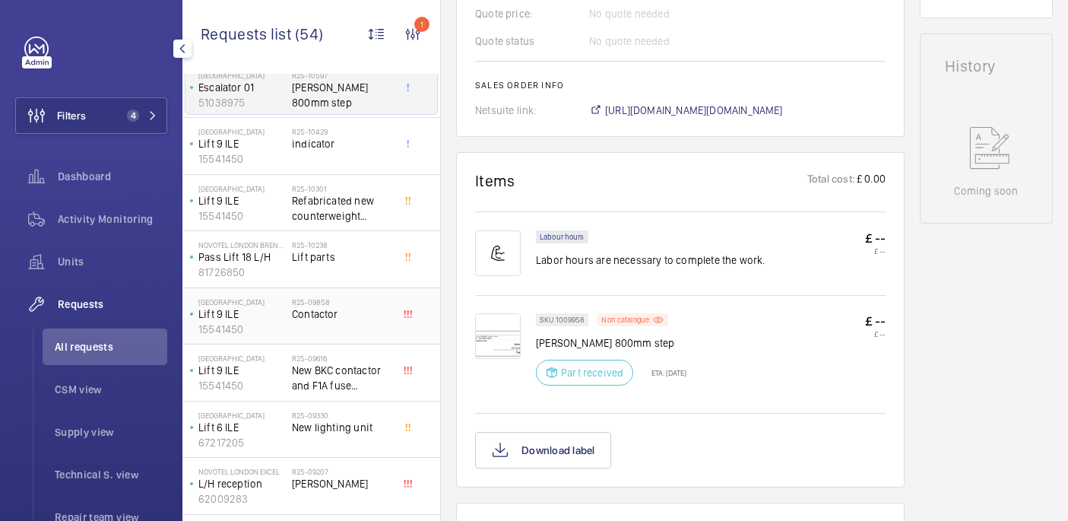
scroll to position [296, 0]
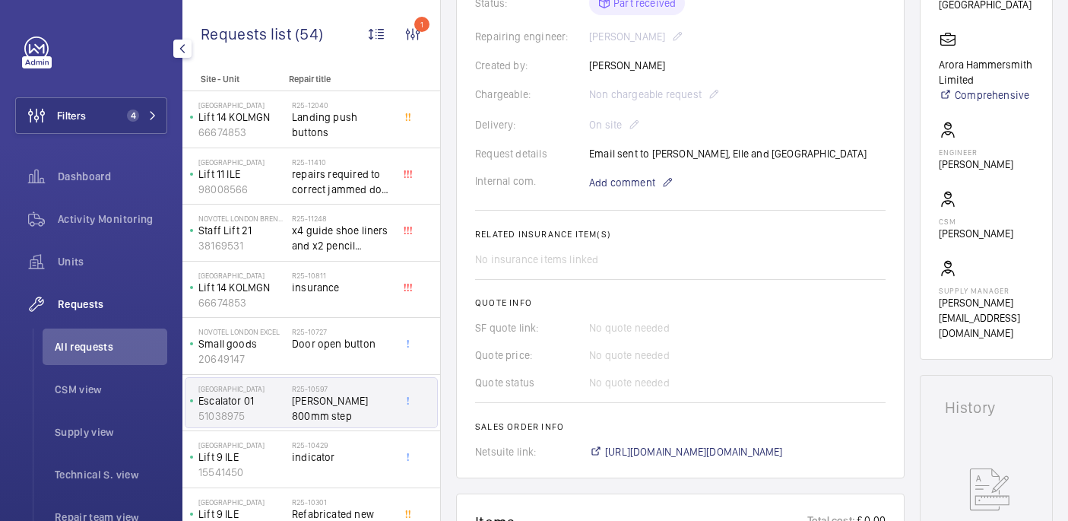
scroll to position [369, 0]
click at [81, 339] on span "All requests" at bounding box center [111, 346] width 112 height 15
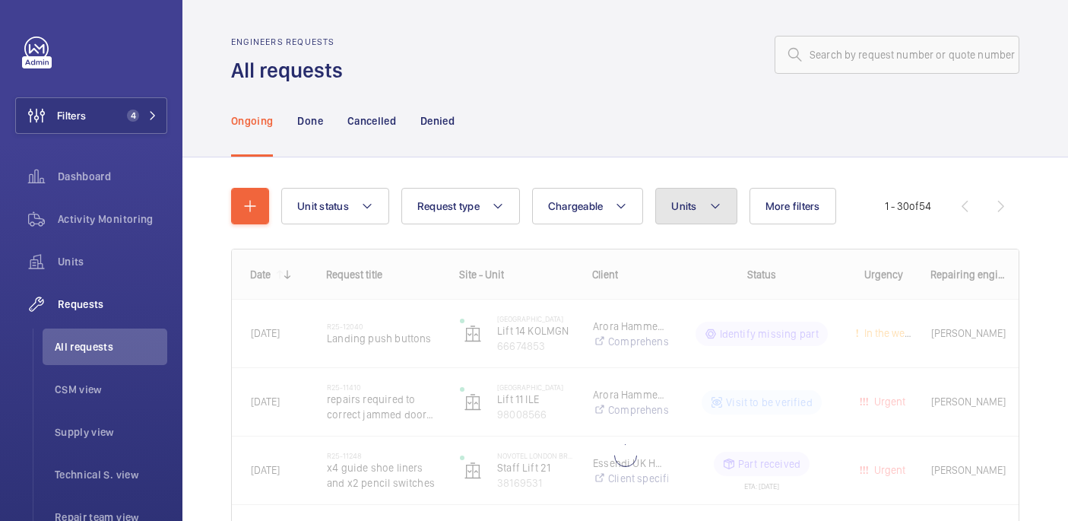
click at [709, 215] on mat-icon at bounding box center [715, 206] width 12 height 18
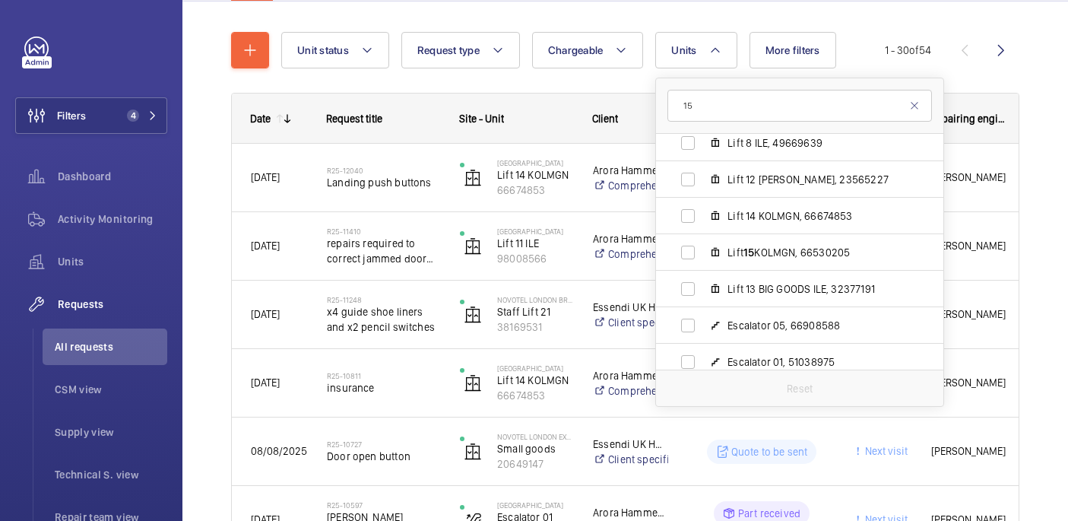
scroll to position [968, 0]
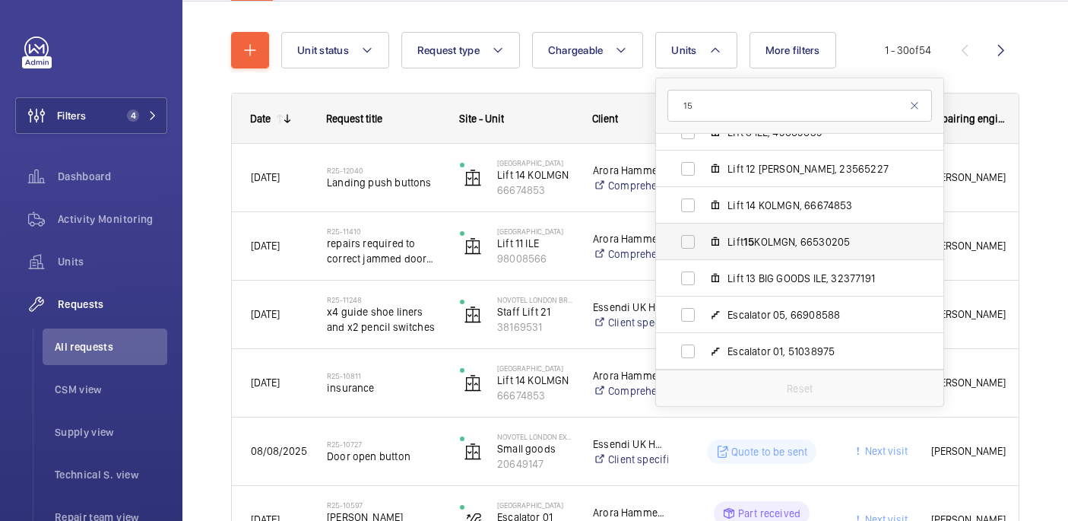
type input "15"
click at [811, 251] on label "Lift 15 KOLMGN, 66530205" at bounding box center [787, 241] width 263 height 36
click at [703, 251] on input "Lift 15 KOLMGN, 66530205" at bounding box center [687, 241] width 30 height 30
checkbox input "true"
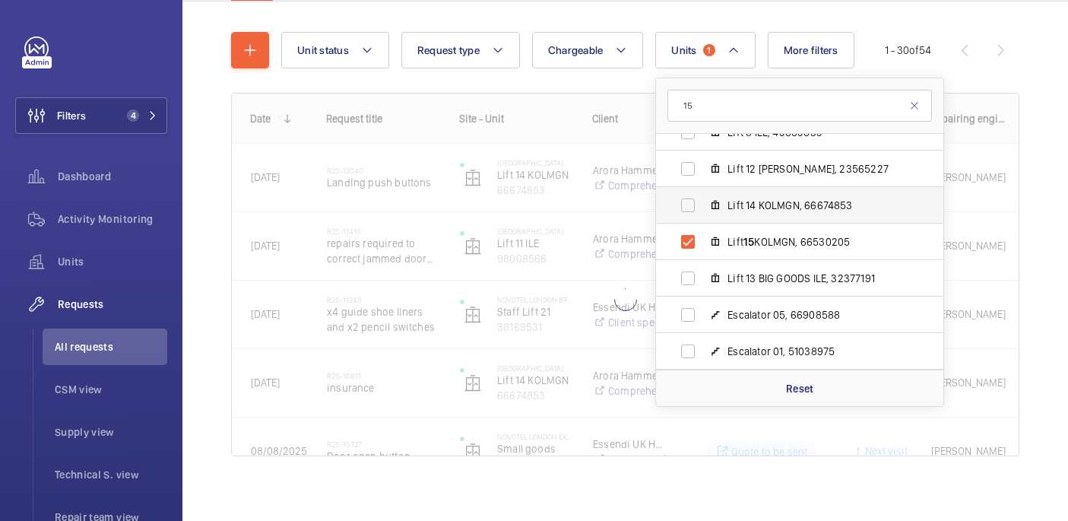
click at [806, 210] on span "Lift 14 KOLMGN, 66674853" at bounding box center [815, 205] width 176 height 15
click at [703, 210] on input "Lift 14 KOLMGN, 66674853" at bounding box center [687, 205] width 30 height 30
checkbox input "true"
click at [924, 17] on div "Unit status Request type Chargeable Units 2 15 Novotel London West - ParkBee No…" at bounding box center [625, 250] width 788 height 485
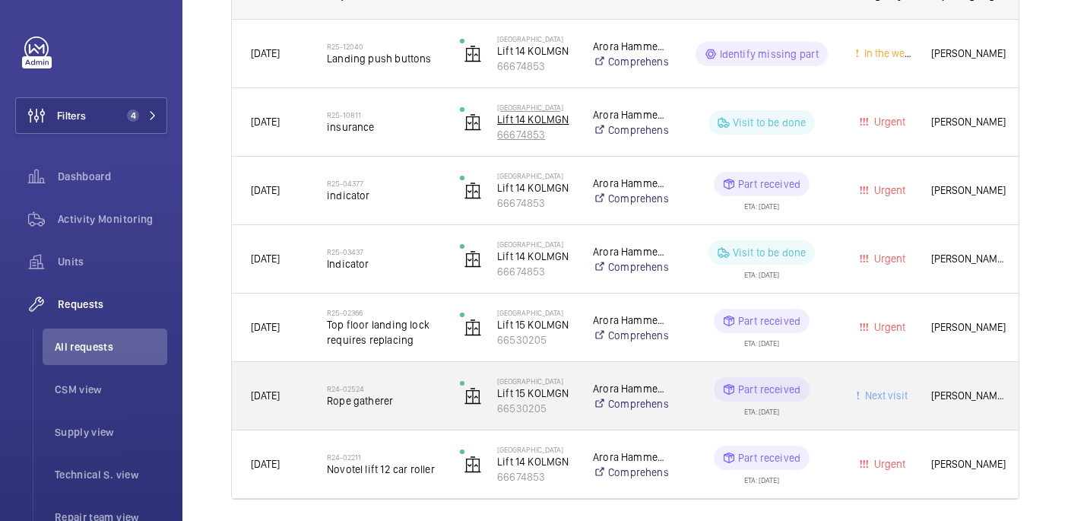
scroll to position [331, 0]
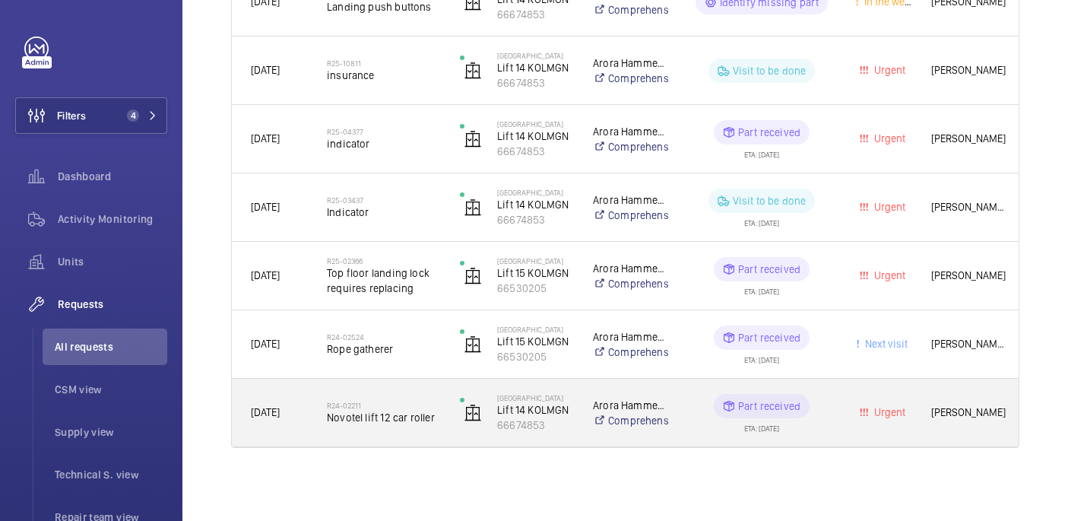
click at [410, 438] on div "R24-02211 Novotel lift 12 car roller" at bounding box center [374, 412] width 131 height 68
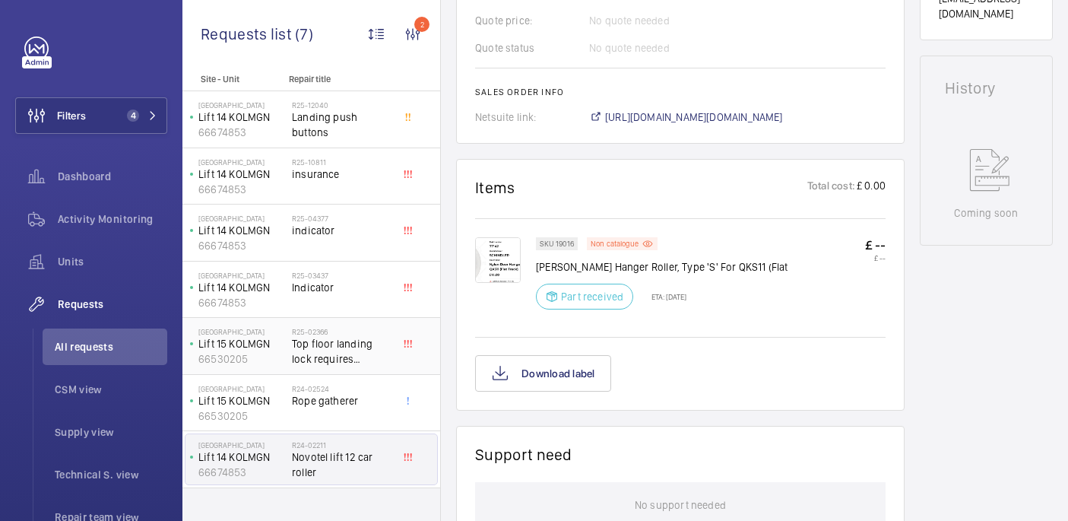
scroll to position [704, 0]
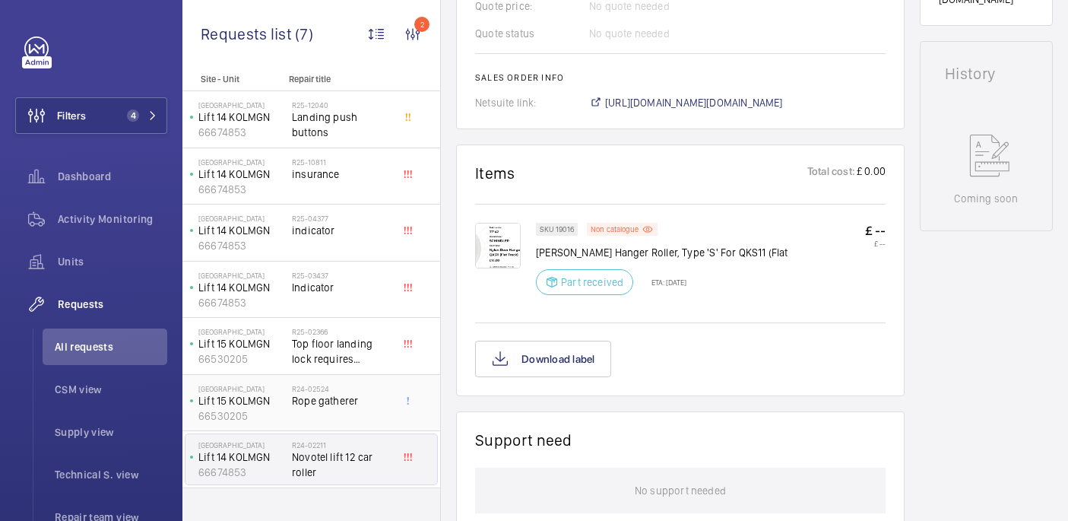
click at [360, 394] on span "Rope gatherer" at bounding box center [342, 400] width 100 height 15
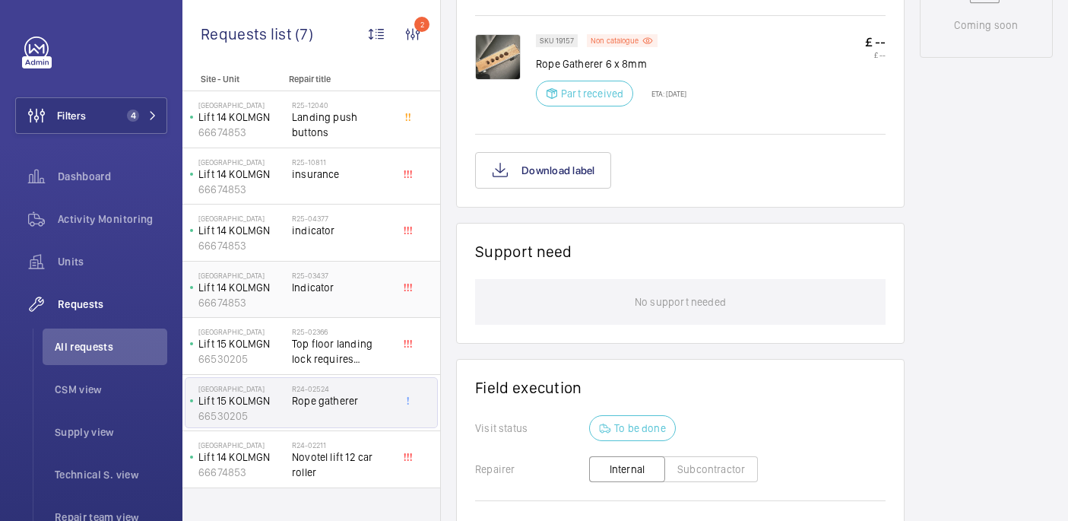
scroll to position [892, 0]
click at [338, 344] on span "Top floor landing lock requires replacing" at bounding box center [342, 351] width 100 height 30
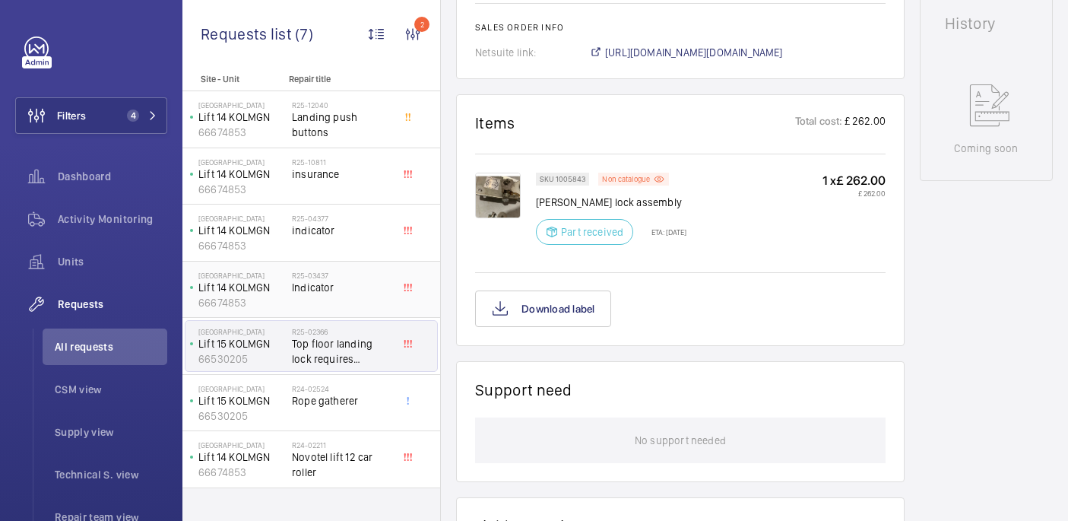
scroll to position [769, 0]
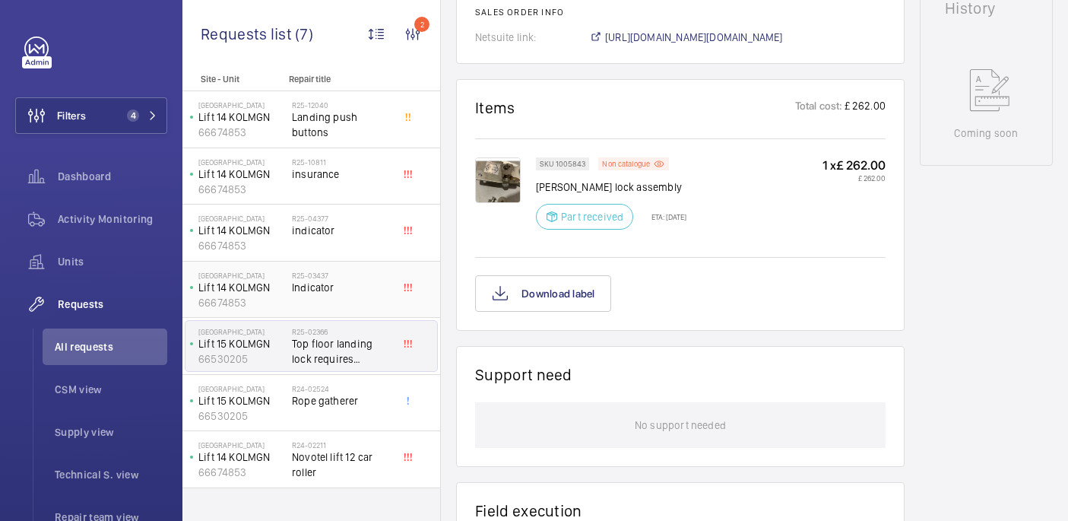
click at [331, 293] on span "Indicator" at bounding box center [342, 287] width 100 height 15
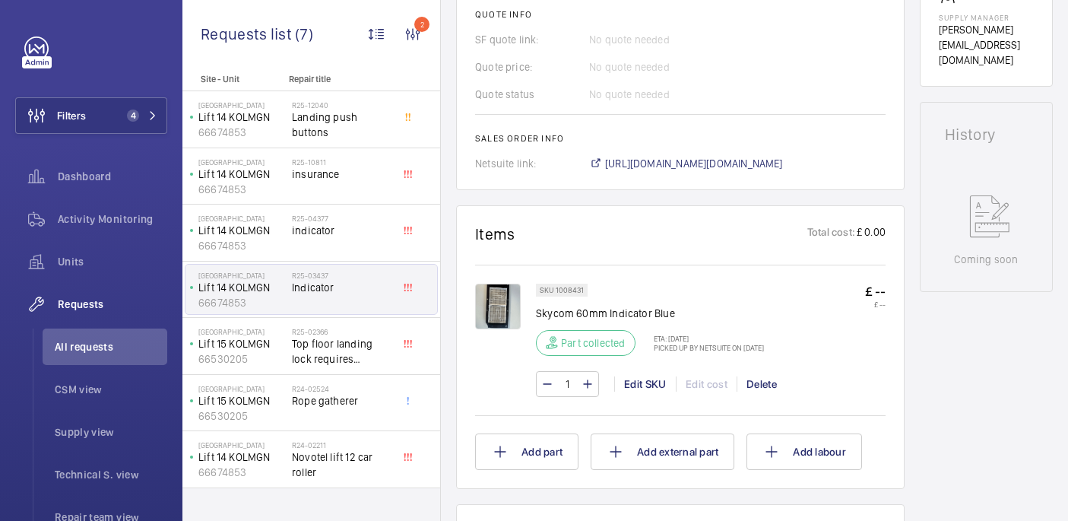
scroll to position [658, 0]
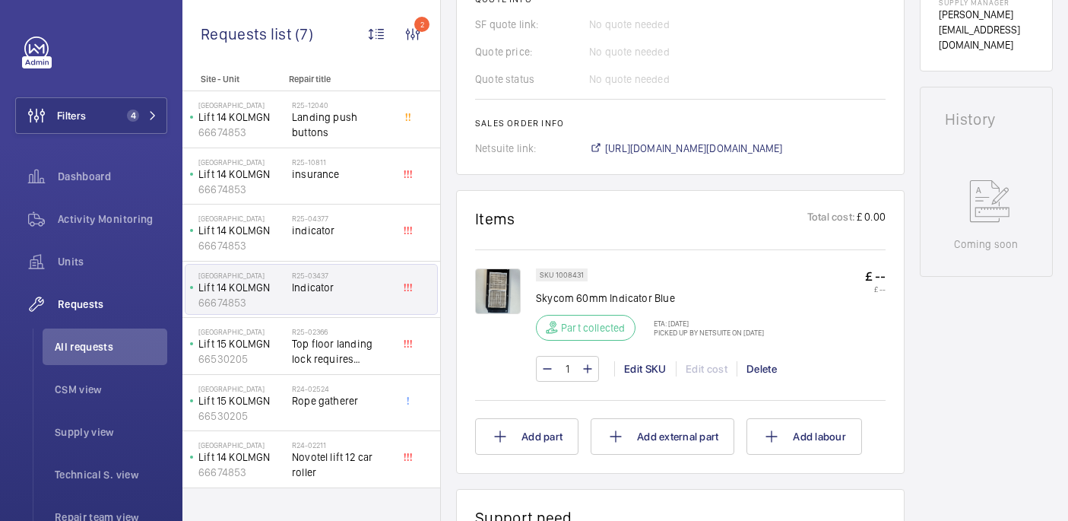
click at [479, 289] on img at bounding box center [498, 291] width 46 height 46
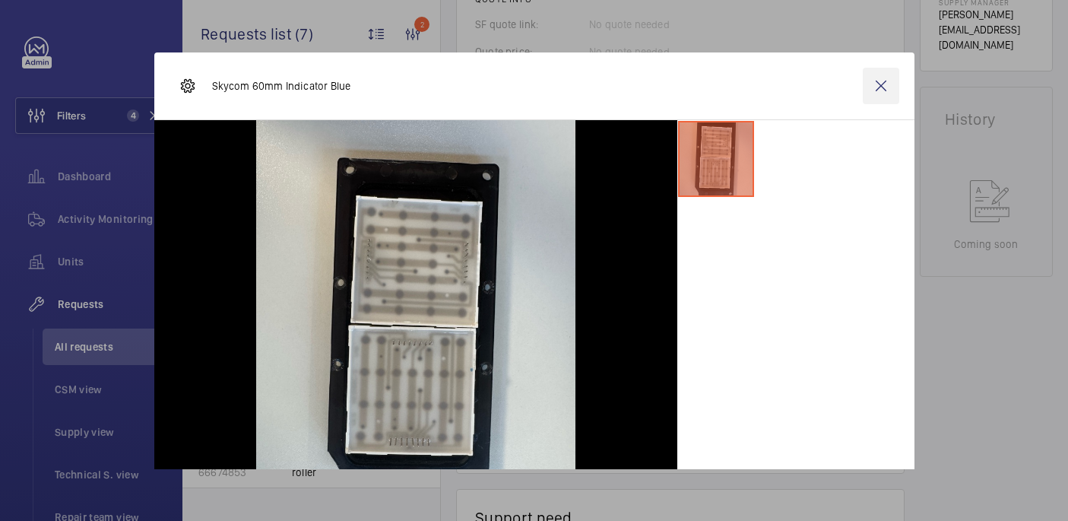
click at [884, 78] on wm-front-icon-button at bounding box center [880, 86] width 36 height 36
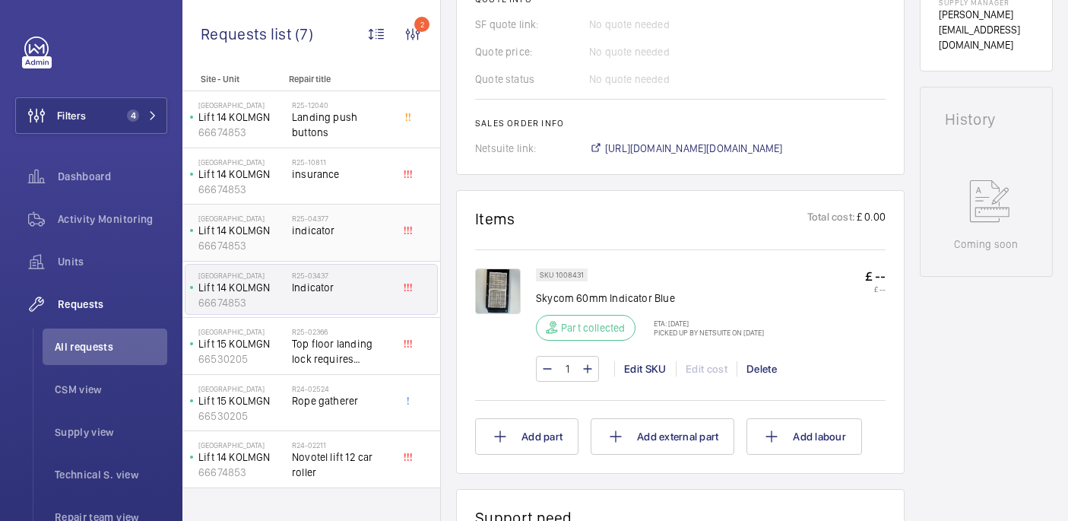
click at [343, 253] on div "R25-04377 indicator" at bounding box center [342, 236] width 100 height 44
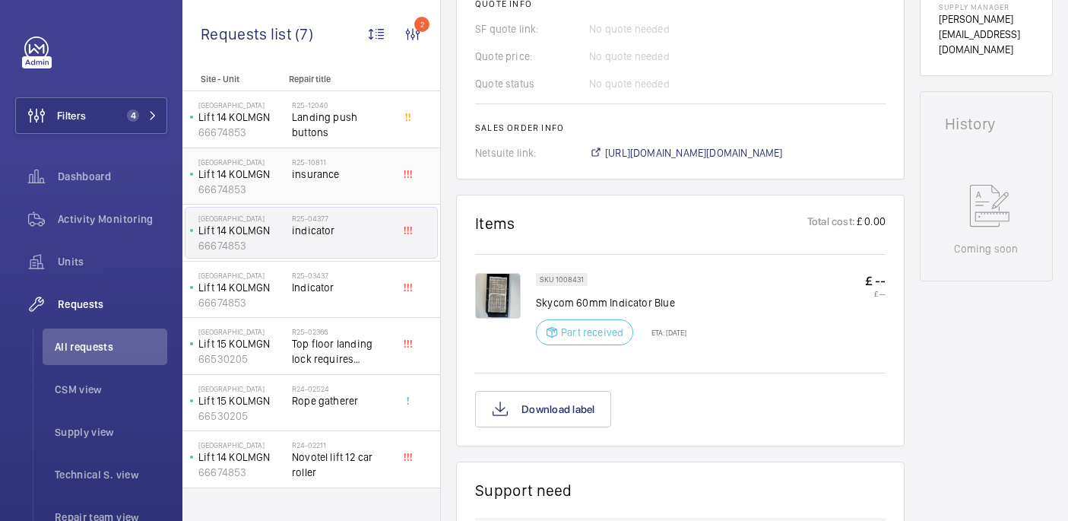
scroll to position [656, 0]
click at [324, 187] on div "R25-10811 insurance" at bounding box center [342, 179] width 100 height 44
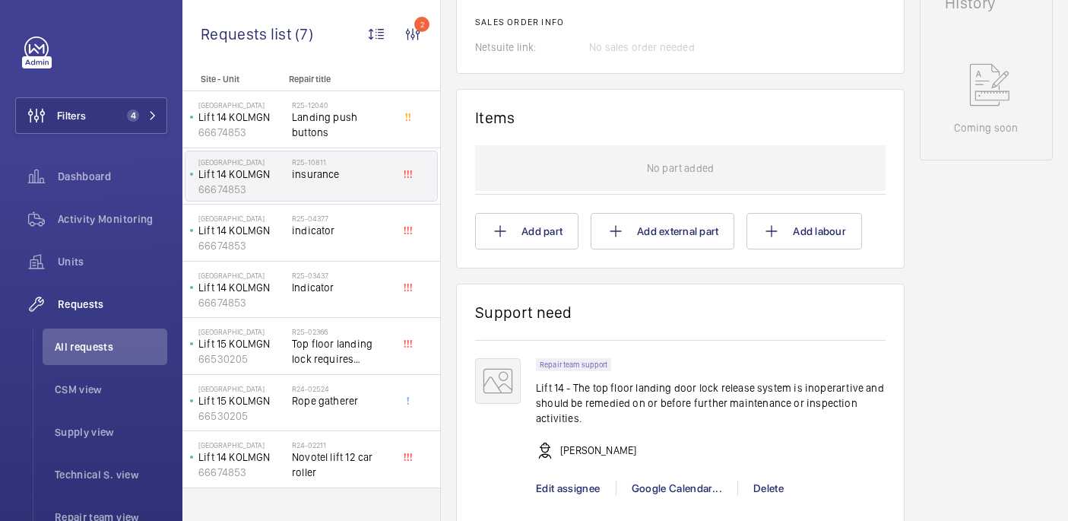
scroll to position [653, 0]
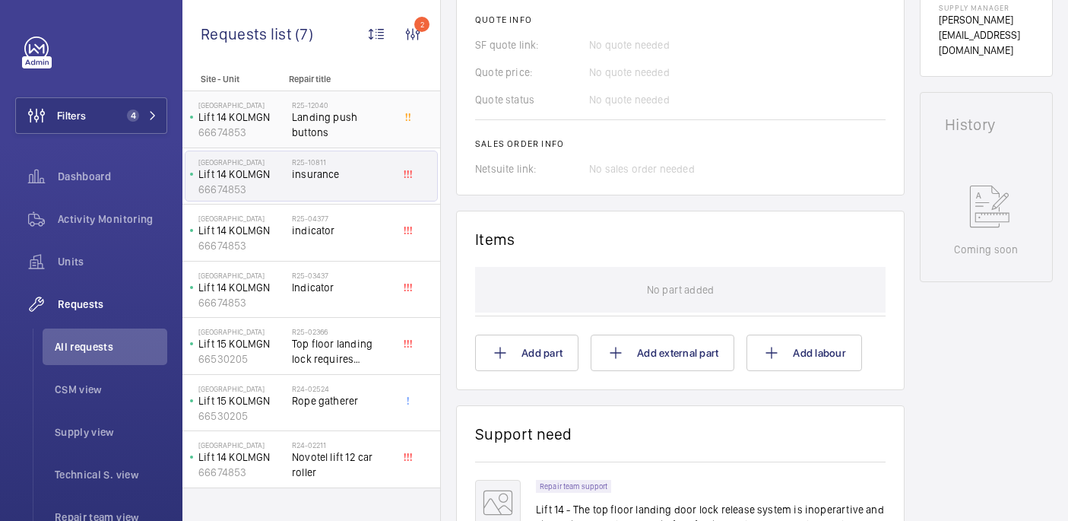
click at [333, 109] on span "Landing push buttons" at bounding box center [342, 124] width 100 height 30
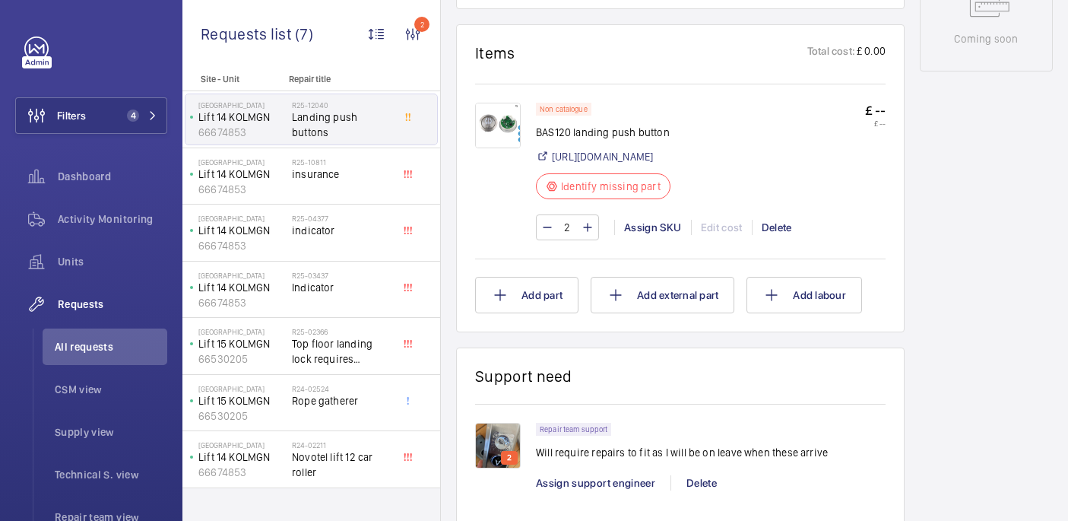
scroll to position [846, 0]
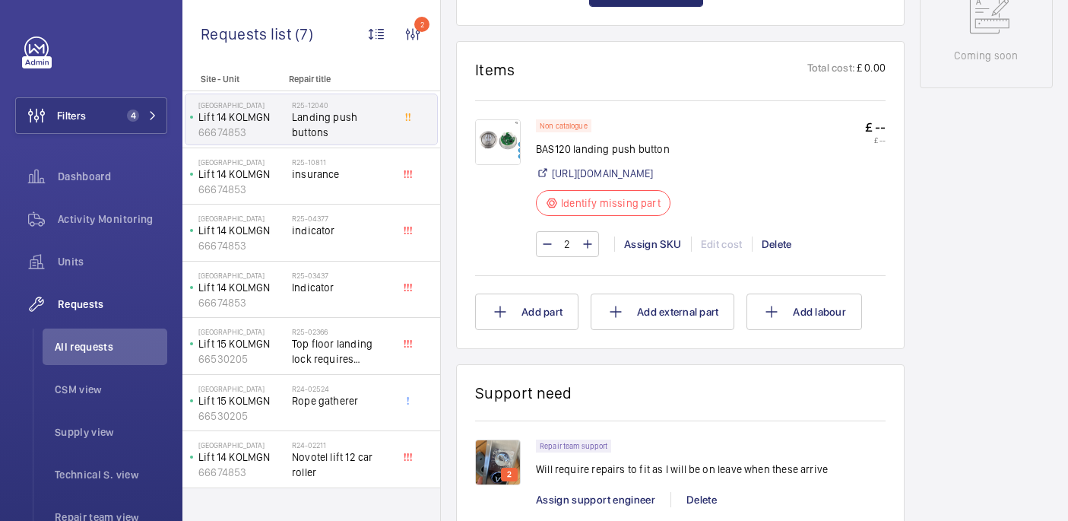
click at [505, 137] on img at bounding box center [498, 142] width 46 height 46
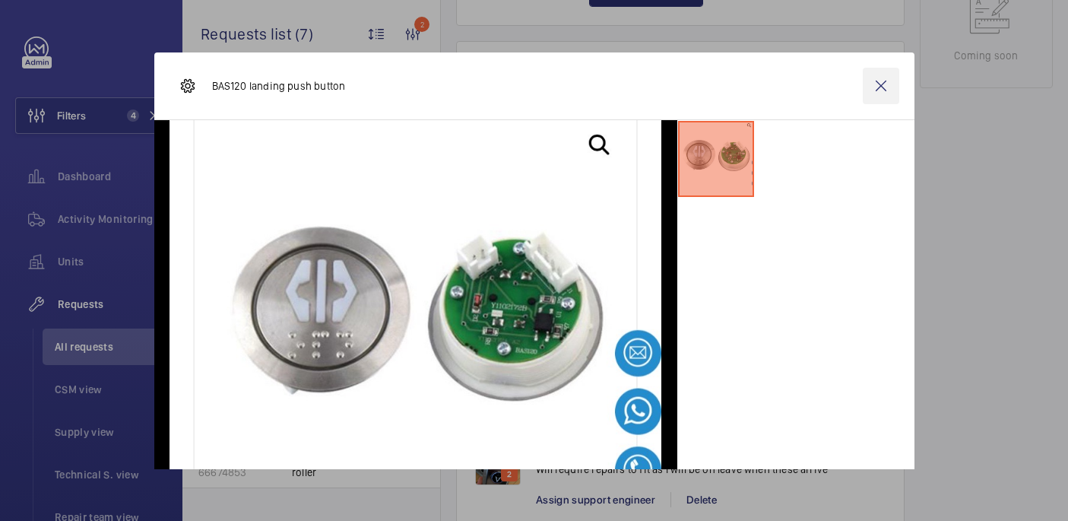
click at [884, 87] on wm-front-icon-button at bounding box center [880, 86] width 36 height 36
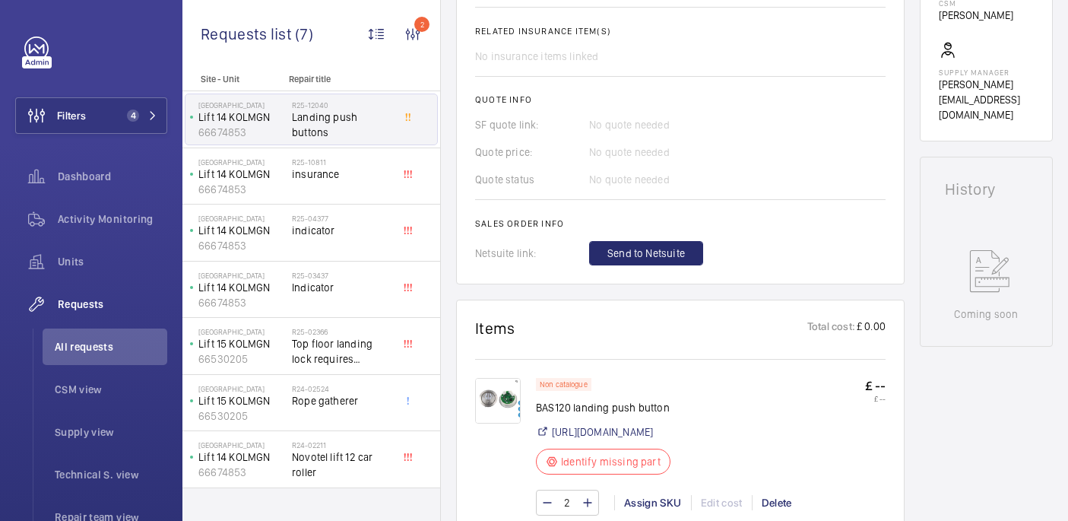
scroll to position [810, 0]
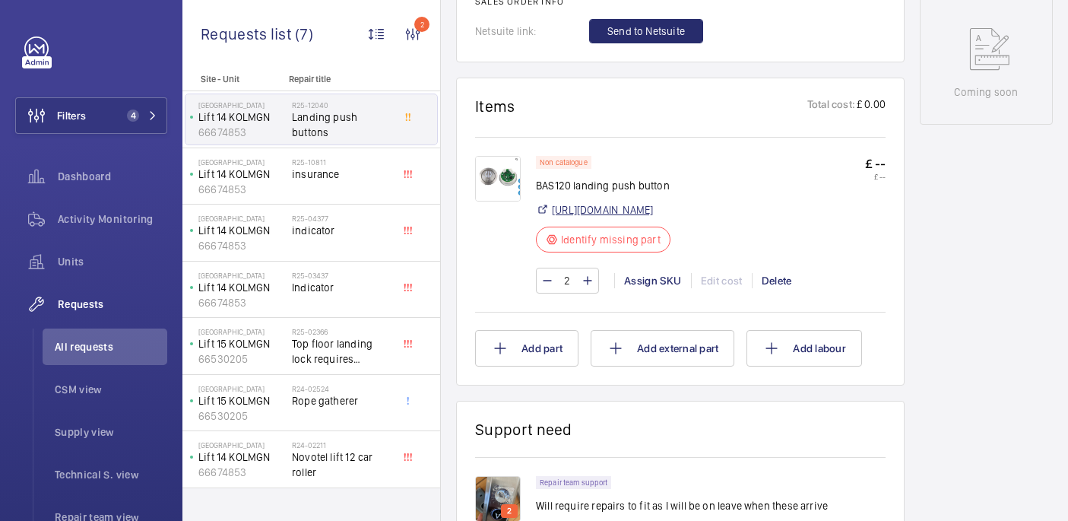
click at [587, 214] on link "https://www.aflyelevators.com/product/bas120-elevator-call-button-with-braille-…" at bounding box center [602, 209] width 101 height 15
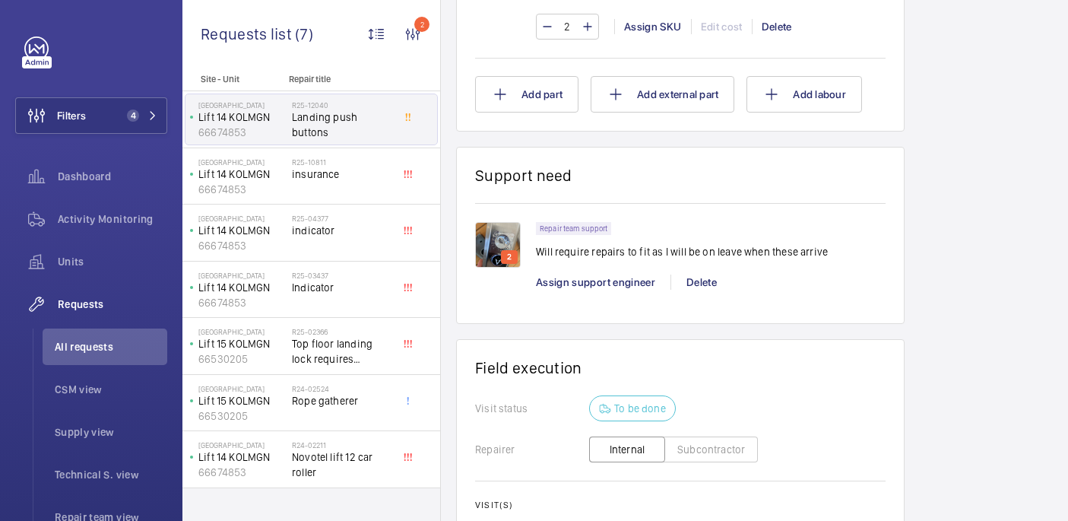
scroll to position [1066, 0]
click at [503, 248] on img at bounding box center [498, 243] width 46 height 46
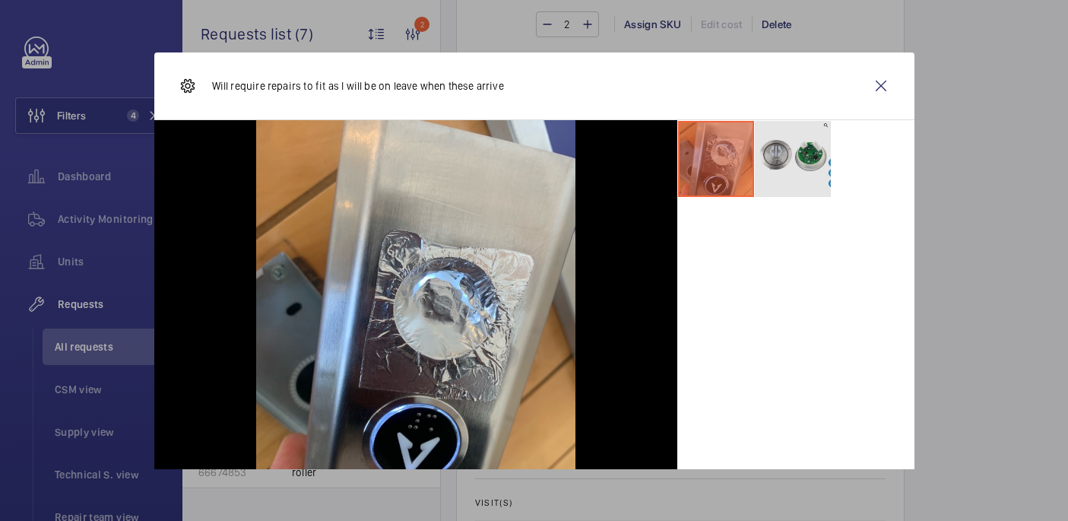
click at [820, 145] on li at bounding box center [793, 159] width 76 height 76
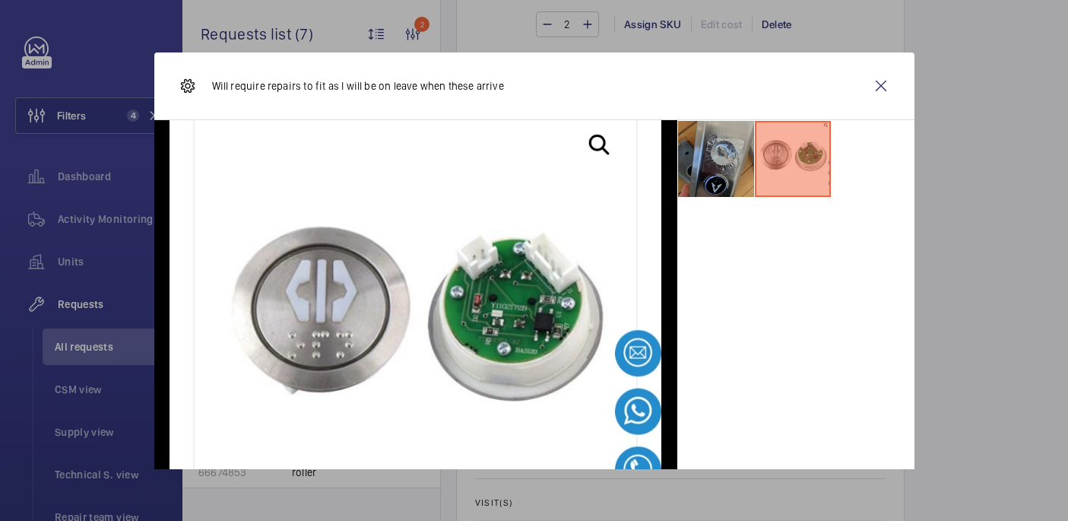
click at [720, 146] on li at bounding box center [716, 159] width 76 height 76
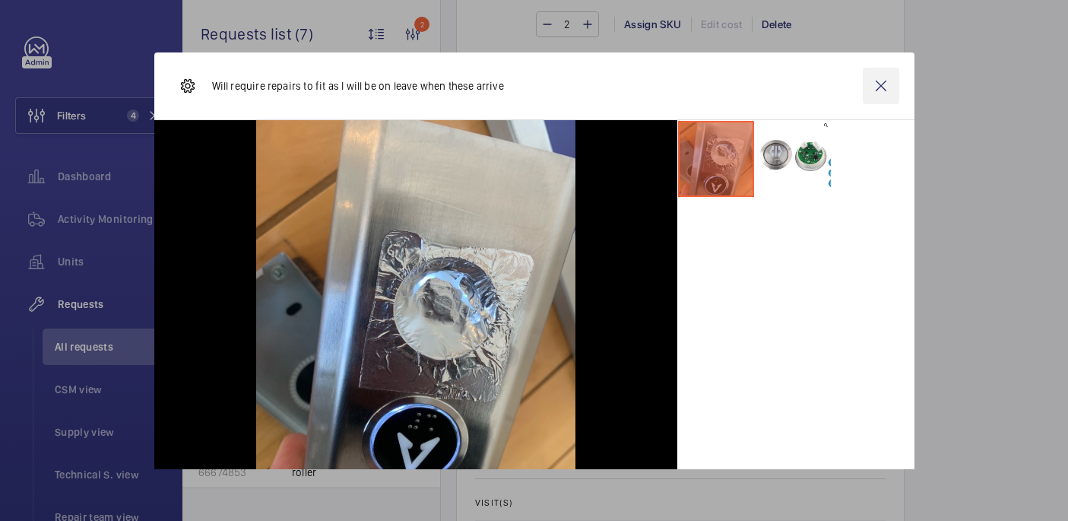
click at [893, 67] on div "Will require repairs to fit as I will be on leave when these arrive" at bounding box center [534, 86] width 760 height 68
click at [893, 81] on wm-front-icon-button at bounding box center [880, 86] width 36 height 36
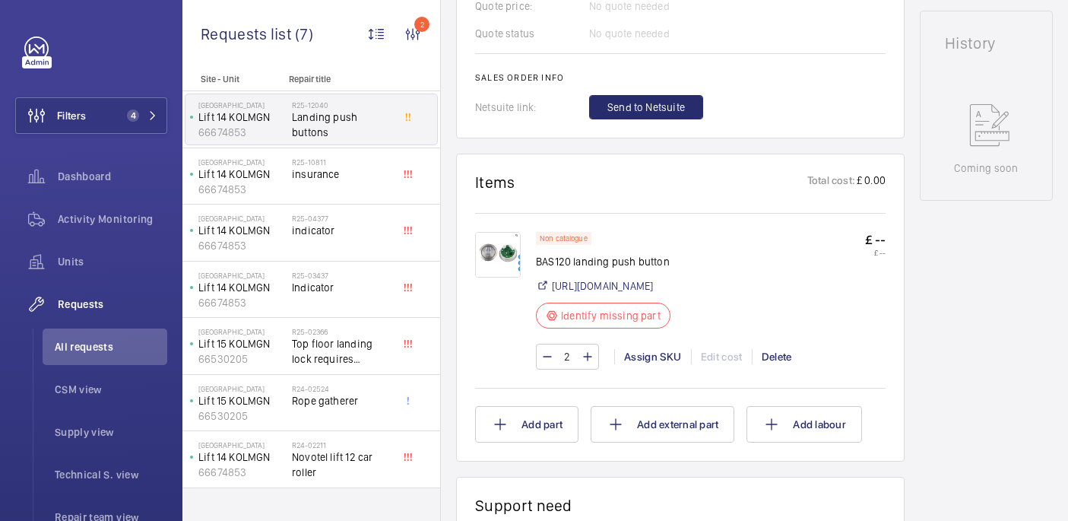
scroll to position [723, 0]
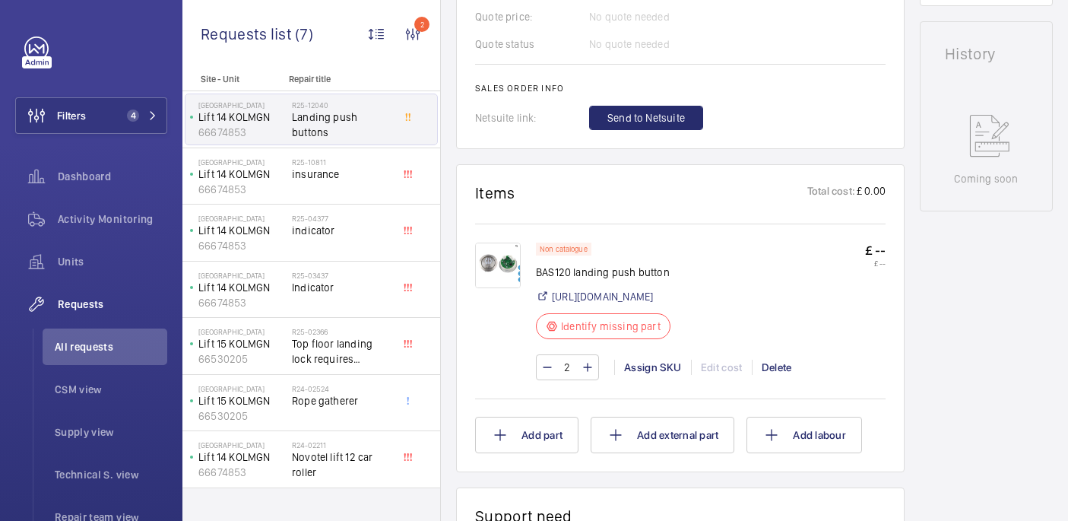
click at [570, 277] on p "BAS120 landing push button" at bounding box center [608, 271] width 144 height 15
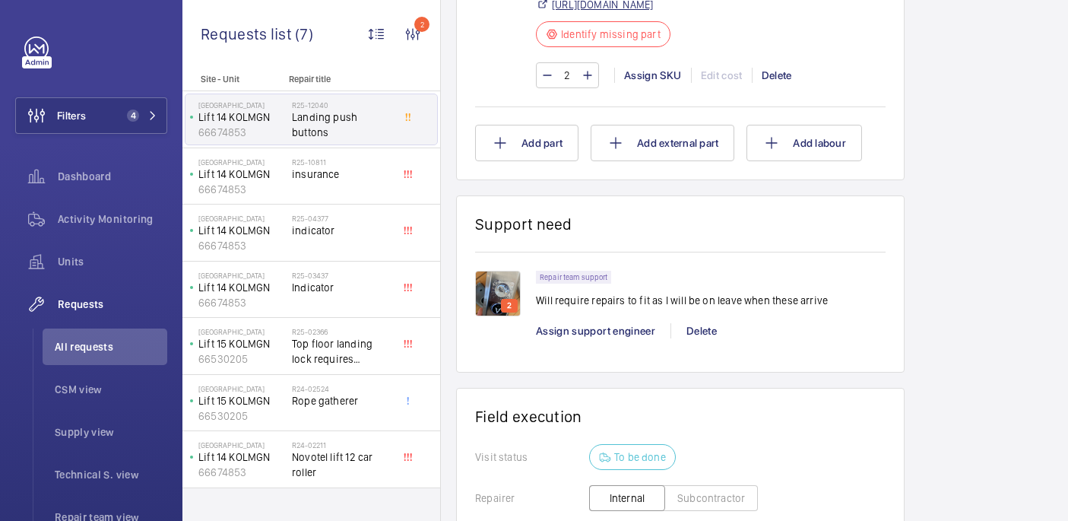
scroll to position [1017, 0]
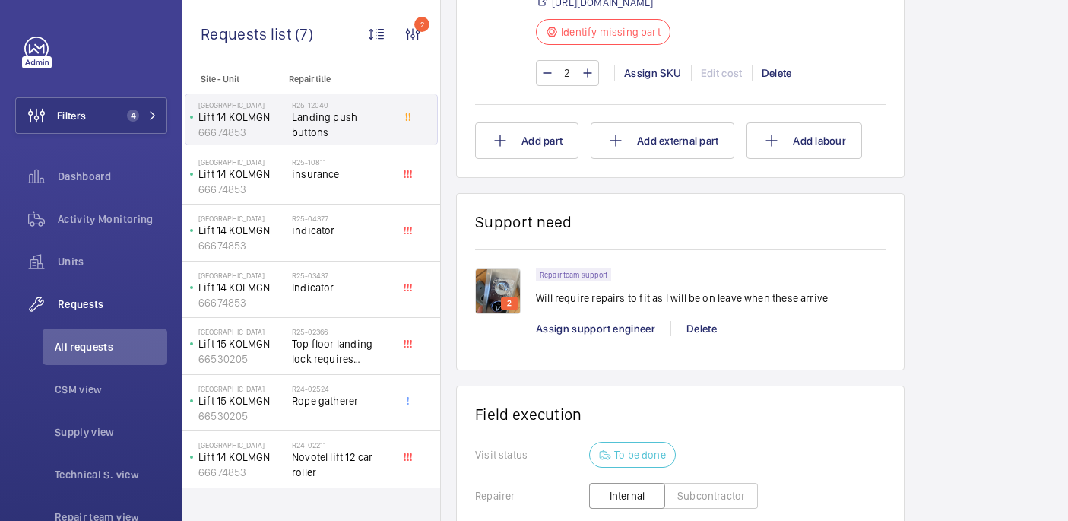
click at [505, 302] on img at bounding box center [498, 291] width 46 height 46
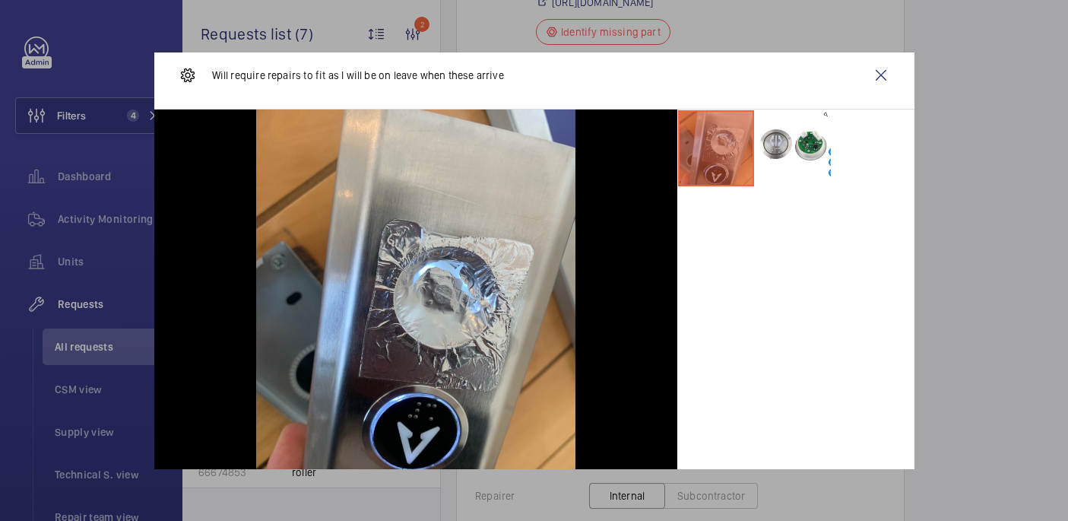
scroll to position [8, 0]
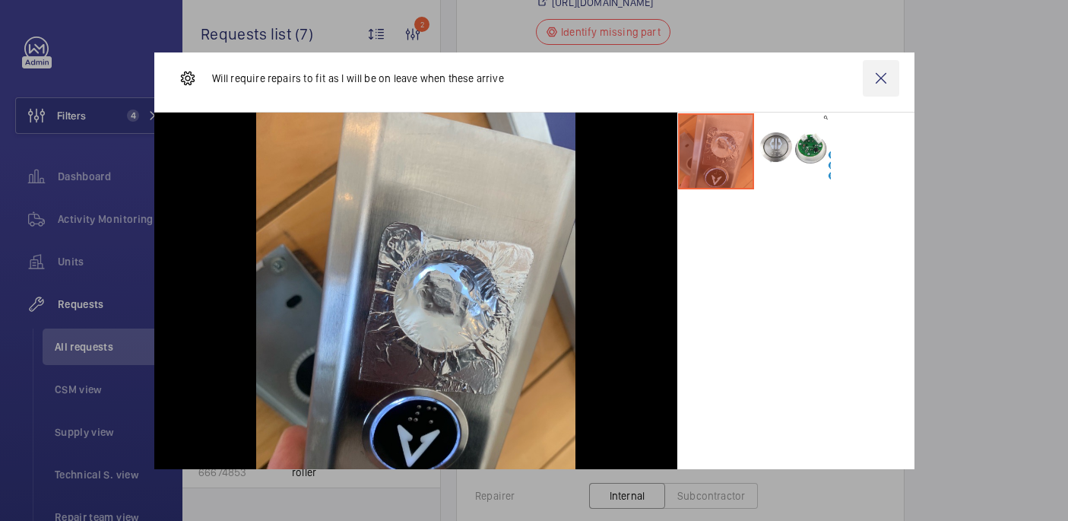
click at [878, 75] on wm-front-icon-button at bounding box center [880, 78] width 36 height 36
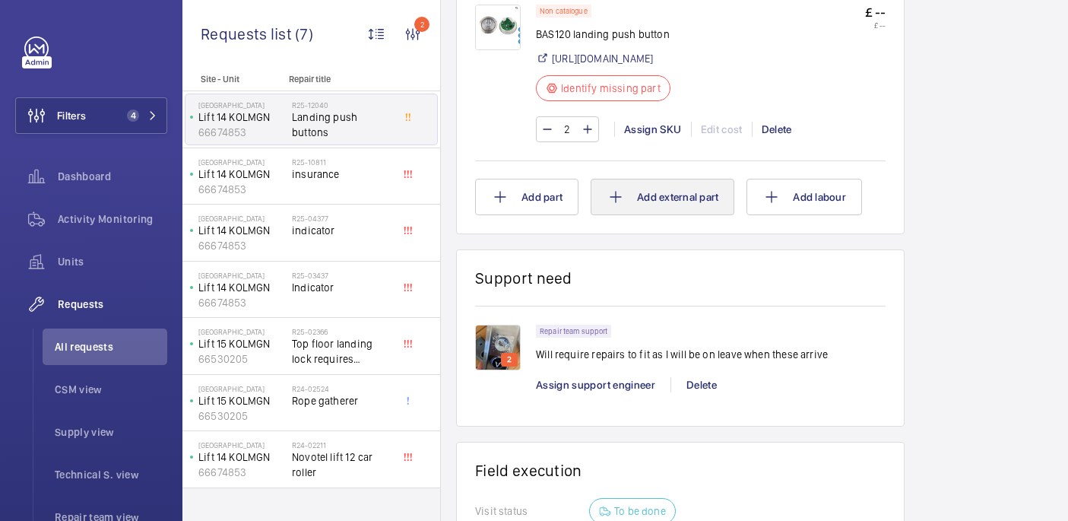
scroll to position [964, 0]
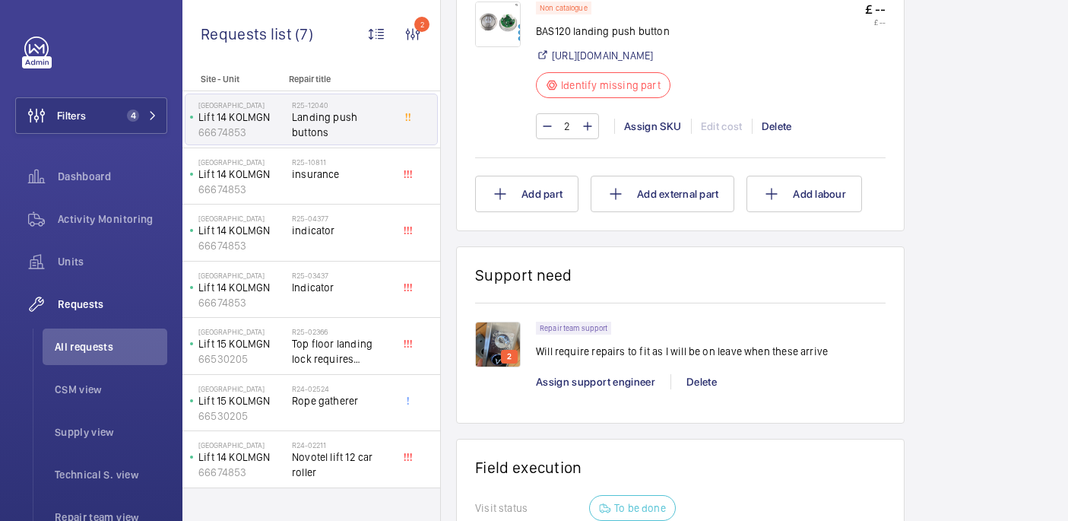
click at [508, 365] on img at bounding box center [498, 344] width 46 height 46
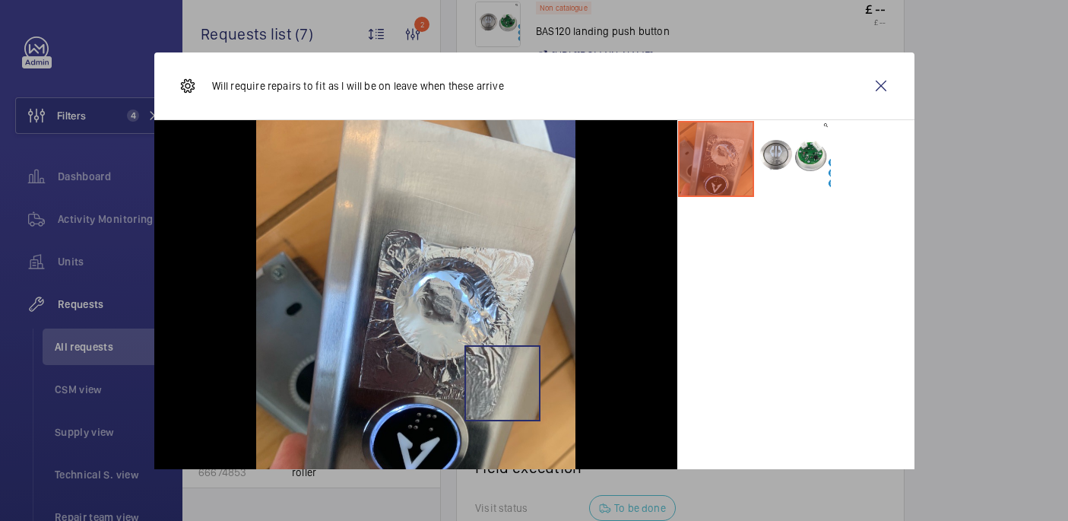
scroll to position [44, 0]
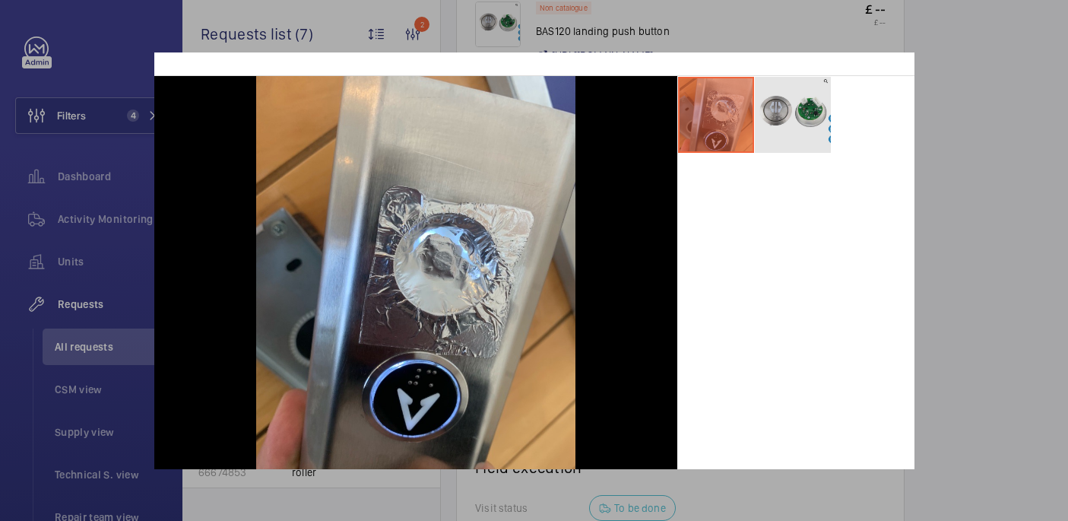
click at [790, 113] on li at bounding box center [793, 115] width 76 height 76
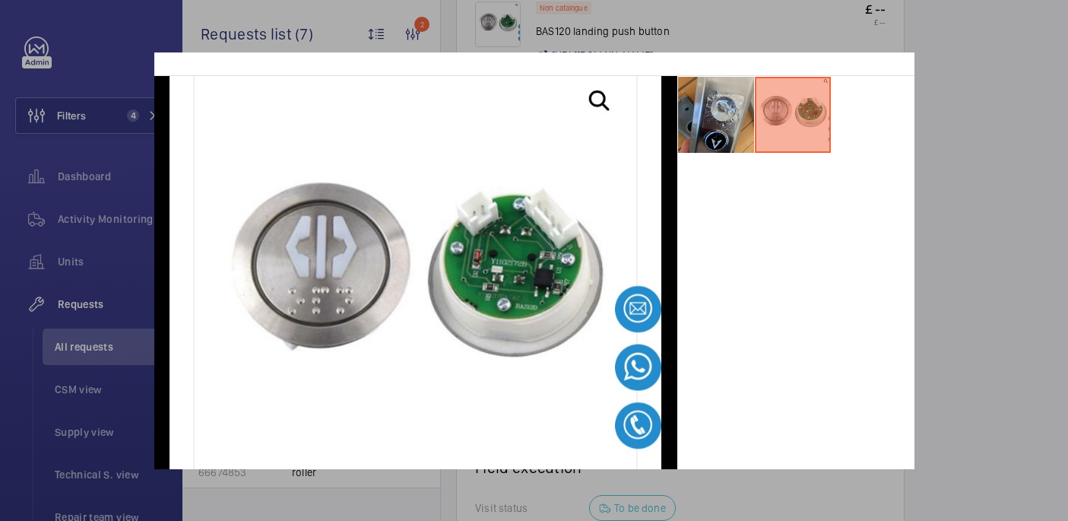
click at [979, 168] on div at bounding box center [534, 260] width 1068 height 521
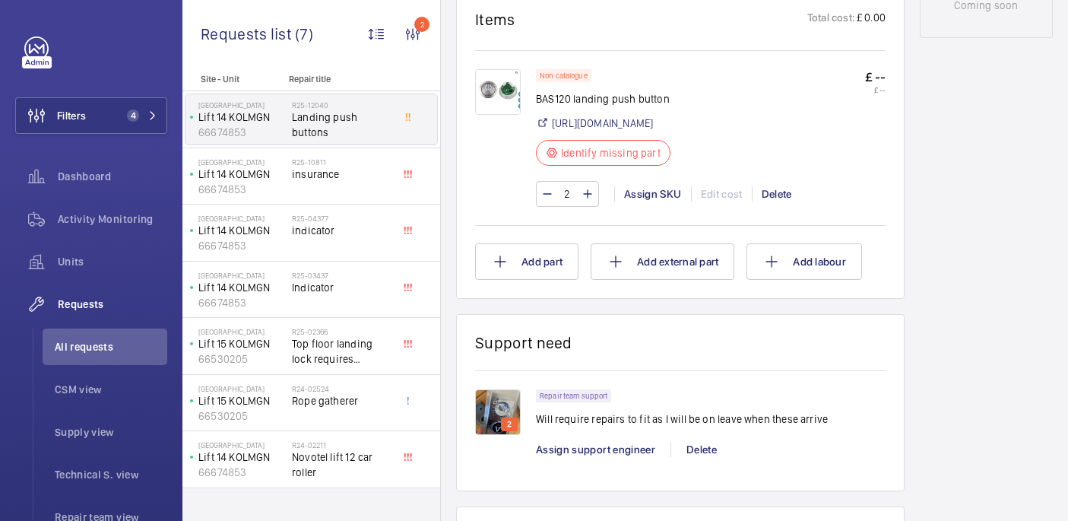
scroll to position [898, 0]
click at [505, 428] on img at bounding box center [498, 411] width 46 height 46
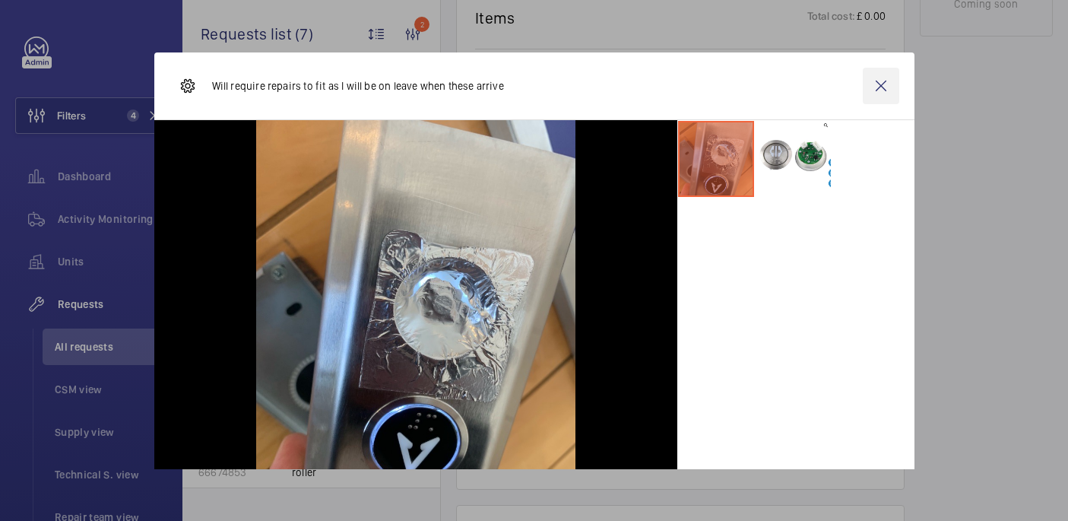
click at [885, 84] on wm-front-icon-button at bounding box center [880, 86] width 36 height 36
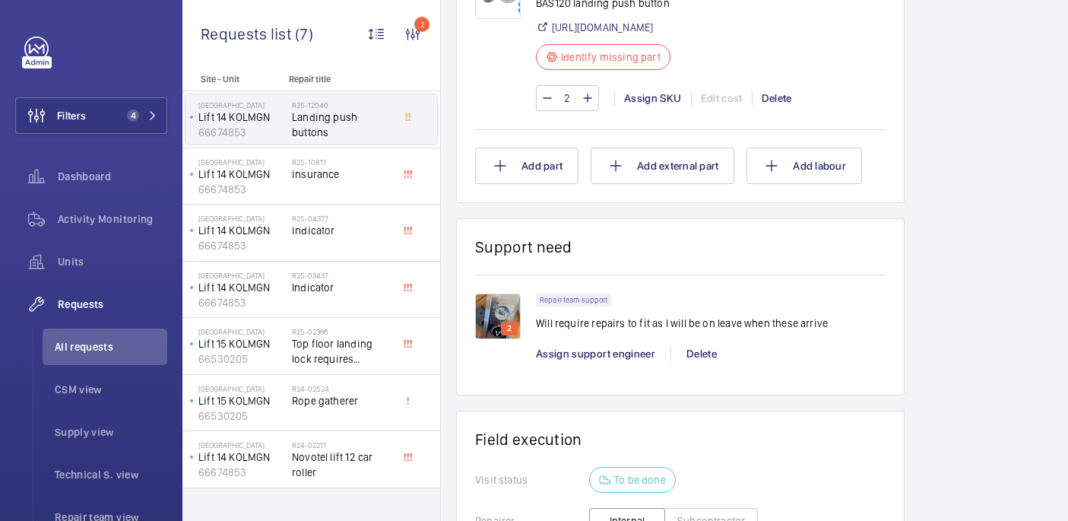
scroll to position [1110, 0]
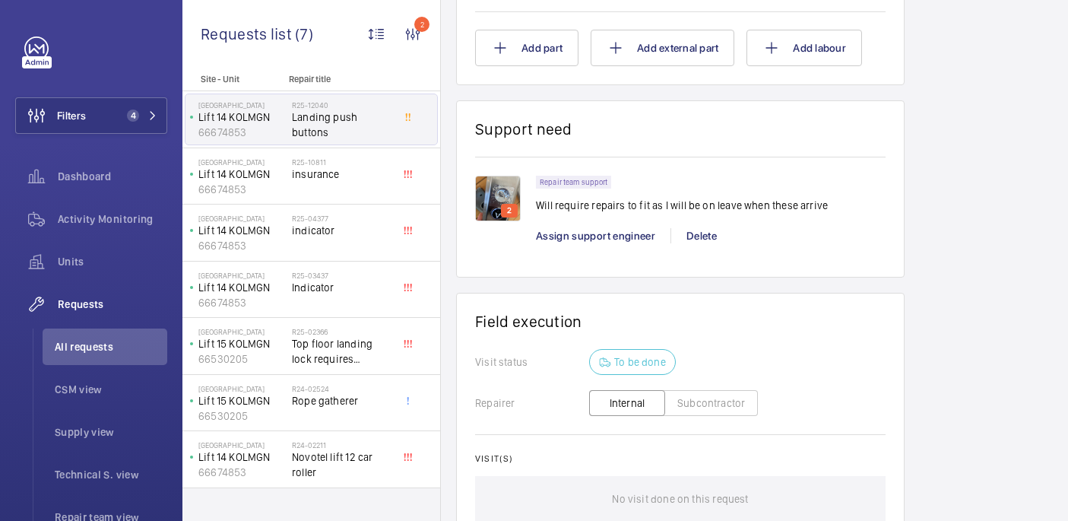
click at [489, 213] on img at bounding box center [498, 199] width 46 height 46
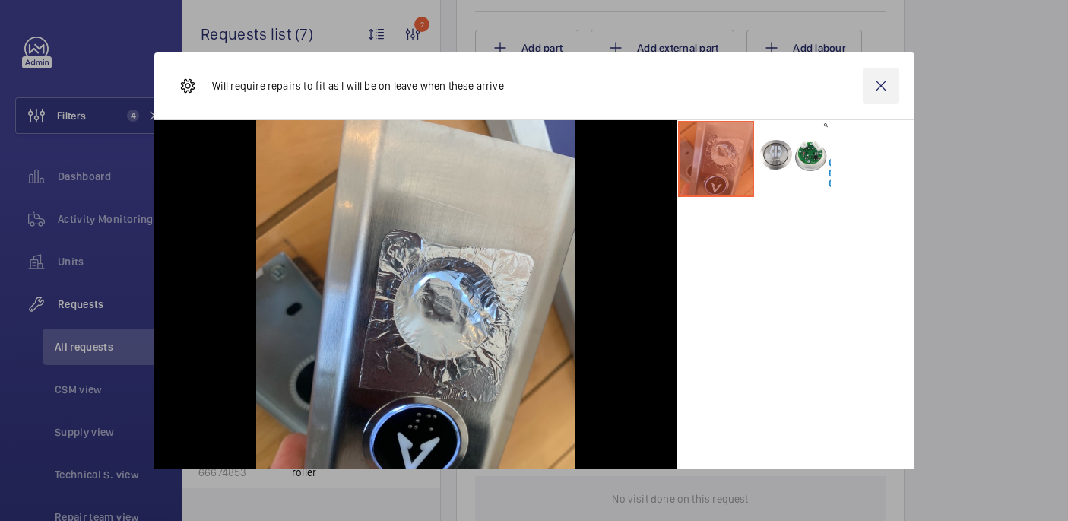
click at [884, 77] on wm-front-icon-button at bounding box center [880, 86] width 36 height 36
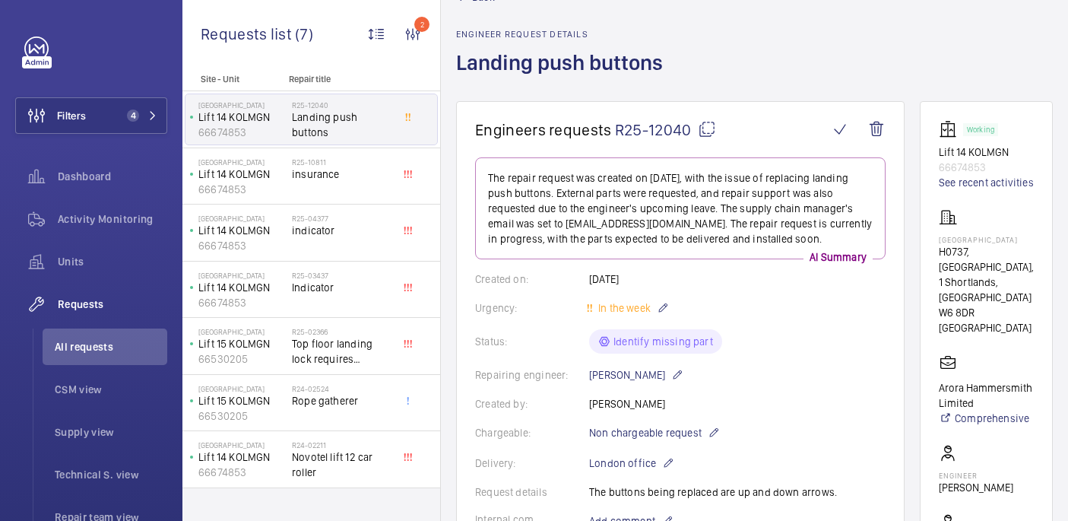
scroll to position [0, 0]
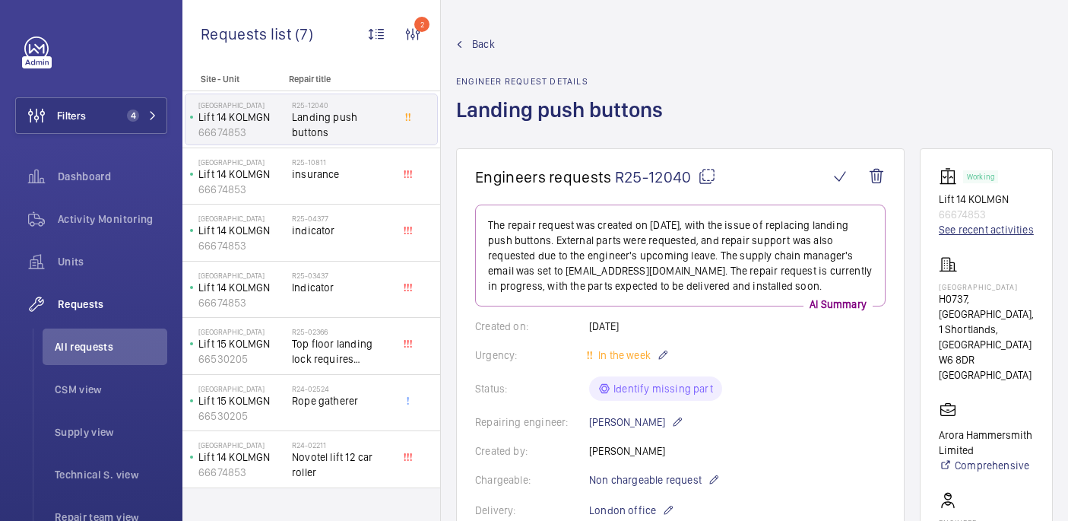
click at [967, 232] on link "See recent activities" at bounding box center [985, 229] width 95 height 15
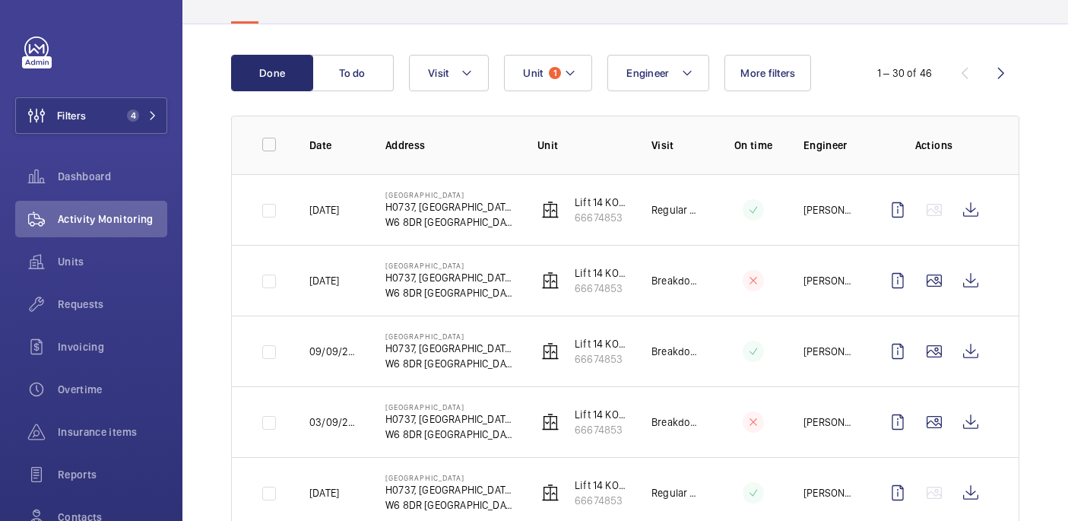
scroll to position [136, 0]
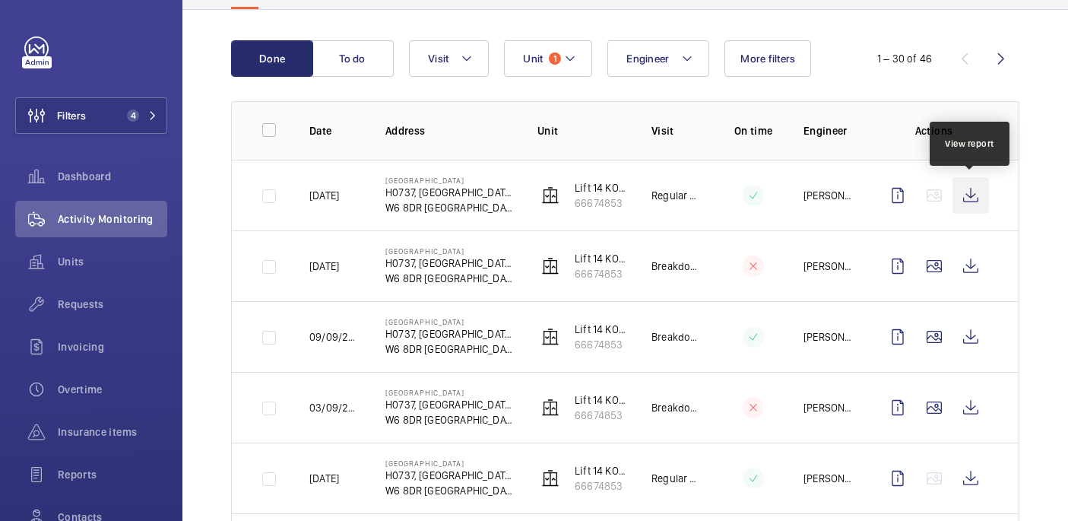
click at [969, 205] on wm-front-icon-button at bounding box center [970, 195] width 36 height 36
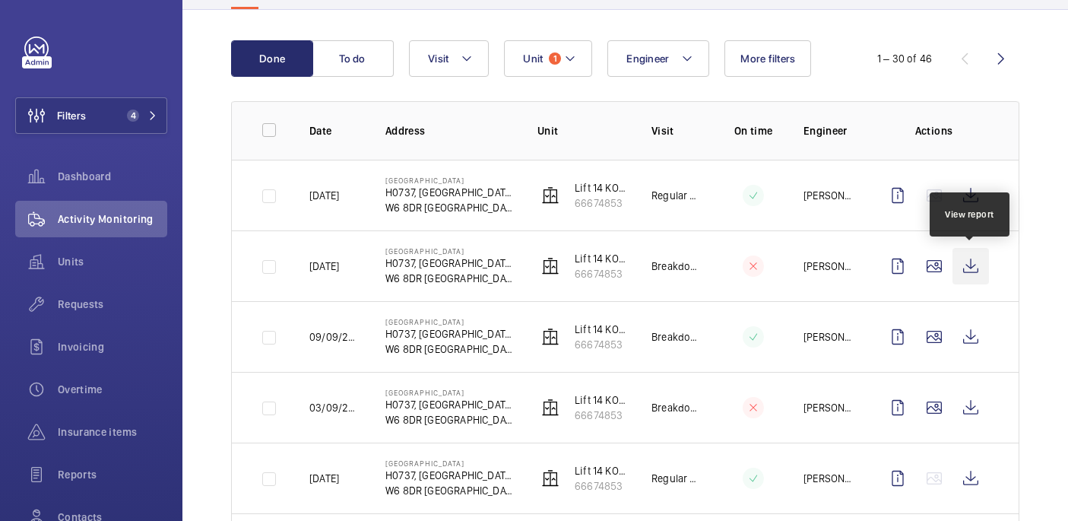
click at [965, 270] on wm-front-icon-button at bounding box center [970, 266] width 36 height 36
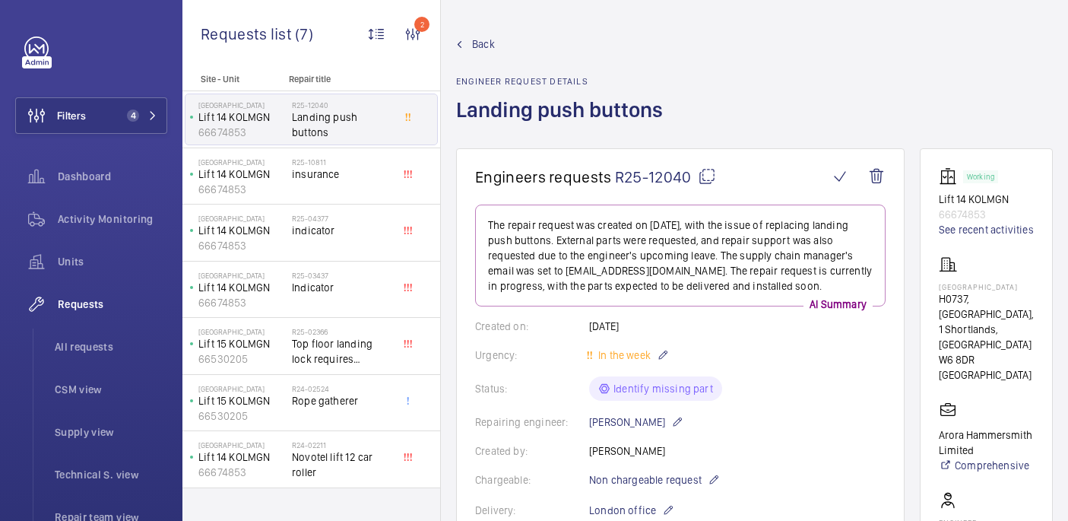
click at [698, 182] on mat-icon at bounding box center [707, 176] width 18 height 18
click at [76, 119] on span "Filters" at bounding box center [71, 115] width 29 height 15
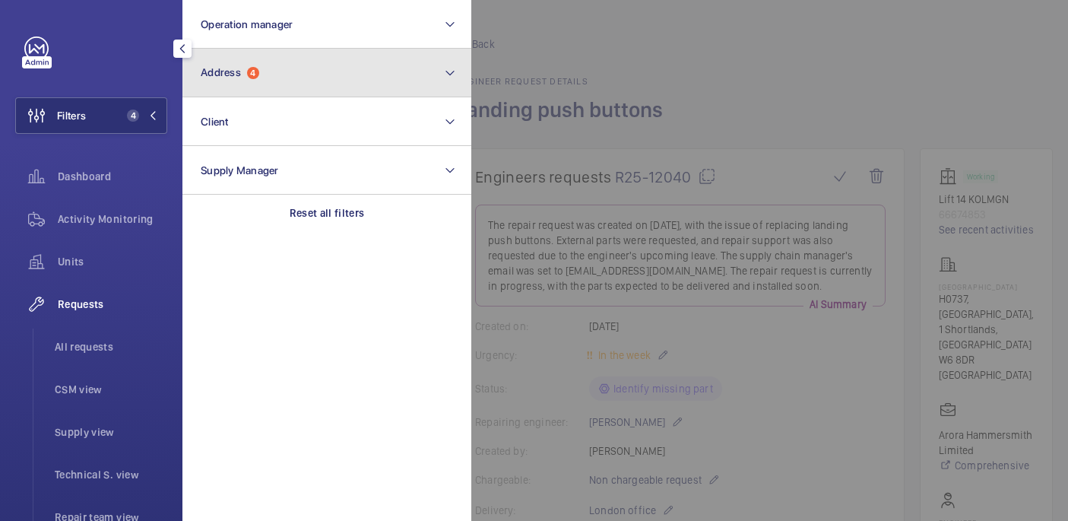
click at [267, 79] on button "Address 4" at bounding box center [326, 73] width 289 height 49
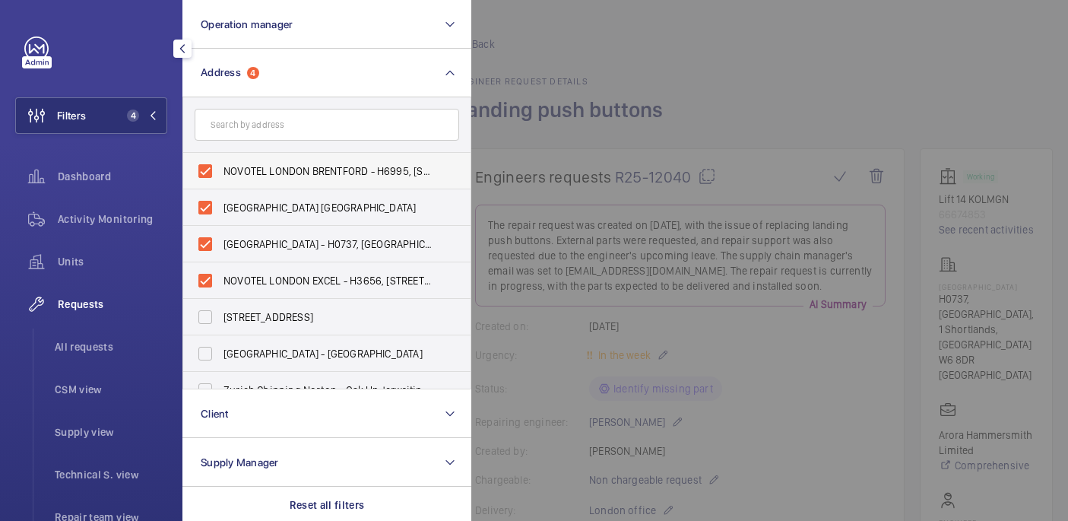
click at [239, 181] on label "NOVOTEL LONDON BRENTFORD - H6995, NOVOTEL LONDON BRENTFORD, Great West Rd, BREN…" at bounding box center [315, 171] width 264 height 36
click at [220, 181] on input "NOVOTEL LONDON BRENTFORD - H6995, NOVOTEL LONDON BRENTFORD, Great West Rd, BREN…" at bounding box center [205, 171] width 30 height 30
checkbox input "false"
click at [239, 205] on span "Novotel London West - ParkBee Novotel Hotel London West - Hammersmith, LONDON W…" at bounding box center [327, 207] width 209 height 15
click at [220, 205] on input "Novotel London West - ParkBee Novotel Hotel London West - Hammersmith, LONDON W…" at bounding box center [205, 207] width 30 height 30
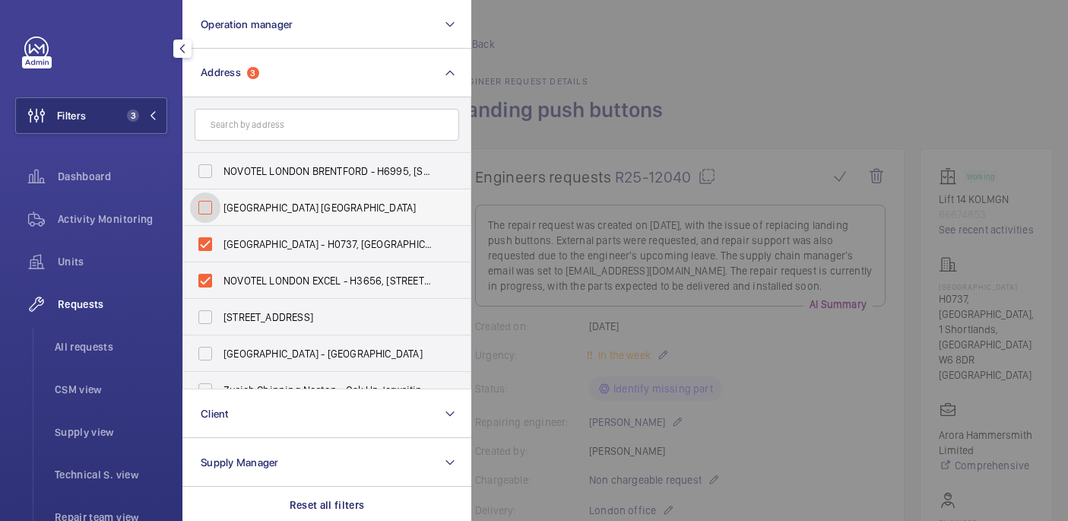
checkbox input "false"
click at [239, 236] on span "NOVOTEL LONDON WEST - H0737, NOVOTEL LONDON WEST, 1 Shortlands, Hammersmith Int…" at bounding box center [327, 243] width 209 height 15
click at [220, 236] on input "NOVOTEL LONDON WEST - H0737, NOVOTEL LONDON WEST, 1 Shortlands, Hammersmith Int…" at bounding box center [205, 244] width 30 height 30
checkbox input "false"
click at [239, 265] on label "NOVOTEL LONDON EXCEL - H3656, NOVOTEL LONDON EXCEL, Royal Victoria Dock, 7 West…" at bounding box center [315, 280] width 264 height 36
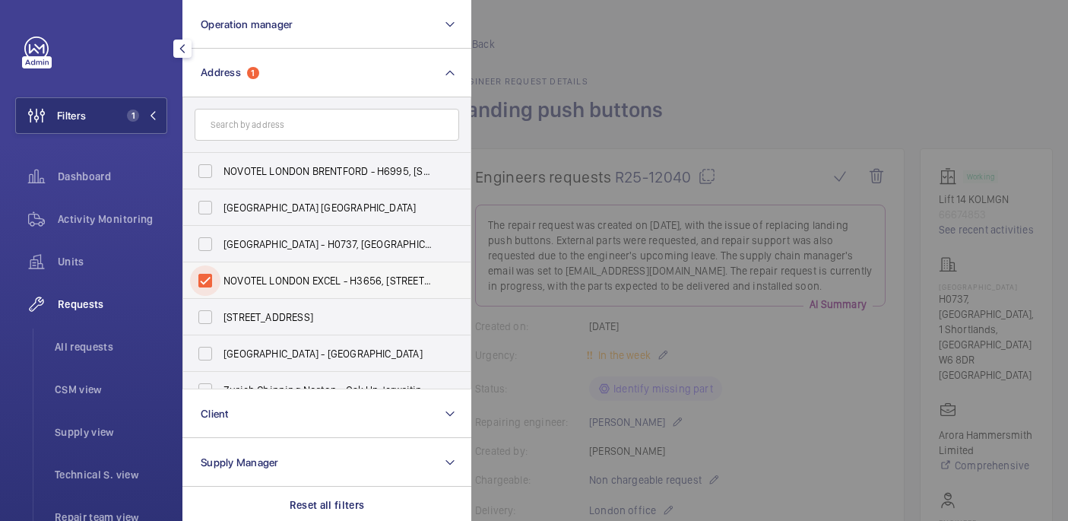
click at [220, 265] on input "NOVOTEL LONDON EXCEL - H3656, NOVOTEL LONDON EXCEL, Royal Victoria Dock, 7 West…" at bounding box center [205, 280] width 30 height 30
checkbox input "false"
click at [239, 129] on input "text" at bounding box center [327, 125] width 264 height 32
paste input "Novotel London Heathrow"
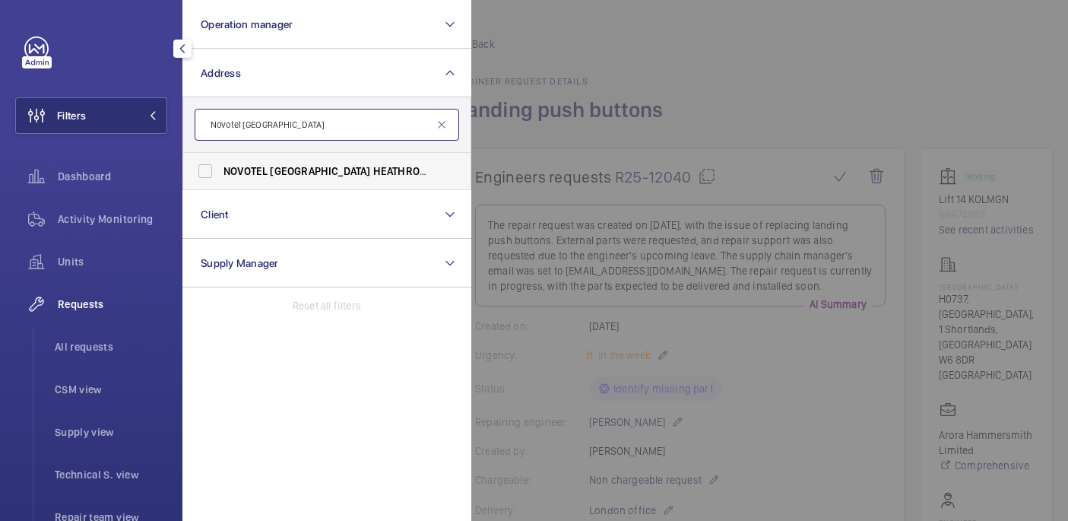
type input "Novotel London Heathrow"
click at [407, 154] on label "NOVOTEL LONDON HEATHROW - Cherry Lane, WEST DRAYTON UB7 9HB" at bounding box center [315, 171] width 264 height 36
click at [220, 156] on input "NOVOTEL LONDON HEATHROW - Cherry Lane, WEST DRAYTON UB7 9HB" at bounding box center [205, 171] width 30 height 30
checkbox input "true"
click at [586, 71] on div at bounding box center [1005, 260] width 1068 height 521
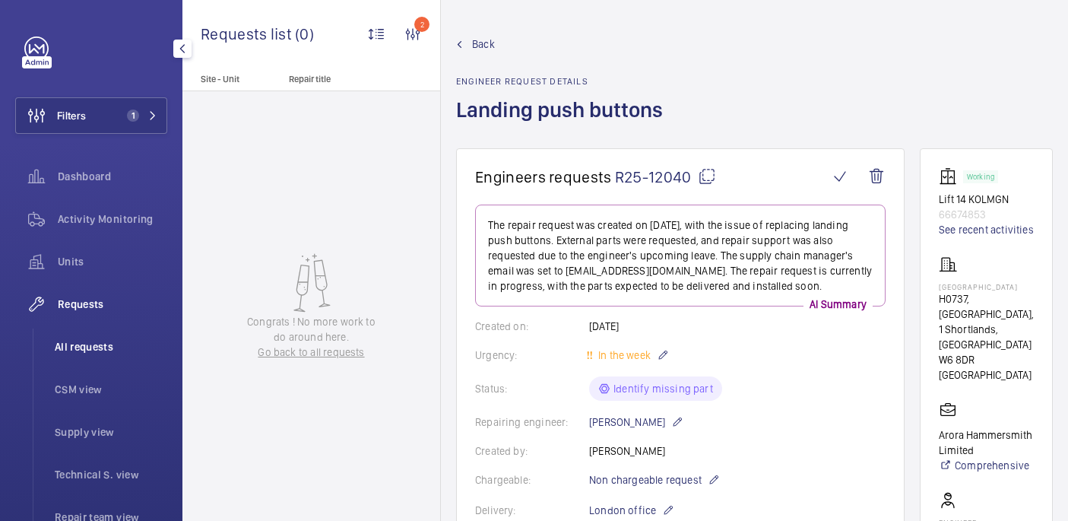
click at [117, 328] on li "All requests" at bounding box center [105, 346] width 125 height 36
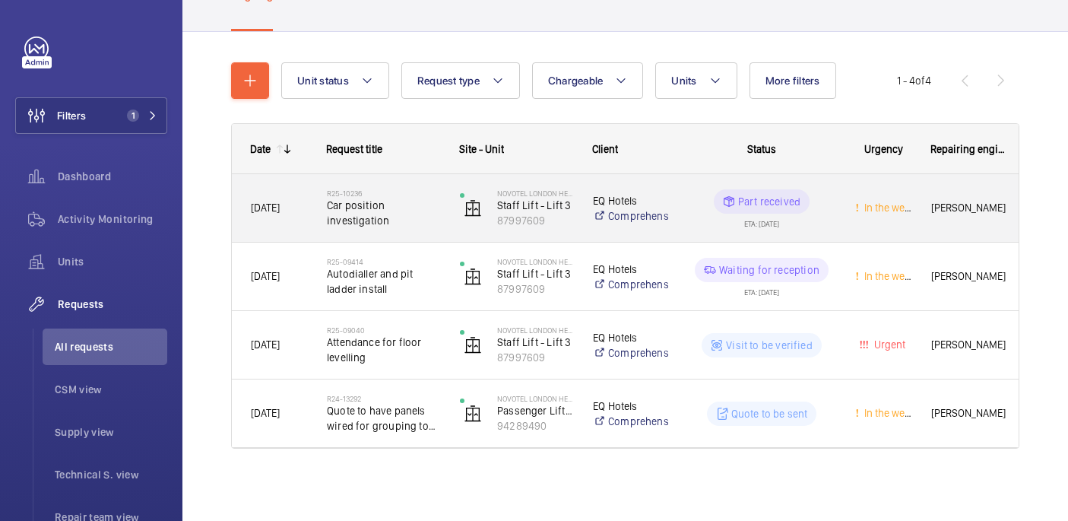
scroll to position [126, 0]
click at [410, 198] on span "Car position investigation" at bounding box center [383, 212] width 113 height 30
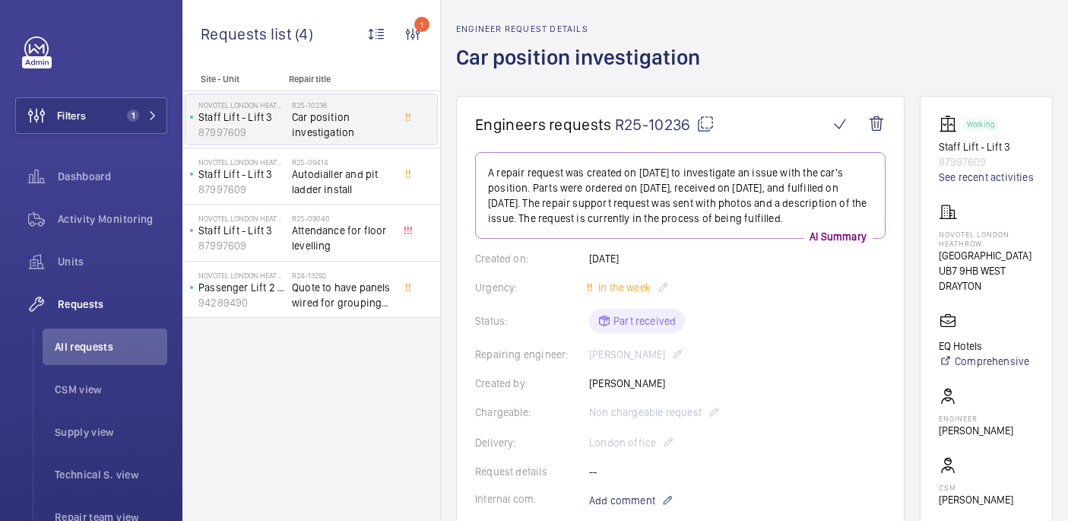
scroll to position [62, 0]
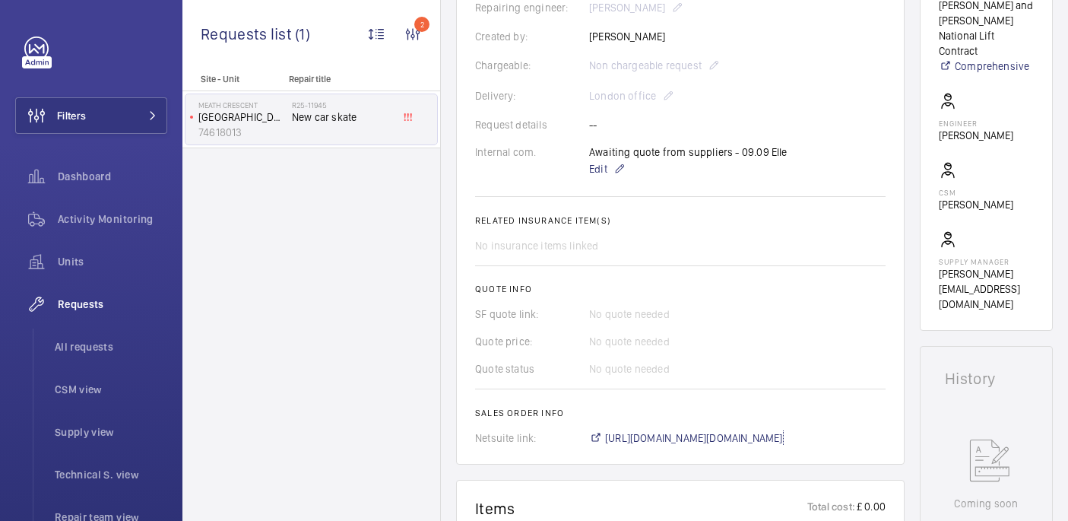
scroll to position [395, 0]
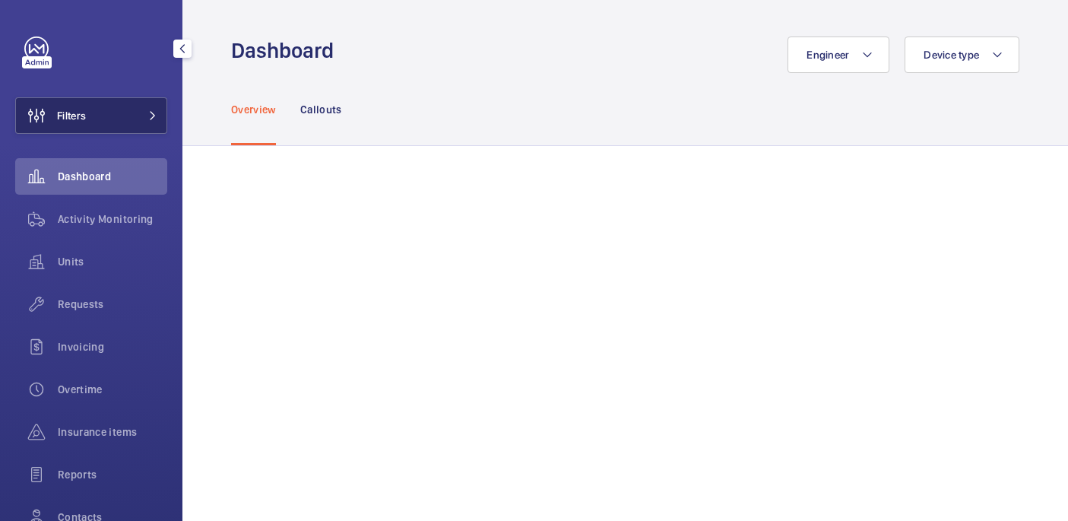
click at [114, 127] on button "Filters" at bounding box center [91, 115] width 152 height 36
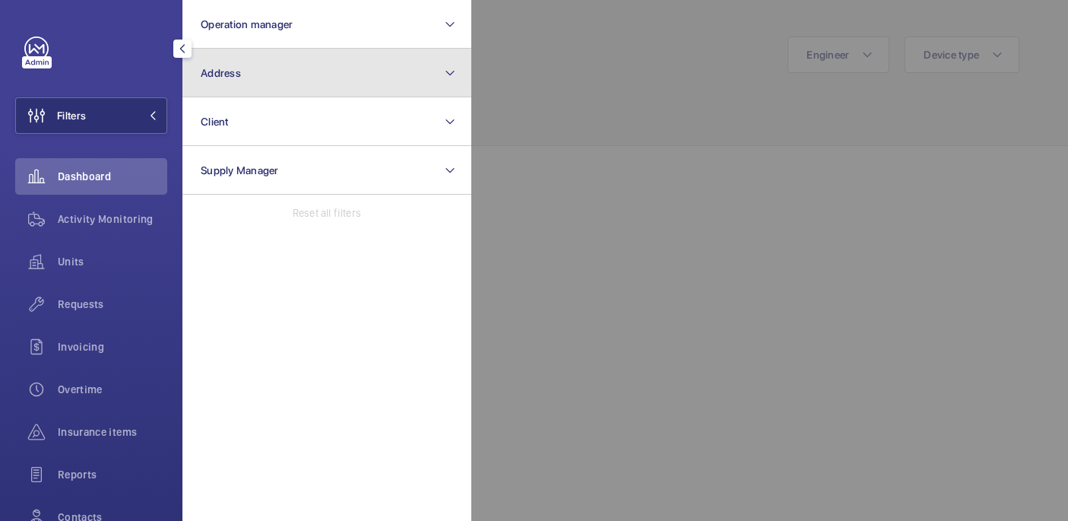
click at [343, 77] on button "Address" at bounding box center [326, 73] width 289 height 49
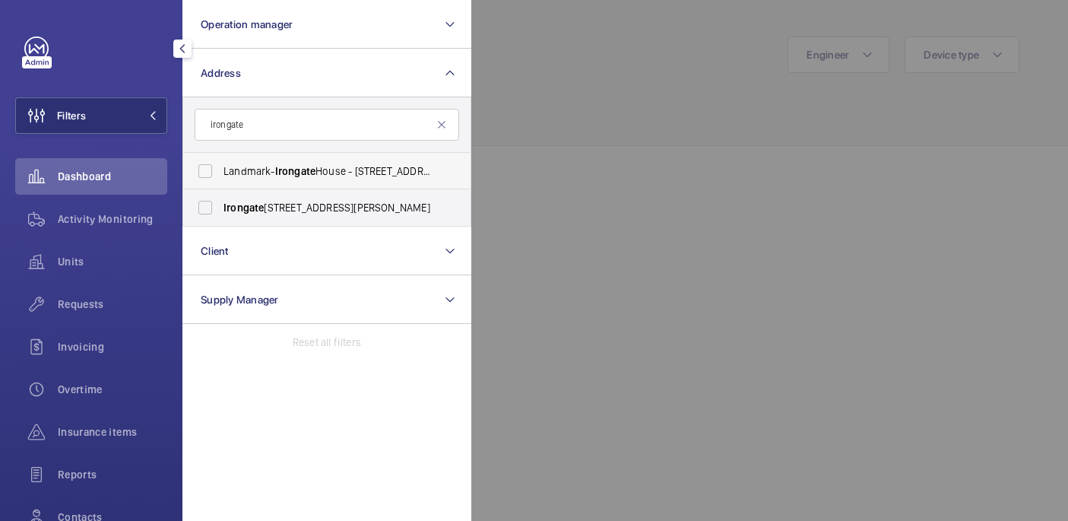
type input "irongate"
click at [337, 172] on span "Landmark- Irongate House - 30 Dukes Pl, LONDON EC3A 7LP" at bounding box center [327, 170] width 209 height 15
click at [220, 172] on input "Landmark- Irongate House - 30 Dukes Pl, LONDON EC3A 7LP" at bounding box center [205, 171] width 30 height 30
checkbox input "true"
click at [357, 219] on label "Irongate House - Dukes Place, LONDON EC3A 7LP" at bounding box center [315, 207] width 264 height 36
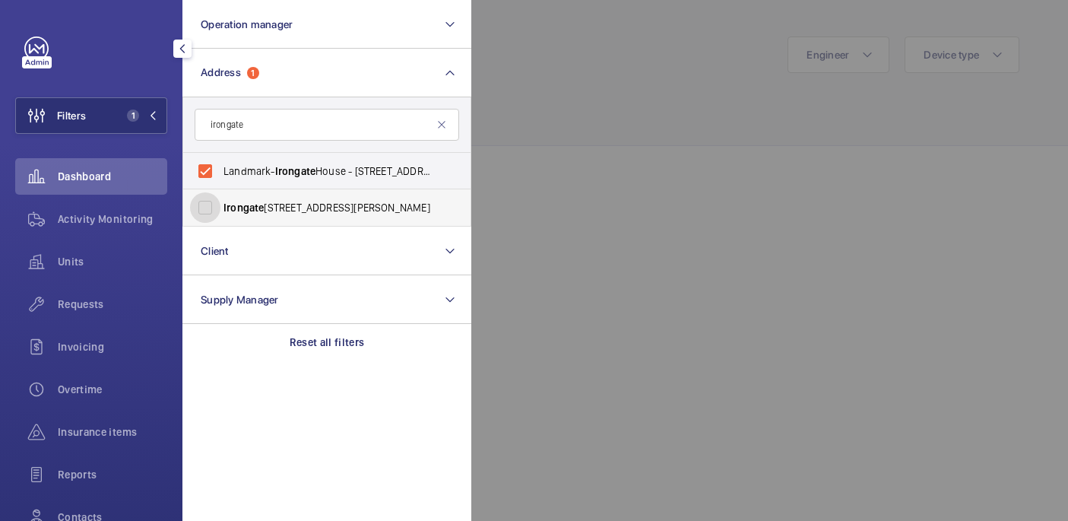
click at [220, 219] on input "Irongate House - Dukes Place, LONDON EC3A 7LP" at bounding box center [205, 207] width 30 height 30
checkbox input "true"
click at [516, 121] on div at bounding box center [1005, 260] width 1068 height 521
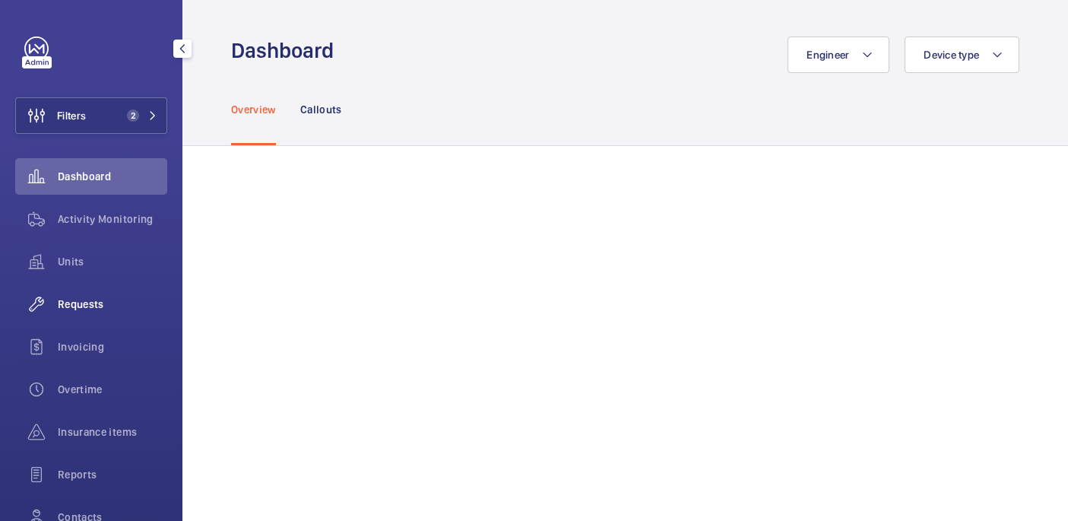
click at [83, 296] on span "Requests" at bounding box center [112, 303] width 109 height 15
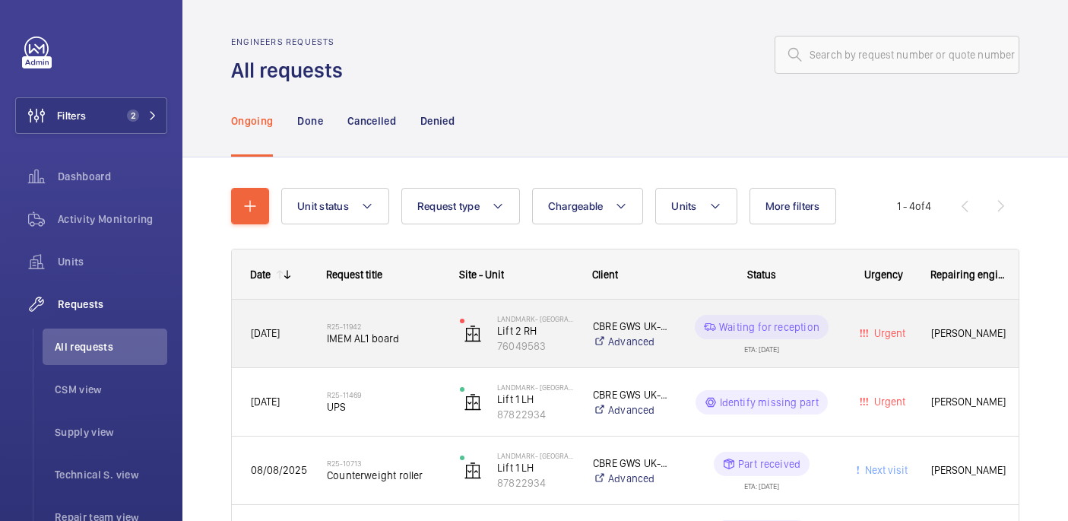
scroll to position [95, 0]
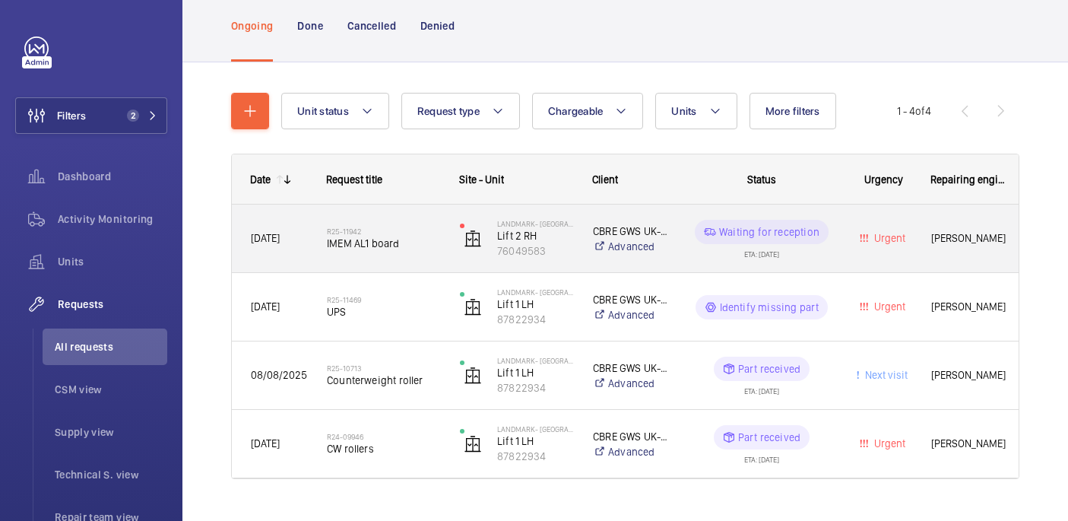
click at [416, 243] on span "IMEM AL1 board" at bounding box center [383, 243] width 113 height 15
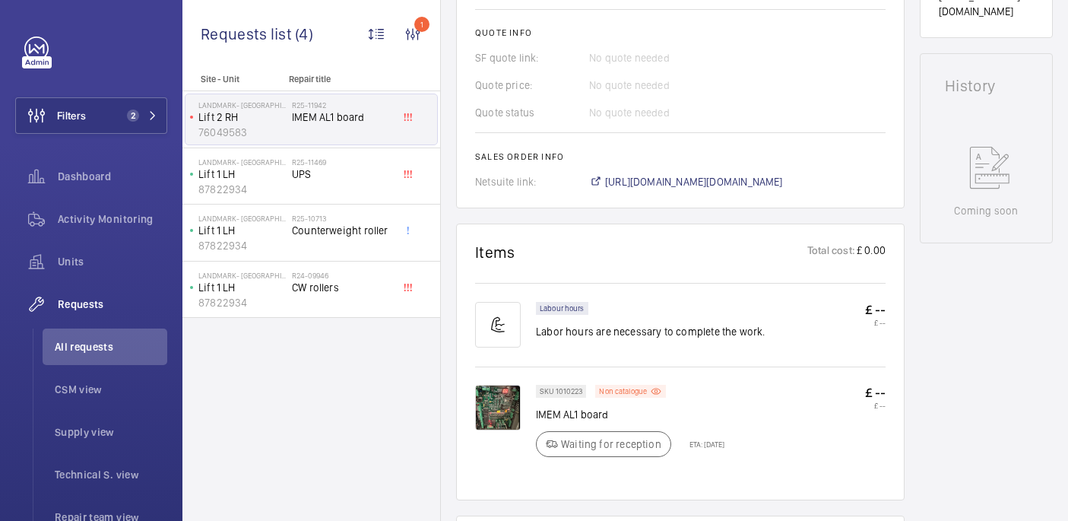
scroll to position [666, 0]
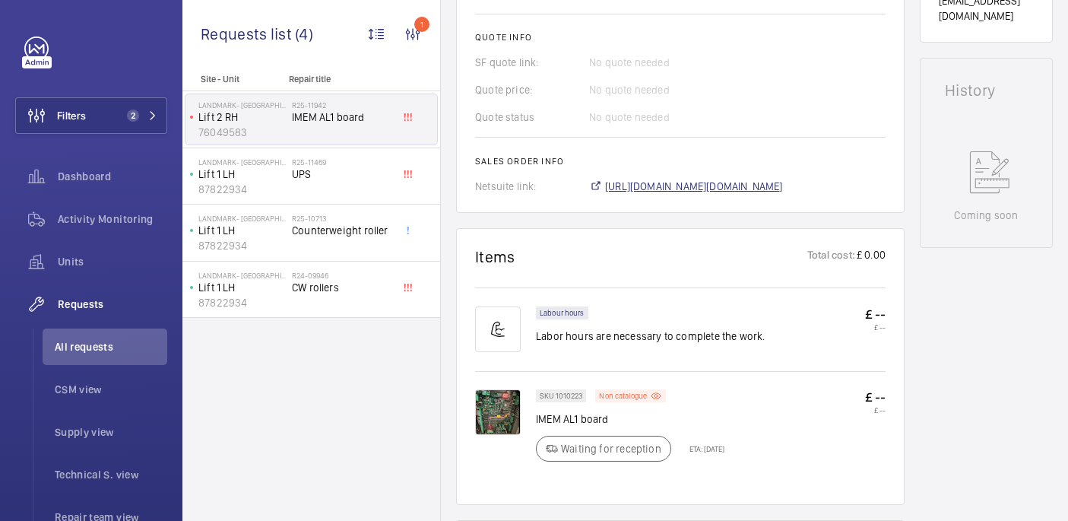
click at [653, 179] on span "https://6461500.app.netsuite.com/app/accounting/transactions/salesord.nl?id=299…" at bounding box center [694, 186] width 178 height 15
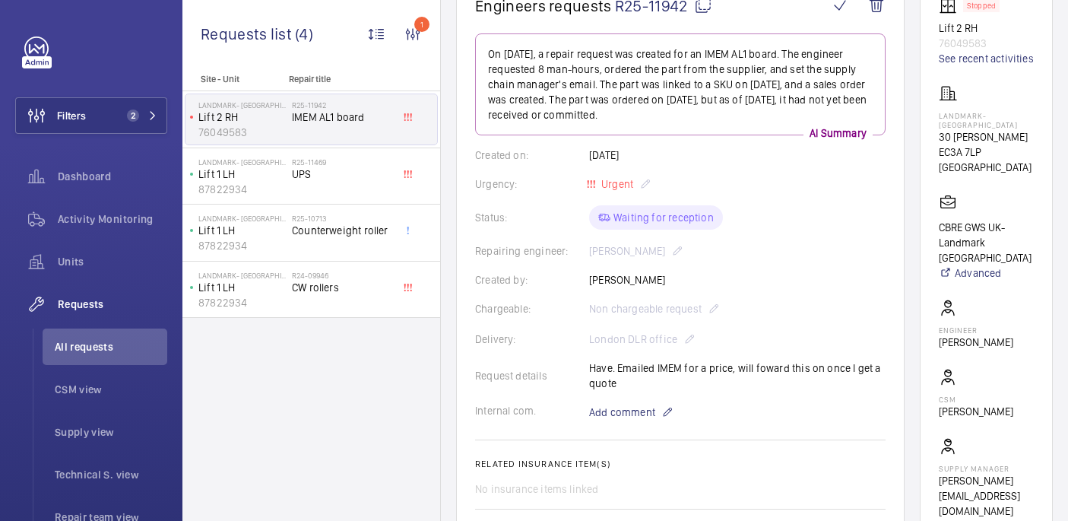
scroll to position [169, 0]
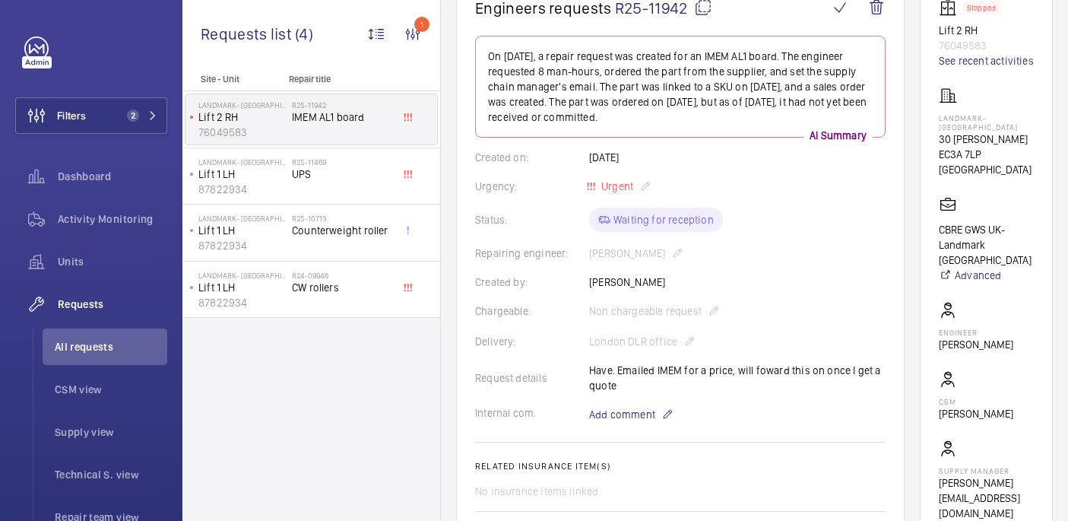
click at [679, 342] on div "Delivery: London DLR office" at bounding box center [680, 341] width 410 height 18
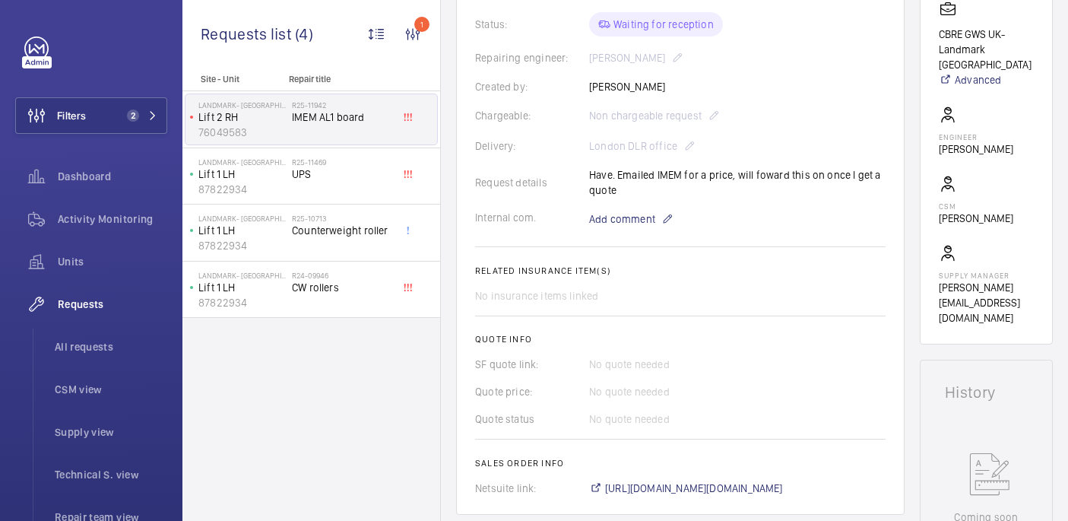
scroll to position [0, 0]
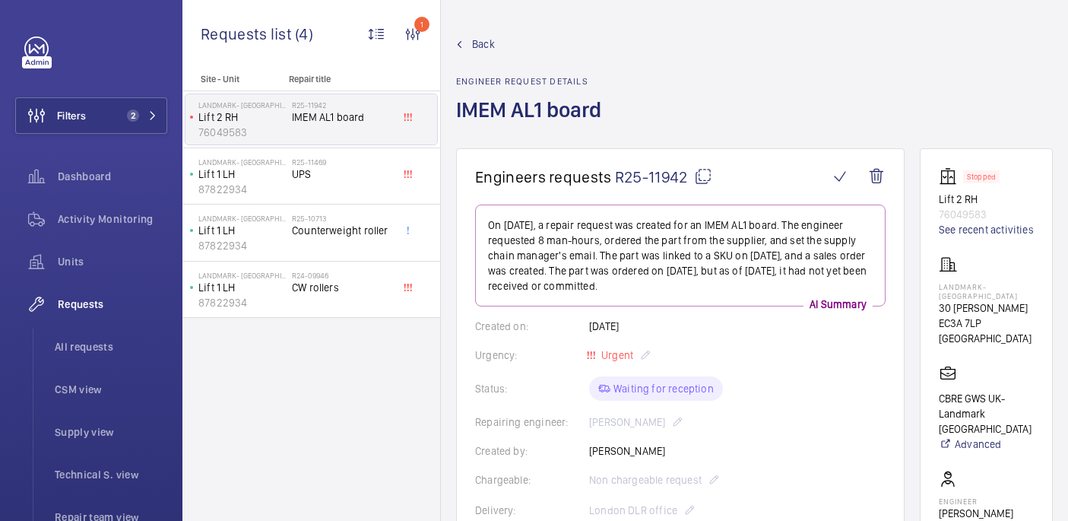
click at [704, 164] on wm-front-card "Engineers requests R25-11942 On 2025-09-08, a repair request was created for an…" at bounding box center [680, 513] width 448 height 730
click at [704, 184] on mat-icon at bounding box center [703, 176] width 18 height 18
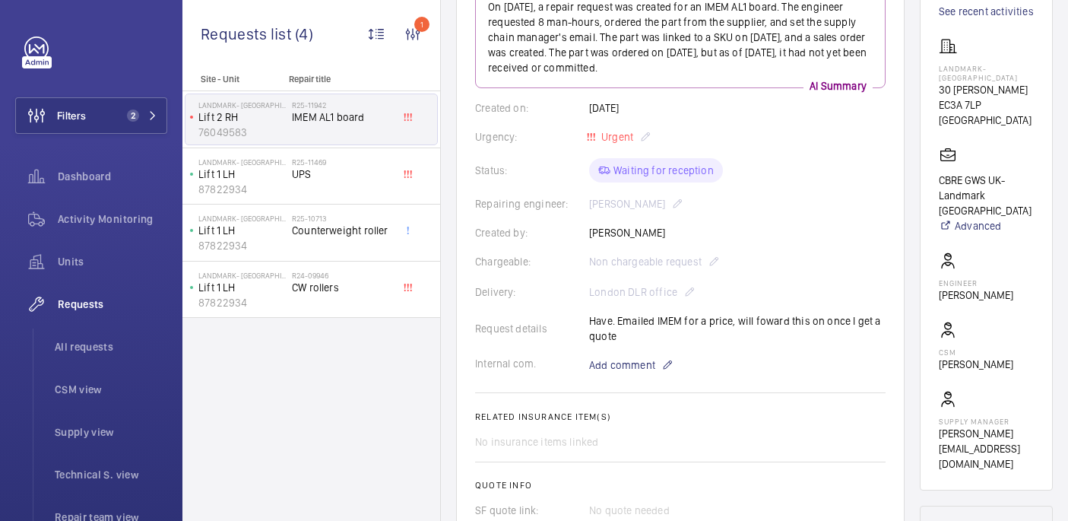
scroll to position [220, 0]
click at [983, 81] on p "Landmark- Irongate House" at bounding box center [985, 71] width 95 height 18
copy p "Landmark- Irongate House"
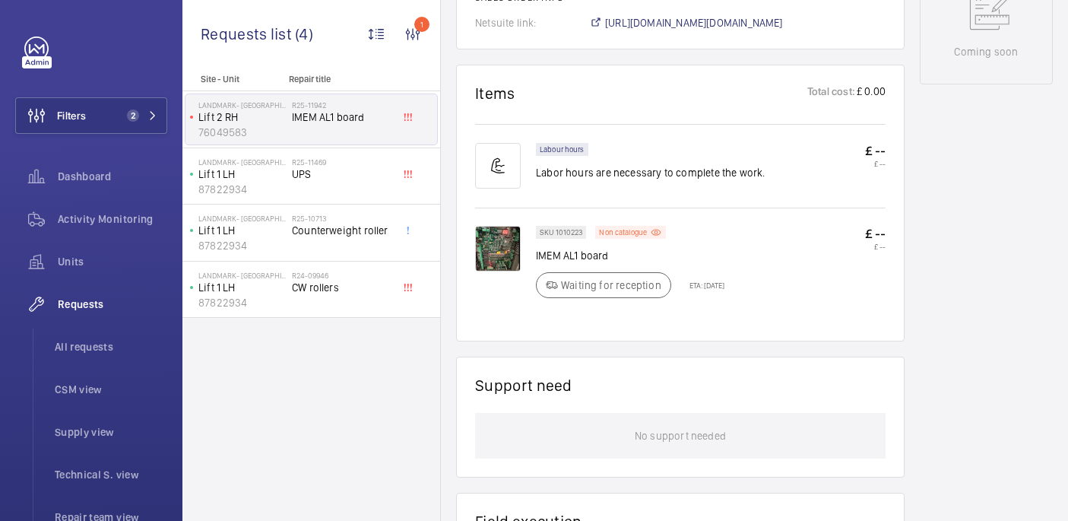
scroll to position [831, 0]
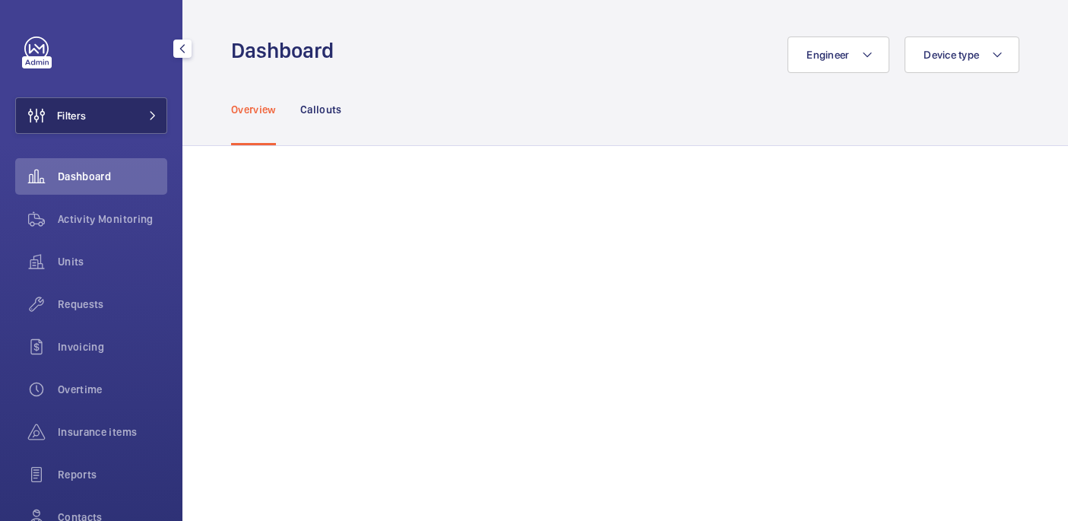
click at [111, 112] on button "Filters" at bounding box center [91, 115] width 152 height 36
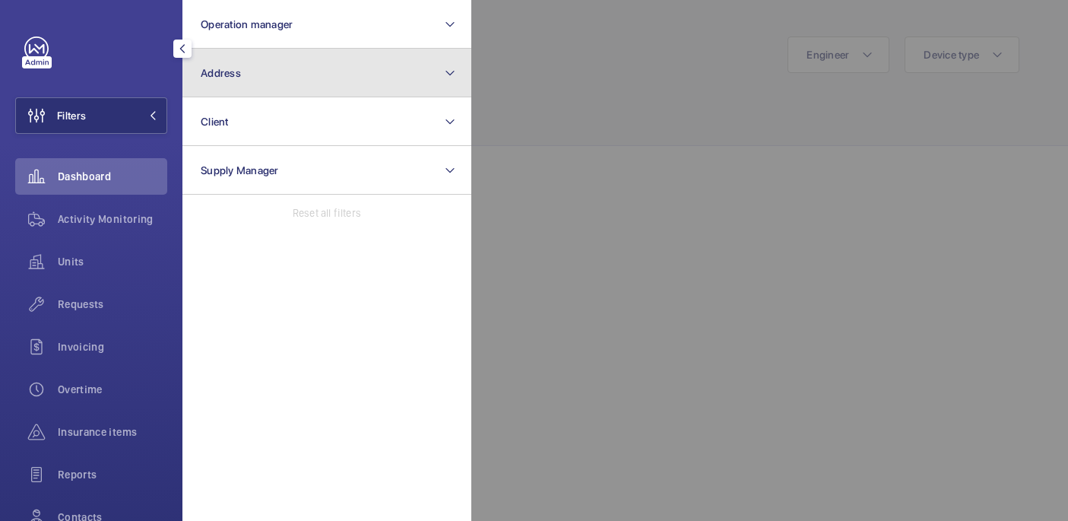
click at [433, 72] on button "Address" at bounding box center [326, 73] width 289 height 49
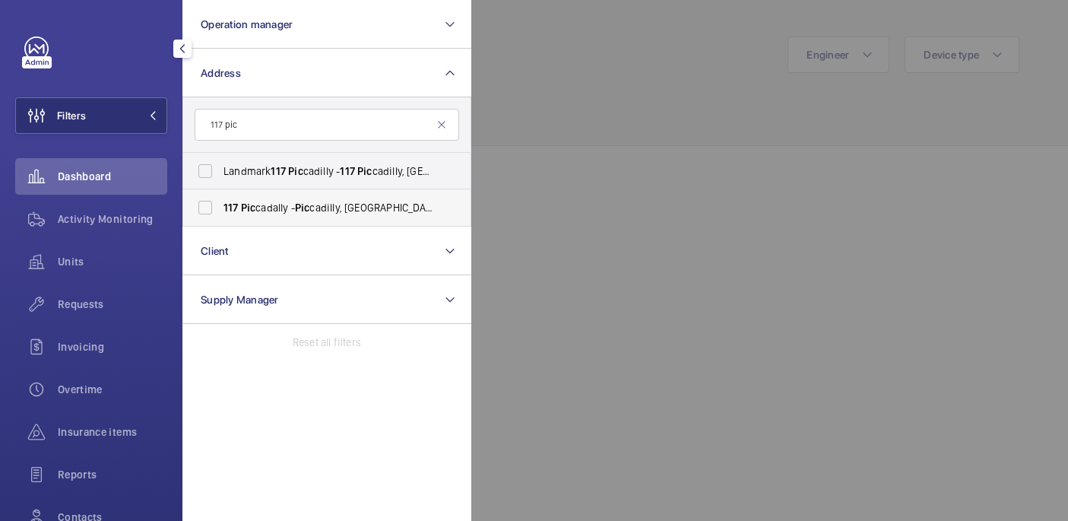
type input "117 pic"
click at [364, 207] on span "[STREET_ADDRESS]" at bounding box center [327, 207] width 209 height 15
click at [220, 207] on input "[STREET_ADDRESS]" at bounding box center [205, 207] width 30 height 30
checkbox input "true"
drag, startPoint x: 399, startPoint y: 169, endPoint x: 511, endPoint y: 121, distance: 121.5
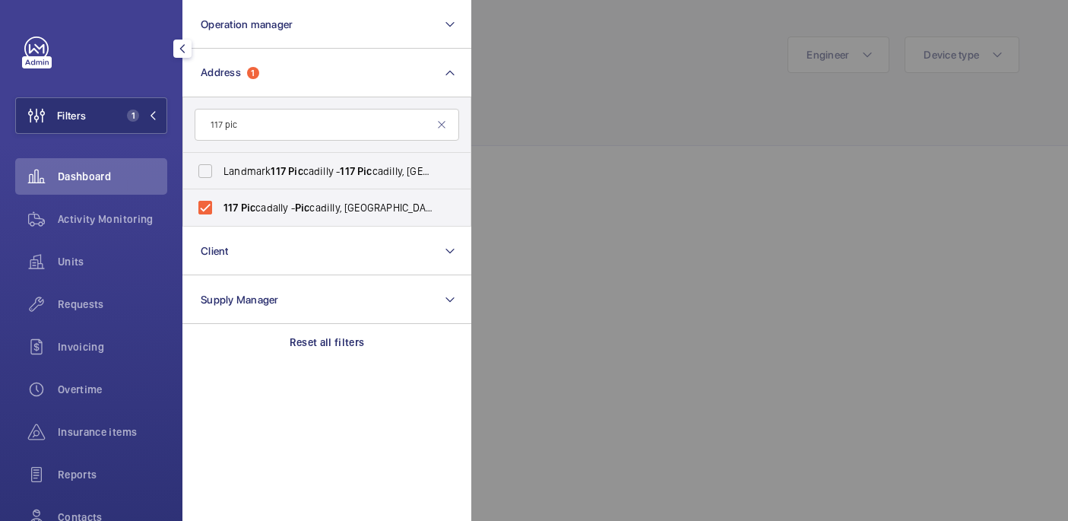
click at [399, 169] on span "Landmark [STREET_ADDRESS]" at bounding box center [327, 170] width 209 height 15
click at [220, 169] on input "Landmark [STREET_ADDRESS]" at bounding box center [205, 171] width 30 height 30
checkbox input "true"
click at [639, 77] on div at bounding box center [1005, 260] width 1068 height 521
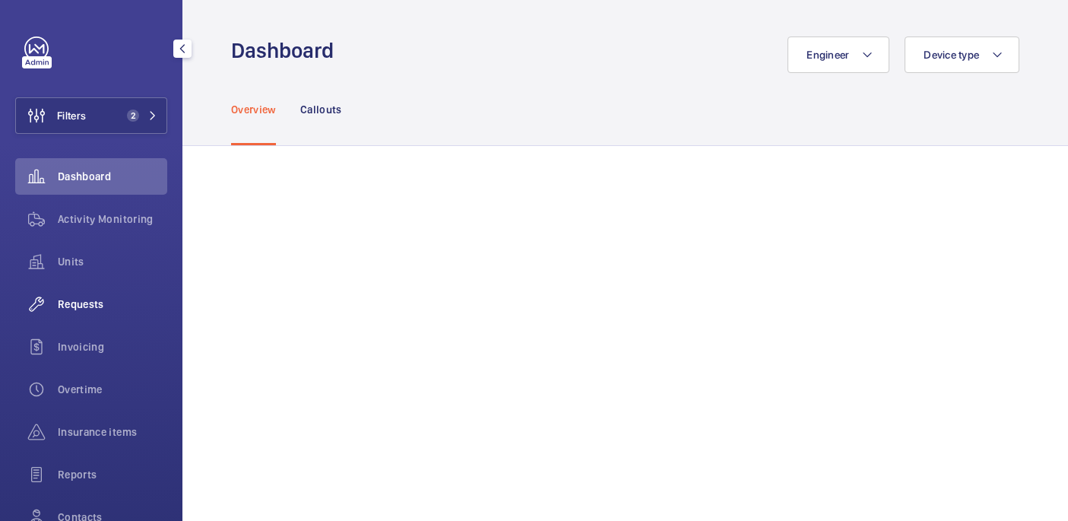
click at [56, 306] on wm-front-icon-button at bounding box center [36, 304] width 43 height 36
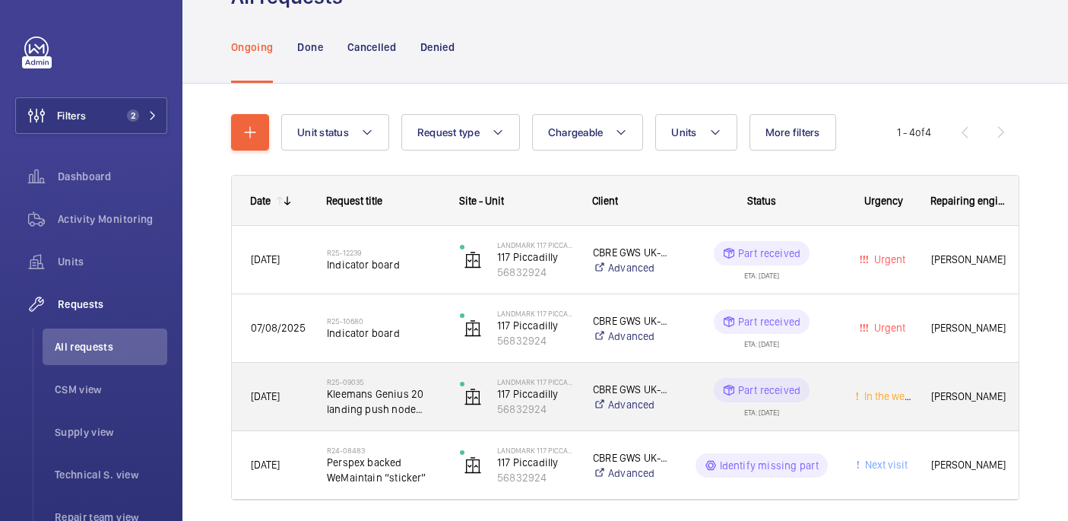
scroll to position [78, 0]
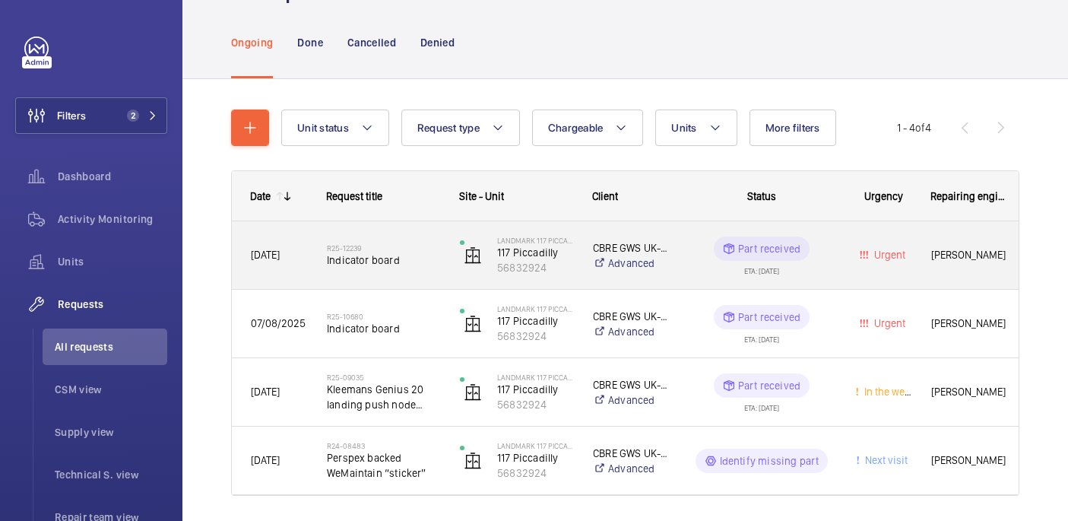
click at [429, 283] on div "R25-12239 Indicator board" at bounding box center [374, 255] width 131 height 68
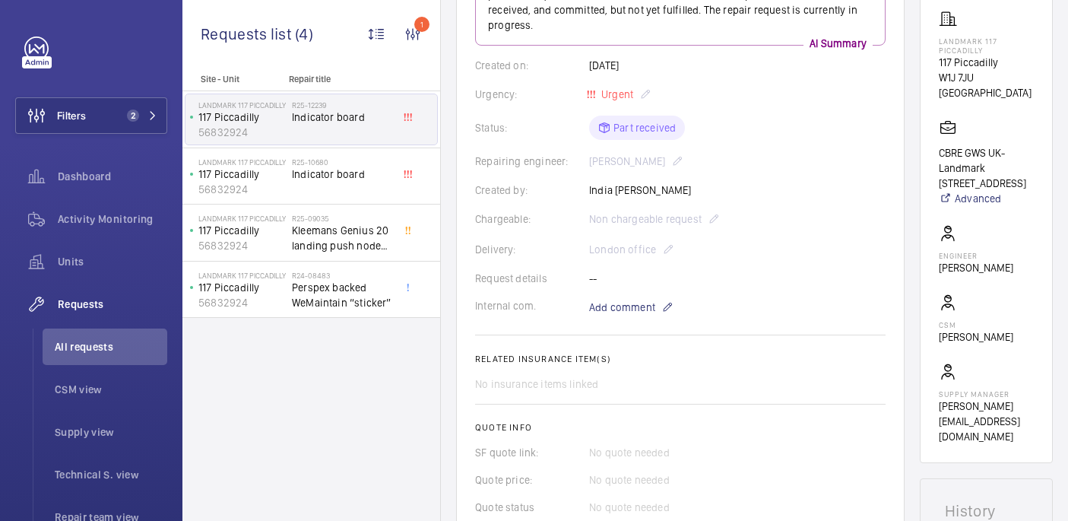
scroll to position [215, 0]
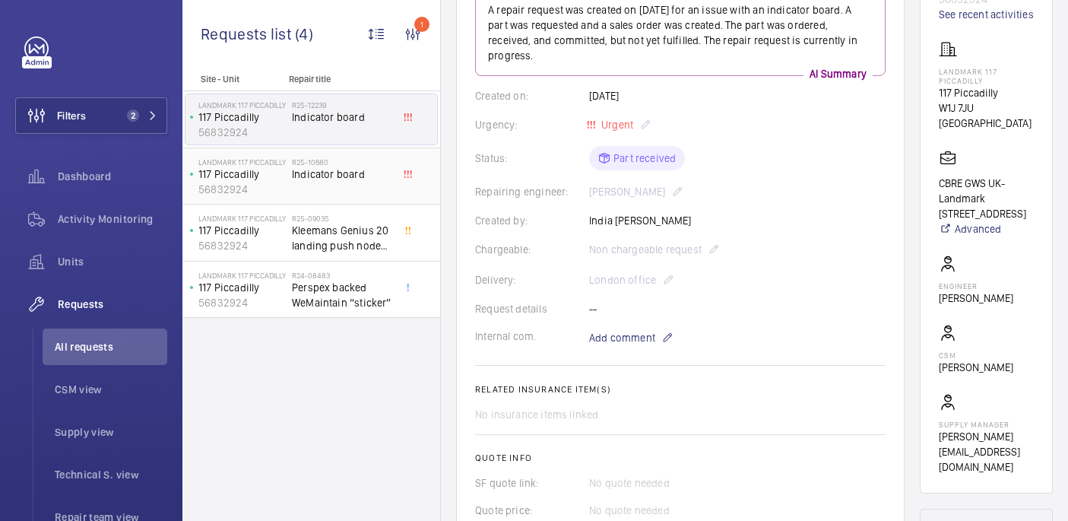
click at [340, 188] on div "R25-10680 Indicator board" at bounding box center [342, 179] width 100 height 44
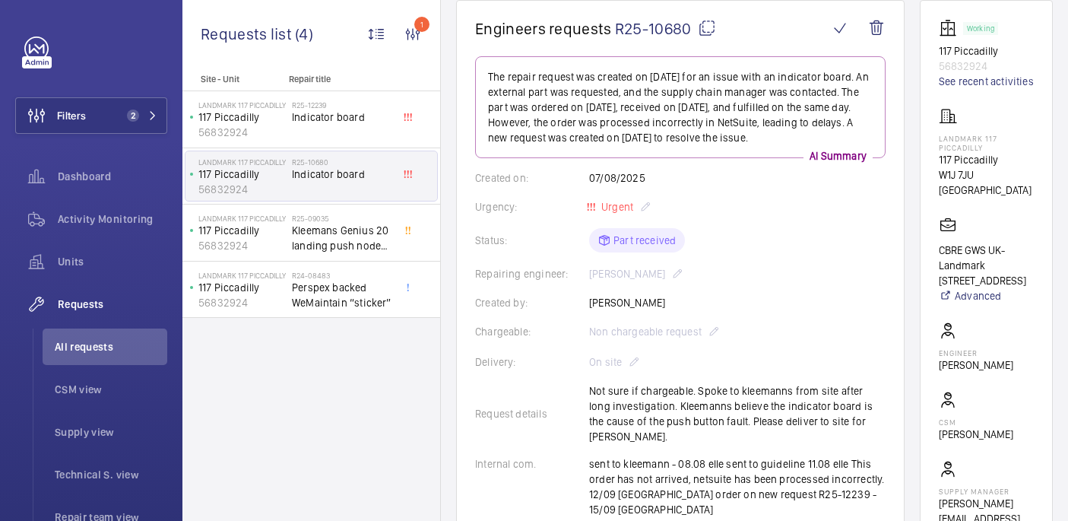
scroll to position [145, 0]
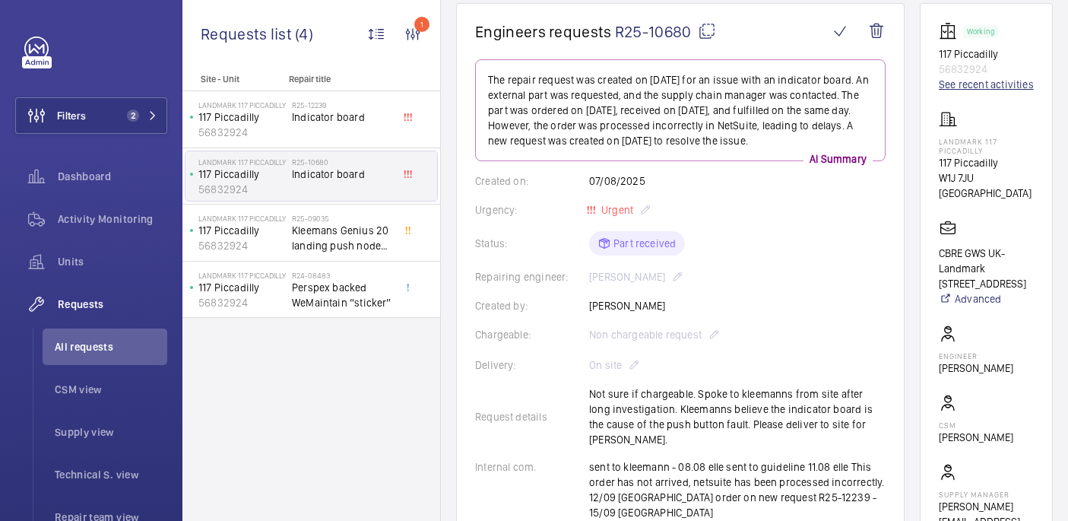
click at [985, 87] on link "See recent activities" at bounding box center [985, 84] width 95 height 15
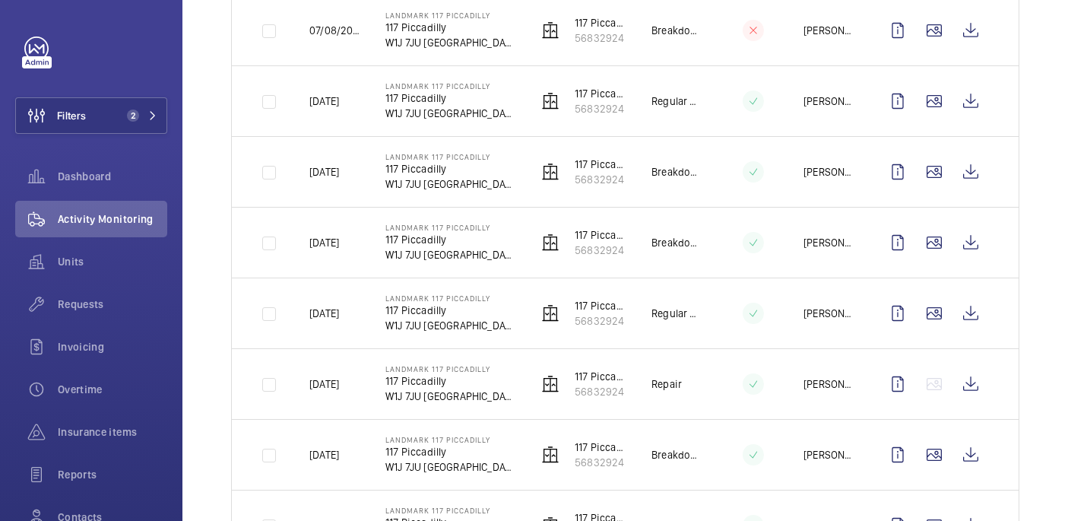
scroll to position [305, 0]
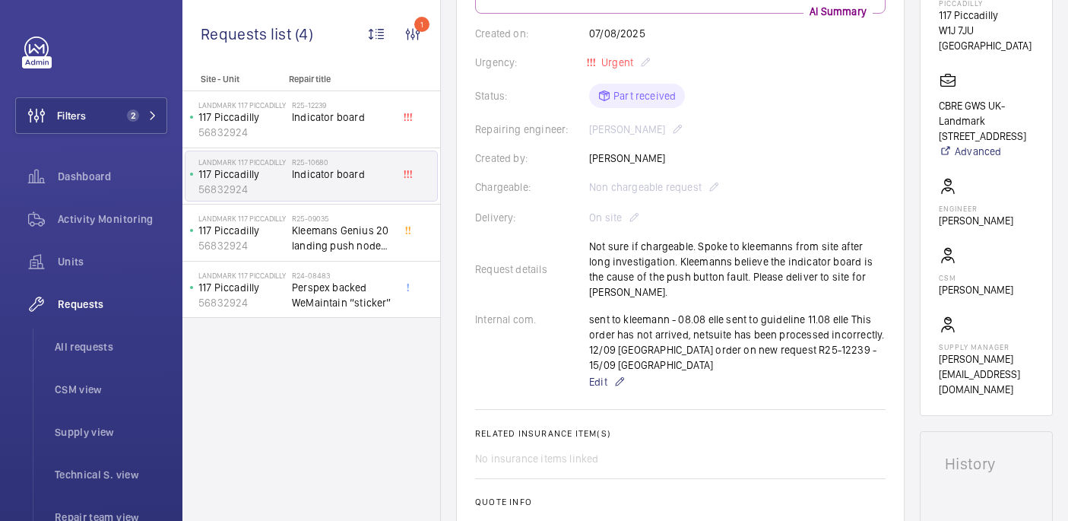
scroll to position [196, 0]
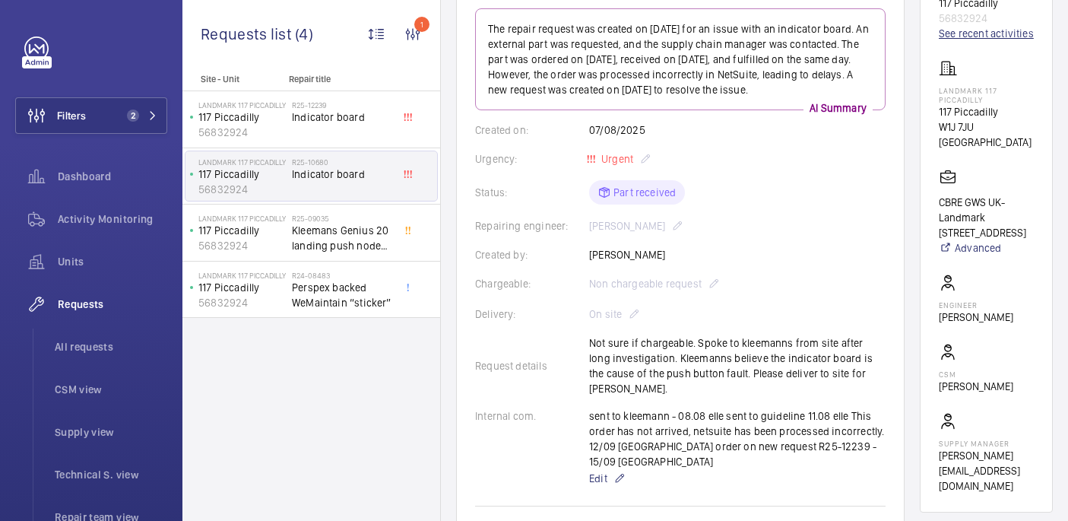
click at [975, 41] on link "See recent activities" at bounding box center [985, 33] width 95 height 15
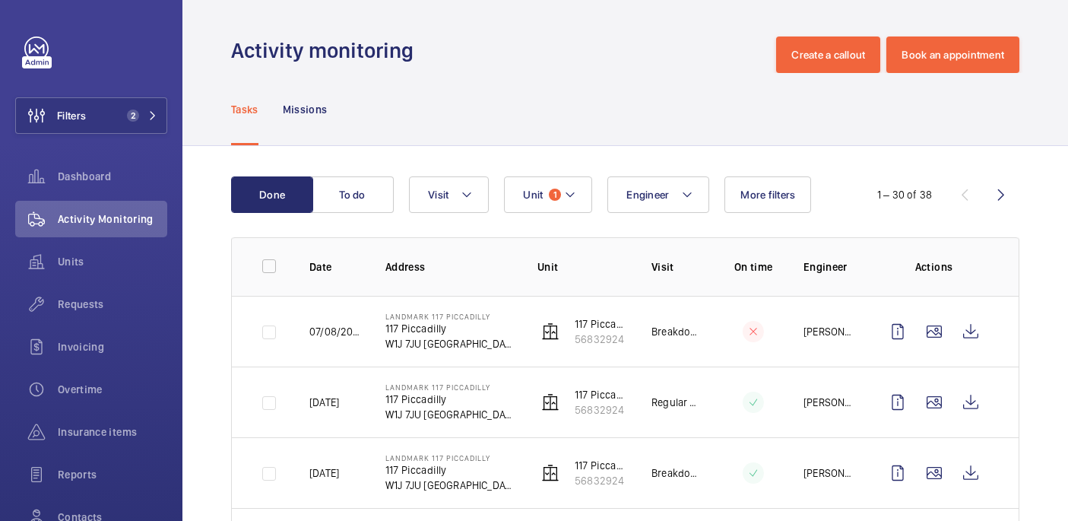
scroll to position [187, 0]
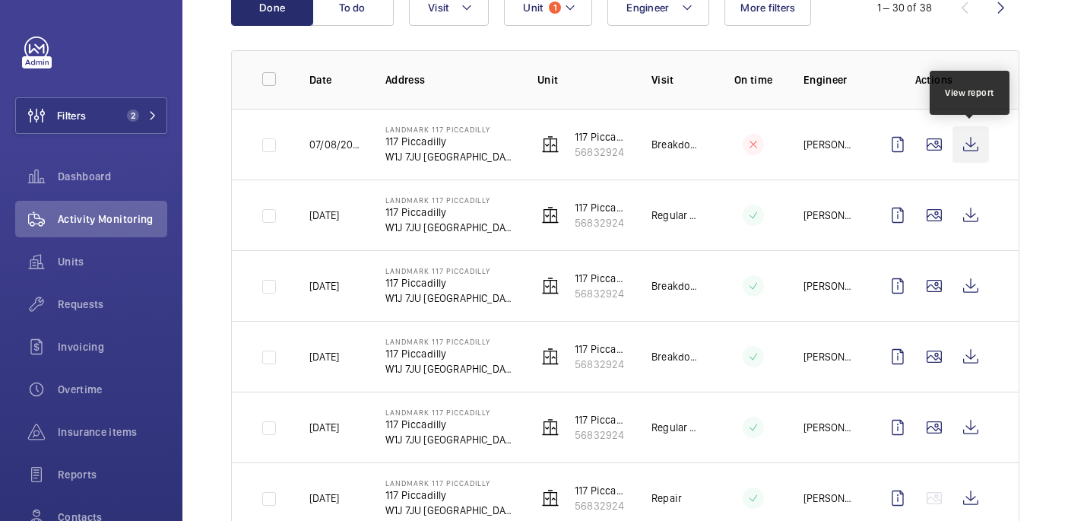
click at [969, 148] on wm-front-icon-button at bounding box center [970, 144] width 36 height 36
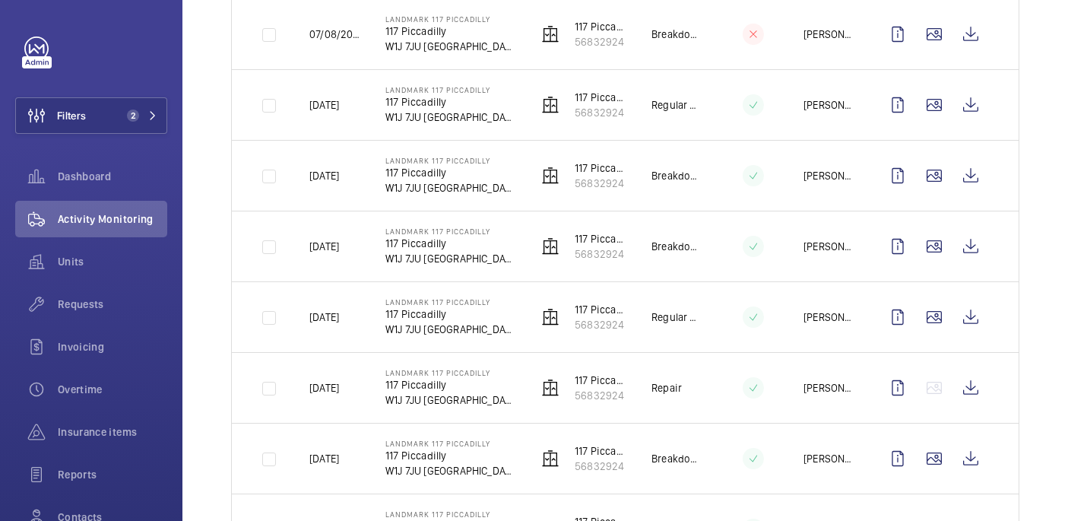
scroll to position [303, 0]
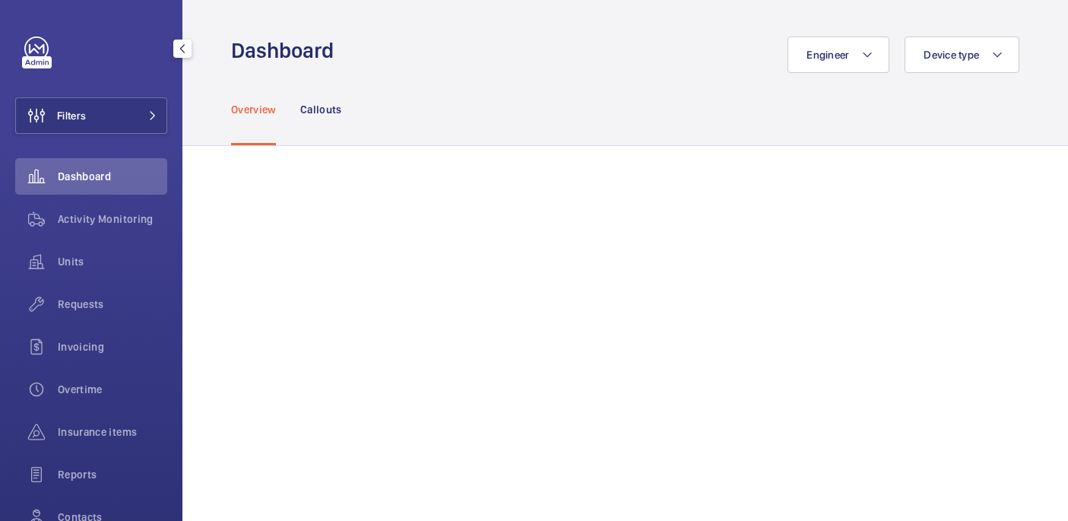
click at [84, 310] on span "Requests" at bounding box center [112, 303] width 109 height 15
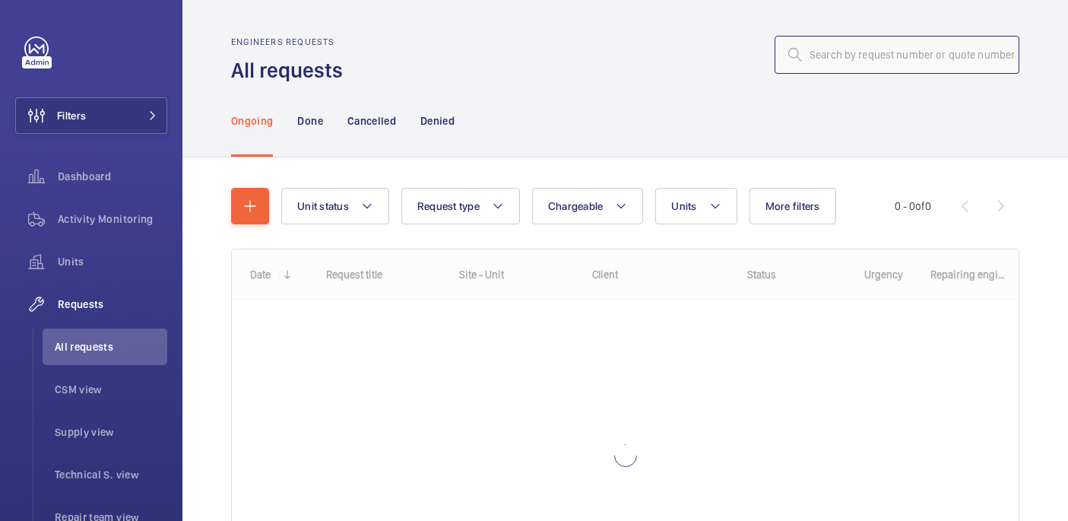
click at [875, 62] on input "text" at bounding box center [896, 55] width 245 height 38
paste input "R24-11231"
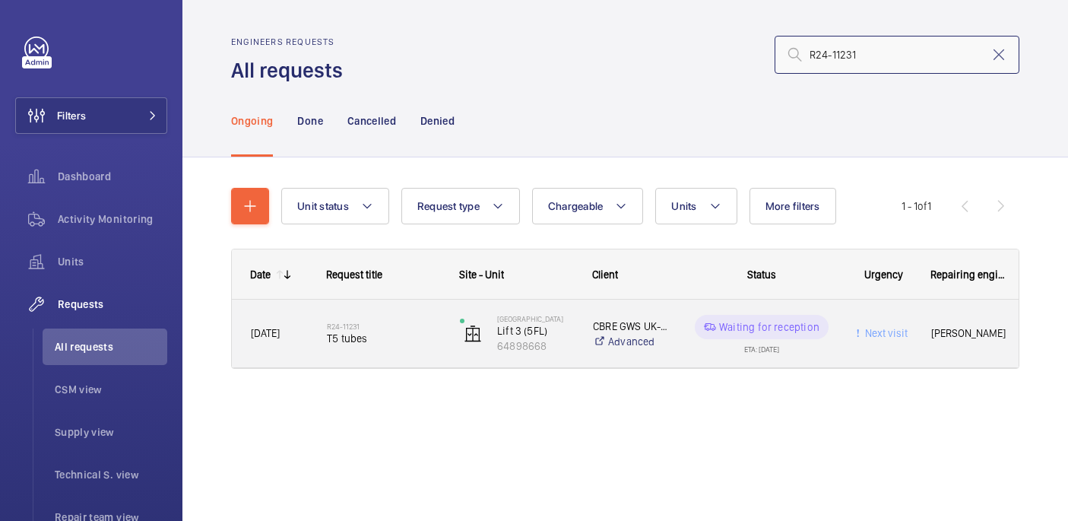
type input "R24-11231"
click at [415, 345] on span "T5 tubes" at bounding box center [383, 338] width 113 height 15
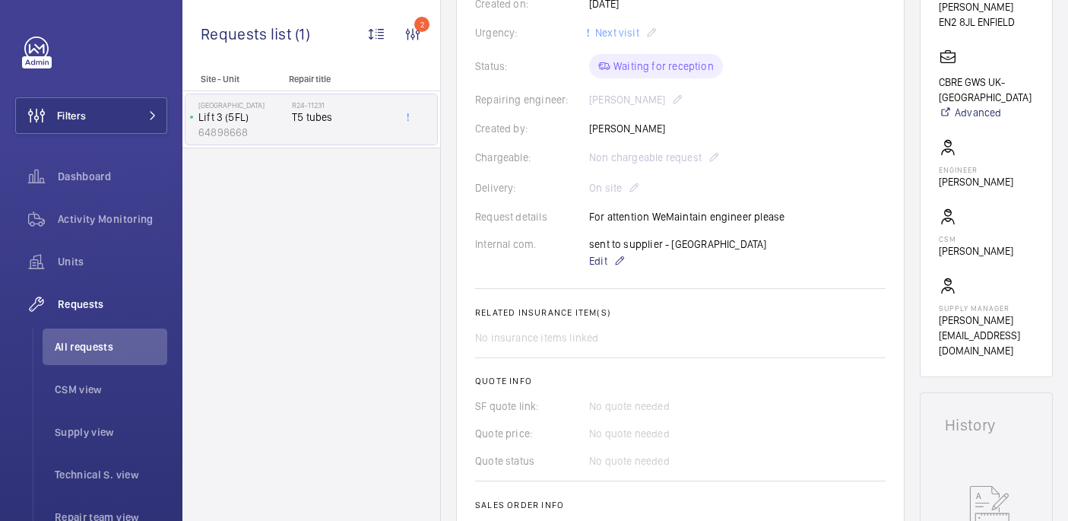
scroll to position [488, 0]
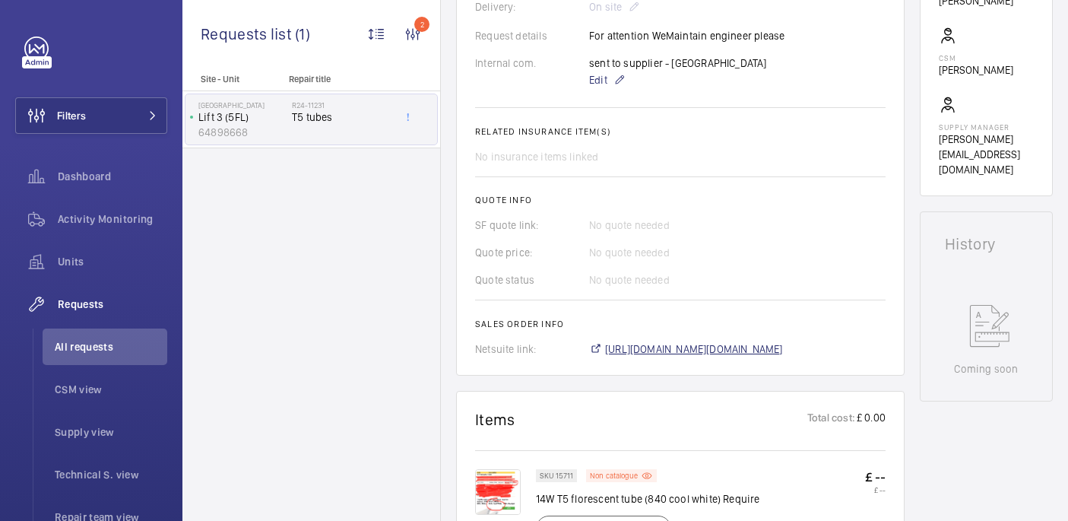
click at [741, 356] on span "https://6461500.app.netsuite.com/app/accounting/transactions/salesord.nl?id=299…" at bounding box center [694, 348] width 178 height 15
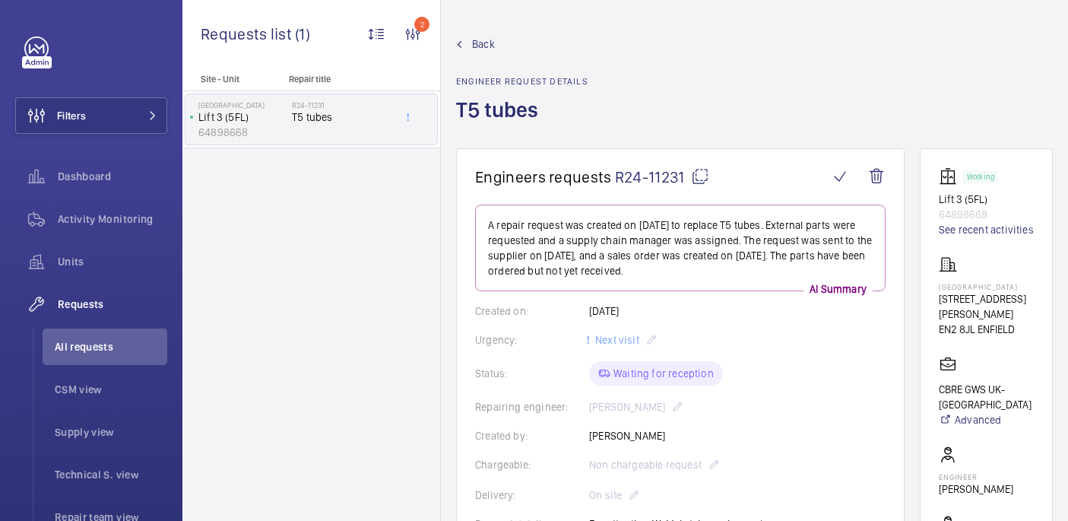
click at [701, 188] on wm-front-card-header "Engineers requests R24-11231" at bounding box center [680, 185] width 410 height 37
click at [701, 173] on mat-icon at bounding box center [700, 176] width 18 height 18
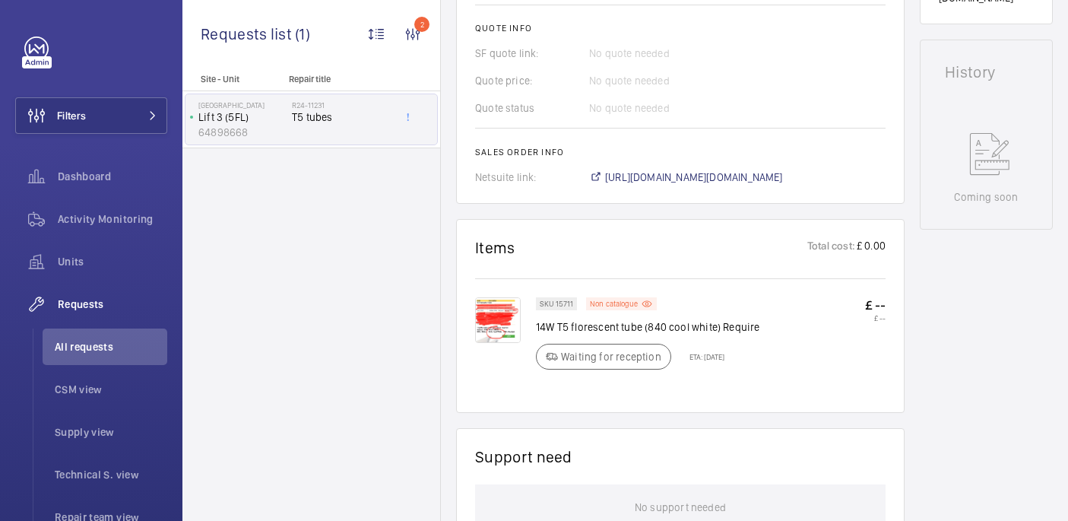
scroll to position [661, 0]
click at [70, 355] on li "All requests" at bounding box center [105, 346] width 125 height 36
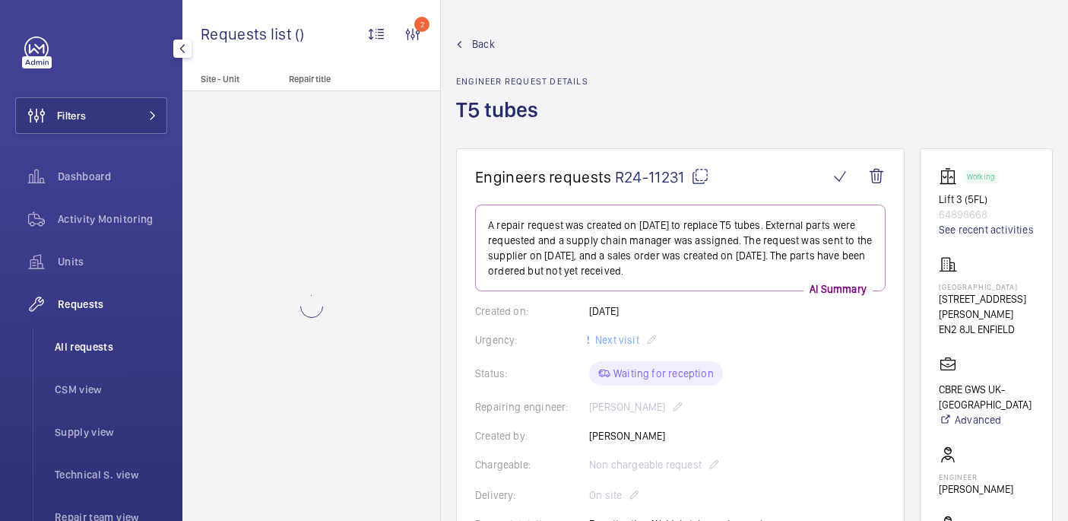
click at [83, 350] on span "All requests" at bounding box center [111, 346] width 112 height 15
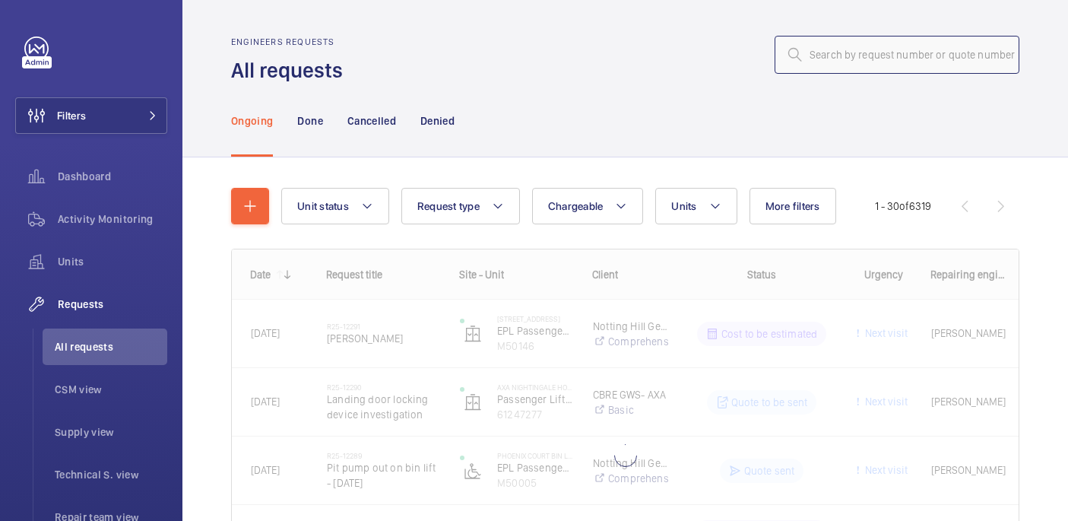
click at [841, 71] on input "text" at bounding box center [896, 55] width 245 height 38
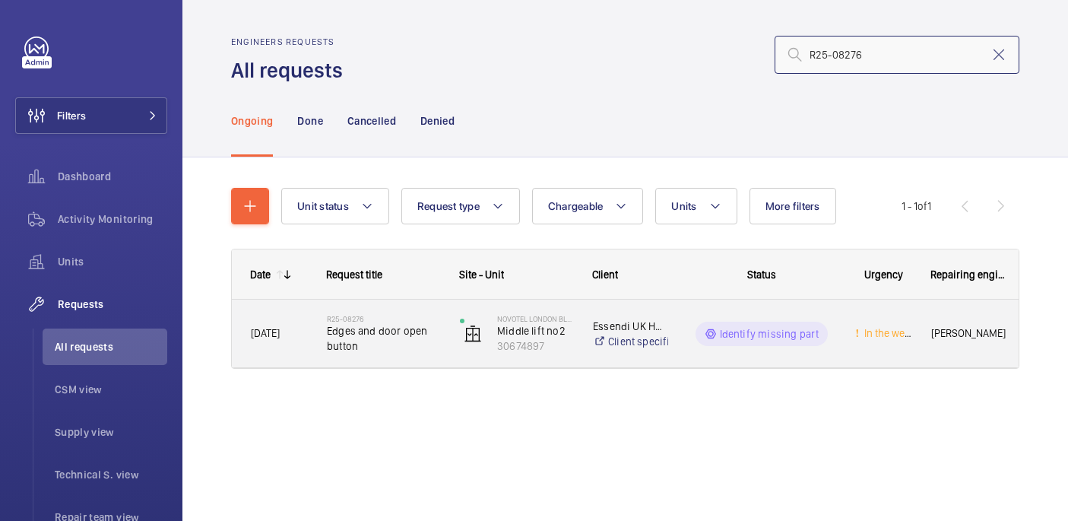
type input "R25-08276"
click at [392, 315] on h2 "R25-08276" at bounding box center [383, 318] width 113 height 9
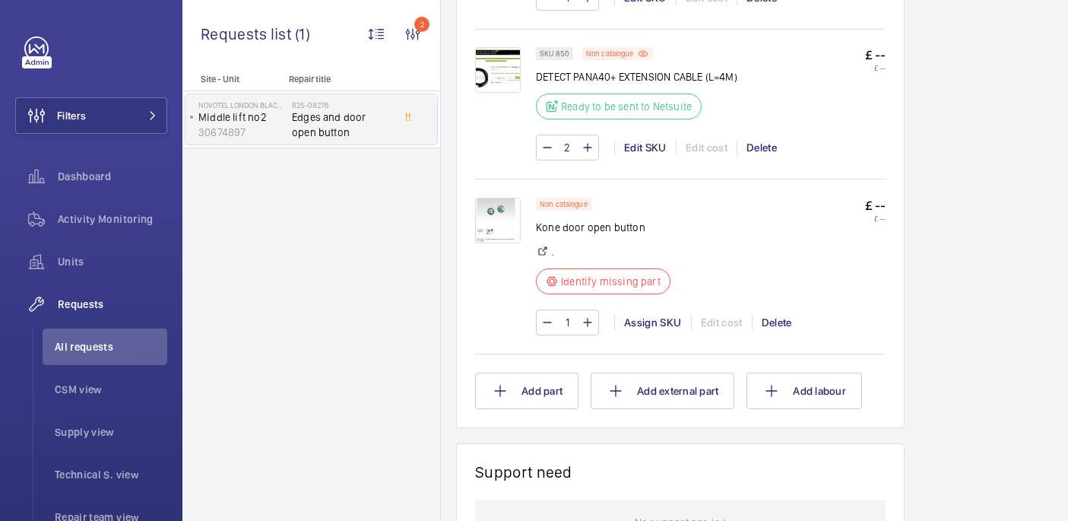
scroll to position [1135, 0]
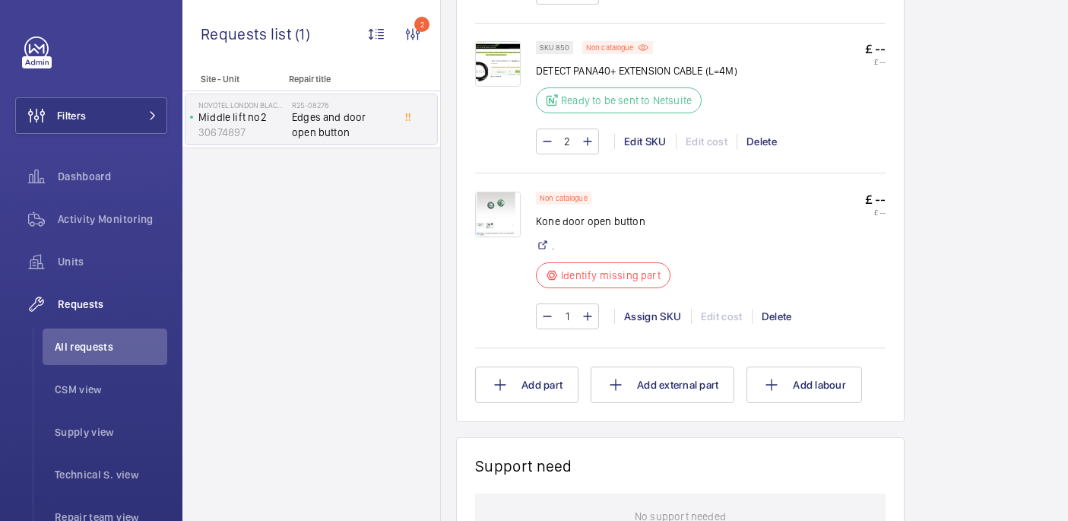
click at [503, 200] on img at bounding box center [498, 214] width 46 height 46
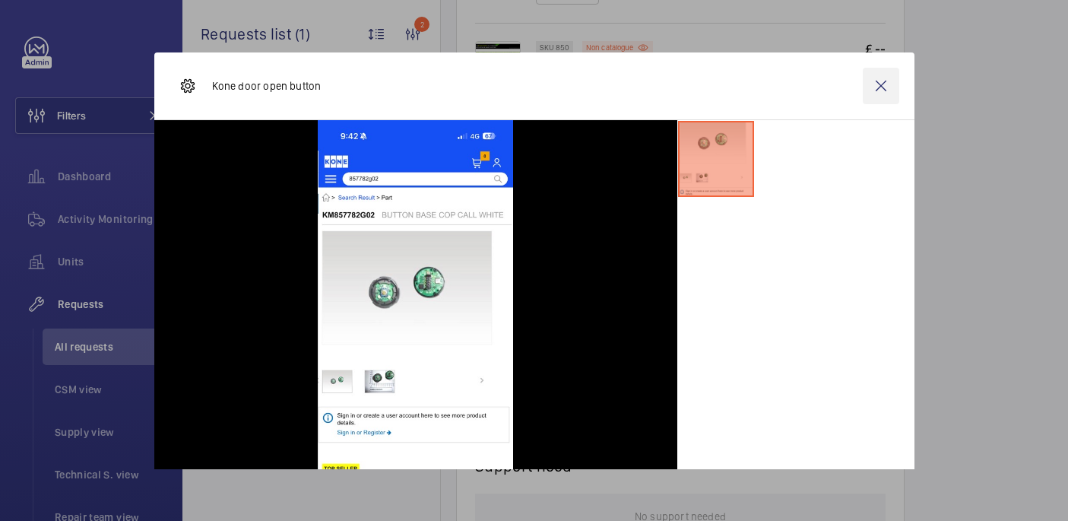
click at [875, 82] on wm-front-icon-button at bounding box center [880, 86] width 36 height 36
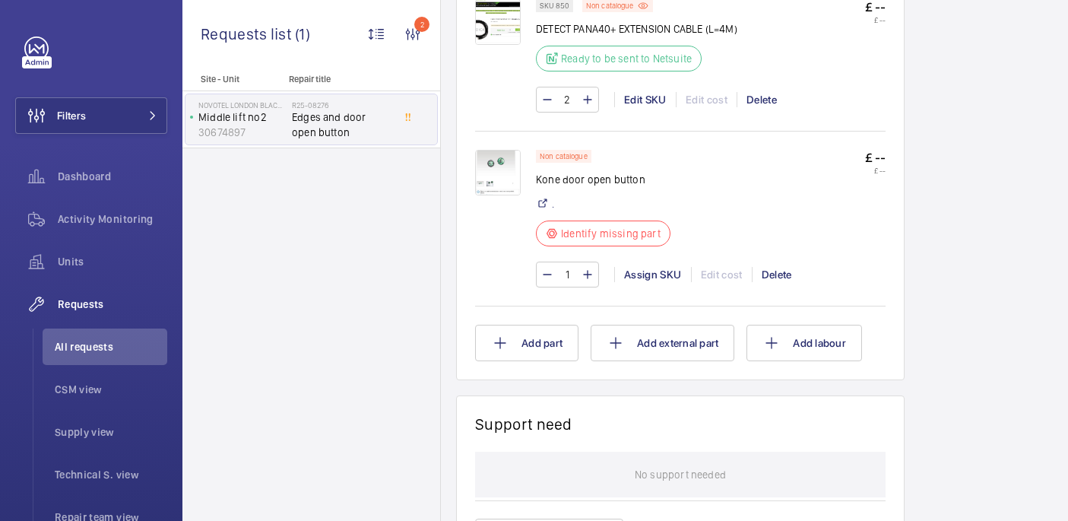
scroll to position [1137, 0]
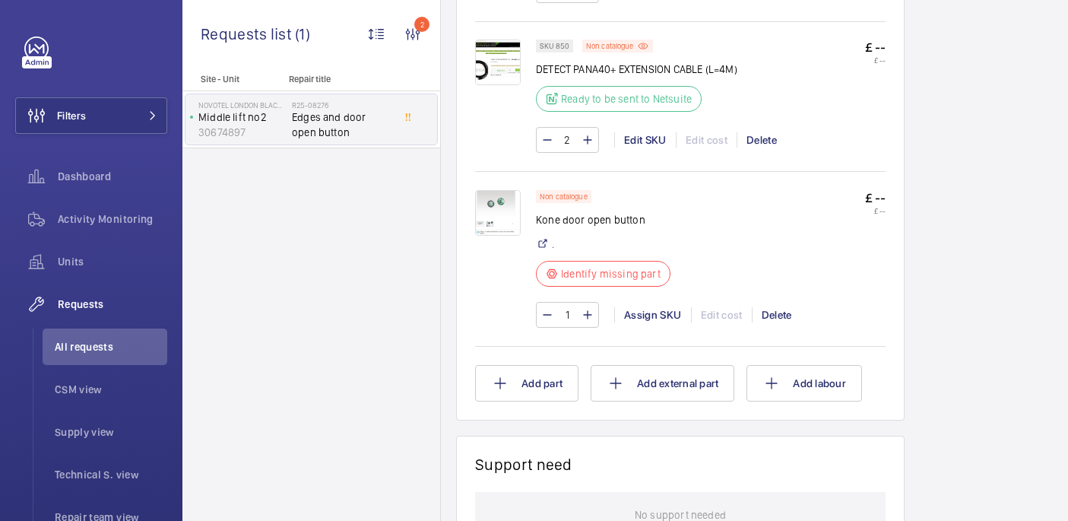
click at [505, 209] on img at bounding box center [498, 213] width 46 height 46
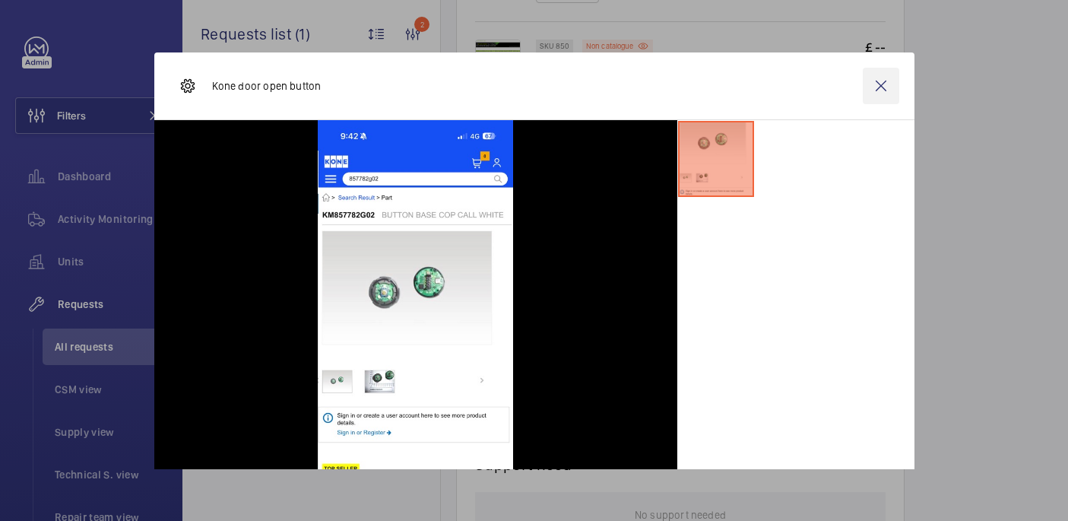
click at [879, 77] on wm-front-icon-button at bounding box center [880, 86] width 36 height 36
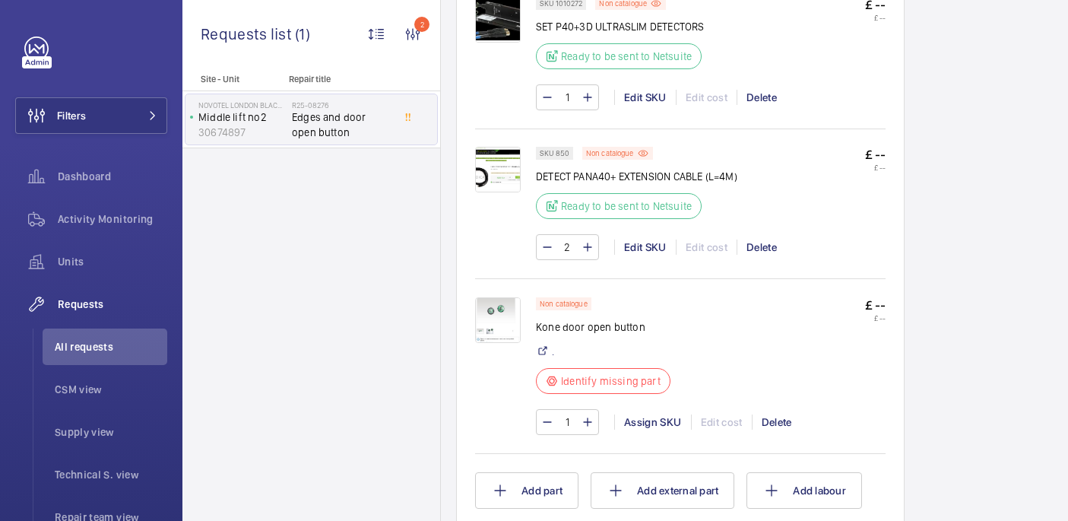
scroll to position [1030, 0]
click at [498, 312] on img at bounding box center [498, 320] width 46 height 46
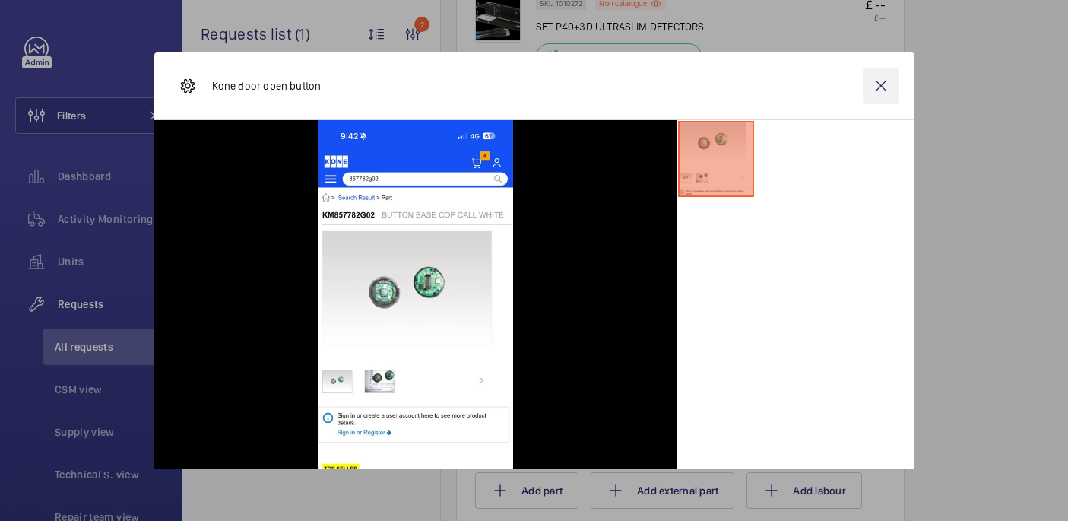
click at [888, 79] on wm-front-icon-button at bounding box center [880, 86] width 36 height 36
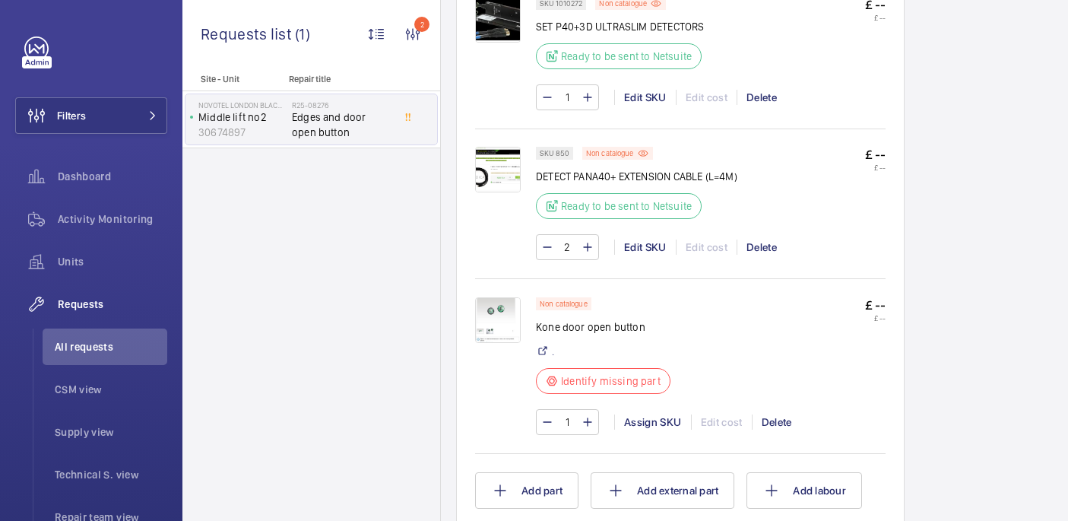
click at [487, 315] on img at bounding box center [498, 320] width 46 height 46
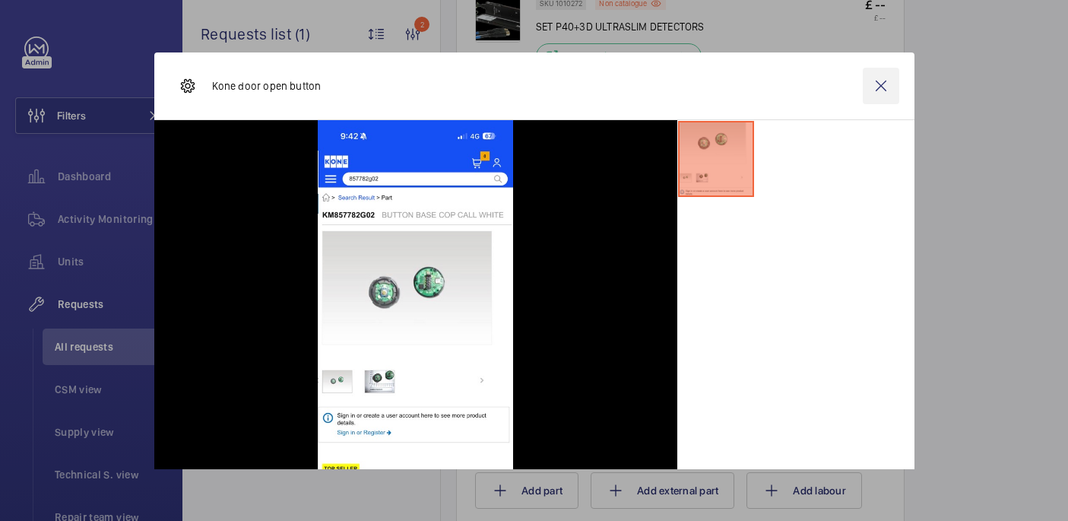
click at [872, 78] on wm-front-icon-button at bounding box center [880, 86] width 36 height 36
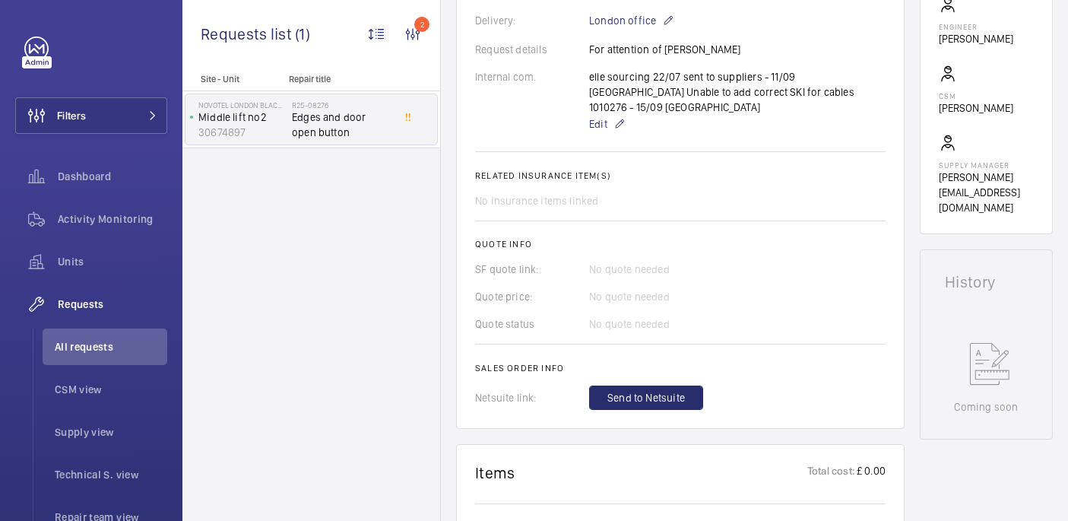
scroll to position [0, 0]
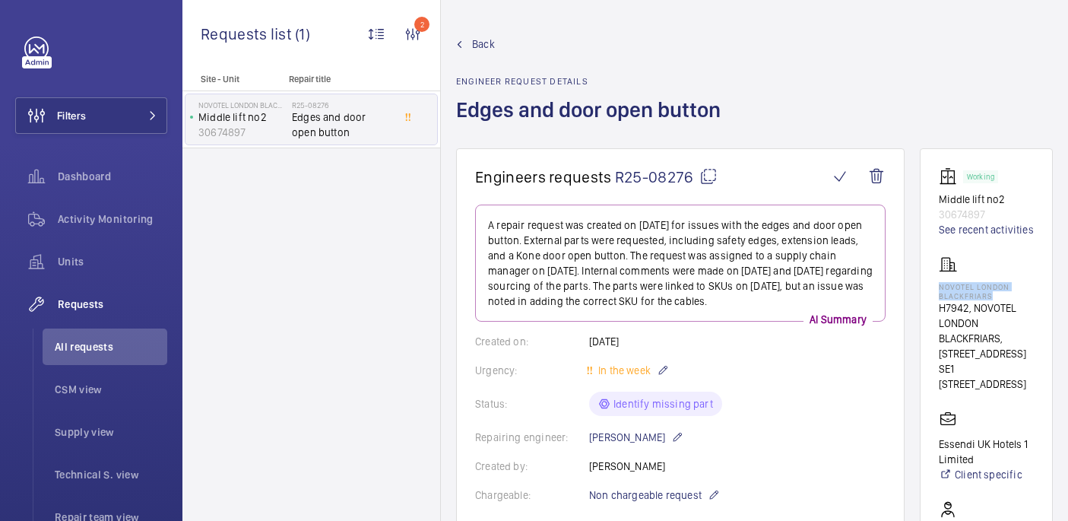
drag, startPoint x: 934, startPoint y: 286, endPoint x: 1002, endPoint y: 297, distance: 69.3
click at [1002, 297] on wm-front-card "Working Middle lift no2 30674897 See recent activities NOVOTEL LONDON BLACKFRIA…" at bounding box center [985, 443] width 133 height 590
copy p "NOVOTEL LONDON BLACKFRIARS"
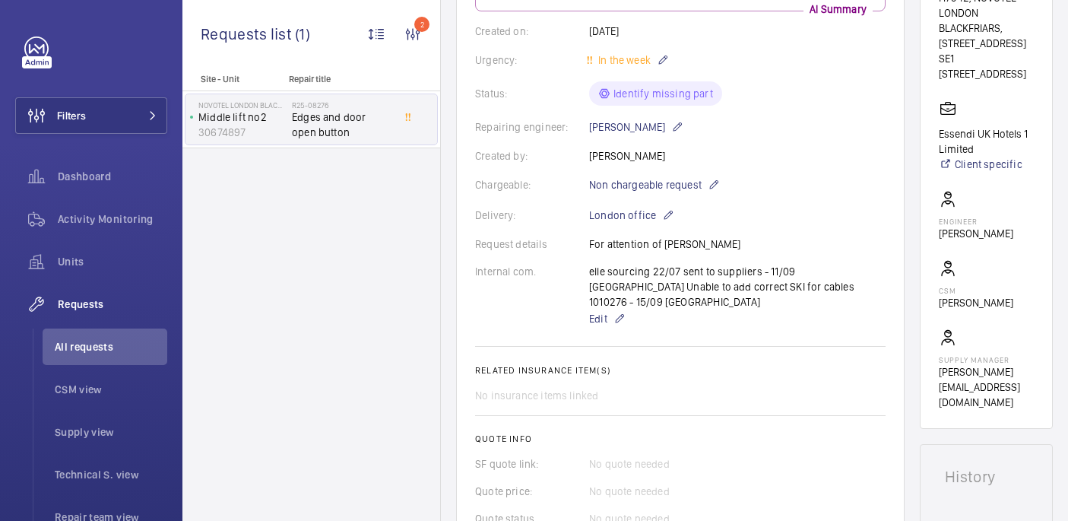
scroll to position [907, 0]
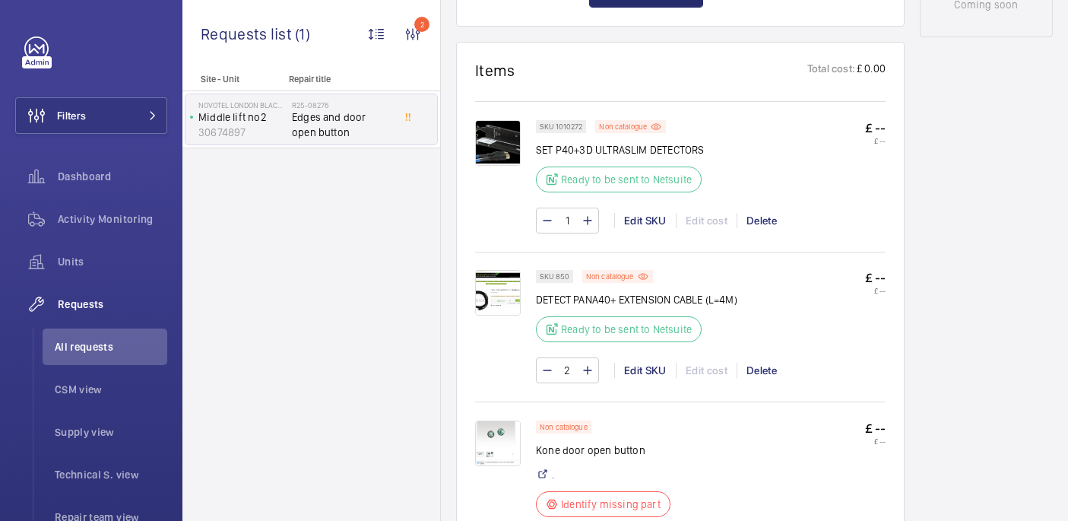
click at [499, 449] on img at bounding box center [498, 443] width 46 height 46
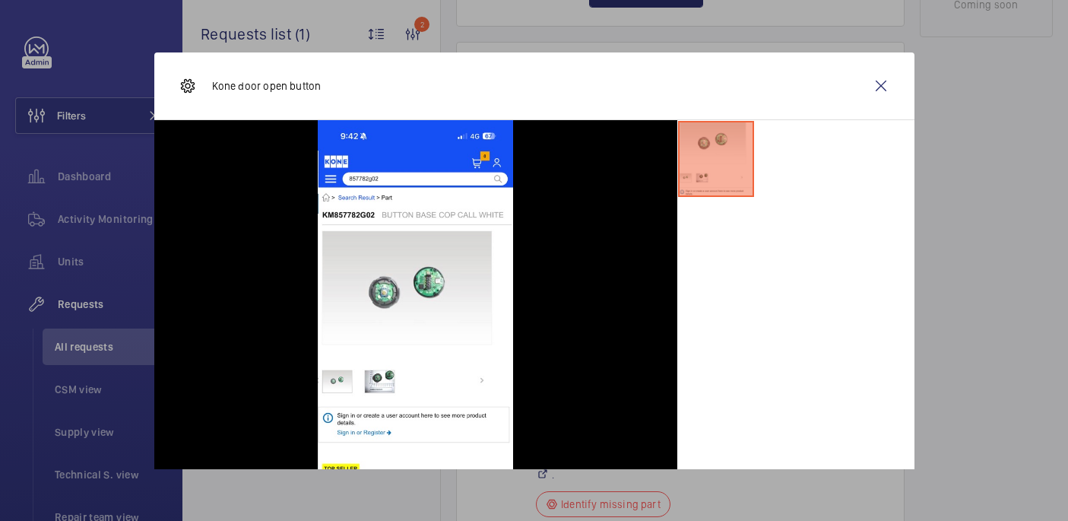
scroll to position [41, 0]
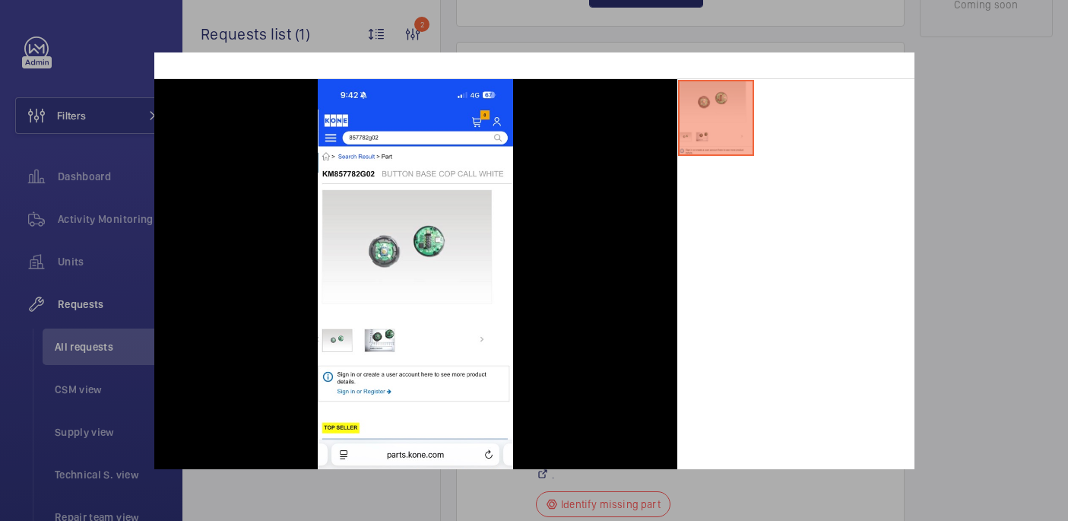
click at [984, 312] on div at bounding box center [534, 260] width 1068 height 521
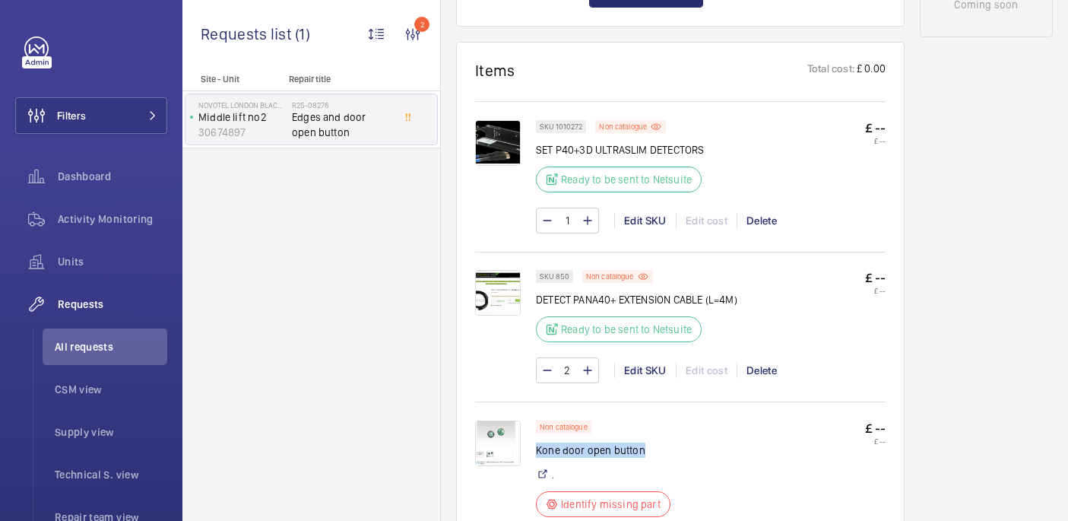
drag, startPoint x: 537, startPoint y: 437, endPoint x: 666, endPoint y: 433, distance: 128.5
click at [666, 442] on p "Kone door open button" at bounding box center [608, 449] width 144 height 15
copy p "Kone door open button"
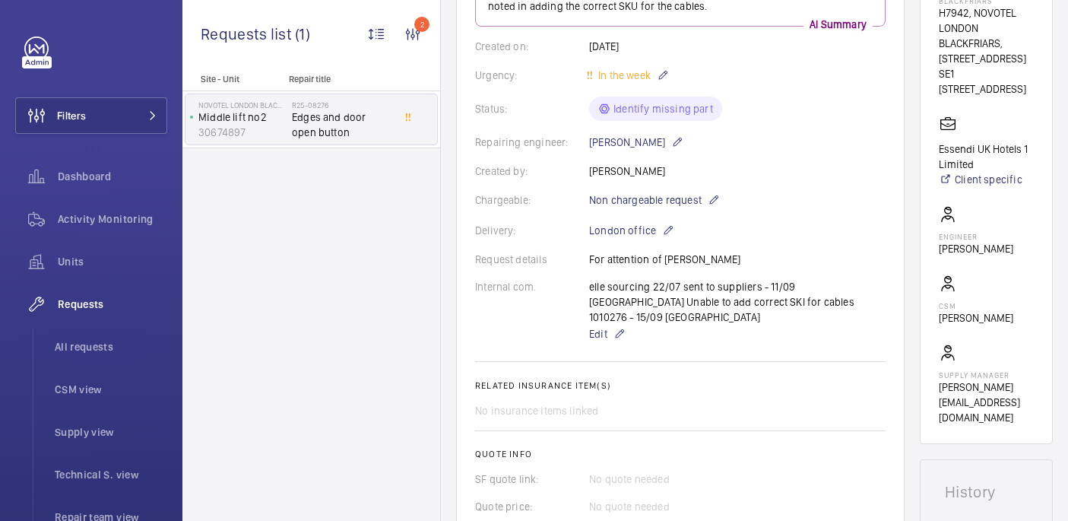
scroll to position [1055, 0]
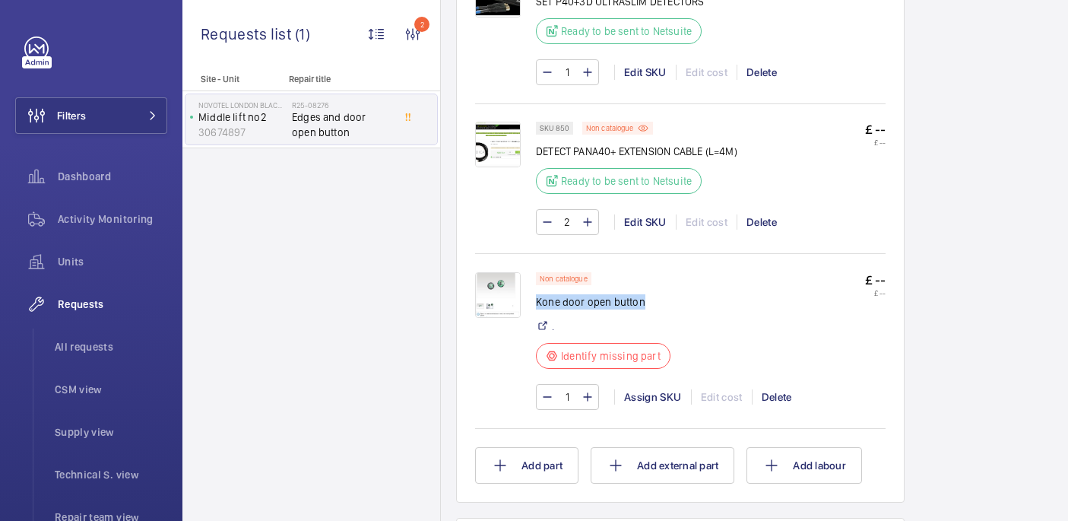
click at [506, 277] on img at bounding box center [498, 295] width 46 height 46
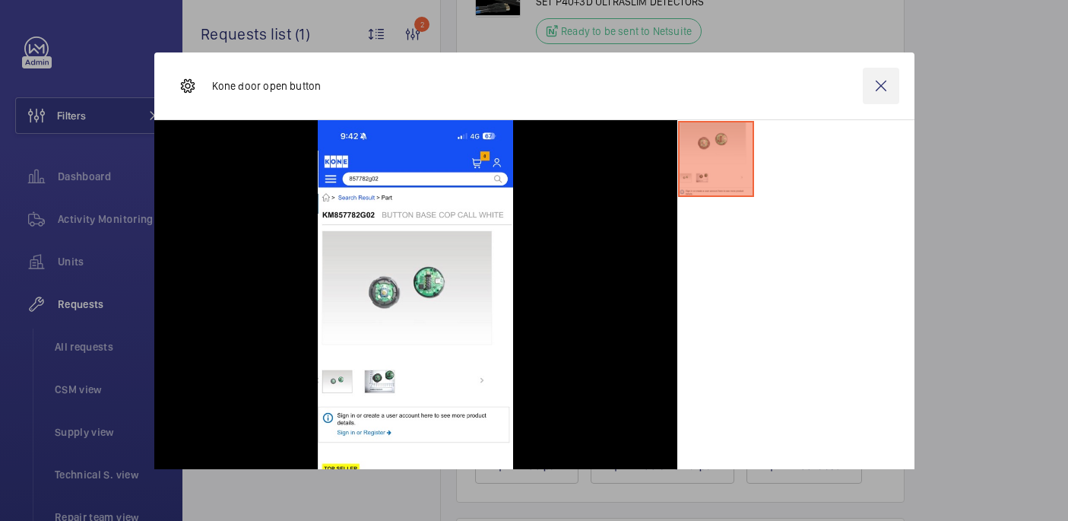
click at [881, 74] on wm-front-icon-button at bounding box center [880, 86] width 36 height 36
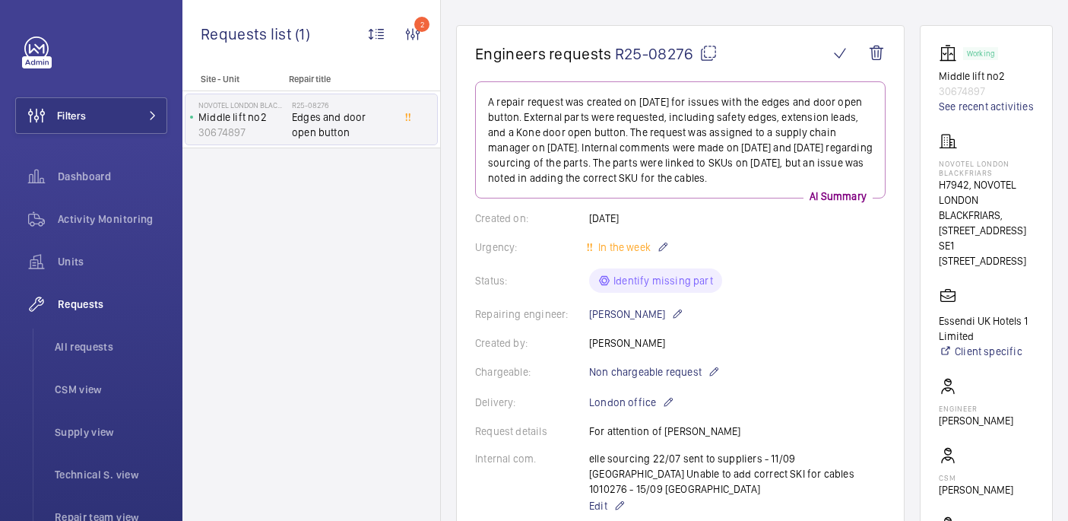
scroll to position [141, 0]
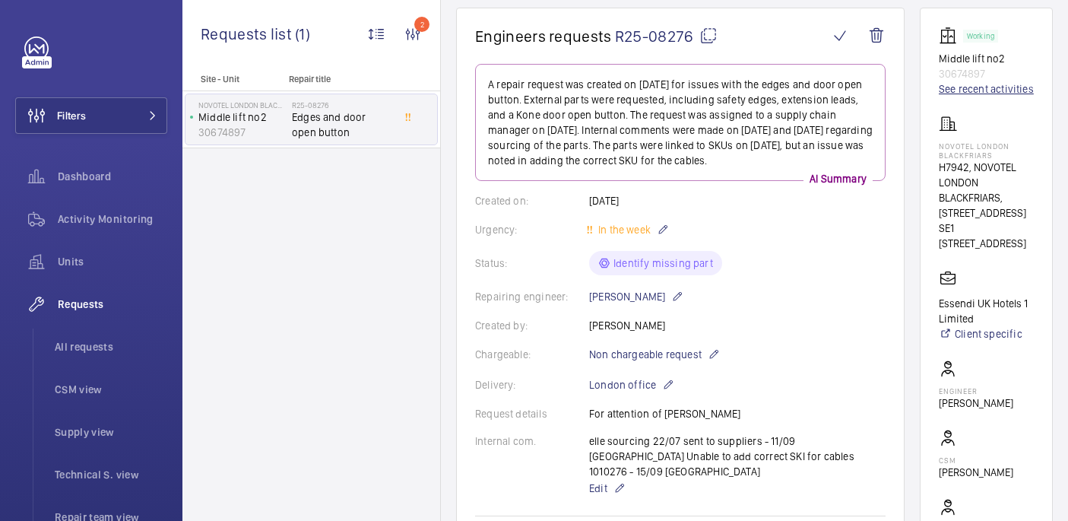
click at [971, 93] on link "See recent activities" at bounding box center [985, 88] width 95 height 15
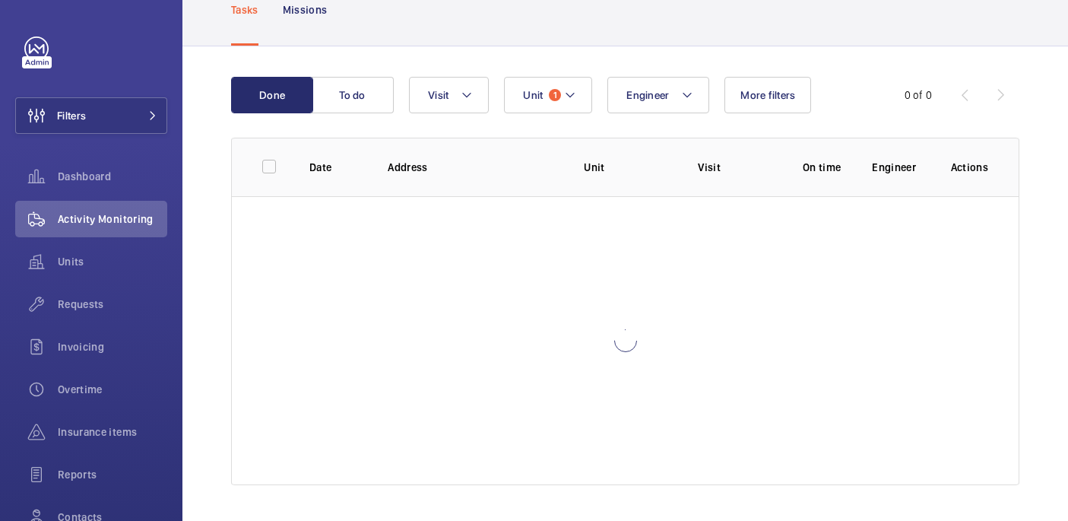
scroll to position [100, 0]
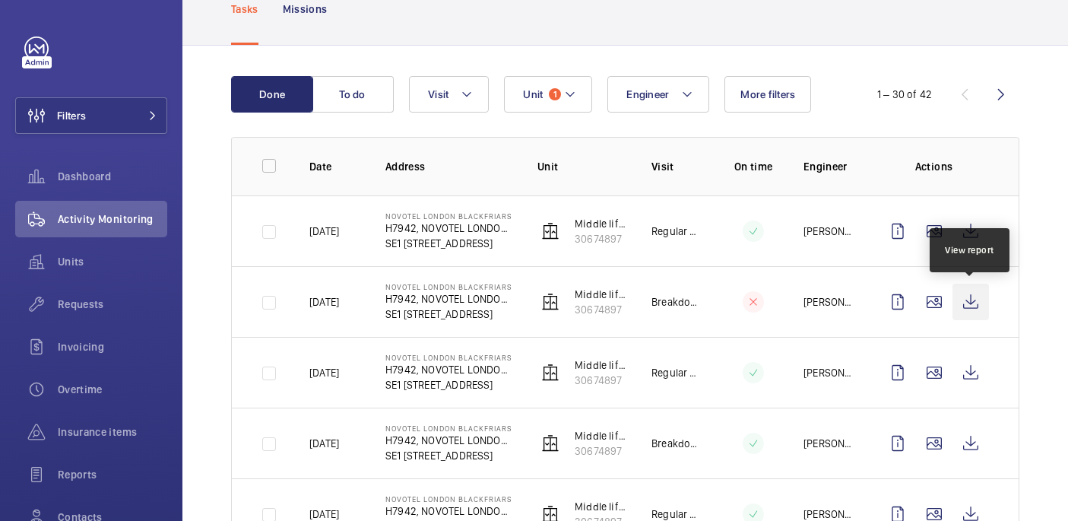
click at [968, 310] on wm-front-icon-button at bounding box center [970, 301] width 36 height 36
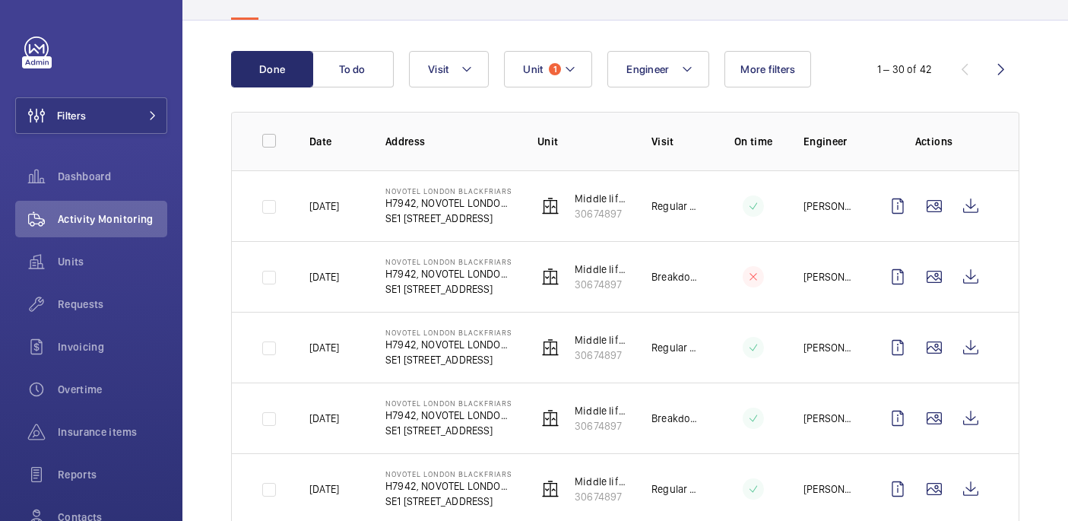
scroll to position [125, 0]
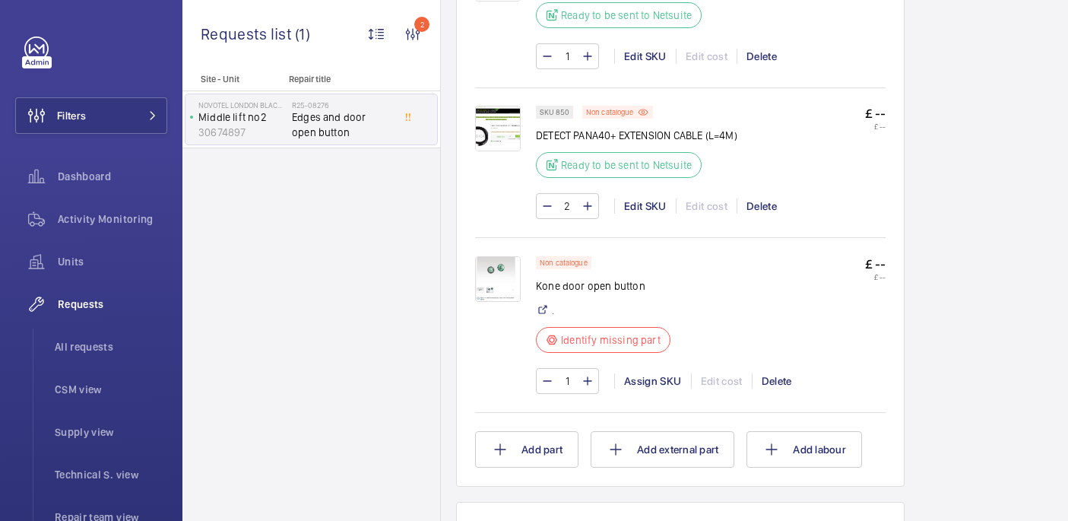
scroll to position [1087, 0]
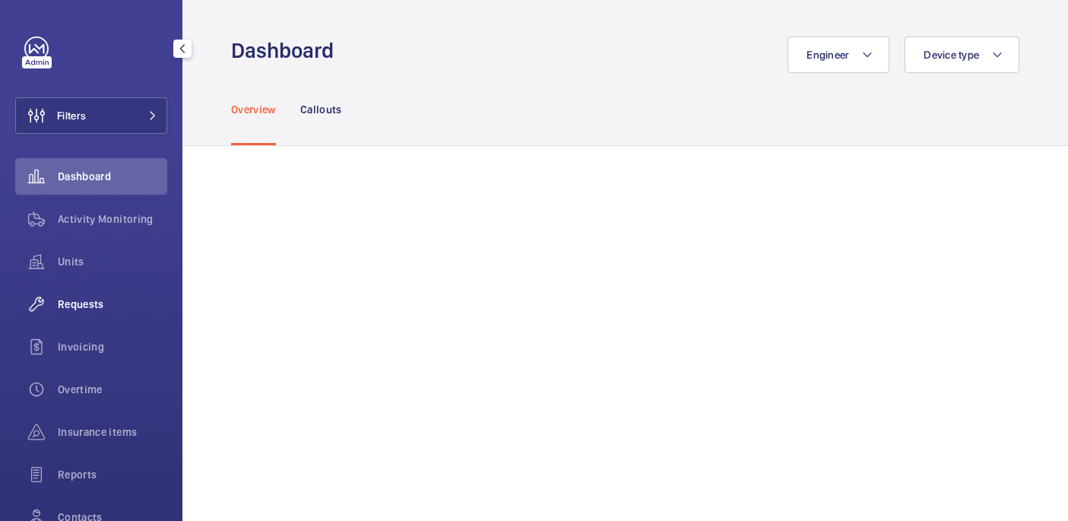
click at [105, 303] on span "Requests" at bounding box center [112, 303] width 109 height 15
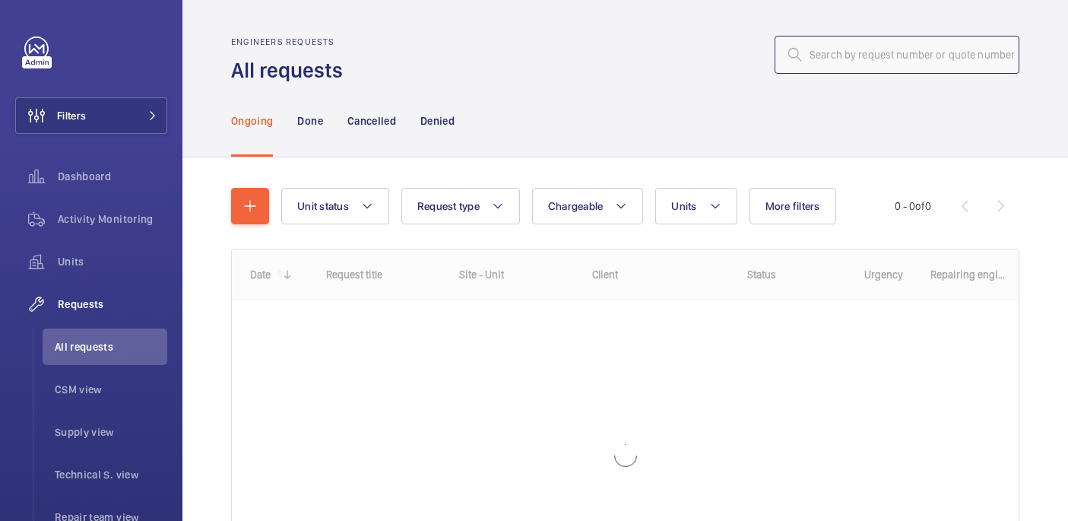
click at [861, 54] on input "text" at bounding box center [896, 55] width 245 height 38
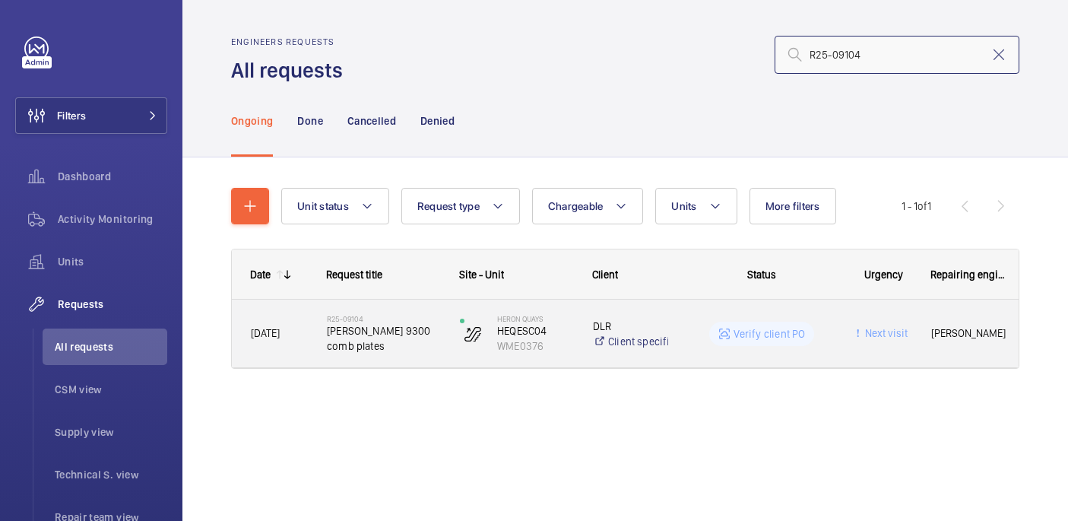
type input "R25-09104"
click at [432, 340] on span "[PERSON_NAME] 9300 comb plates" at bounding box center [383, 338] width 113 height 30
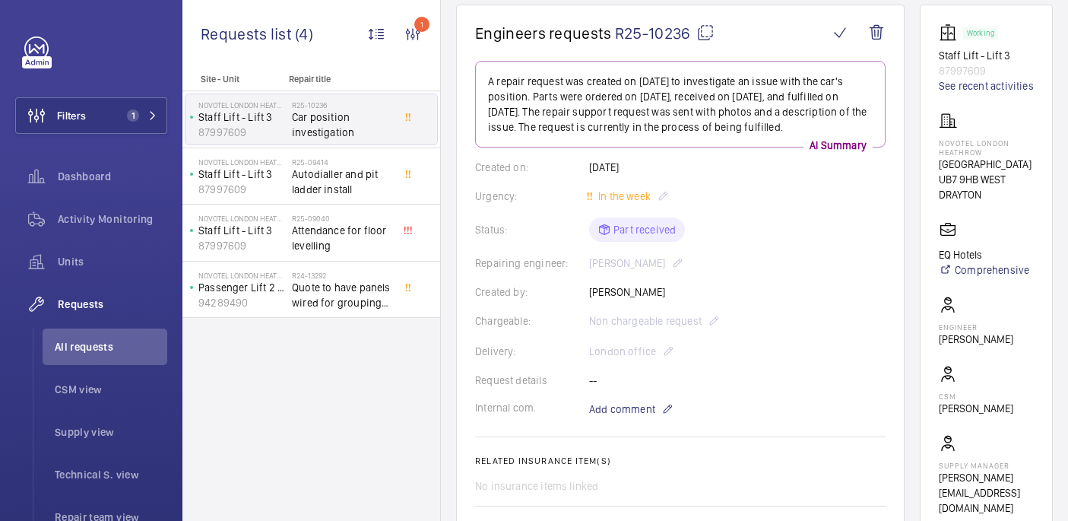
scroll to position [143, 0]
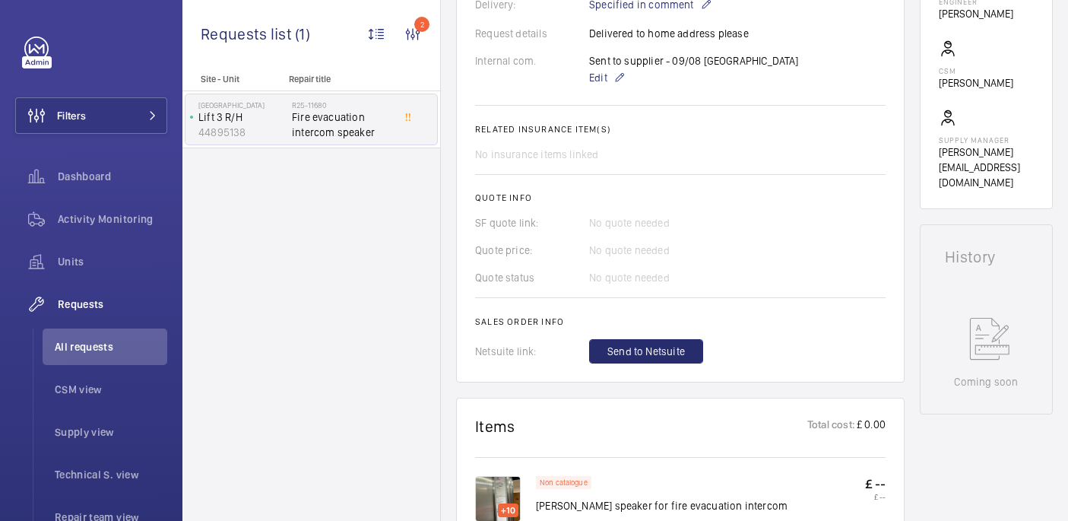
scroll to position [419, 0]
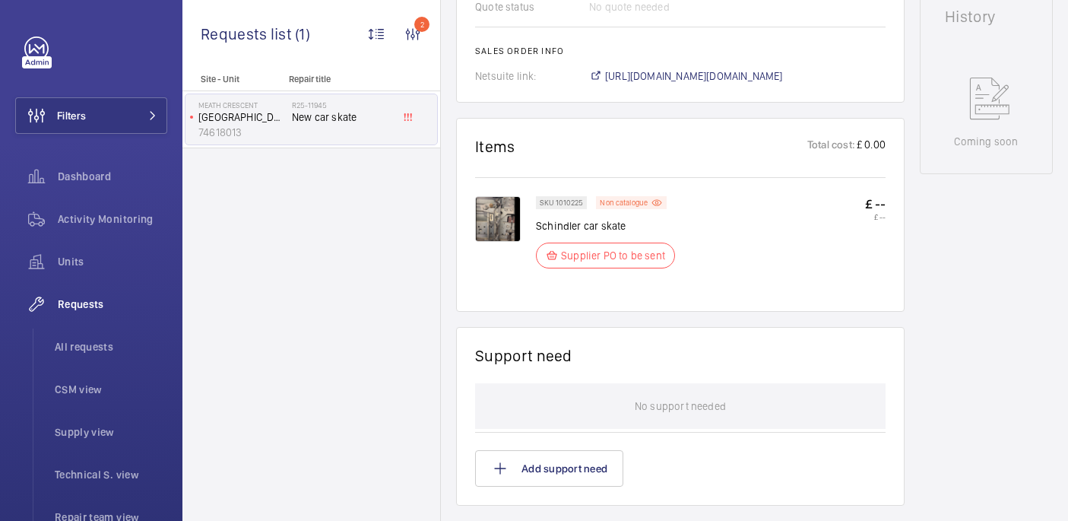
scroll to position [770, 0]
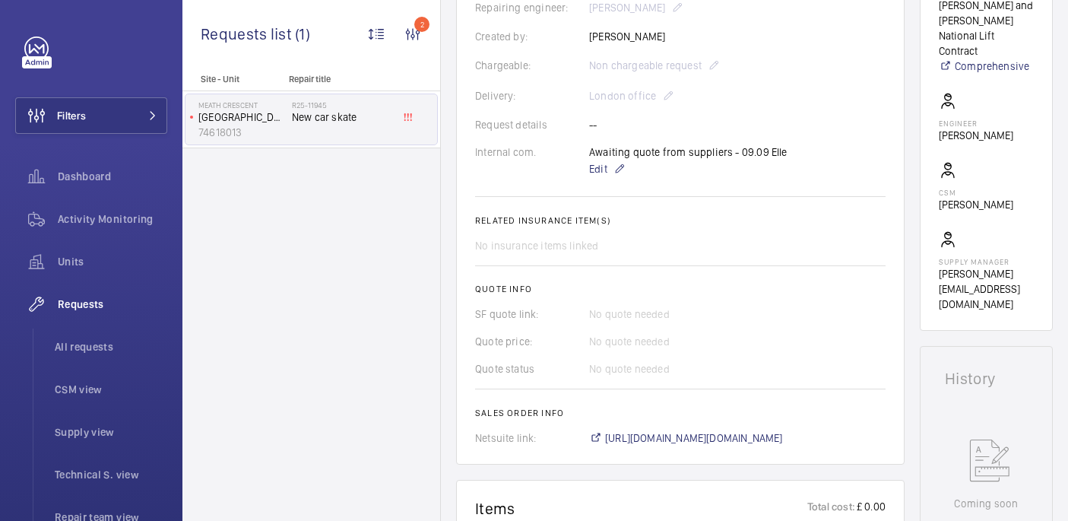
scroll to position [415, 0]
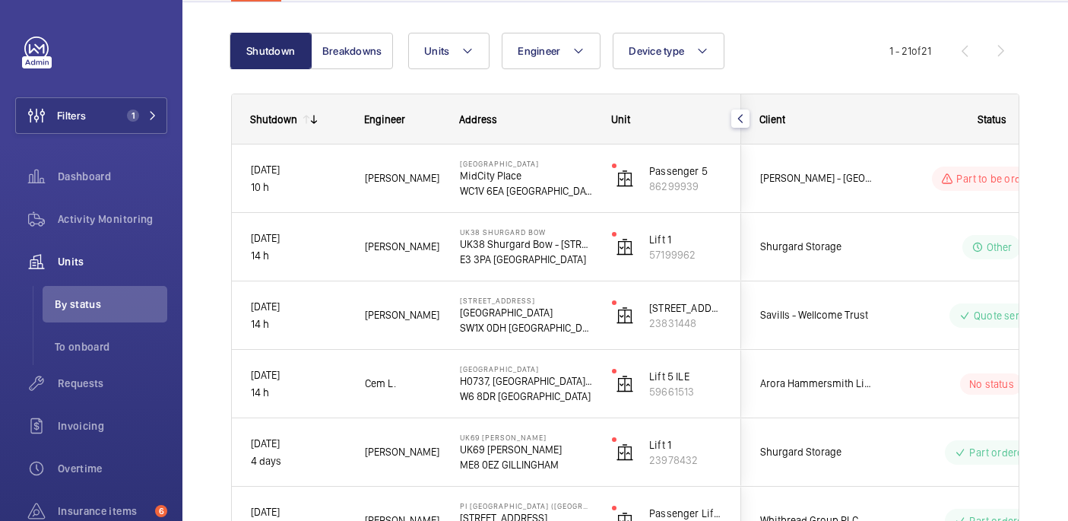
scroll to position [138, 0]
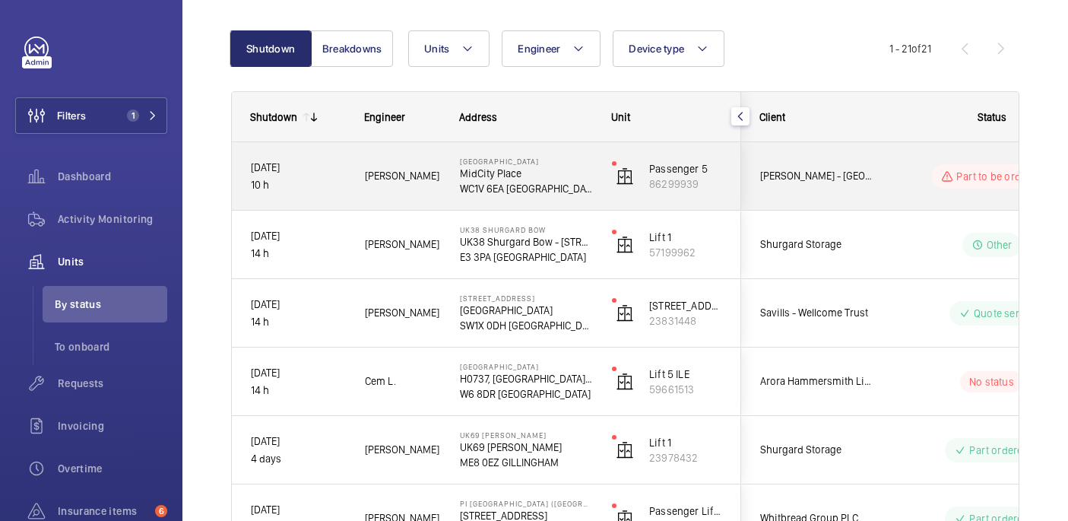
click at [870, 162] on div "[PERSON_NAME] - [GEOGRAPHIC_DATA]" at bounding box center [809, 176] width 135 height 48
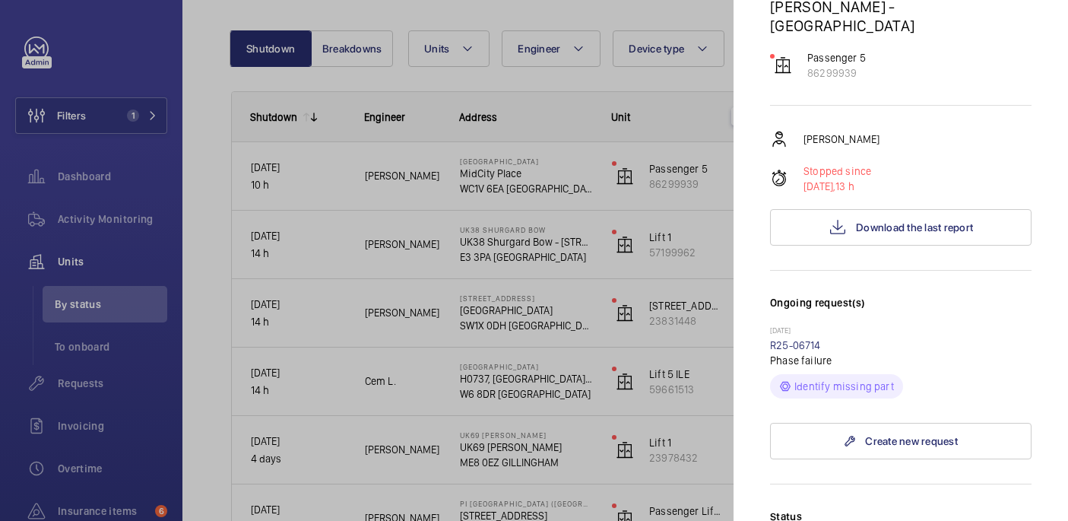
scroll to position [0, 0]
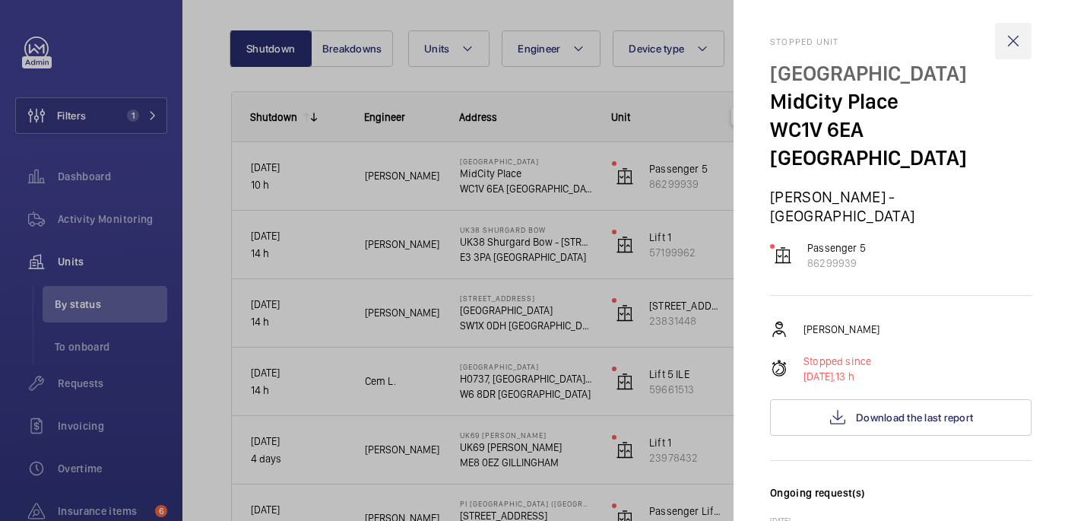
click at [1018, 36] on wm-front-icon-button at bounding box center [1013, 41] width 36 height 36
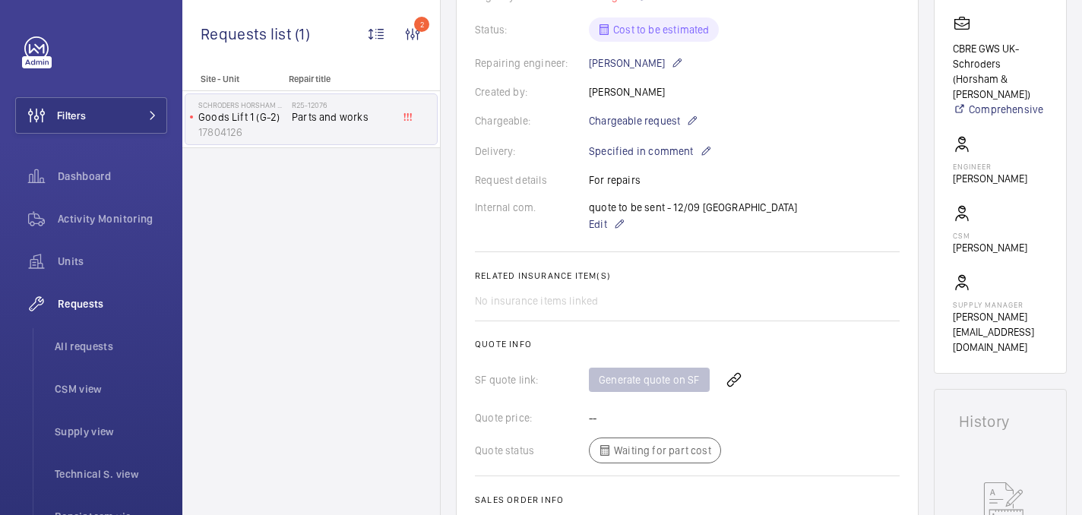
scroll to position [351, 0]
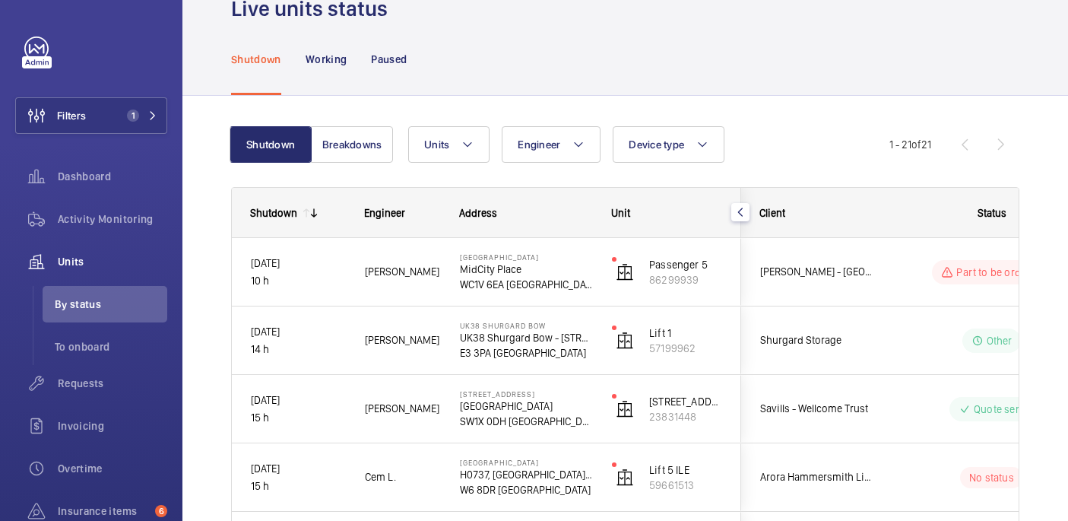
scroll to position [44, 0]
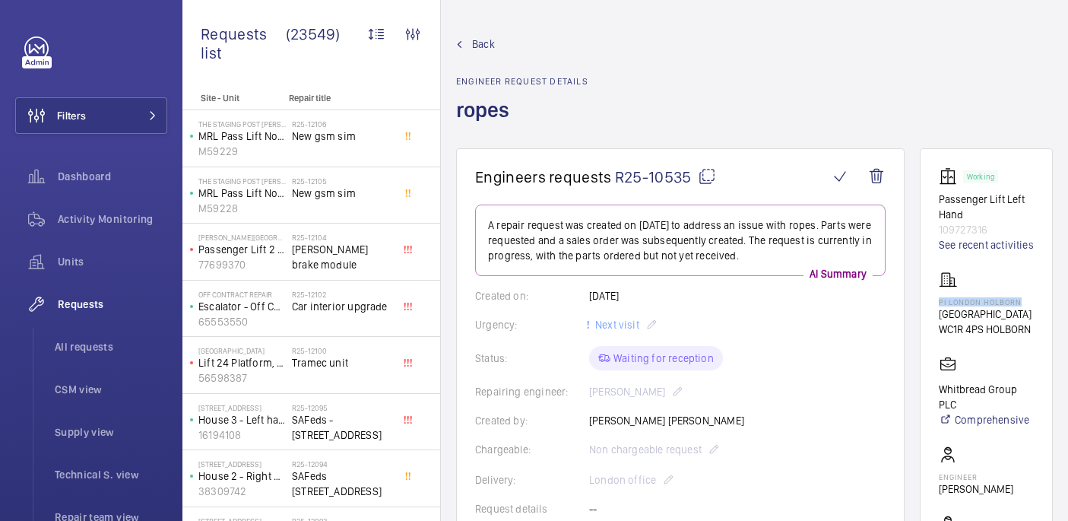
scroll to position [782, 0]
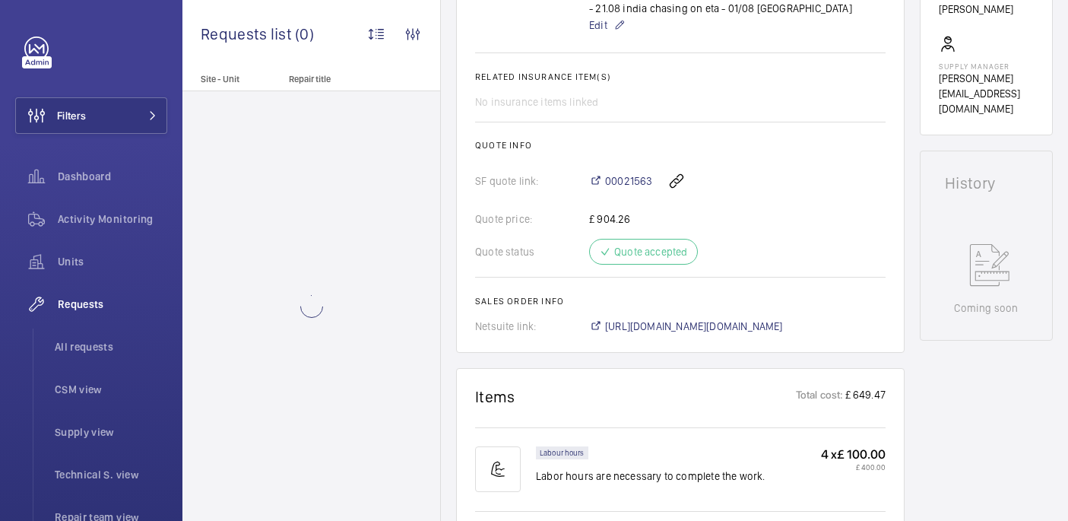
scroll to position [745, 0]
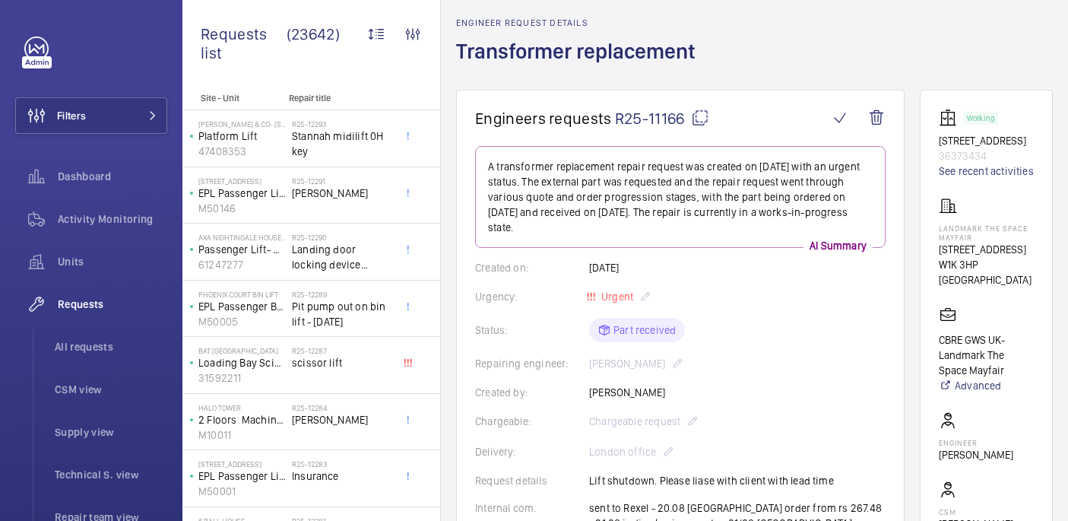
scroll to position [49, 0]
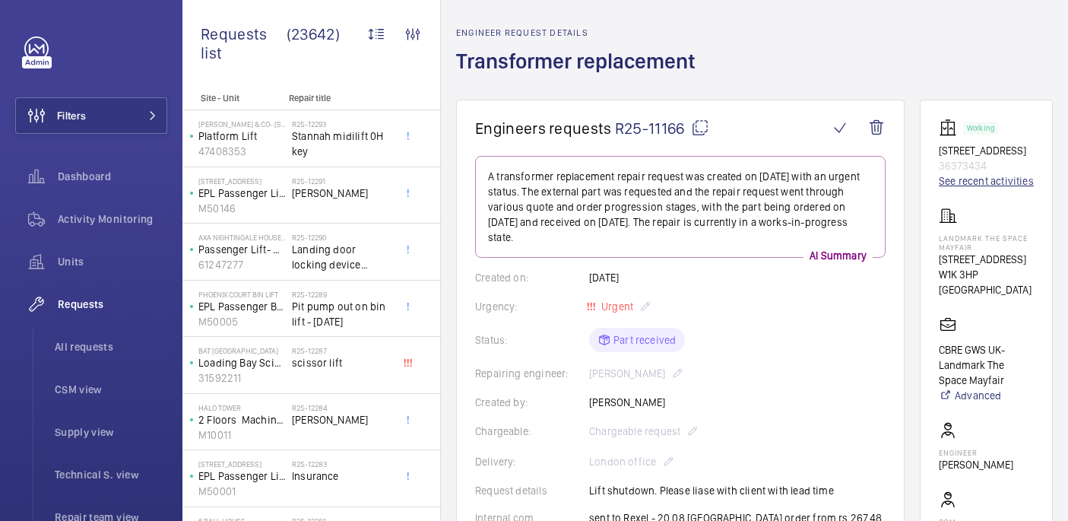
click at [1000, 188] on link "See recent activities" at bounding box center [985, 180] width 95 height 15
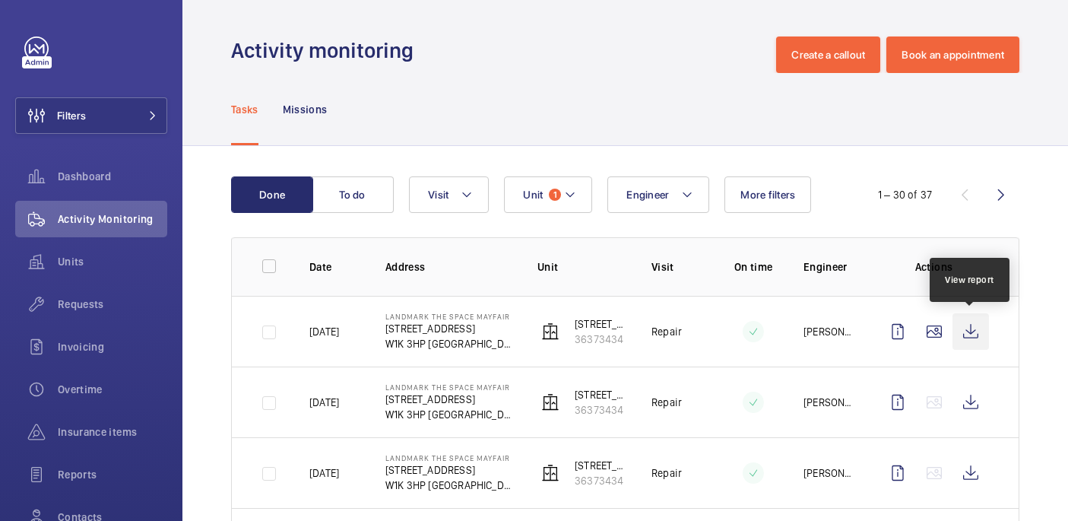
click at [970, 334] on wm-front-icon-button at bounding box center [970, 331] width 36 height 36
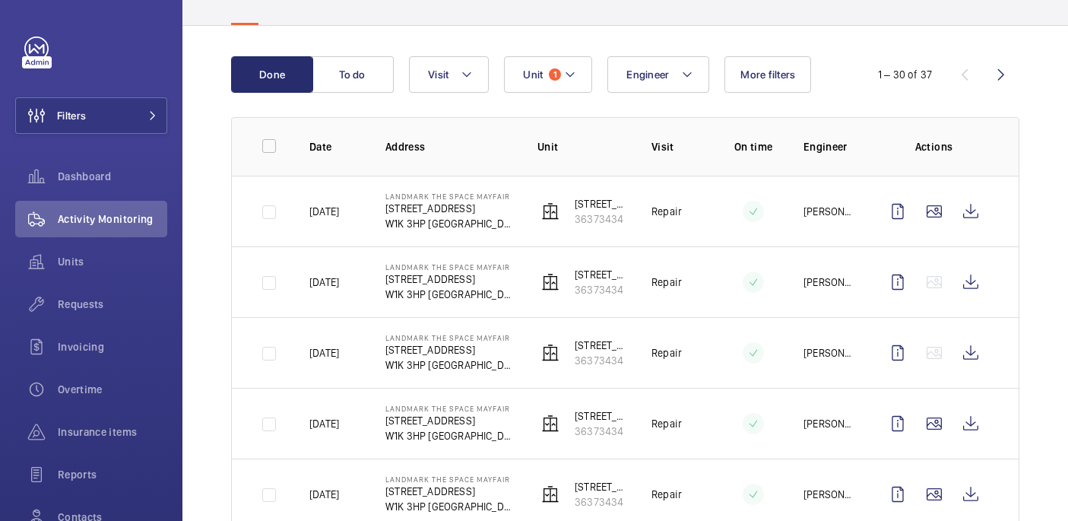
scroll to position [198, 0]
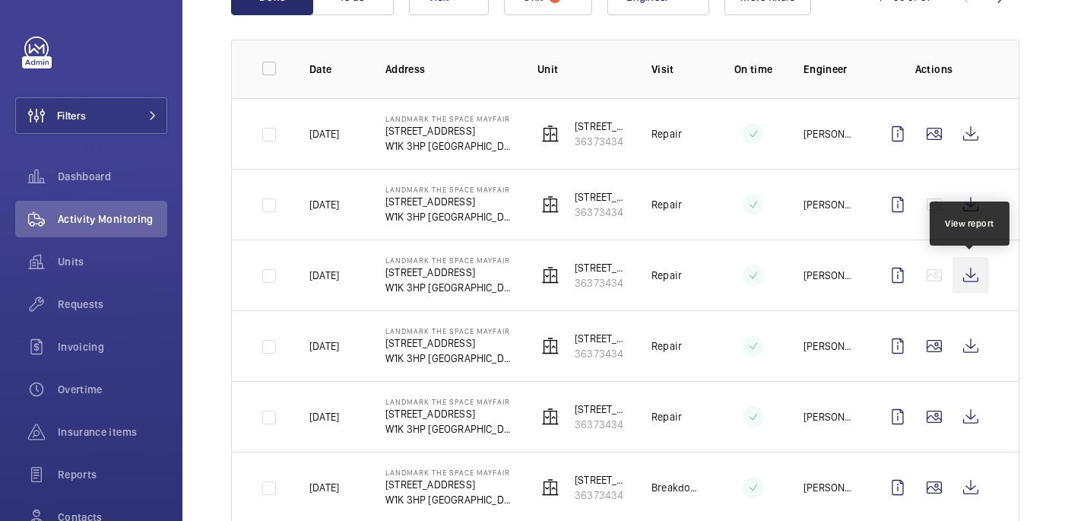
click at [973, 266] on wm-front-icon-button at bounding box center [970, 275] width 36 height 36
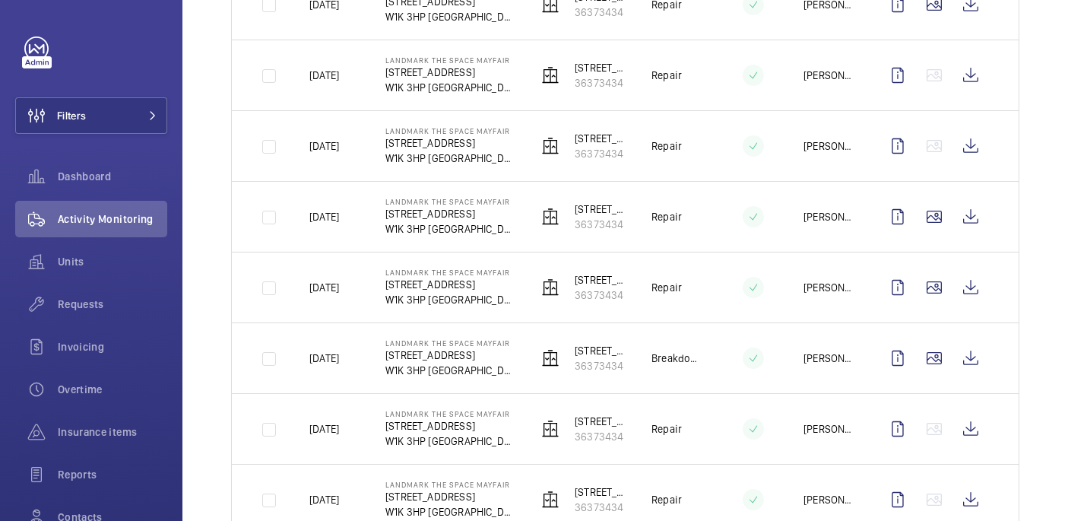
scroll to position [334, 0]
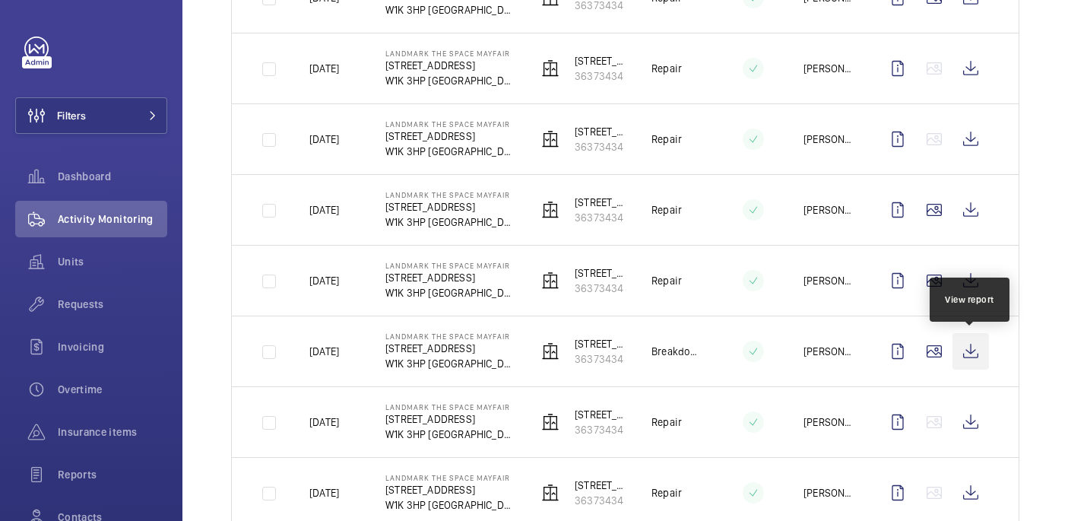
click at [973, 349] on wm-front-icon-button at bounding box center [970, 351] width 36 height 36
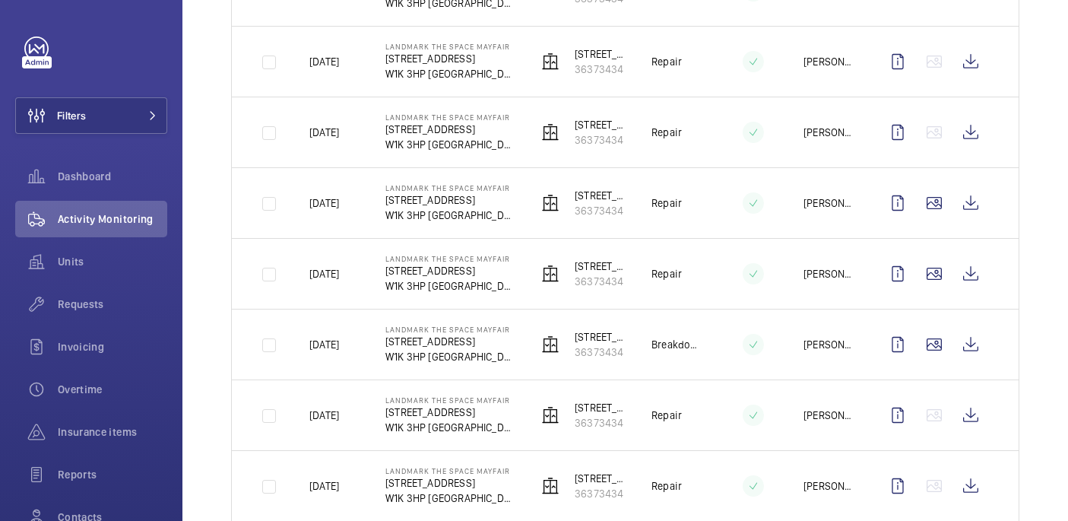
scroll to position [0, 0]
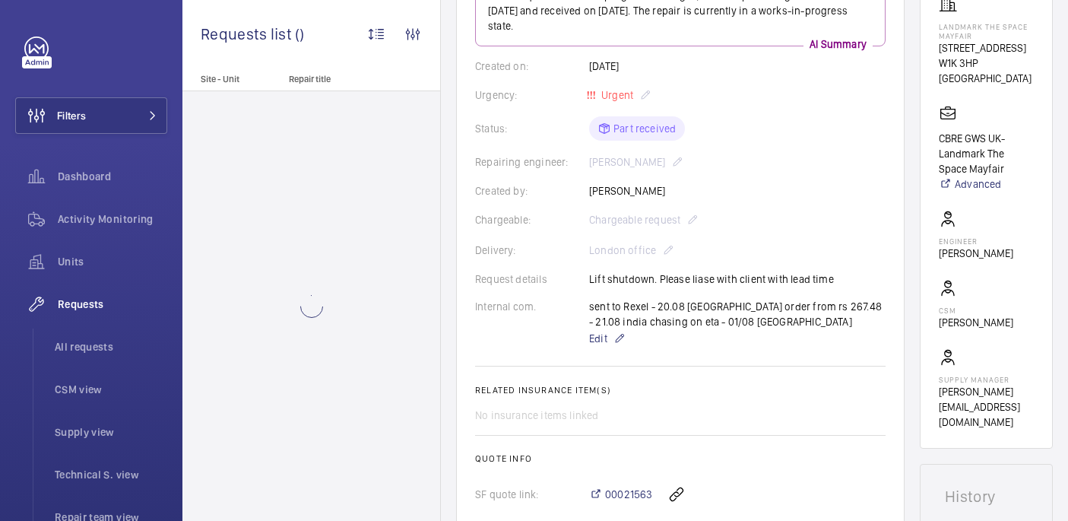
scroll to position [622, 0]
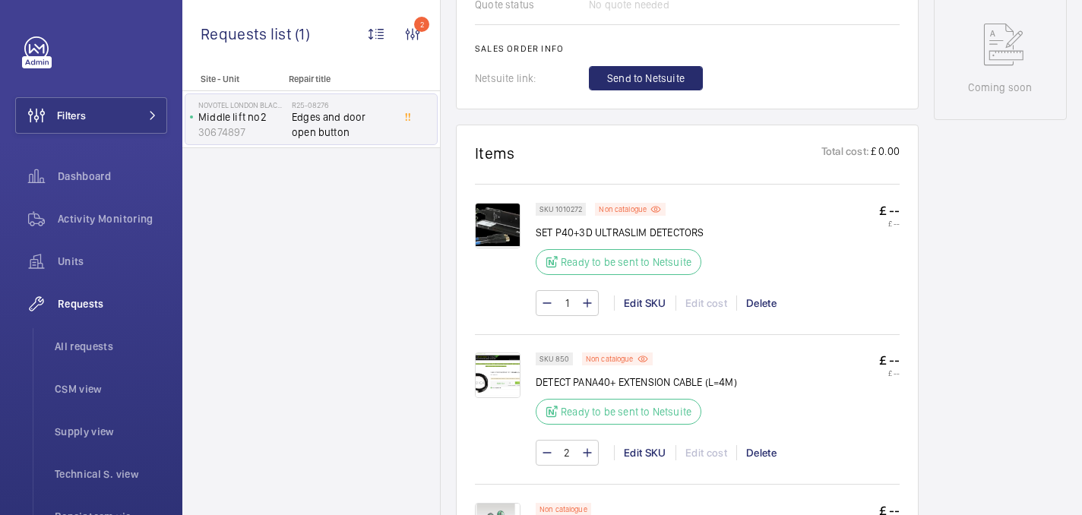
scroll to position [808, 0]
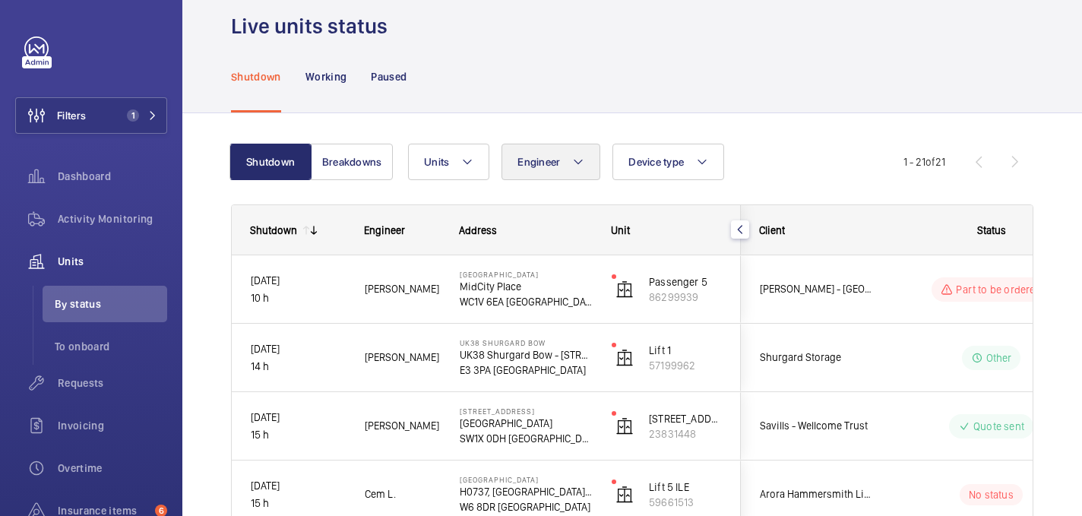
scroll to position [24, 0]
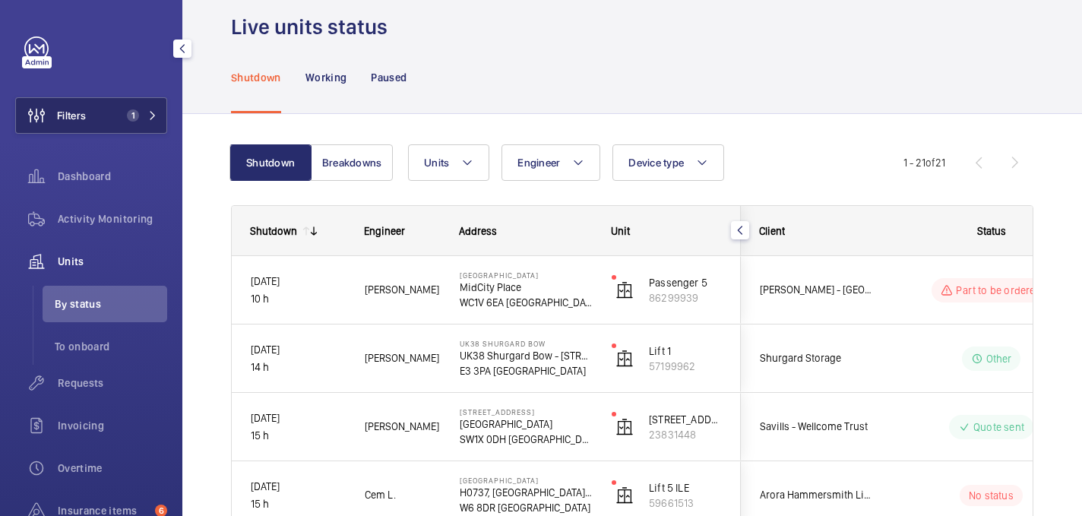
click at [156, 120] on span "1" at bounding box center [139, 115] width 36 height 12
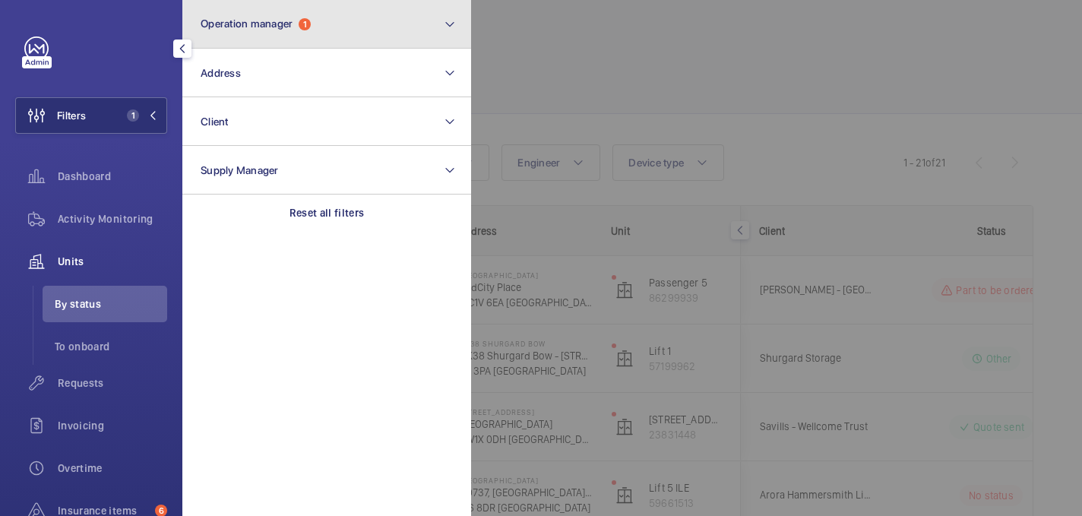
click at [324, 43] on button "Operation manager 1" at bounding box center [326, 24] width 289 height 49
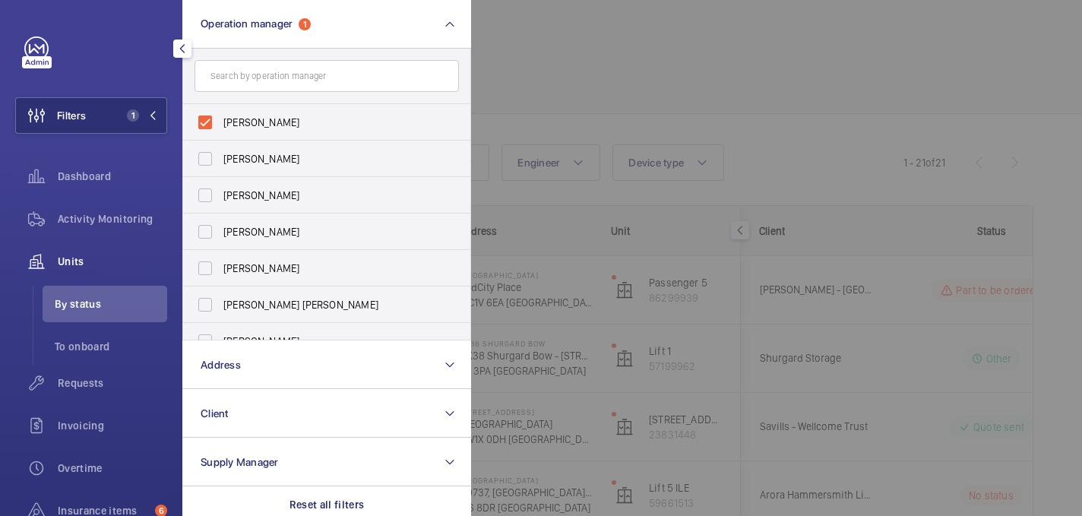
click at [544, 71] on div at bounding box center [1012, 258] width 1082 height 516
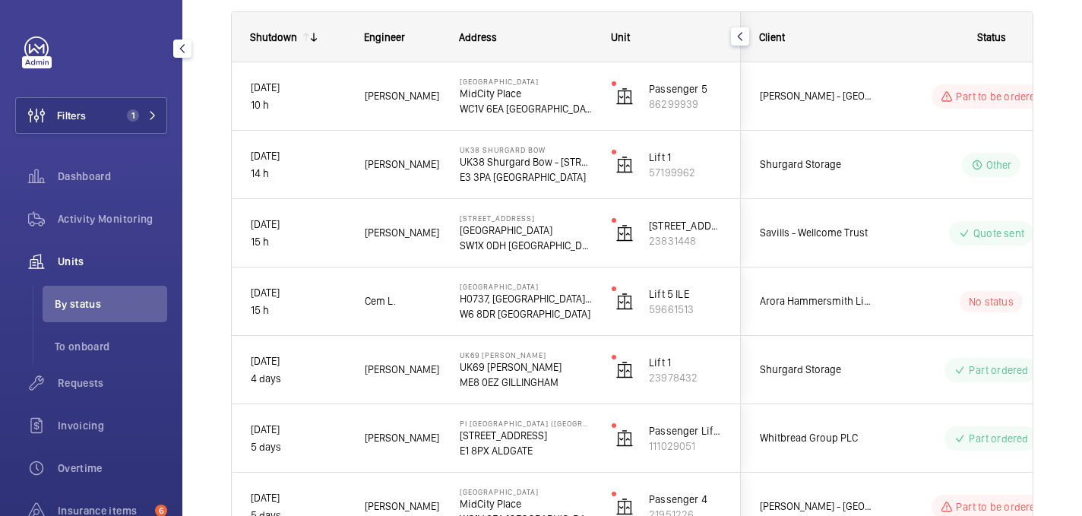
scroll to position [0, 0]
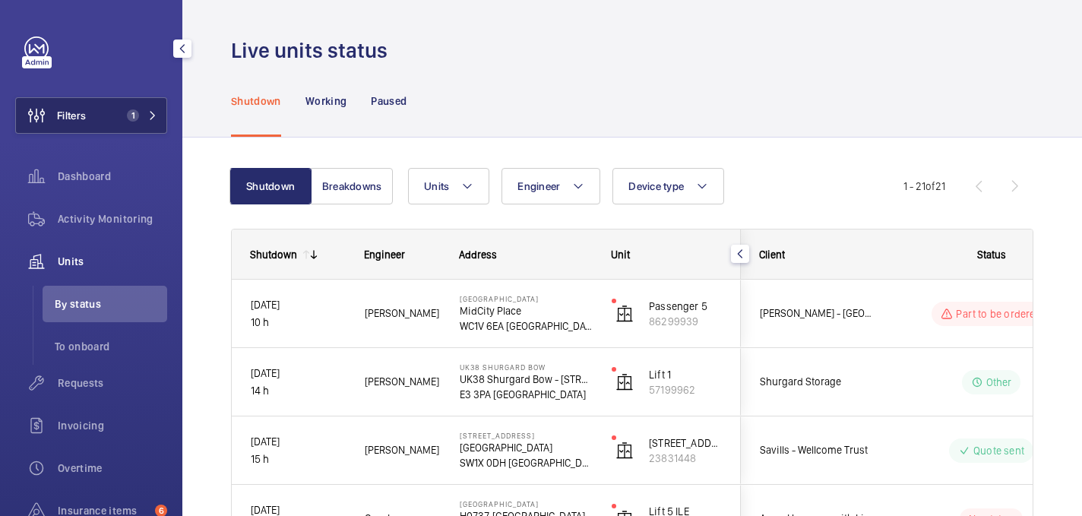
click at [65, 106] on span "Filters" at bounding box center [51, 115] width 70 height 36
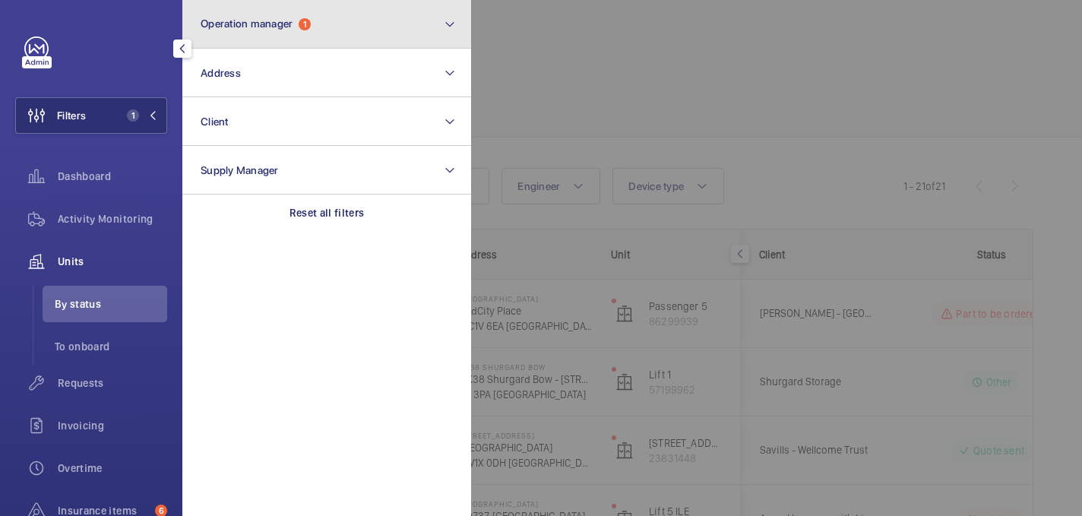
click at [331, 36] on button "Operation manager 1" at bounding box center [326, 24] width 289 height 49
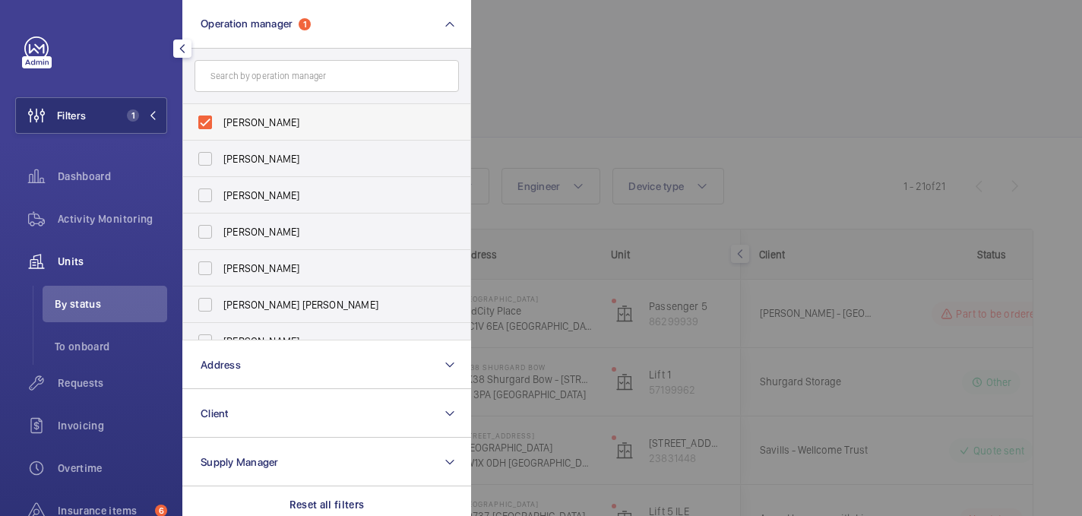
click at [222, 125] on label "[PERSON_NAME]" at bounding box center [315, 122] width 264 height 36
click at [220, 125] on input "[PERSON_NAME]" at bounding box center [205, 122] width 30 height 30
checkbox input "false"
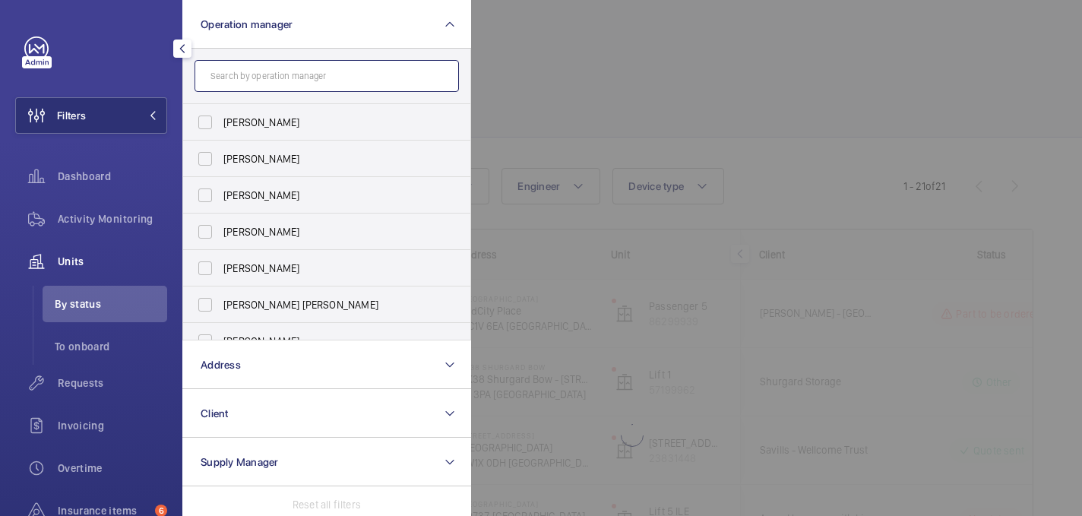
click at [267, 83] on input "text" at bounding box center [327, 76] width 264 height 32
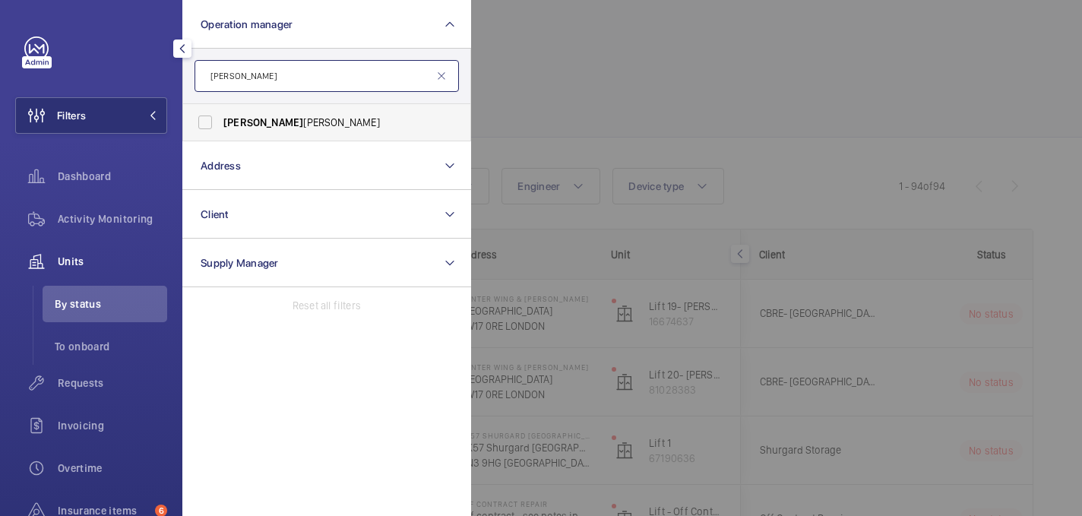
type input "john"
drag, startPoint x: 307, startPoint y: 117, endPoint x: 413, endPoint y: 98, distance: 107.3
click at [308, 117] on span "John Smith" at bounding box center [327, 122] width 209 height 15
click at [220, 117] on input "John Smith" at bounding box center [205, 122] width 30 height 30
checkbox input "true"
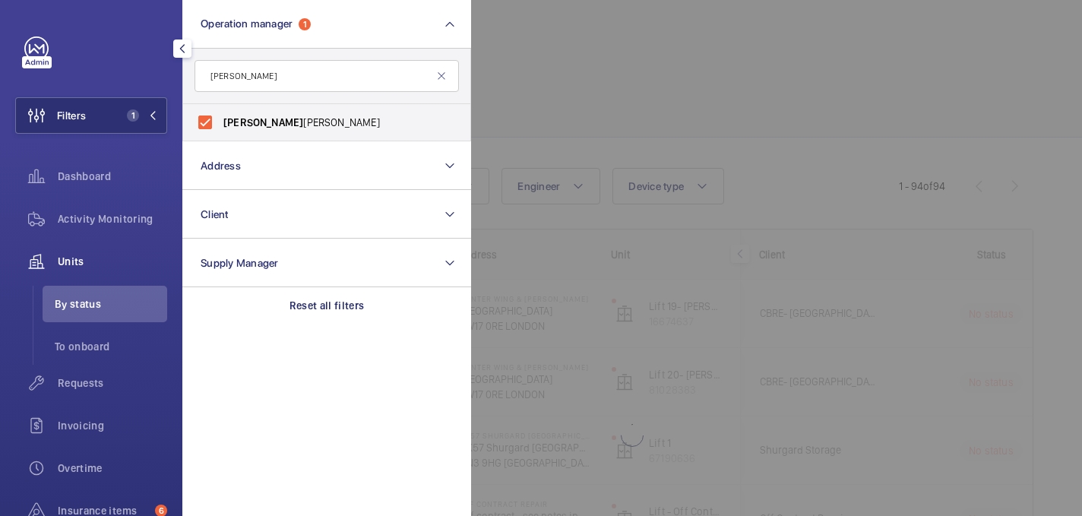
click at [637, 101] on div at bounding box center [1012, 258] width 1082 height 516
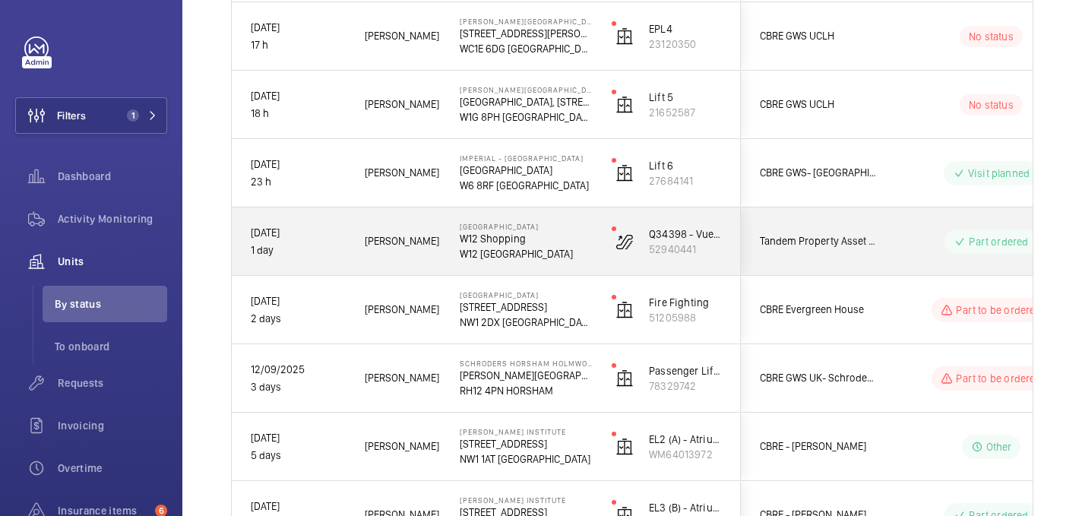
scroll to position [416, 0]
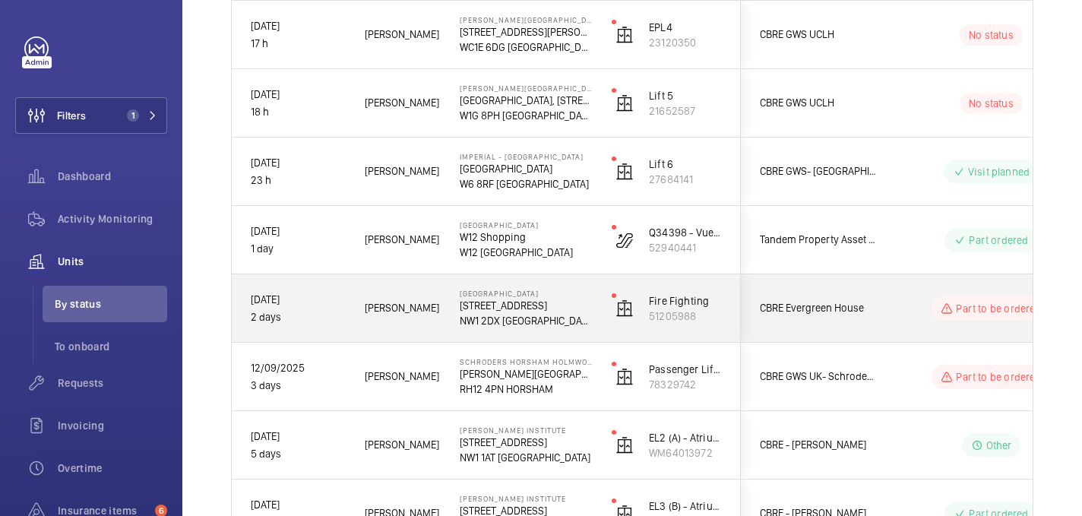
click at [585, 318] on p "NW1 2DX [GEOGRAPHIC_DATA]" at bounding box center [526, 320] width 132 height 15
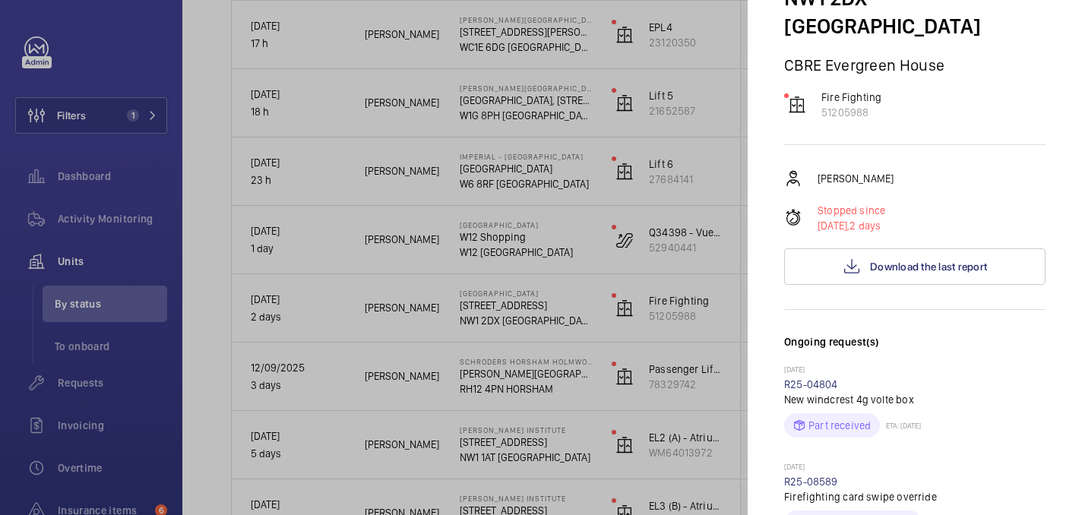
scroll to position [14, 0]
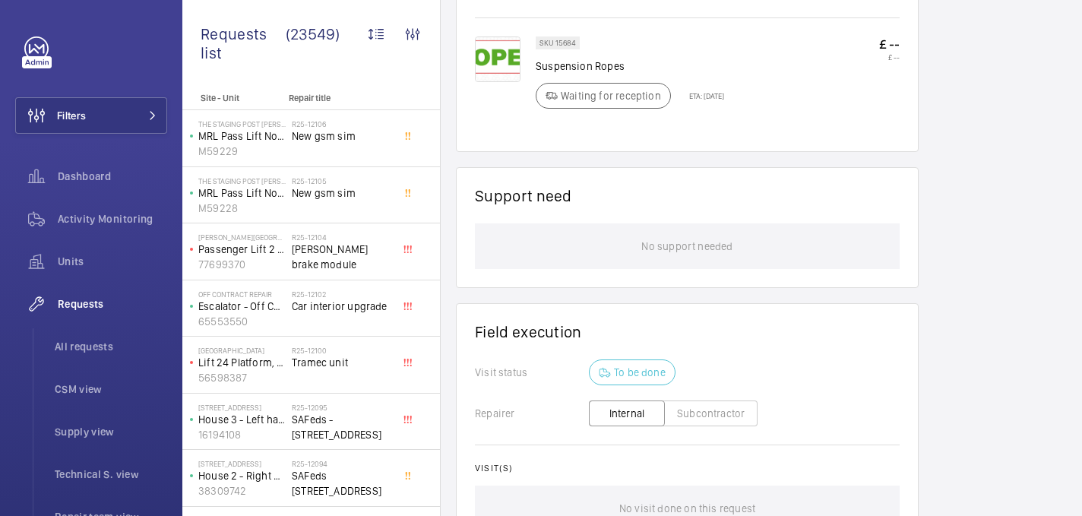
scroll to position [1081, 0]
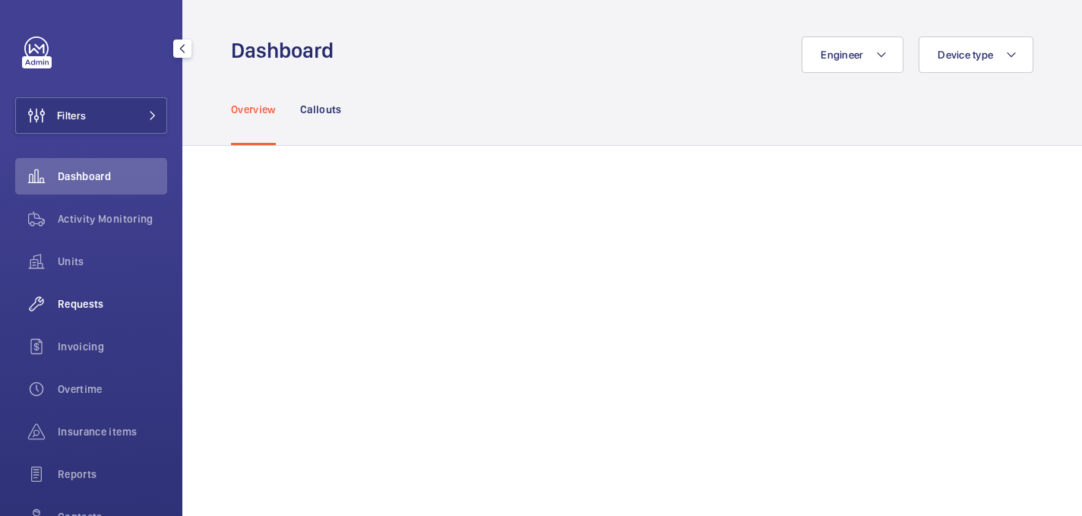
click at [101, 289] on div "Requests" at bounding box center [91, 304] width 152 height 36
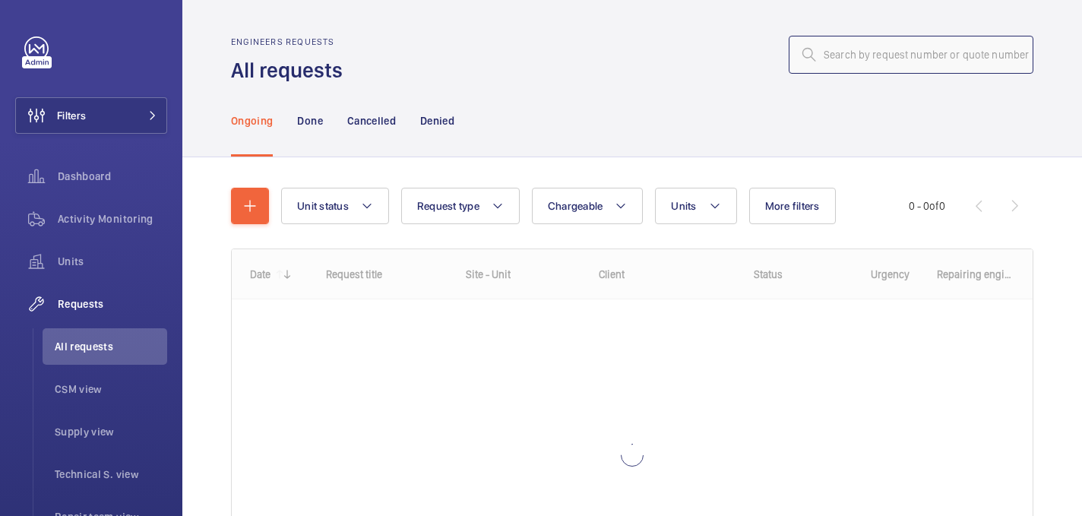
click at [834, 54] on input "text" at bounding box center [911, 55] width 245 height 38
paste input "R25-12189"
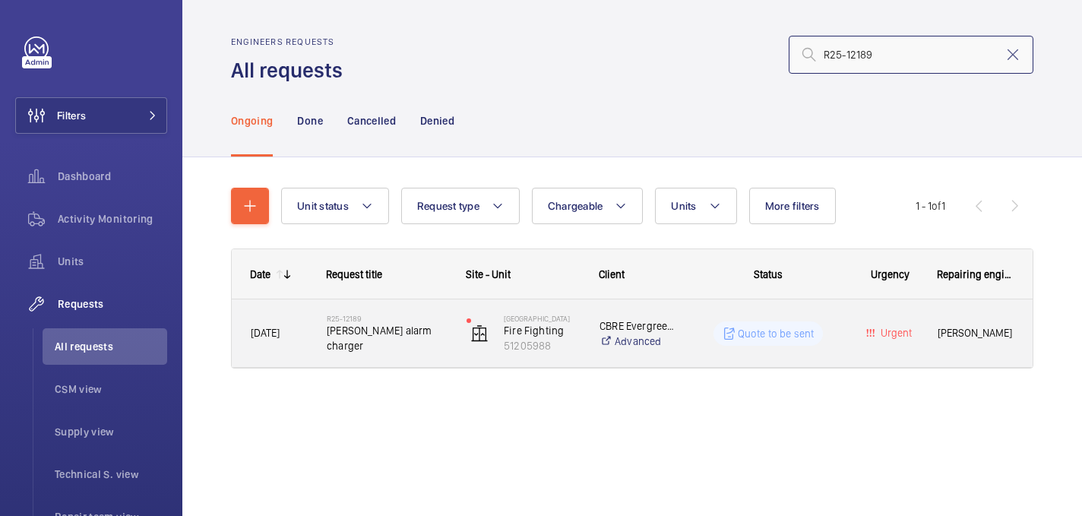
type input "R25-12189"
click at [372, 316] on div "R25-12189 [PERSON_NAME] alarm charger" at bounding box center [387, 334] width 120 height 44
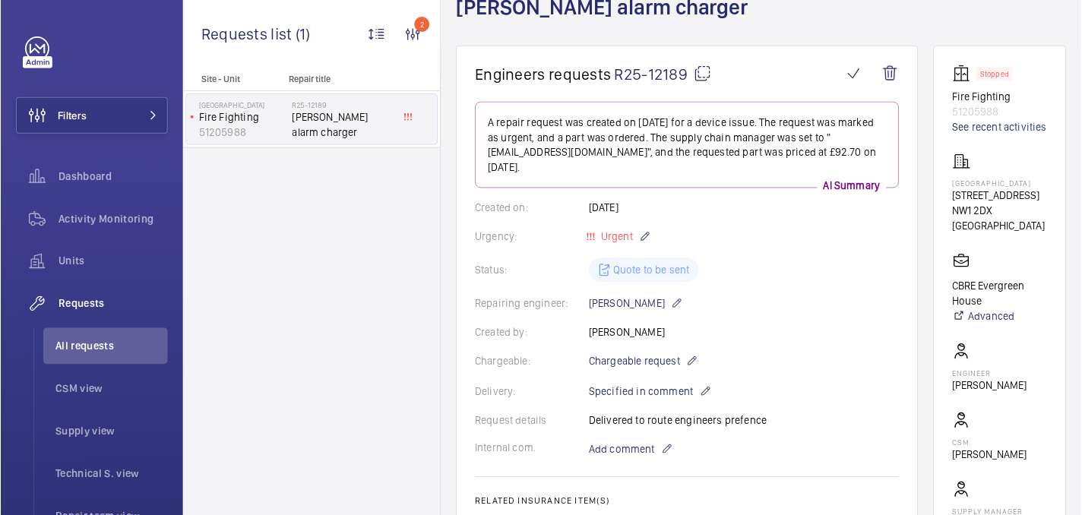
scroll to position [102, 0]
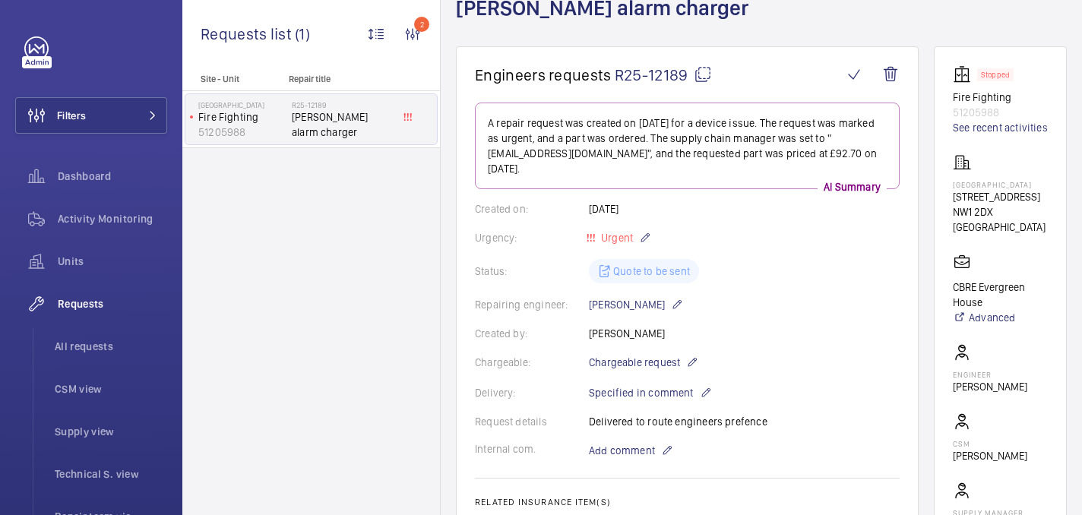
click at [703, 71] on mat-icon at bounding box center [703, 74] width 18 height 18
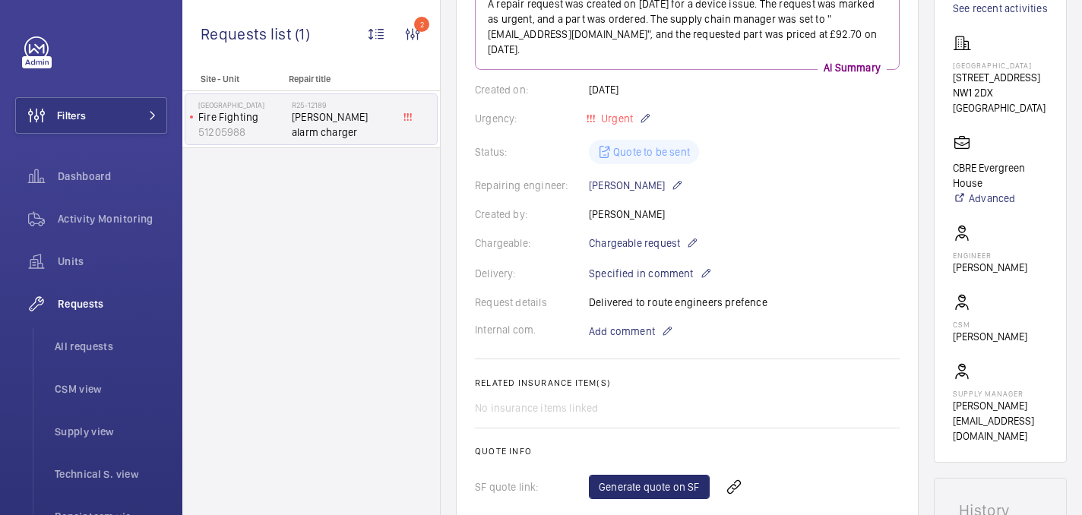
scroll to position [0, 0]
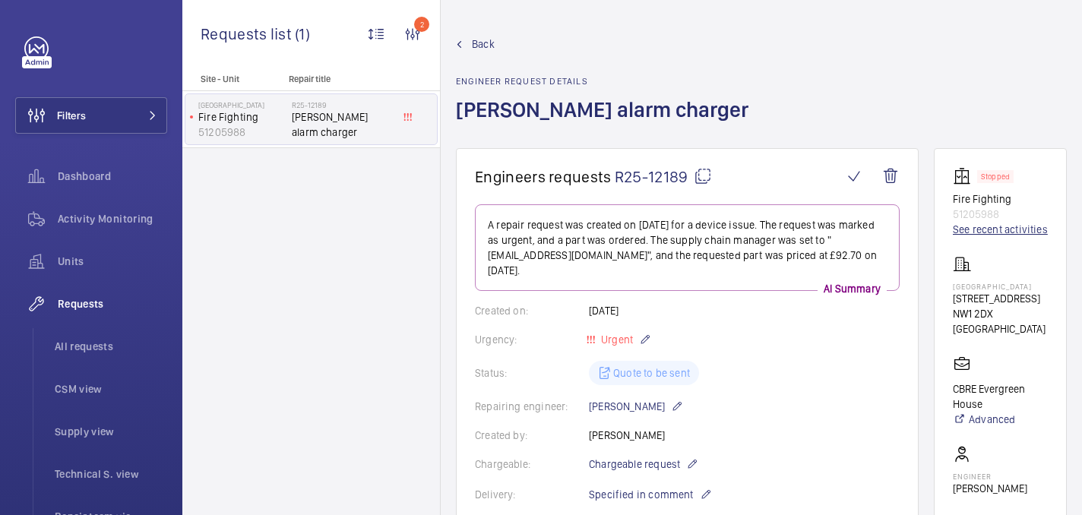
click at [967, 226] on link "See recent activities" at bounding box center [1000, 229] width 95 height 15
click at [973, 210] on p "51205988" at bounding box center [1000, 214] width 95 height 15
click at [975, 202] on p "Fire Fighting" at bounding box center [1000, 198] width 95 height 15
click at [968, 179] on img at bounding box center [965, 176] width 24 height 18
click at [957, 179] on img at bounding box center [965, 176] width 24 height 18
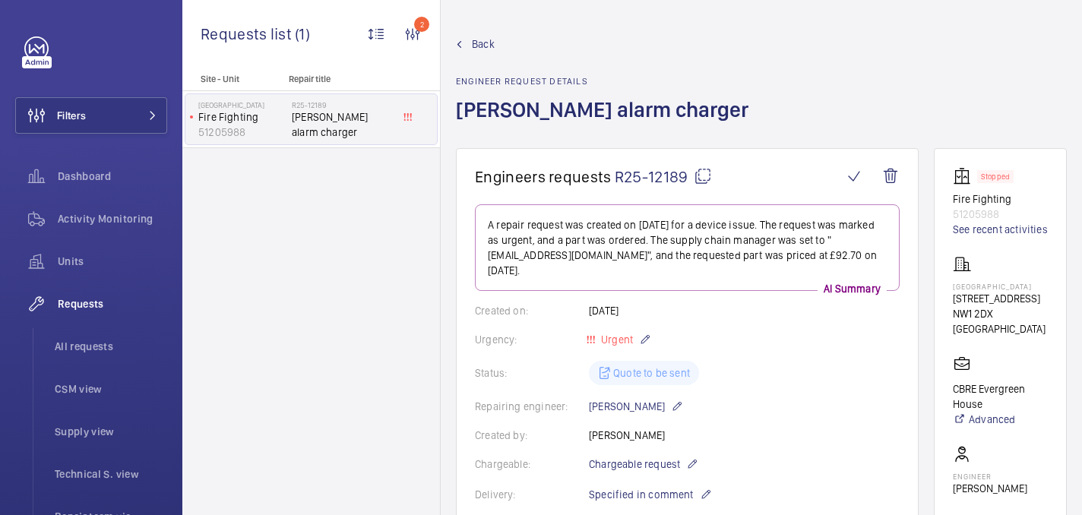
click at [979, 179] on div "Stopped" at bounding box center [995, 176] width 36 height 13
click at [976, 210] on p "51205988" at bounding box center [1000, 214] width 95 height 15
click at [976, 228] on link "See recent activities" at bounding box center [1000, 229] width 95 height 15
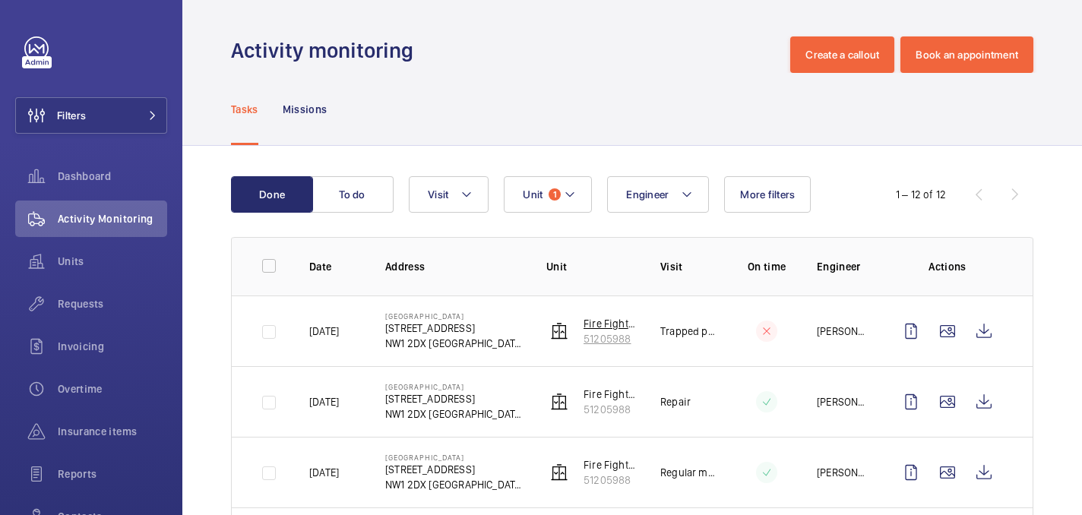
click at [610, 336] on p "51205988" at bounding box center [610, 338] width 52 height 15
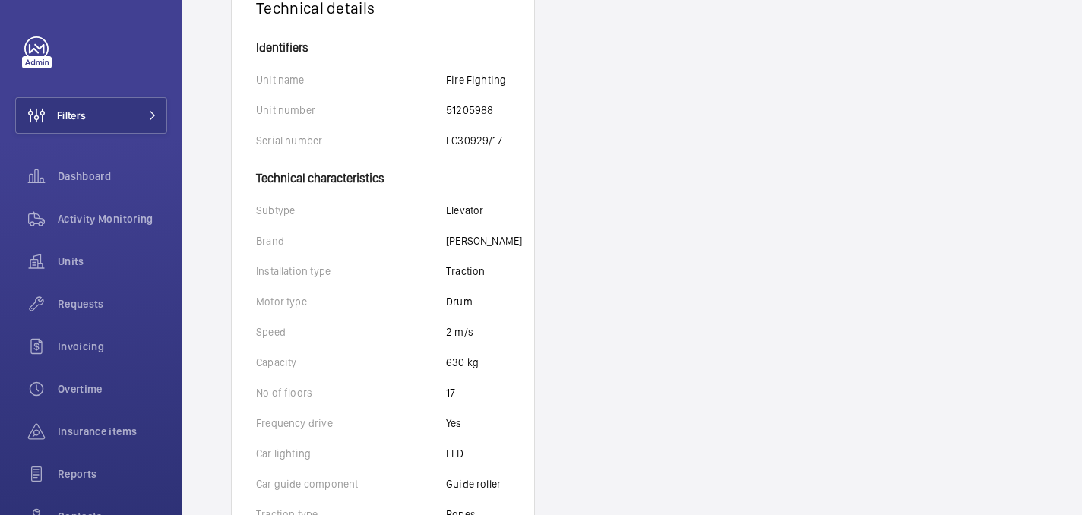
scroll to position [305, 0]
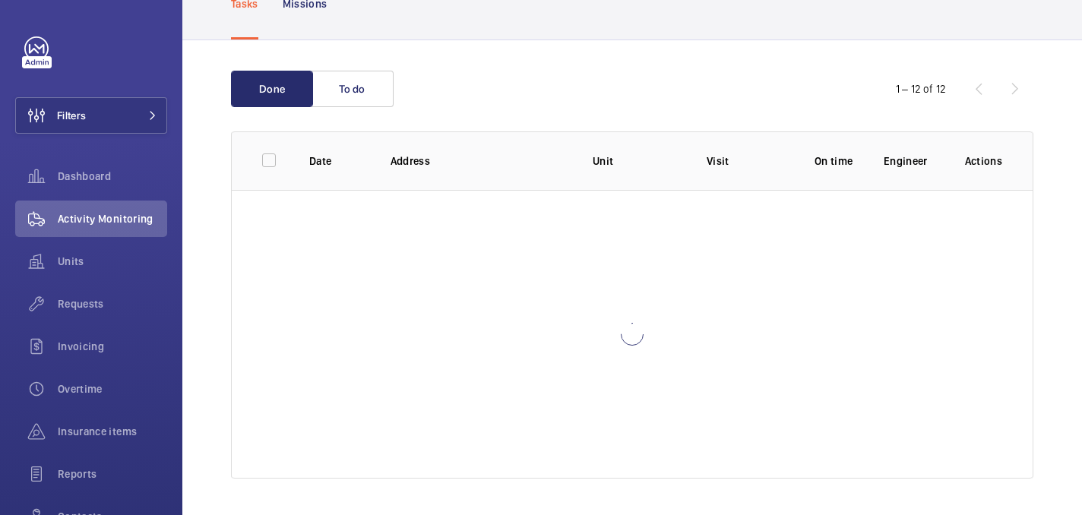
scroll to position [106, 0]
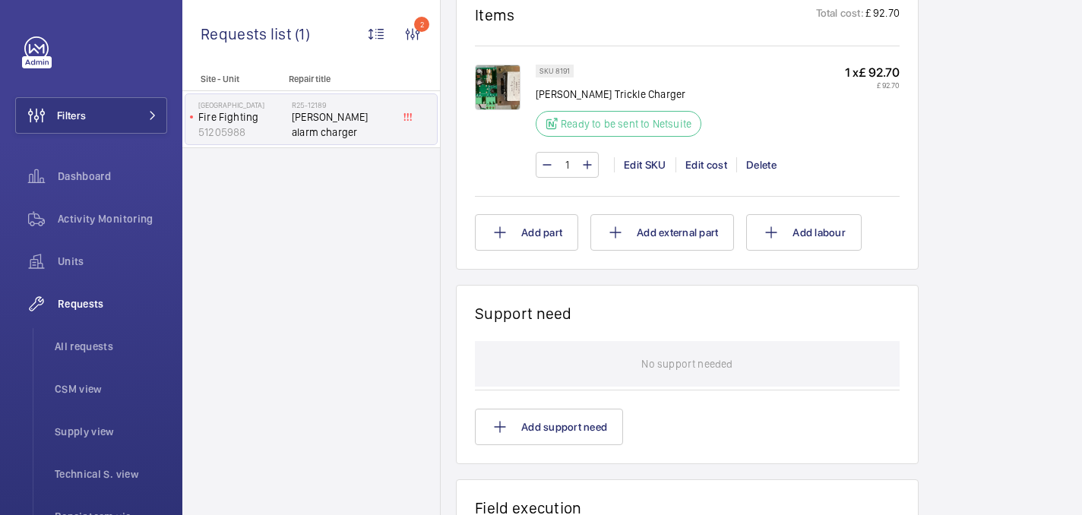
scroll to position [1007, 0]
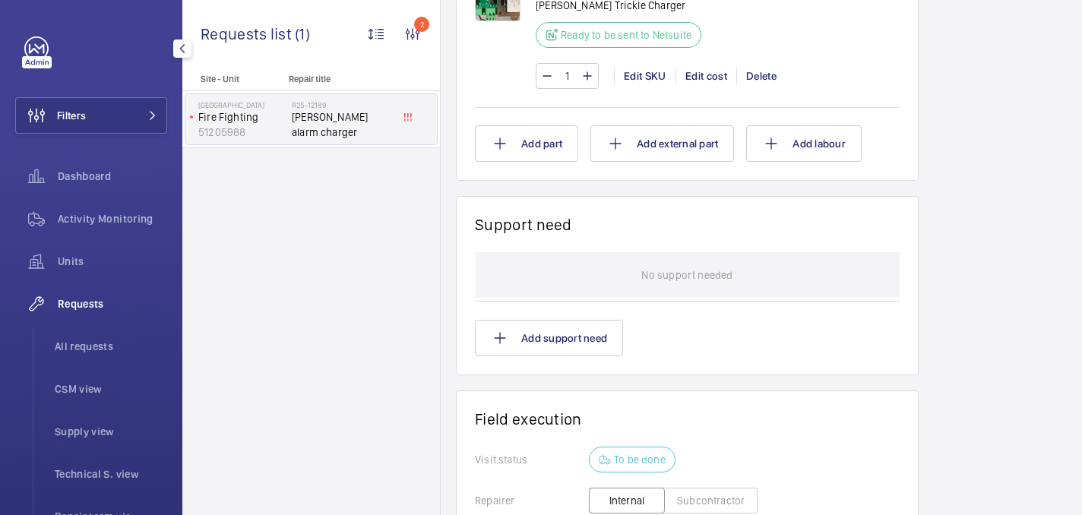
click at [48, 353] on li "All requests" at bounding box center [105, 346] width 125 height 36
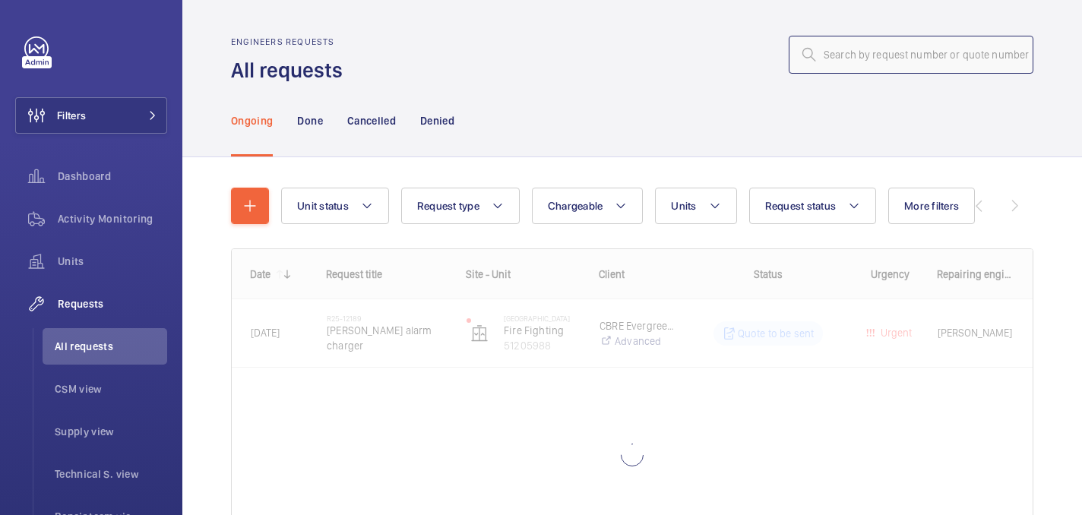
click at [987, 50] on input "text" at bounding box center [911, 55] width 245 height 38
paste input "R25-08927"
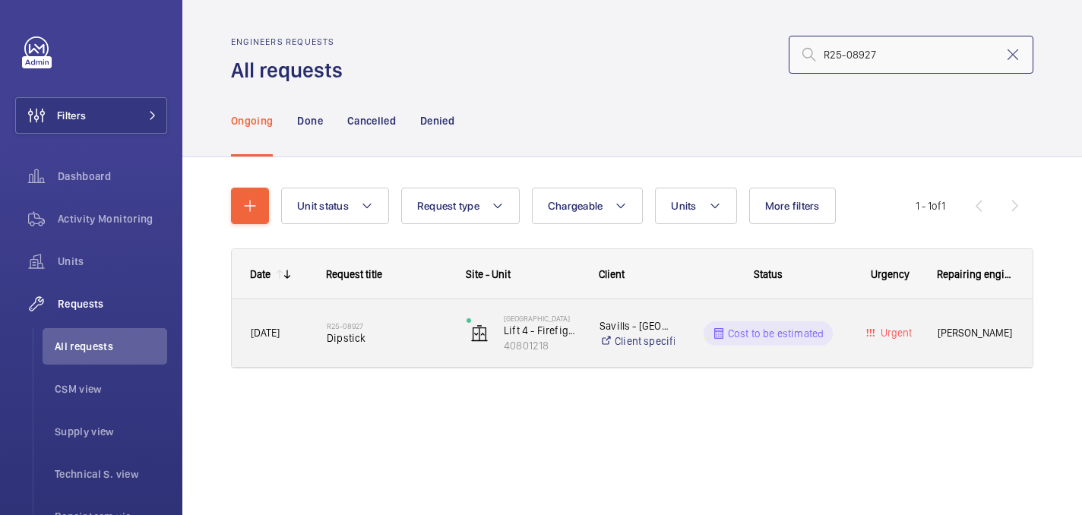
type input "R25-08927"
click at [412, 333] on span "Dipstick" at bounding box center [387, 338] width 120 height 15
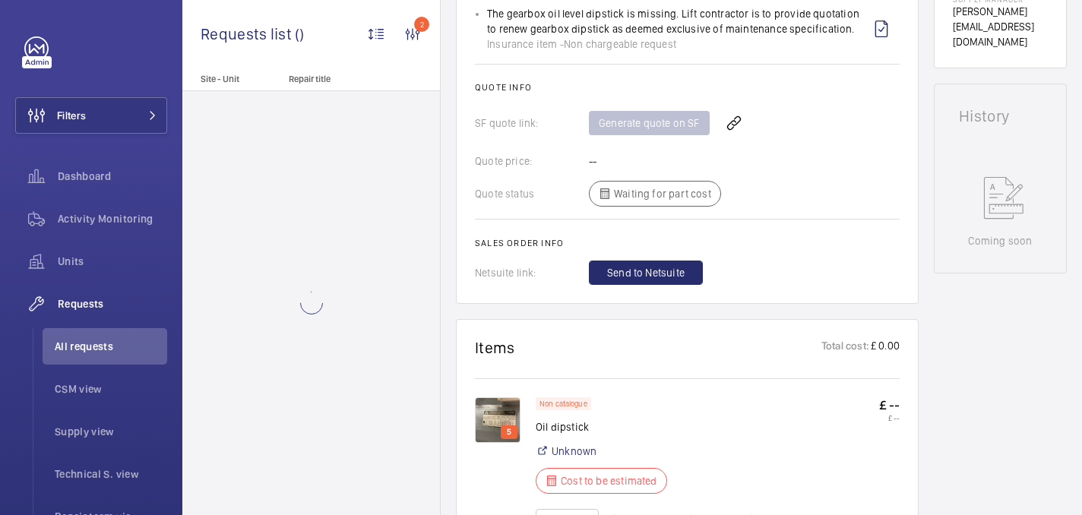
scroll to position [883, 0]
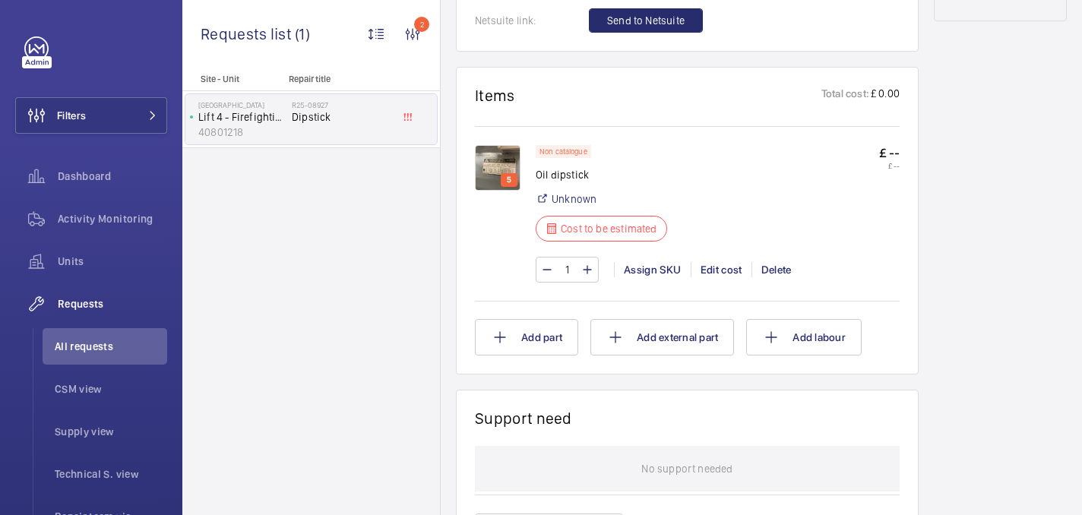
click at [491, 165] on img at bounding box center [498, 168] width 46 height 46
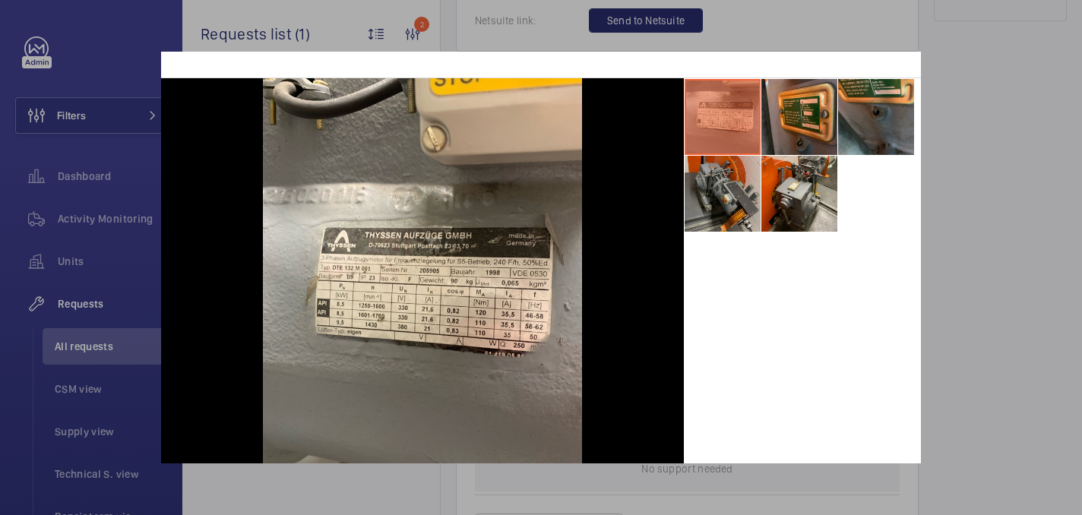
scroll to position [44, 0]
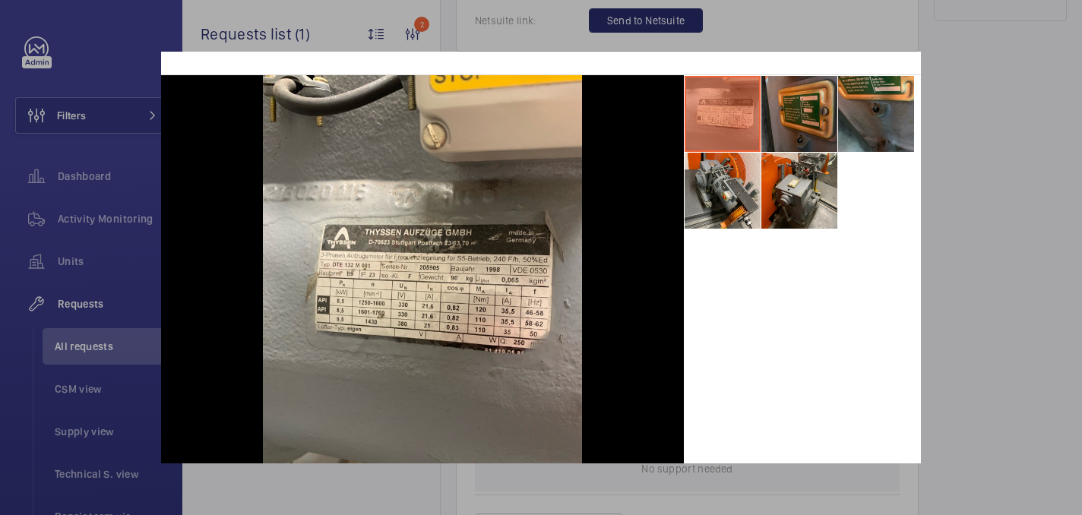
click at [800, 122] on li at bounding box center [799, 114] width 76 height 76
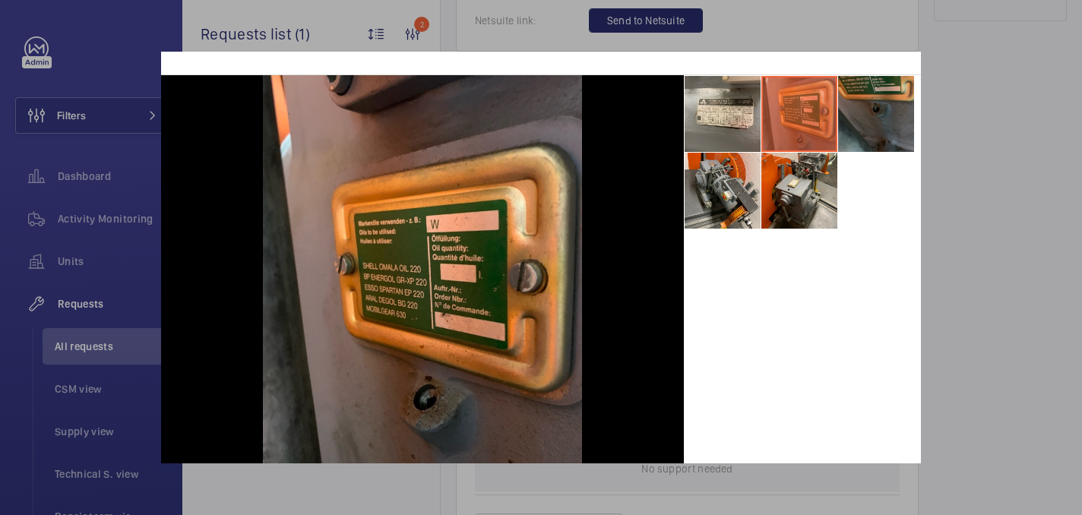
click at [880, 119] on li at bounding box center [876, 114] width 76 height 76
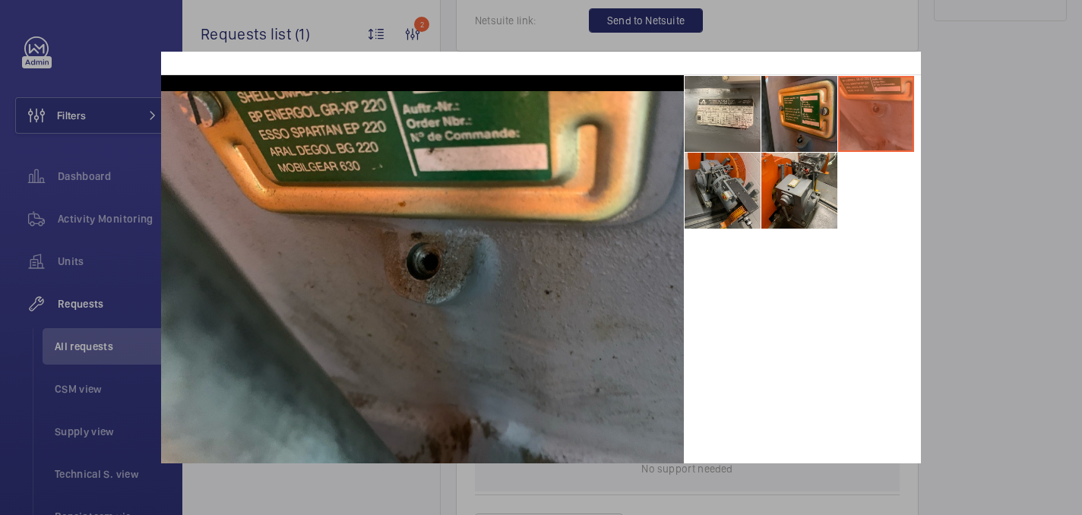
click at [737, 223] on li at bounding box center [723, 191] width 76 height 76
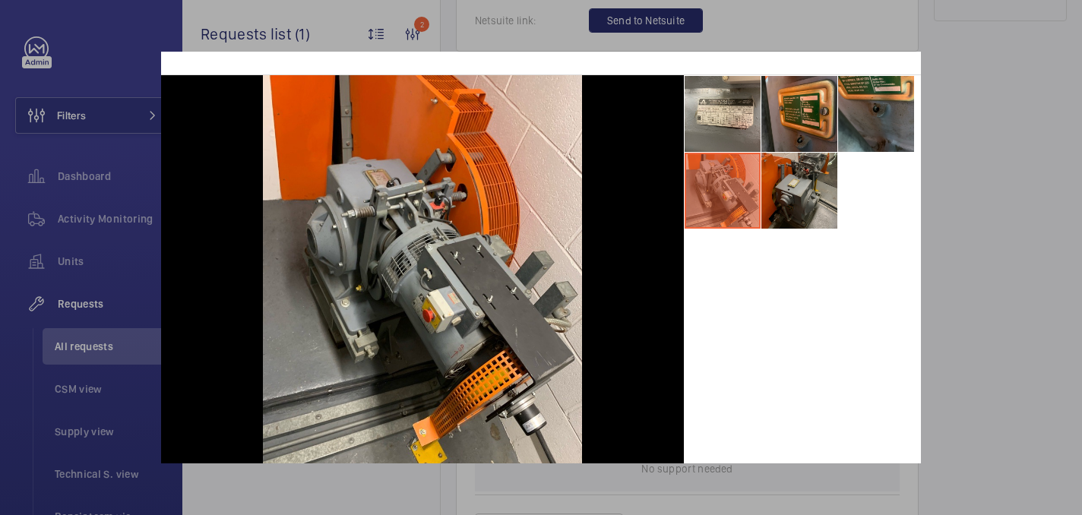
click at [806, 217] on li at bounding box center [799, 191] width 76 height 76
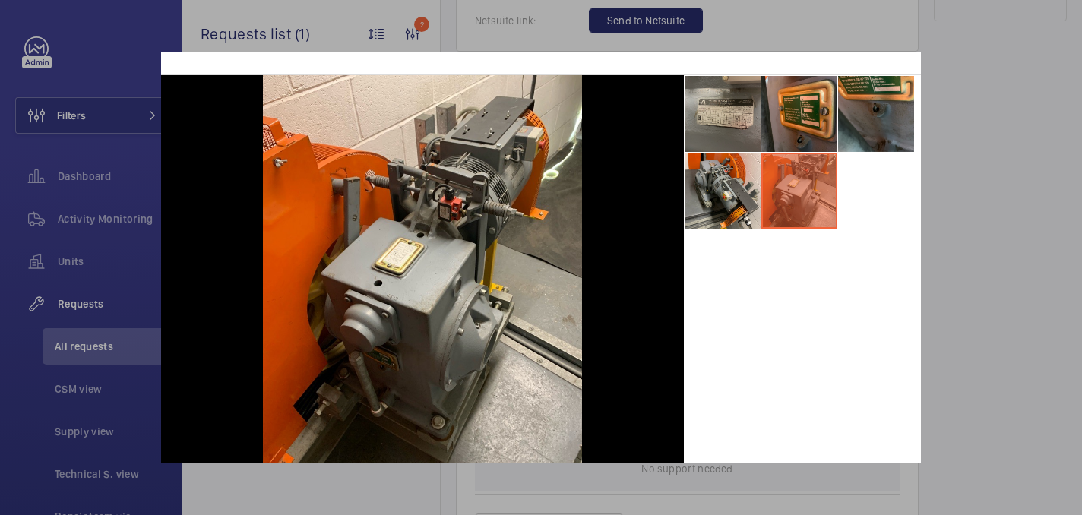
click at [734, 120] on li at bounding box center [723, 114] width 76 height 76
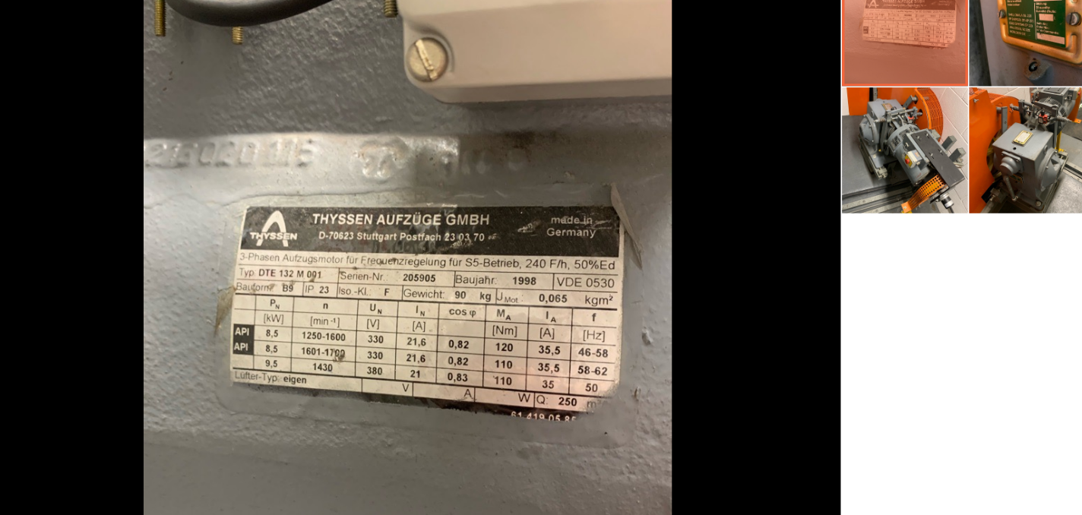
scroll to position [0, 0]
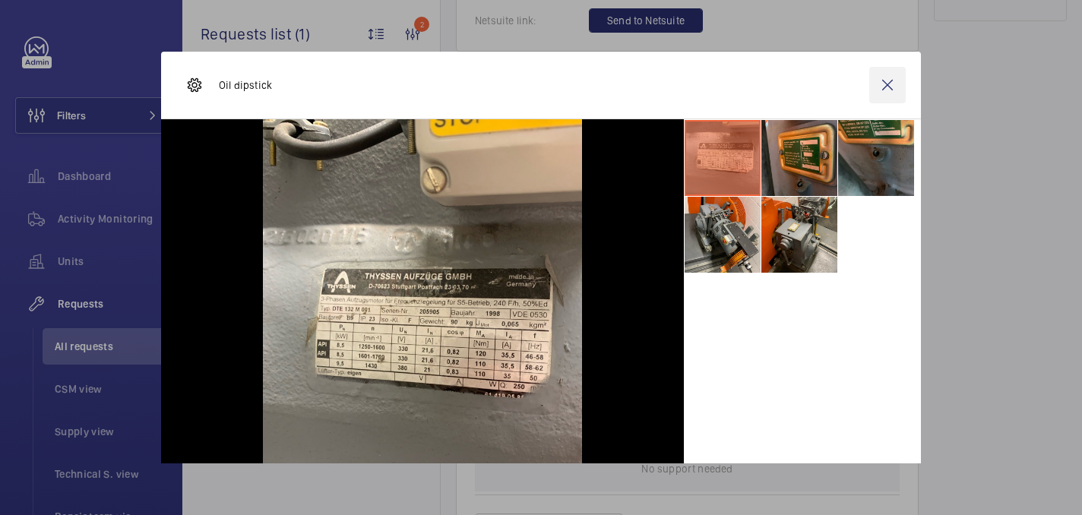
click at [885, 88] on wm-front-icon-button at bounding box center [887, 85] width 36 height 36
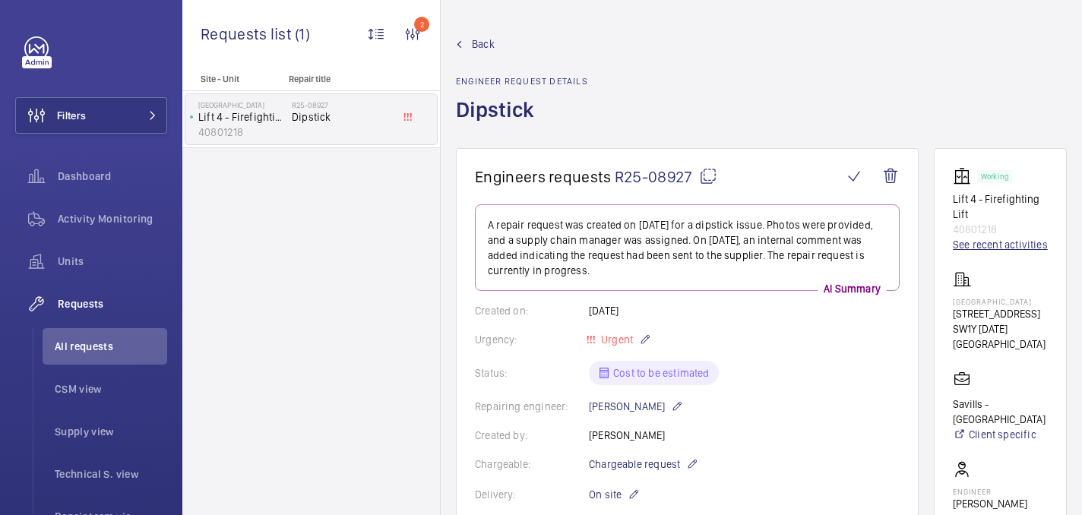
click at [972, 249] on link "See recent activities" at bounding box center [1000, 244] width 95 height 15
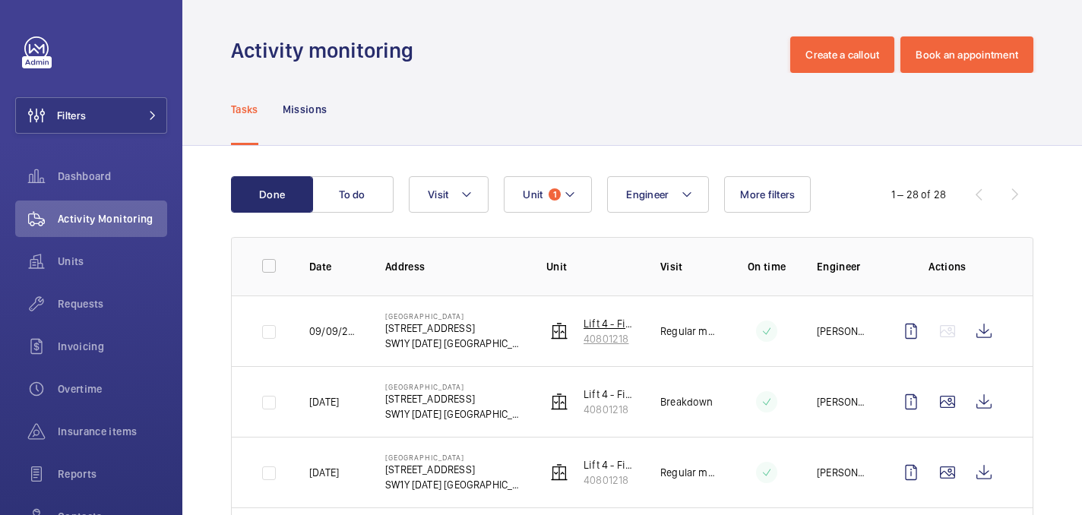
click at [617, 337] on p "40801218" at bounding box center [610, 338] width 52 height 15
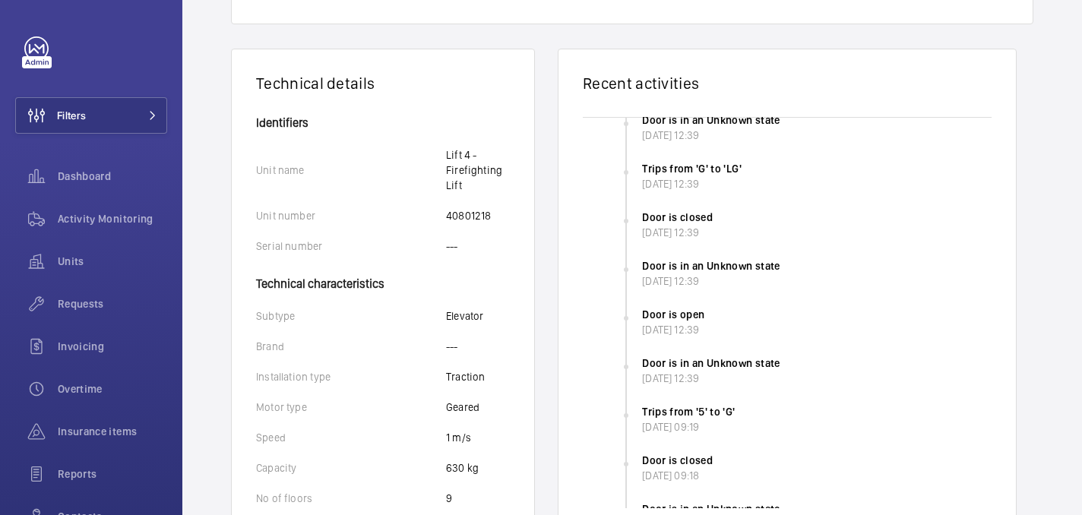
scroll to position [236, 0]
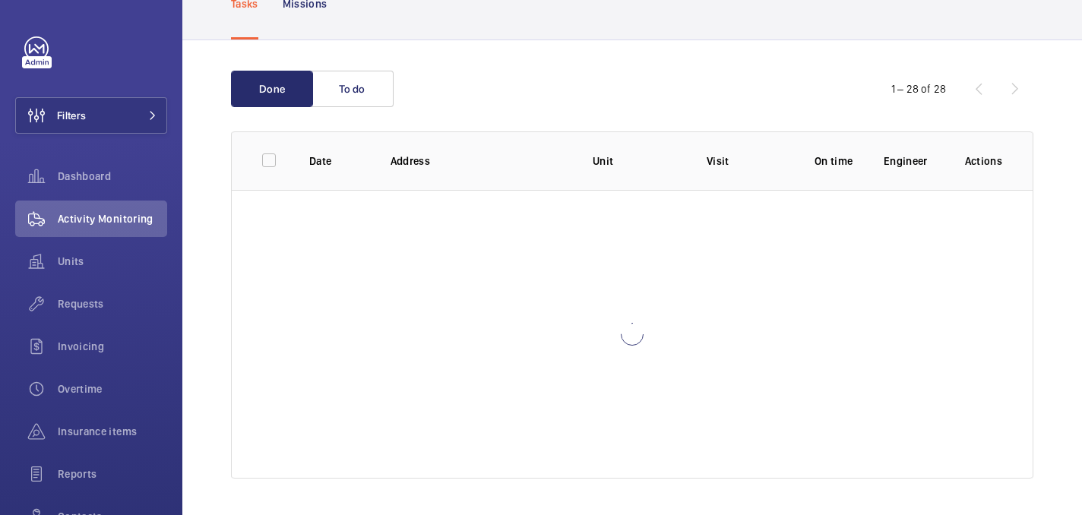
scroll to position [106, 0]
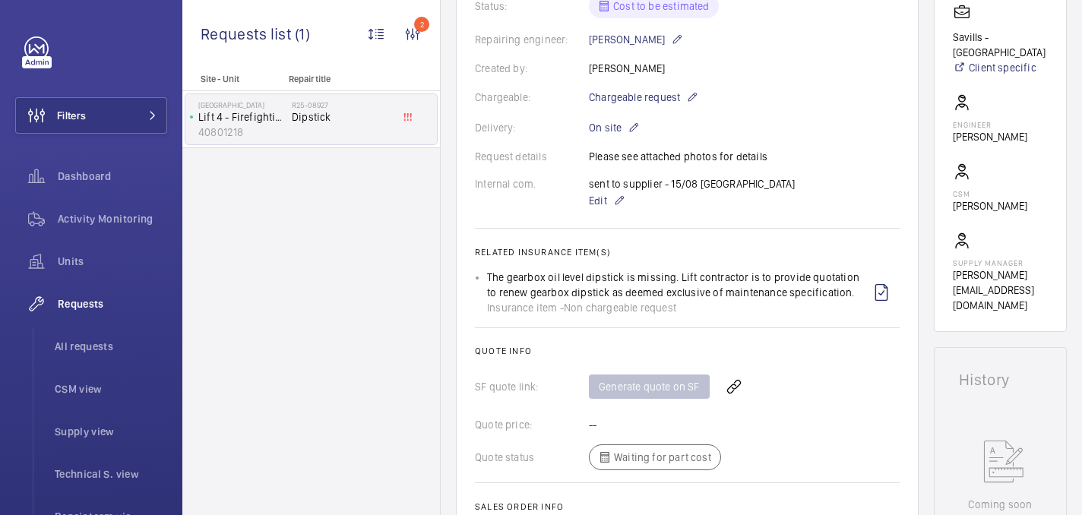
scroll to position [373, 0]
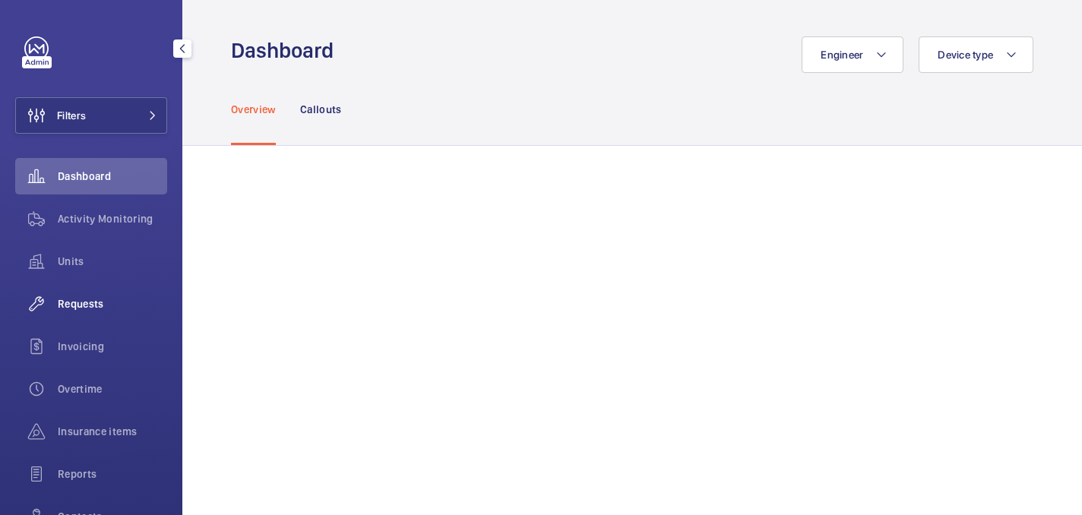
click at [84, 304] on span "Requests" at bounding box center [112, 303] width 109 height 15
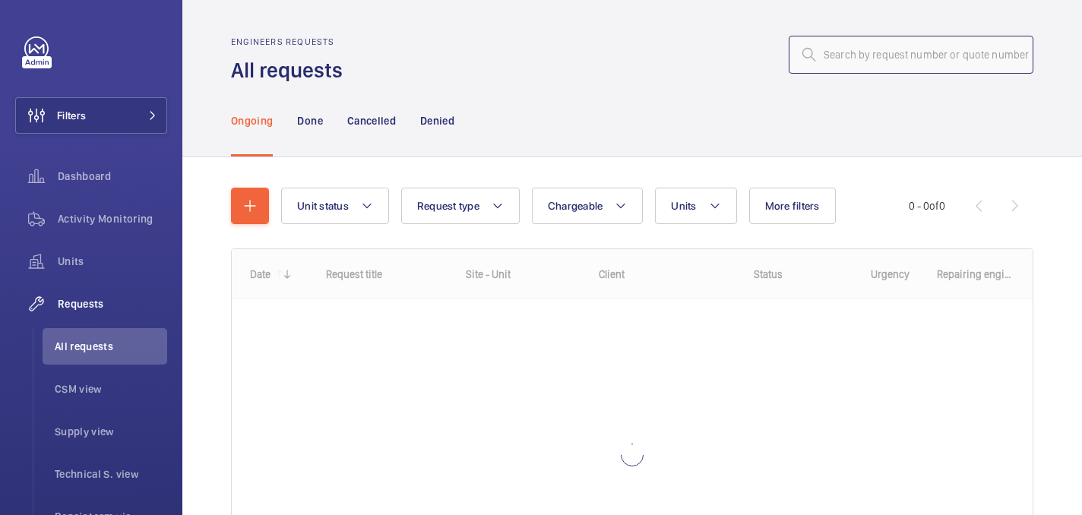
click at [916, 65] on input "text" at bounding box center [911, 55] width 245 height 38
paste input "R25-11680"
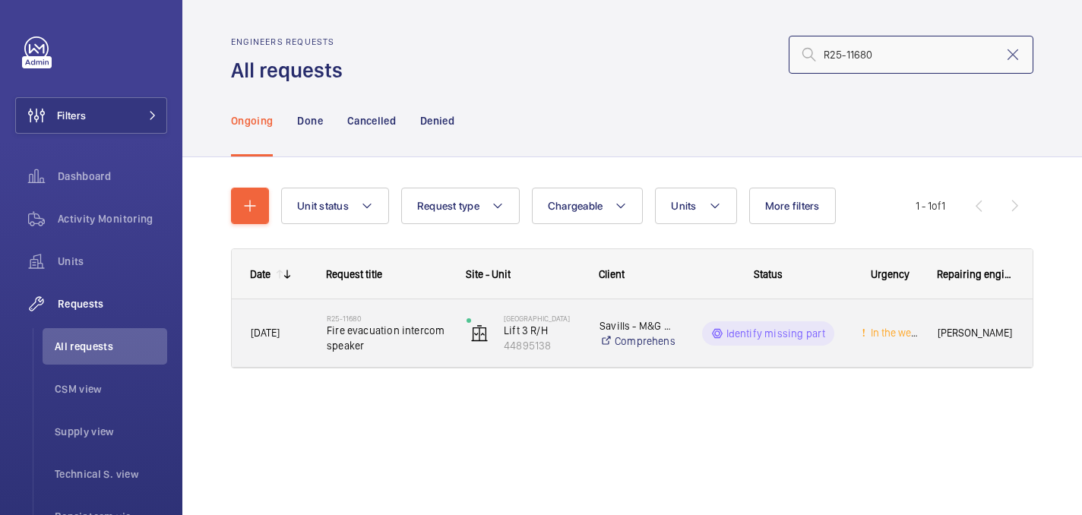
type input "R25-11680"
click at [407, 325] on span "Fire evacuation intercom speaker" at bounding box center [387, 338] width 120 height 30
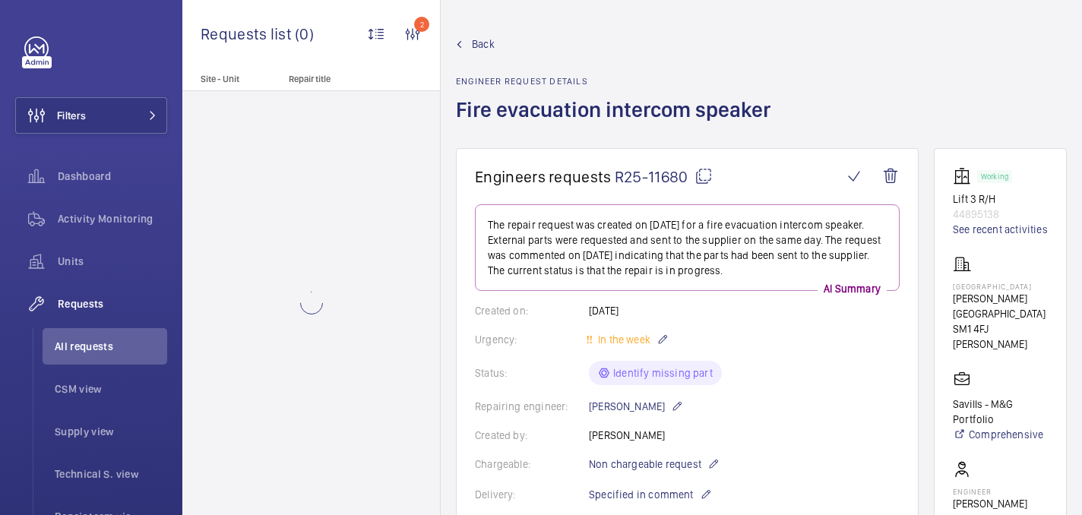
scroll to position [793, 0]
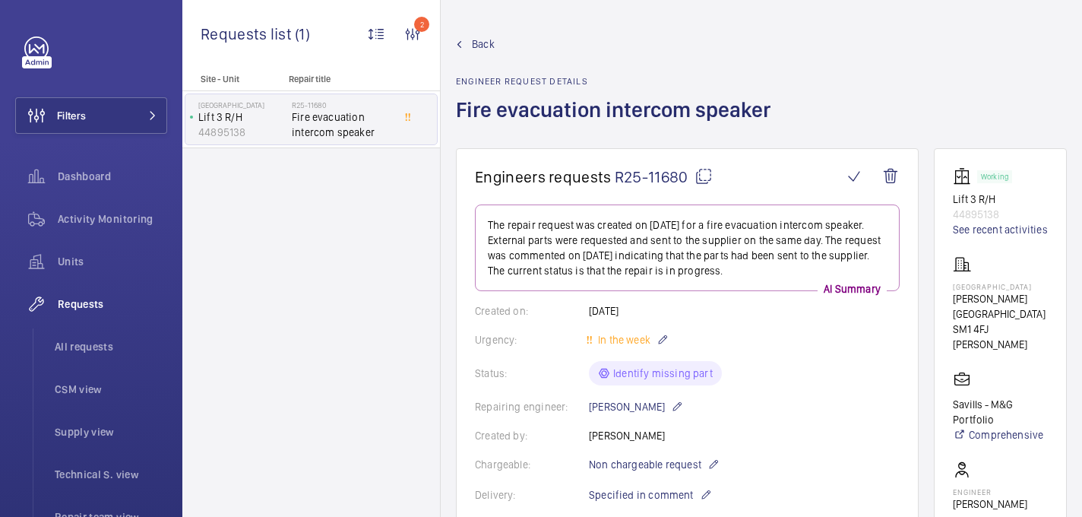
click at [701, 187] on wm-front-card-header "Engineers requests R25-11680" at bounding box center [687, 185] width 425 height 37
click at [702, 175] on mat-icon at bounding box center [704, 176] width 18 height 18
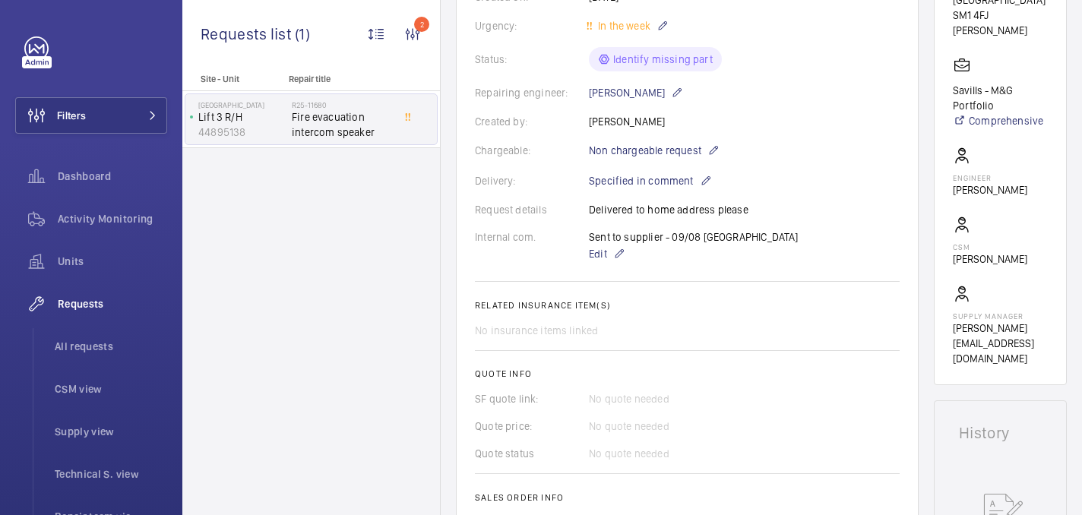
scroll to position [312, 0]
click at [650, 153] on span "Non chargeable request" at bounding box center [645, 152] width 112 height 15
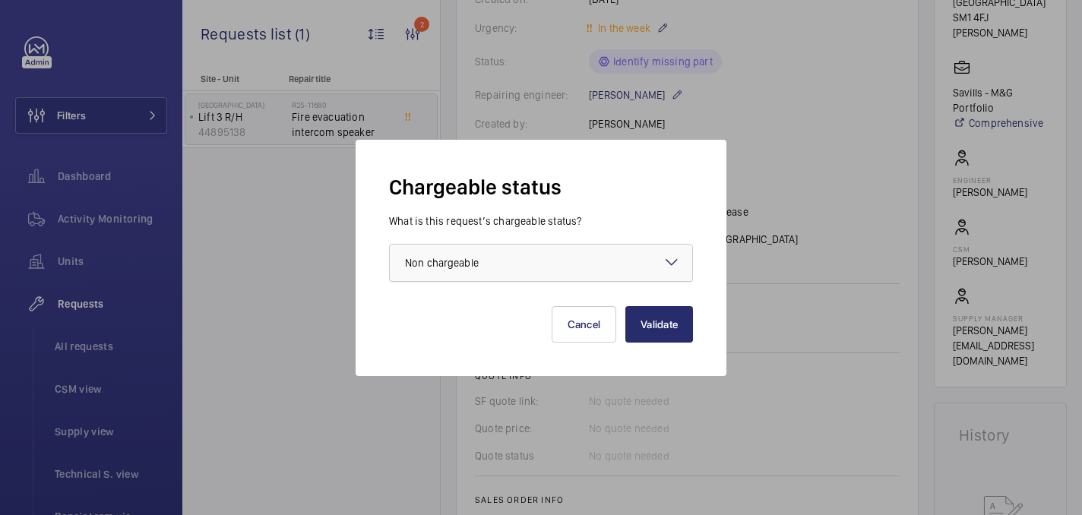
click at [615, 272] on div at bounding box center [541, 263] width 302 height 36
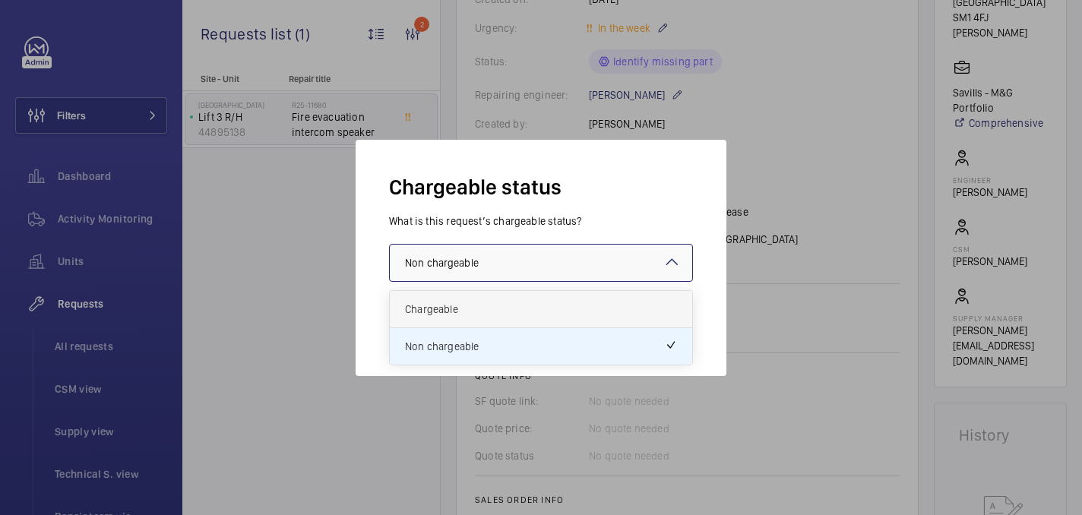
click at [507, 307] on span "Chargeable" at bounding box center [541, 309] width 272 height 15
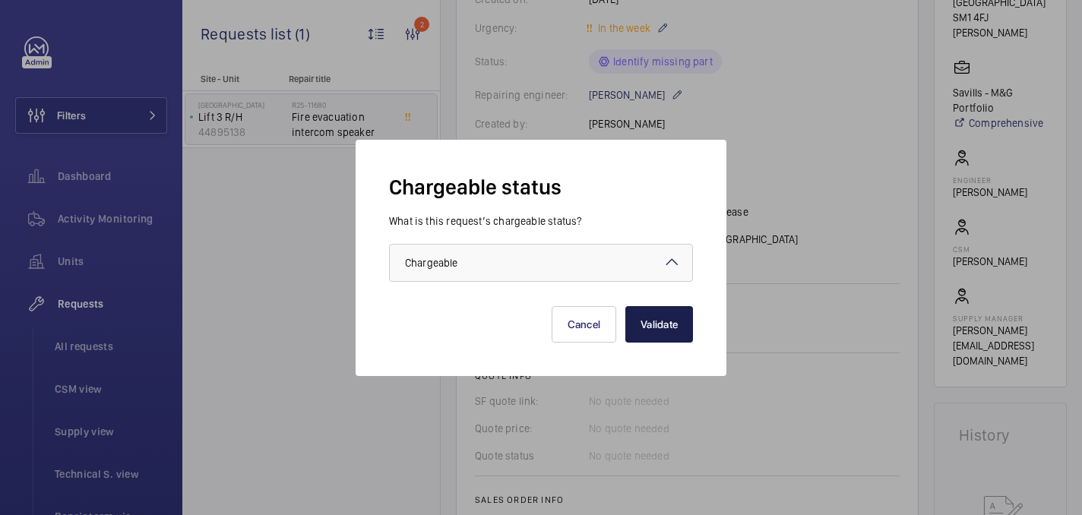
click at [664, 321] on button "Validate" at bounding box center [659, 324] width 68 height 36
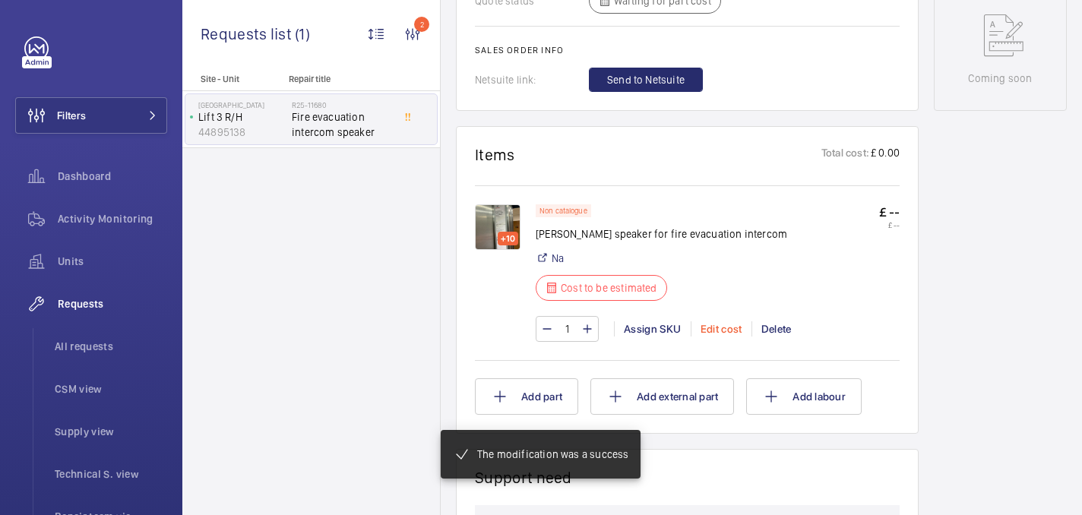
scroll to position [809, 0]
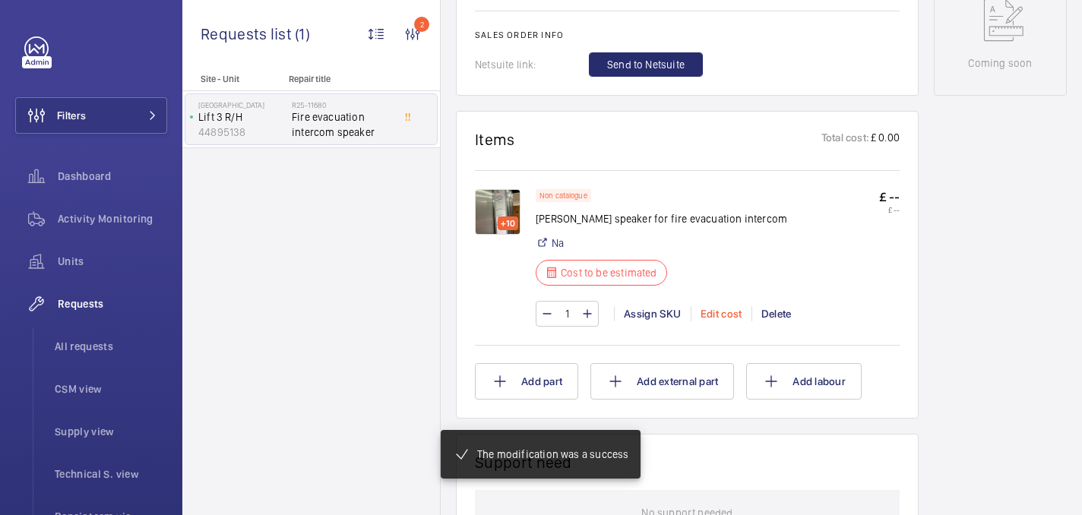
click at [719, 321] on div "Edit cost" at bounding box center [721, 313] width 61 height 15
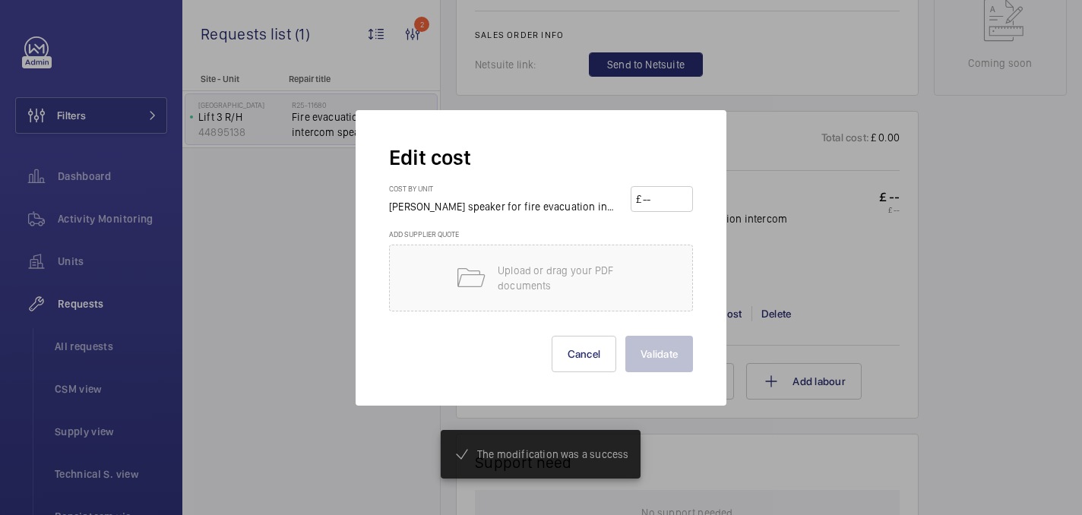
click at [667, 195] on input "number" at bounding box center [664, 199] width 46 height 24
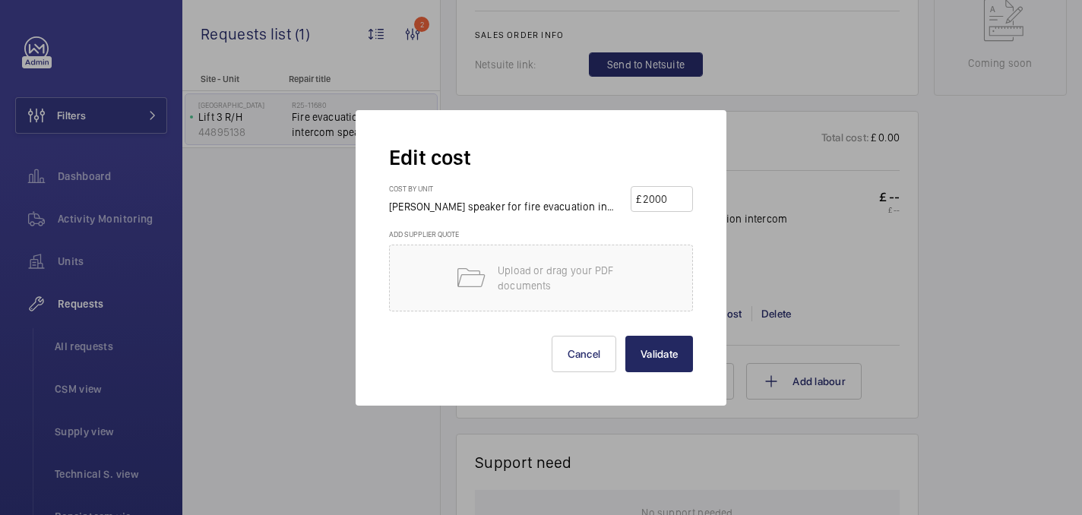
type input "2000"
click at [660, 343] on button "Validate" at bounding box center [659, 354] width 68 height 36
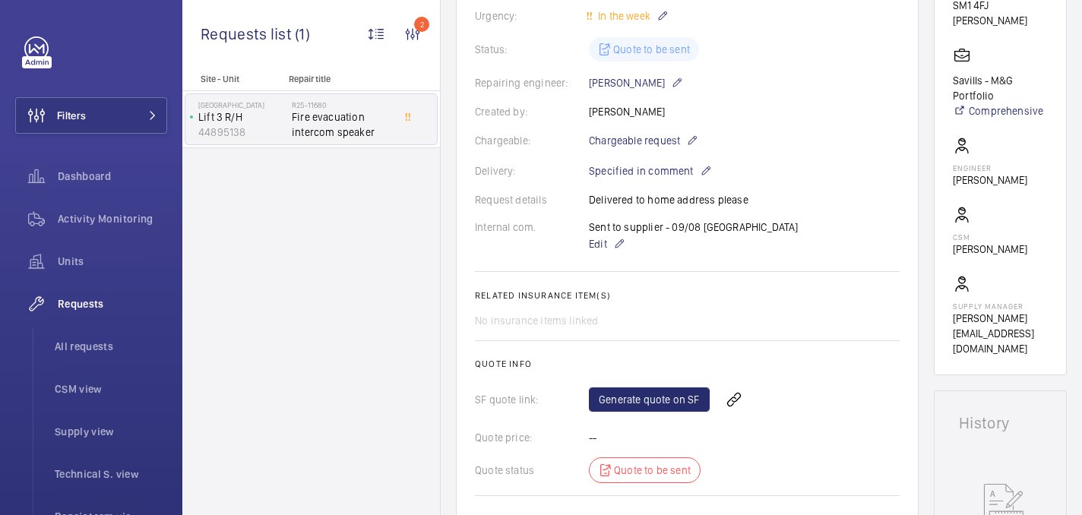
scroll to position [321, 0]
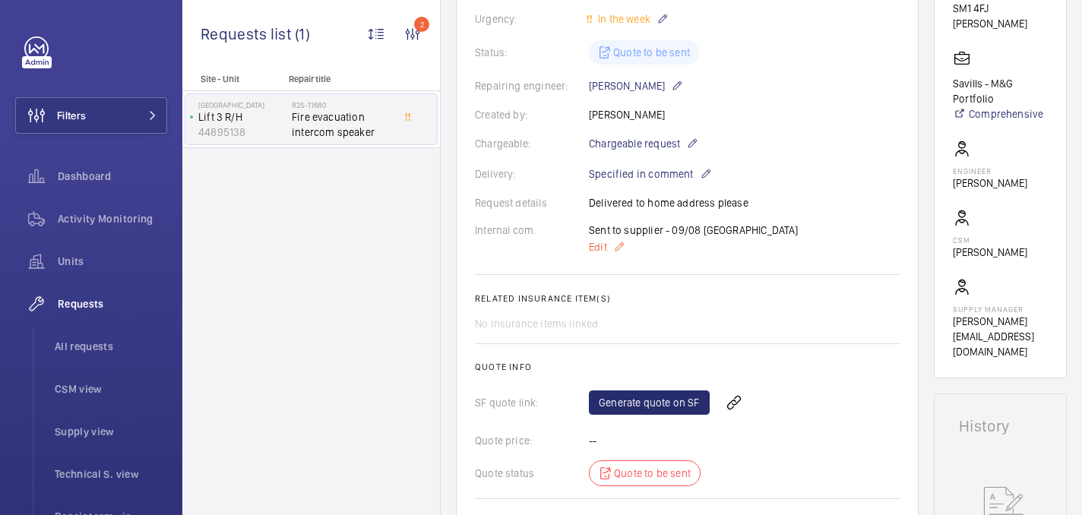
click at [600, 250] on span "Edit" at bounding box center [598, 246] width 18 height 15
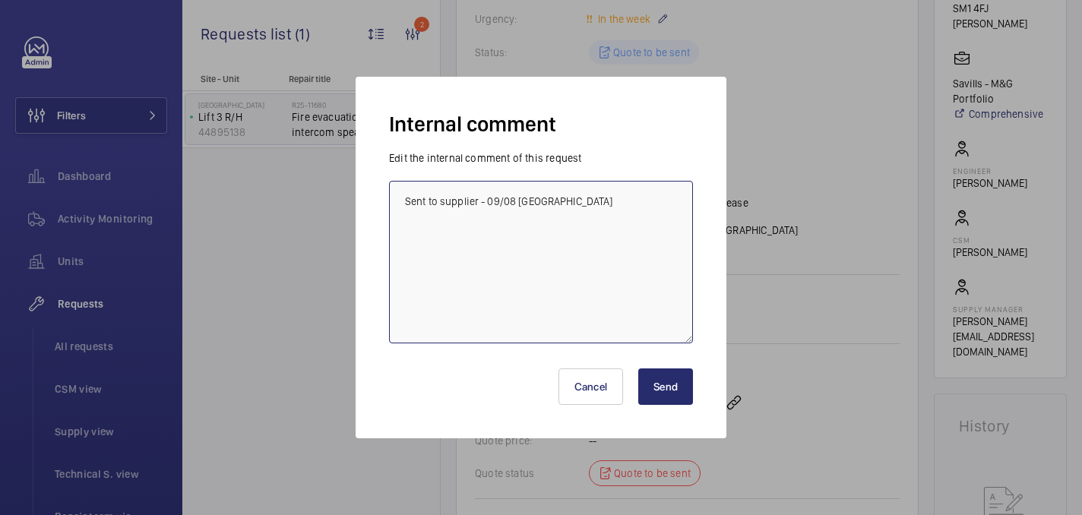
click at [609, 217] on textarea "Sent to supplier - 09/08 [GEOGRAPHIC_DATA]" at bounding box center [541, 262] width 304 height 163
click at [451, 235] on textarea "Sent to supplier - 09/08 [GEOGRAPHIC_DATA] order form shorts - 16/09 [GEOGRAPHI…" at bounding box center [541, 262] width 304 height 163
type textarea "Sent to supplier - 09/08 [GEOGRAPHIC_DATA] order from shorts - 16/09 [GEOGRAPHI…"
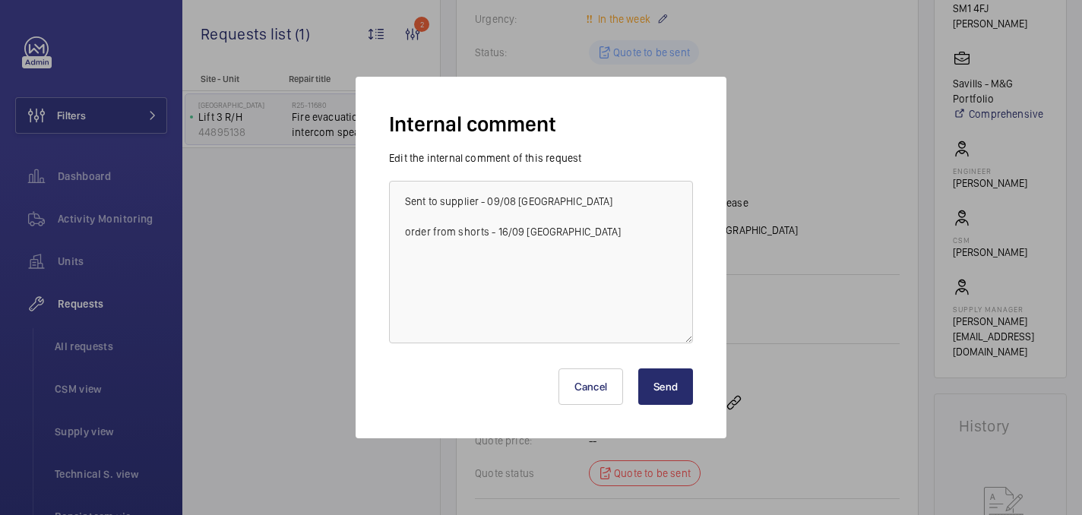
click at [672, 384] on button "Send" at bounding box center [665, 387] width 55 height 36
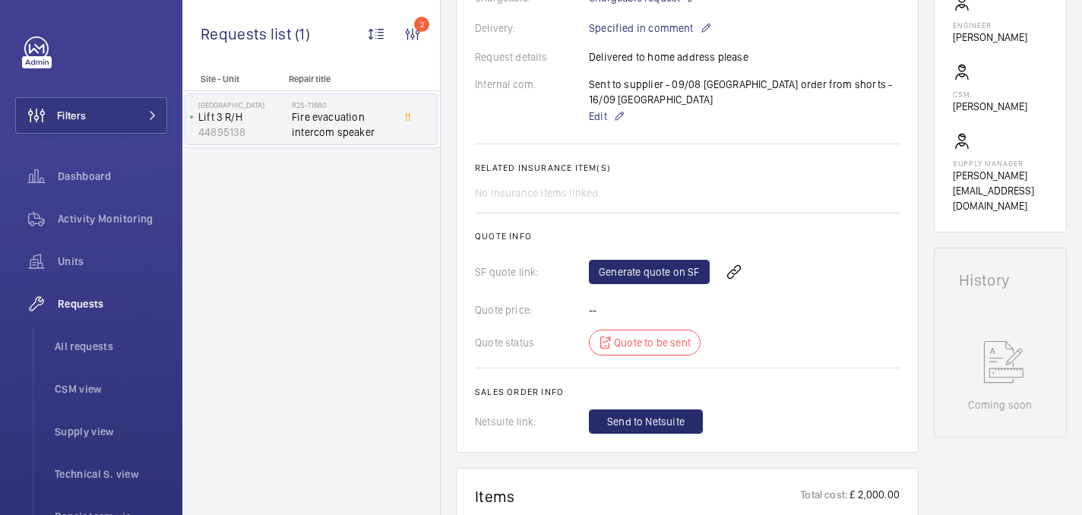
scroll to position [450, 0]
